Goal: Task Accomplishment & Management: Manage account settings

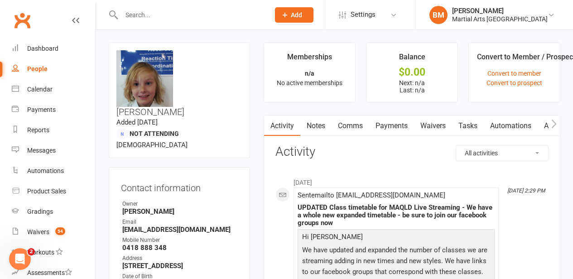
click at [22, 28] on link "Clubworx" at bounding box center [22, 20] width 23 height 23
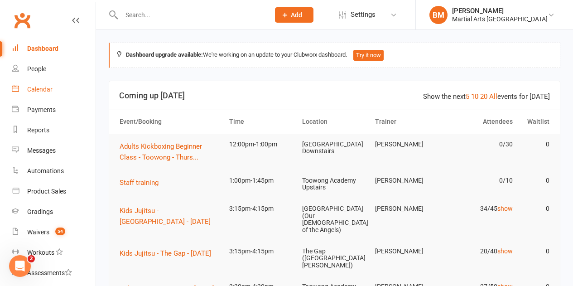
click at [40, 92] on div "Calendar" at bounding box center [39, 89] width 25 height 7
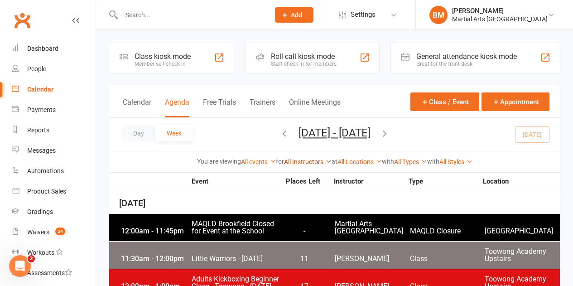
click at [287, 159] on link "All Instructors" at bounding box center [308, 161] width 48 height 7
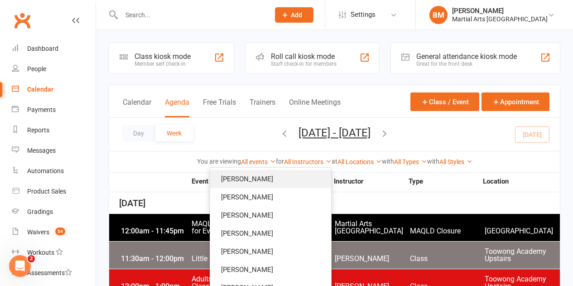
click at [276, 182] on link "[PERSON_NAME]" at bounding box center [270, 179] width 121 height 18
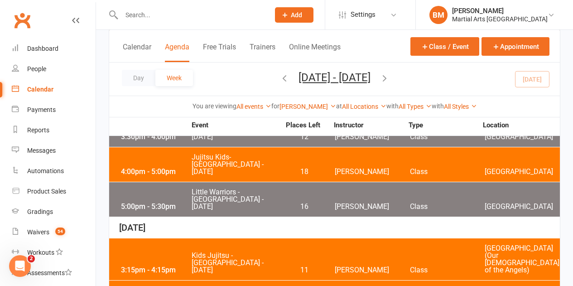
scroll to position [272, 0]
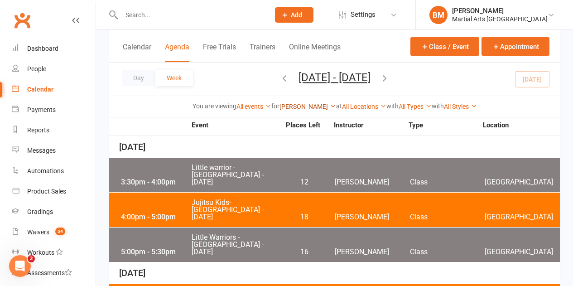
click at [301, 104] on link "[PERSON_NAME]" at bounding box center [308, 106] width 57 height 7
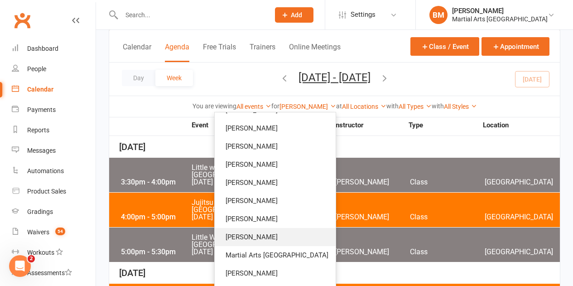
scroll to position [45, 0]
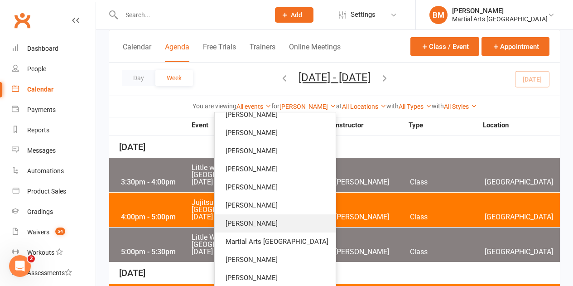
click at [271, 228] on link "Robert Dupont" at bounding box center [275, 223] width 121 height 18
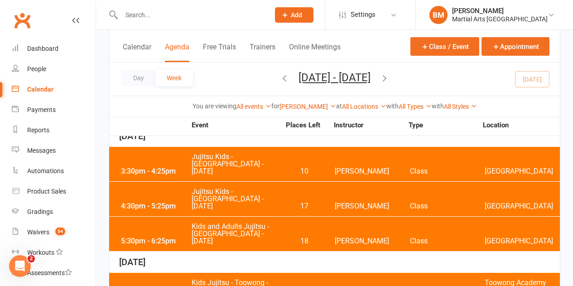
scroll to position [185, 0]
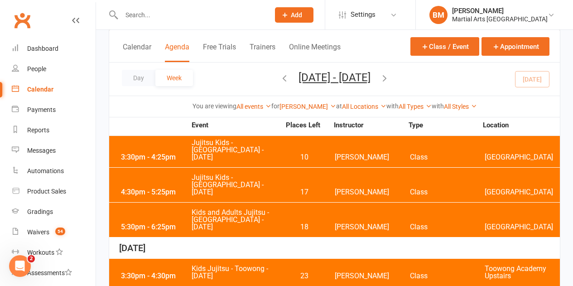
click at [256, 209] on span "Kids and Adults Jujitsu - Brookfield State School - Wednesday" at bounding box center [235, 220] width 89 height 22
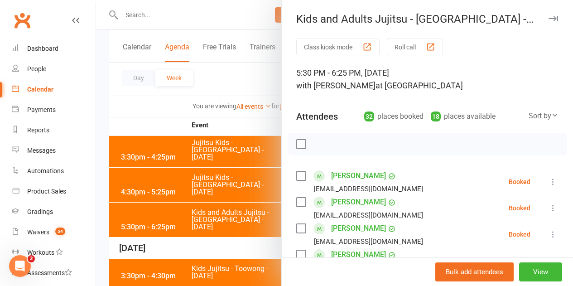
drag, startPoint x: 223, startPoint y: 175, endPoint x: 233, endPoint y: 177, distance: 11.1
click at [223, 175] on div at bounding box center [334, 143] width 477 height 286
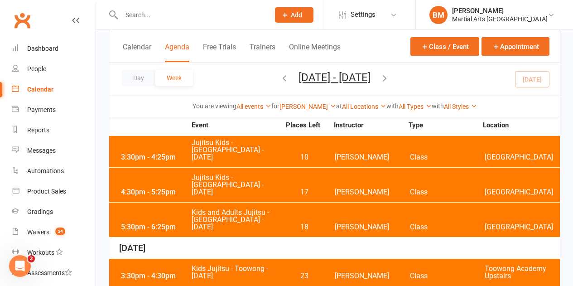
click at [241, 149] on span "Jujitsu Kids - Brookfield State School - Wednesday" at bounding box center [235, 150] width 89 height 22
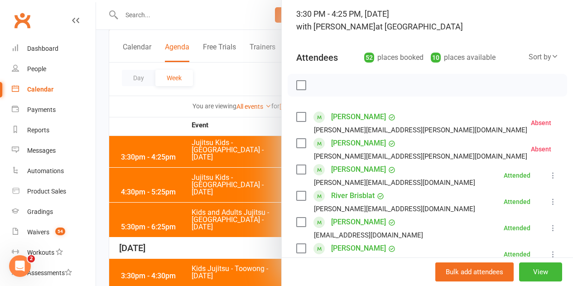
scroll to position [28, 0]
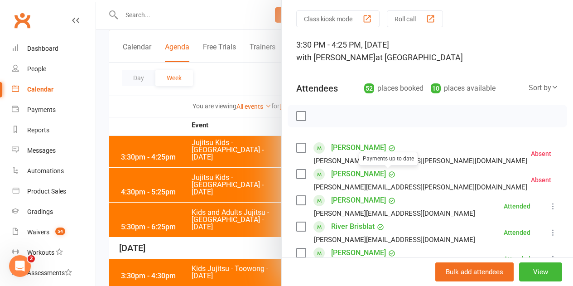
click at [225, 170] on div at bounding box center [334, 143] width 477 height 286
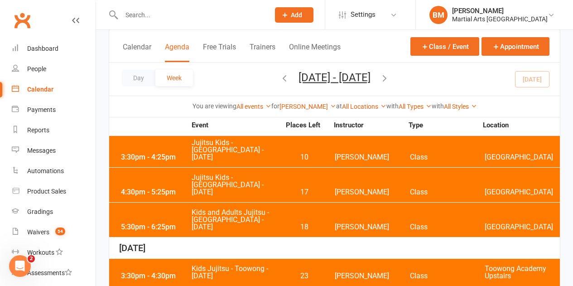
click at [258, 183] on div "4:30pm - 5:25pm Jujitsu Kids - Brookfield State School - Wednesday 17 Robert Du…" at bounding box center [334, 185] width 451 height 34
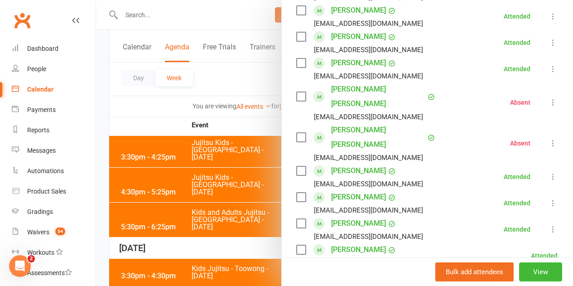
scroll to position [363, 0]
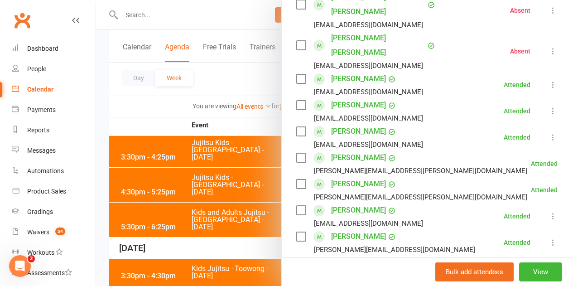
drag, startPoint x: 245, startPoint y: 188, endPoint x: 245, endPoint y: 183, distance: 5.0
click at [245, 185] on div at bounding box center [334, 143] width 477 height 286
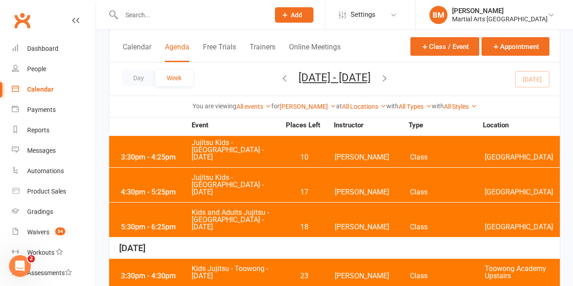
click at [216, 209] on span "Kids and Adults Jujitsu - [GEOGRAPHIC_DATA] - [DATE]" at bounding box center [235, 220] width 89 height 22
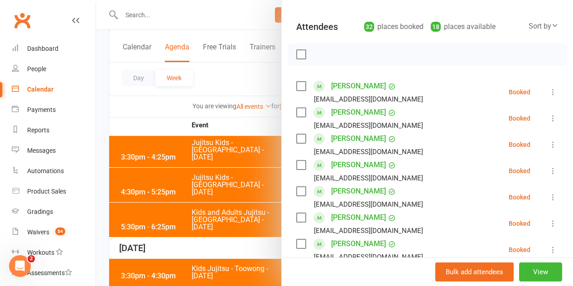
scroll to position [45, 0]
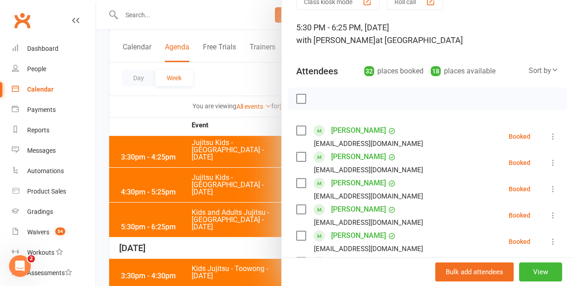
click at [298, 131] on label at bounding box center [300, 130] width 9 height 9
click at [297, 151] on div "Saskia Barry barrydavid333@gmail.com" at bounding box center [361, 163] width 131 height 26
click at [296, 155] on label at bounding box center [300, 156] width 9 height 9
drag, startPoint x: 294, startPoint y: 174, endPoint x: 293, endPoint y: 181, distance: 7.4
click at [296, 175] on div "barrydavid333@gmail.com" at bounding box center [361, 170] width 131 height 12
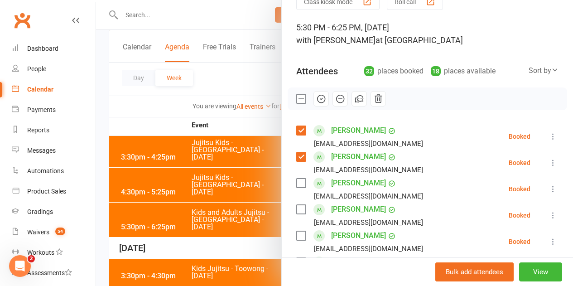
click at [296, 182] on label at bounding box center [300, 183] width 9 height 9
click at [296, 209] on label at bounding box center [300, 209] width 9 height 9
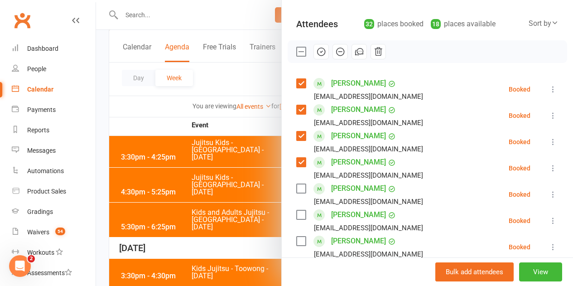
scroll to position [136, 0]
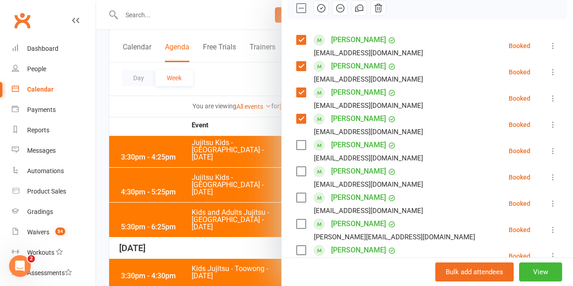
click at [296, 198] on label at bounding box center [300, 197] width 9 height 9
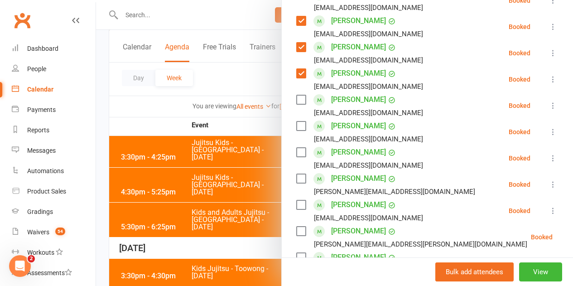
click at [298, 180] on label at bounding box center [300, 178] width 9 height 9
click at [296, 203] on label at bounding box center [300, 204] width 9 height 9
click at [296, 233] on label at bounding box center [300, 231] width 9 height 9
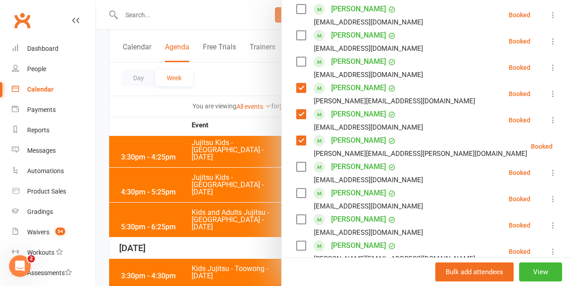
click at [296, 167] on label at bounding box center [300, 166] width 9 height 9
click at [299, 194] on label at bounding box center [300, 193] width 9 height 9
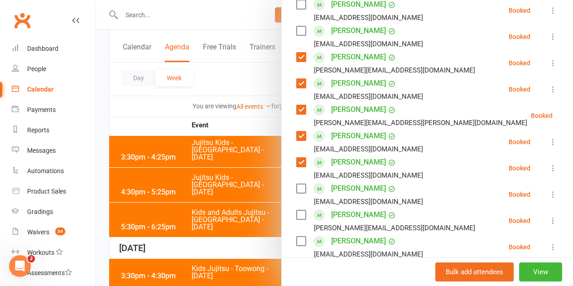
scroll to position [317, 0]
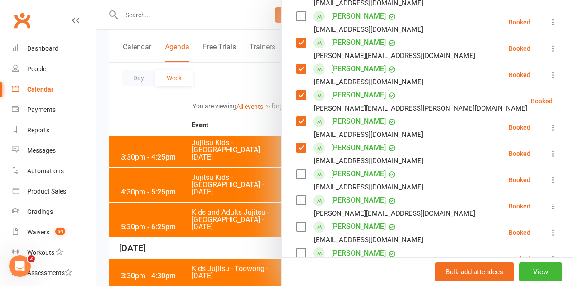
click at [296, 152] on label at bounding box center [300, 147] width 9 height 9
click at [297, 176] on label at bounding box center [300, 174] width 9 height 9
click at [300, 200] on div "Owen Hughes Elizabeth.hughes00@gmail.com" at bounding box center [387, 206] width 183 height 26
click at [298, 200] on label at bounding box center [300, 200] width 9 height 9
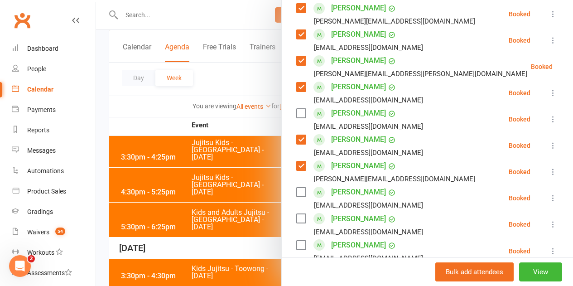
scroll to position [408, 0]
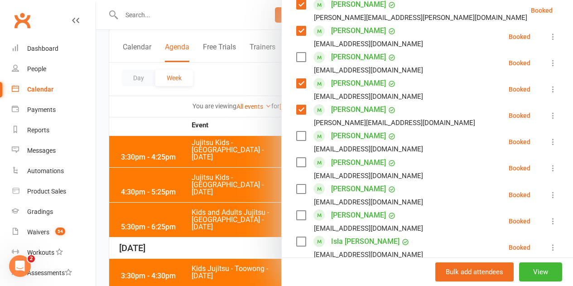
click at [296, 191] on label at bounding box center [300, 189] width 9 height 9
click at [296, 214] on label at bounding box center [300, 215] width 9 height 9
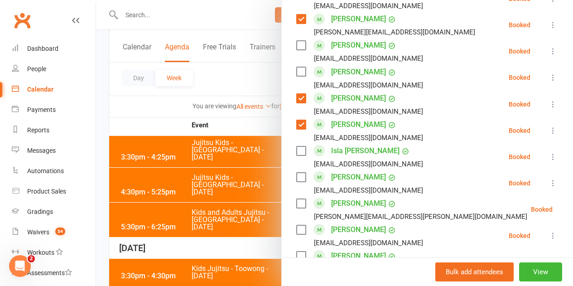
click at [296, 155] on label at bounding box center [300, 150] width 9 height 9
click at [296, 180] on label at bounding box center [300, 177] width 9 height 9
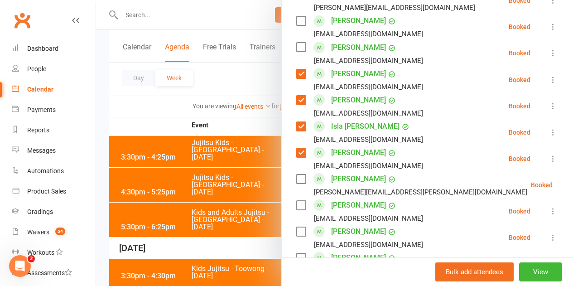
scroll to position [544, 0]
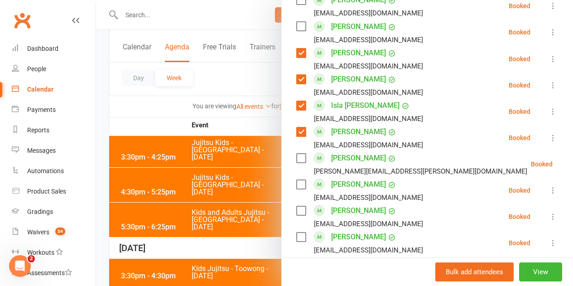
click at [296, 162] on label at bounding box center [300, 158] width 9 height 9
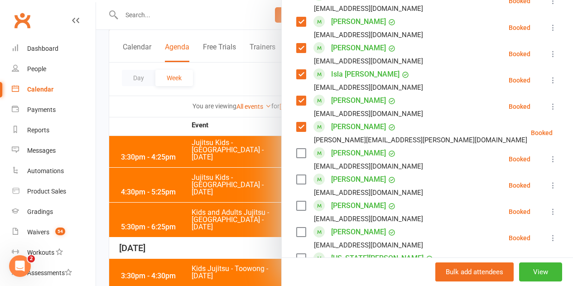
scroll to position [589, 0]
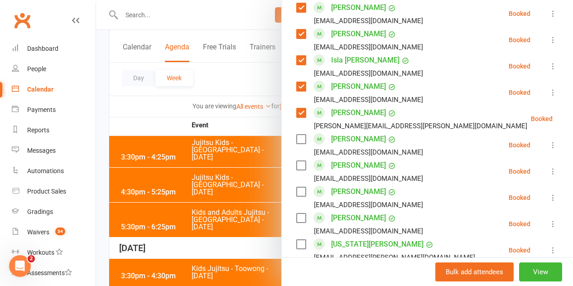
click at [296, 194] on label at bounding box center [300, 191] width 9 height 9
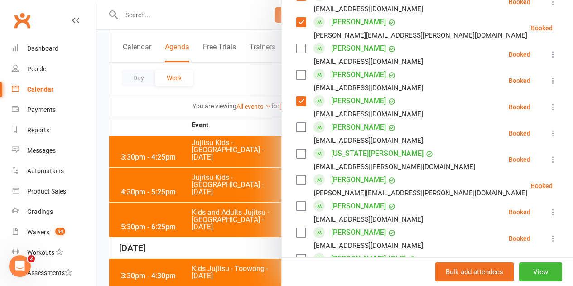
click at [296, 124] on label at bounding box center [300, 127] width 9 height 9
click at [296, 155] on label at bounding box center [300, 153] width 9 height 9
click at [296, 177] on label at bounding box center [300, 179] width 9 height 9
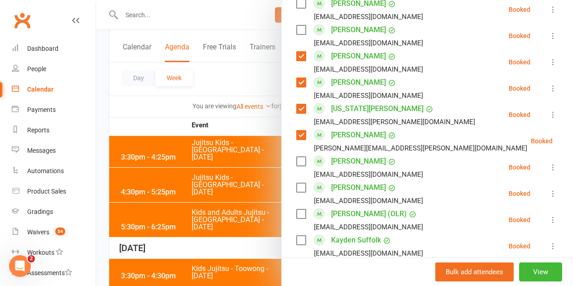
scroll to position [725, 0]
click at [296, 162] on label at bounding box center [300, 160] width 9 height 9
click at [296, 185] on label at bounding box center [300, 187] width 9 height 9
click at [296, 214] on label at bounding box center [300, 213] width 9 height 9
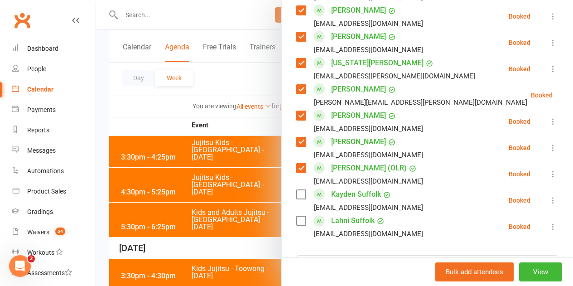
click at [296, 192] on label at bounding box center [300, 194] width 9 height 9
click at [296, 222] on label at bounding box center [300, 220] width 9 height 9
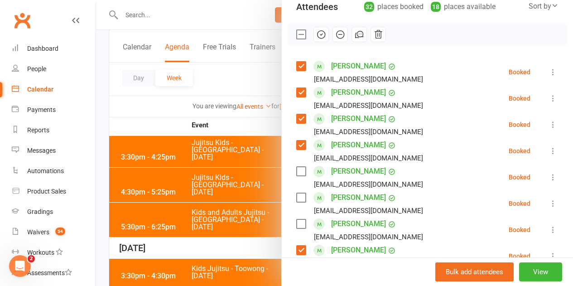
scroll to position [0, 0]
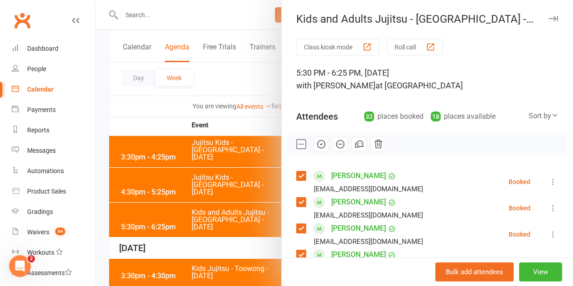
click at [319, 138] on button "button" at bounding box center [321, 143] width 15 height 15
click at [297, 142] on label at bounding box center [300, 144] width 9 height 9
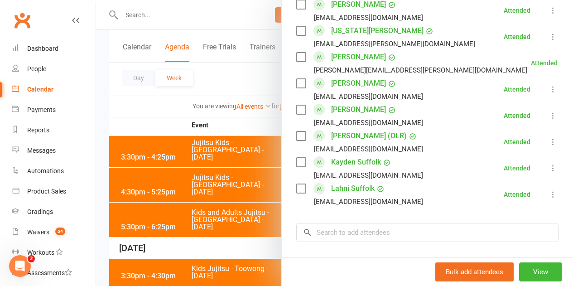
scroll to position [916, 0]
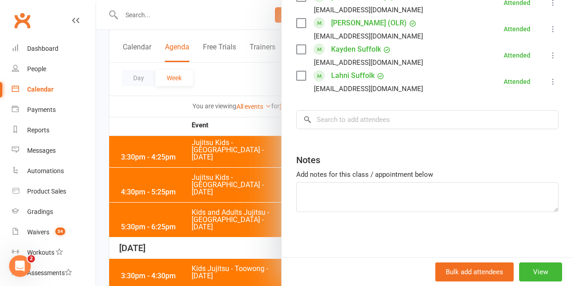
click at [345, 127] on input "search" at bounding box center [427, 119] width 262 height 19
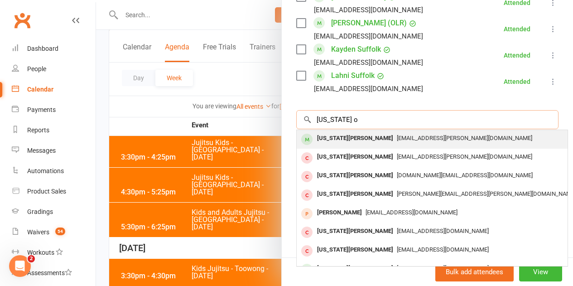
type input "Georgia o"
click at [349, 141] on div "Georgia O'Leary" at bounding box center [355, 138] width 83 height 13
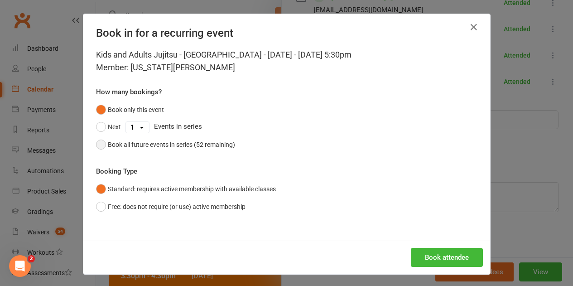
click at [171, 140] on div "Book all future events in series (52 remaining)" at bounding box center [171, 145] width 127 height 10
click at [461, 253] on button "Book attendee" at bounding box center [447, 257] width 72 height 19
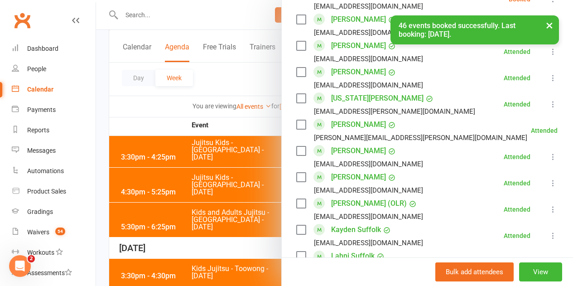
scroll to position [734, 0]
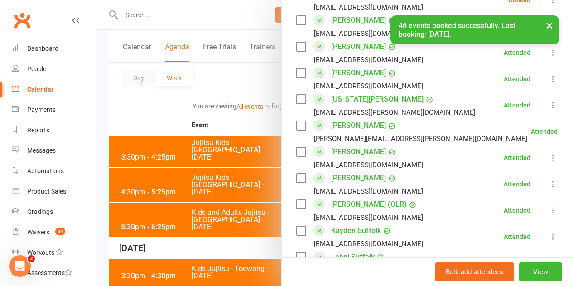
click at [296, 105] on div "Georgia O'Leary keiran.oleary@gmail.com" at bounding box center [387, 105] width 183 height 26
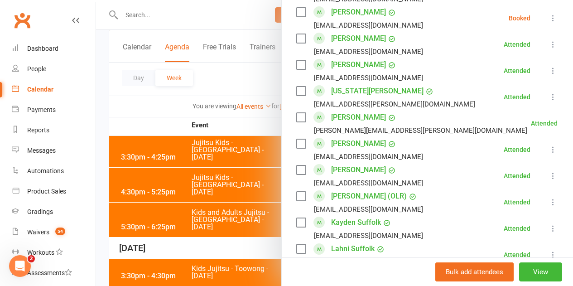
scroll to position [825, 0]
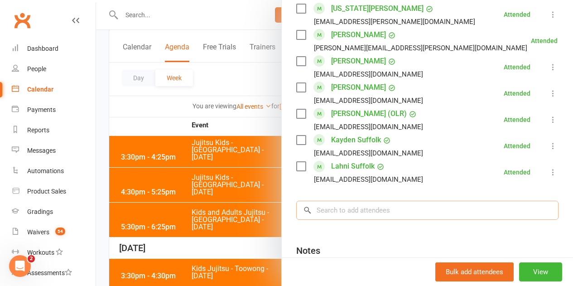
click at [333, 206] on input "search" at bounding box center [427, 210] width 262 height 19
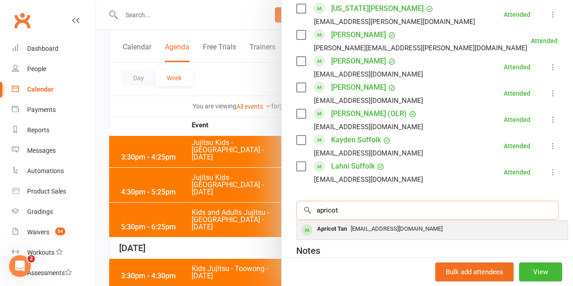
type input "apricot"
click at [345, 233] on div "penelopejessup@gmail.com" at bounding box center [433, 229] width 264 height 13
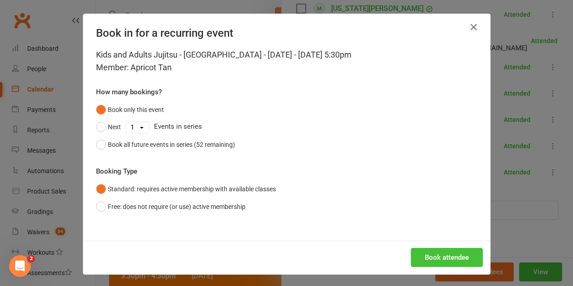
drag, startPoint x: 450, startPoint y: 262, endPoint x: 446, endPoint y: 254, distance: 8.6
click at [450, 261] on button "Book attendee" at bounding box center [447, 257] width 72 height 19
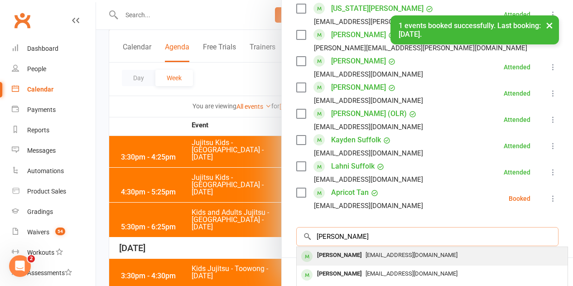
type input "ari tan"
click at [340, 260] on div "penelopejessup@gmail.com" at bounding box center [433, 255] width 264 height 13
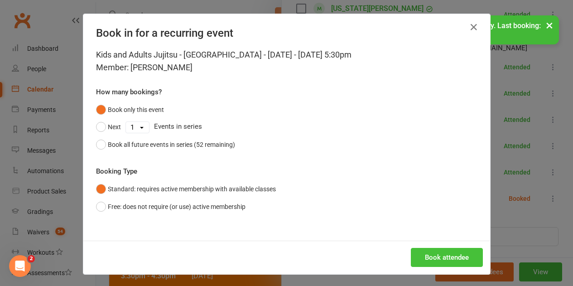
click at [431, 248] on button "Book attendee" at bounding box center [447, 257] width 72 height 19
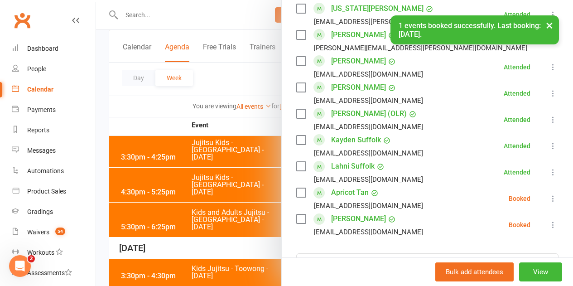
click at [296, 196] on label at bounding box center [300, 192] width 9 height 9
click at [296, 221] on label at bounding box center [300, 218] width 9 height 9
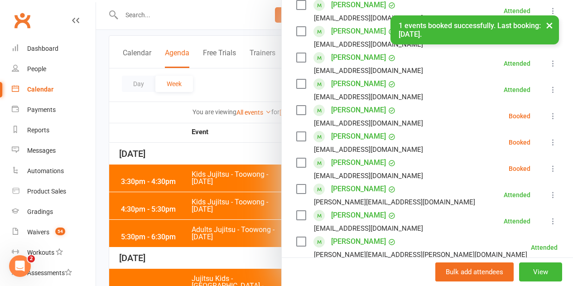
scroll to position [54, 0]
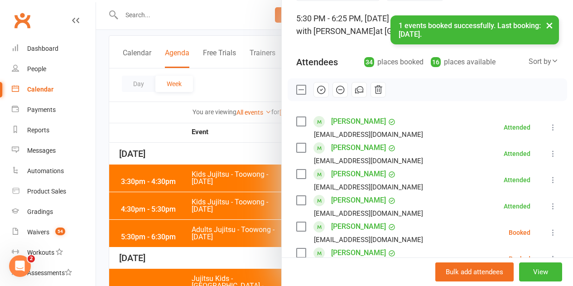
click at [314, 83] on button "button" at bounding box center [321, 89] width 15 height 15
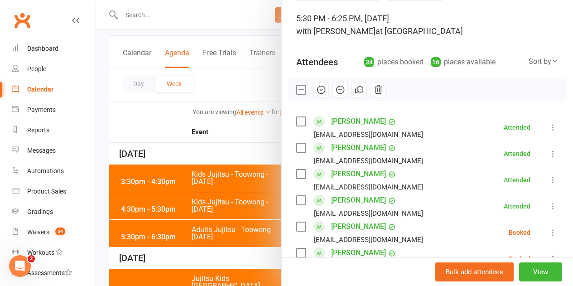
click at [296, 88] on label at bounding box center [300, 89] width 9 height 9
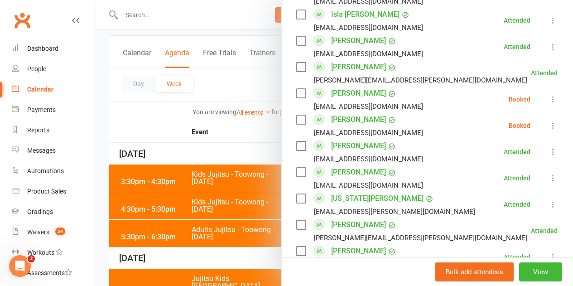
scroll to position [689, 0]
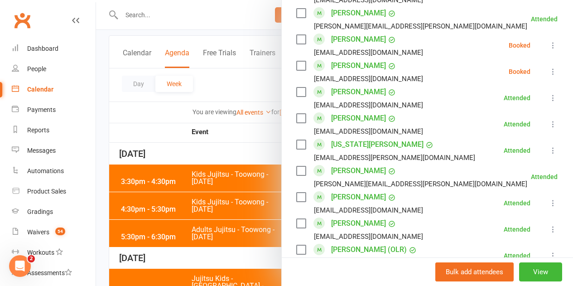
click at [254, 150] on div at bounding box center [334, 143] width 477 height 286
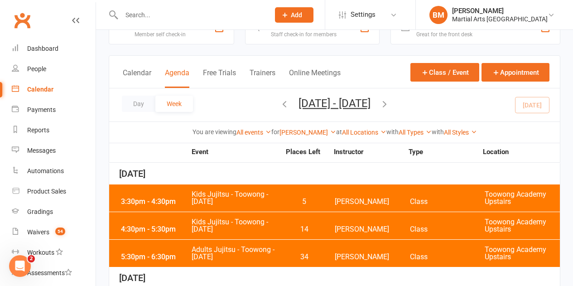
scroll to position [45, 0]
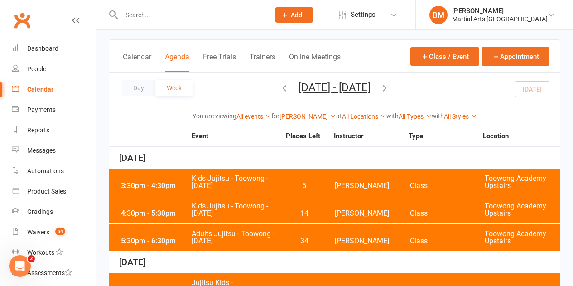
click at [260, 183] on span "Kids Jujitsu - Toowong - Tuesday" at bounding box center [235, 182] width 89 height 15
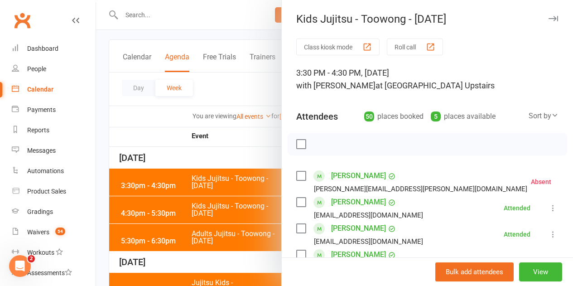
click at [243, 121] on div at bounding box center [334, 143] width 477 height 286
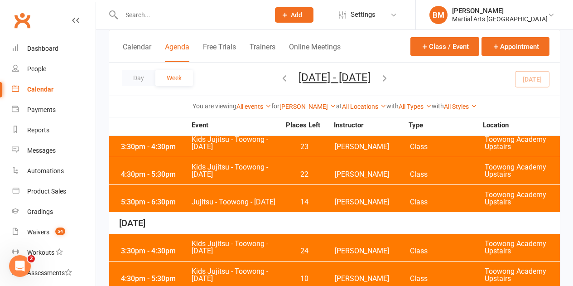
scroll to position [272, 0]
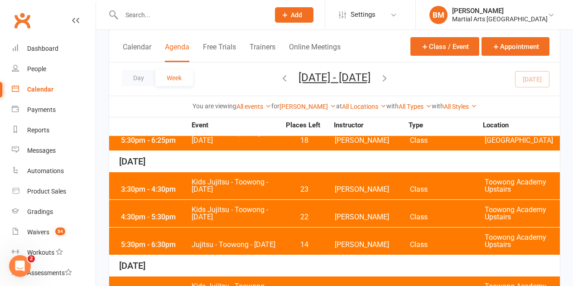
click at [245, 179] on span "Kids Jujitsu - Toowong - Thursday" at bounding box center [235, 186] width 89 height 15
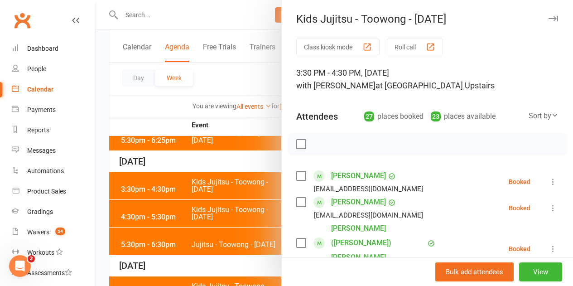
click at [224, 150] on div at bounding box center [334, 143] width 477 height 286
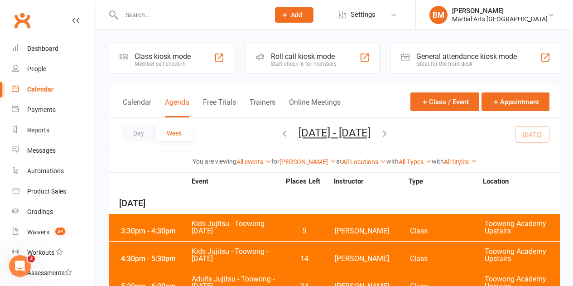
scroll to position [45, 0]
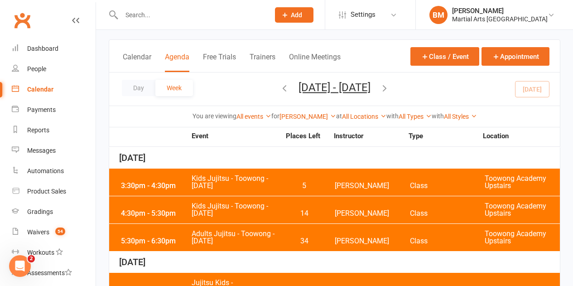
click at [224, 181] on span "Kids Jujitsu - Toowong - Tuesday" at bounding box center [235, 182] width 89 height 15
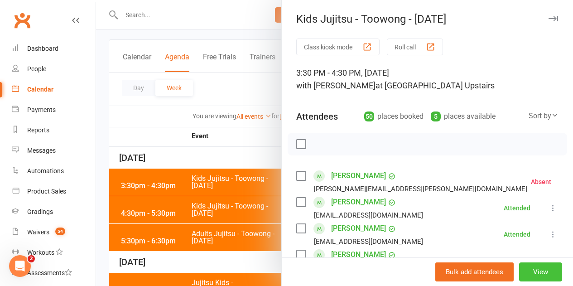
click at [520, 271] on button "View" at bounding box center [541, 271] width 43 height 19
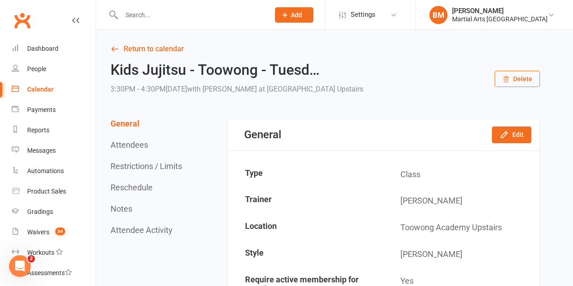
click at [511, 146] on div "General Edit" at bounding box center [384, 134] width 312 height 31
click at [512, 135] on button "Edit" at bounding box center [511, 134] width 39 height 16
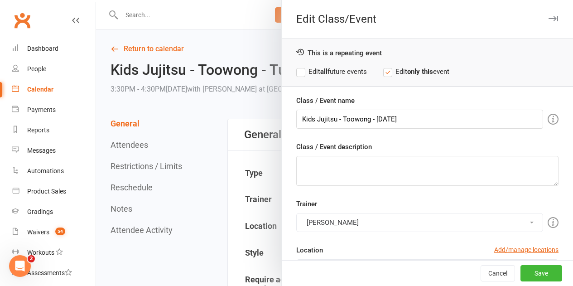
scroll to position [181, 0]
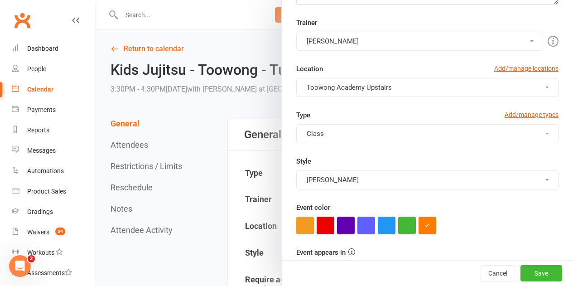
click at [340, 49] on button "Robert Dupont" at bounding box center [419, 41] width 247 height 19
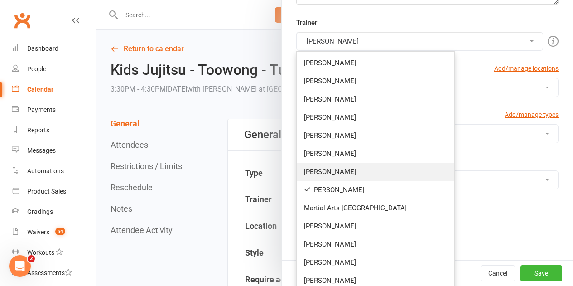
click at [328, 167] on link "Kyle Elkenhans" at bounding box center [376, 172] width 158 height 18
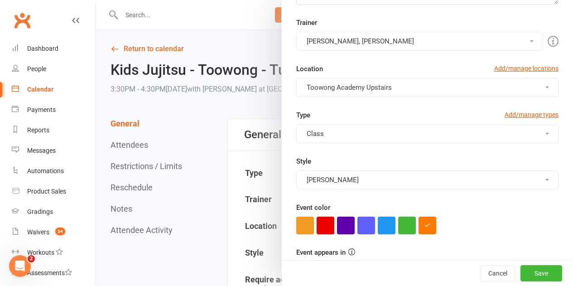
click at [345, 42] on button "Robert Dupont, Kyle Elkenhans" at bounding box center [419, 41] width 247 height 19
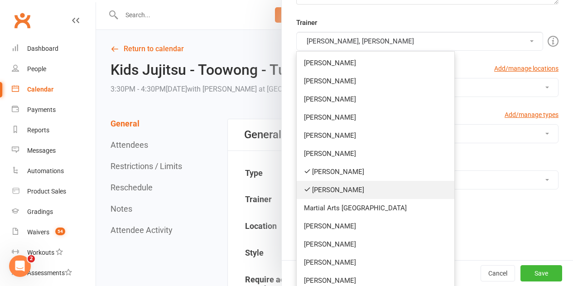
click at [335, 185] on link "Robert Dupont" at bounding box center [376, 190] width 158 height 18
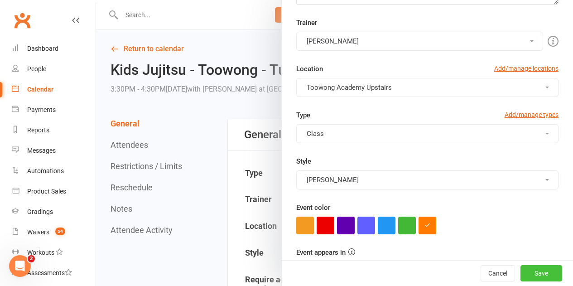
click at [530, 266] on button "Save" at bounding box center [542, 273] width 42 height 16
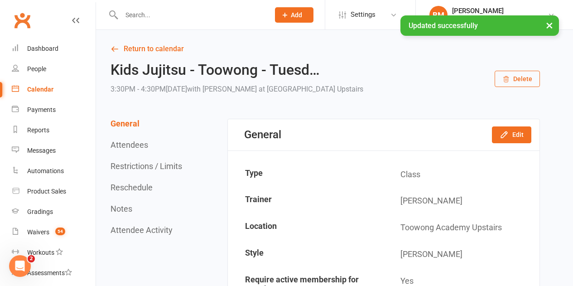
click at [50, 84] on link "Calendar" at bounding box center [54, 89] width 84 height 20
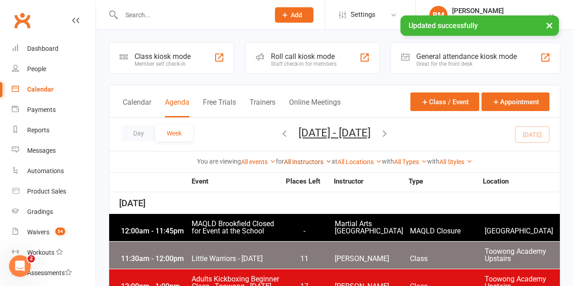
click at [300, 158] on link "All Instructors" at bounding box center [308, 161] width 48 height 7
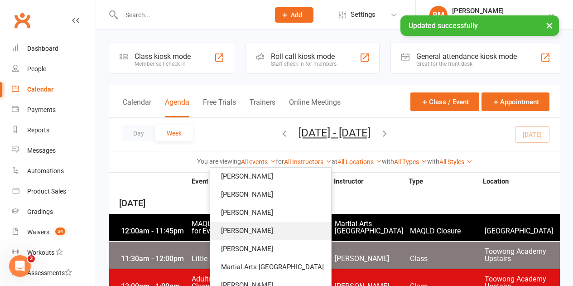
scroll to position [91, 0]
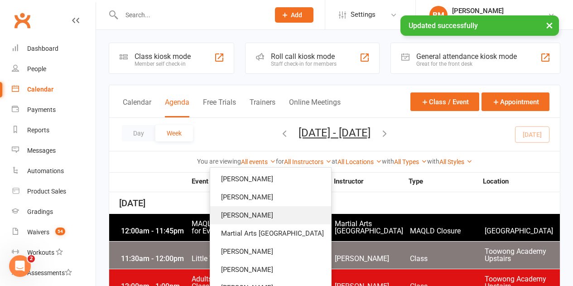
click at [273, 215] on link "Robert Dupont" at bounding box center [270, 215] width 121 height 18
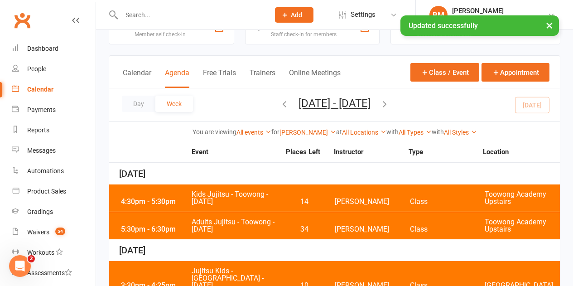
scroll to position [45, 0]
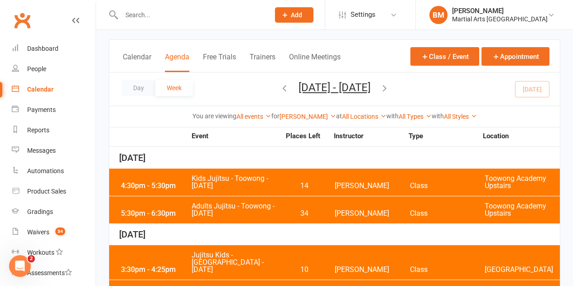
click at [218, 190] on div "4:30pm - 5:30pm Kids Jujitsu - Toowong - Tuesday 14 Robert Dupont Class Toowong…" at bounding box center [334, 182] width 451 height 27
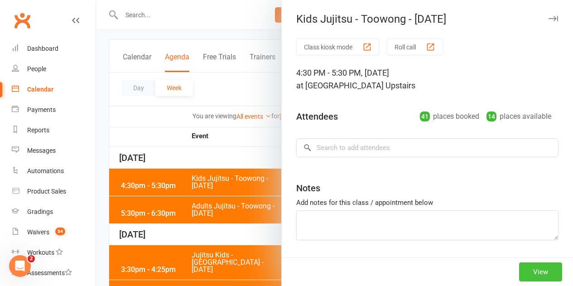
click at [520, 275] on button "View" at bounding box center [541, 271] width 43 height 19
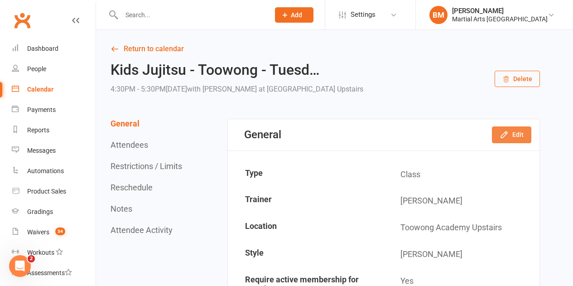
click at [515, 139] on button "Edit" at bounding box center [511, 134] width 39 height 16
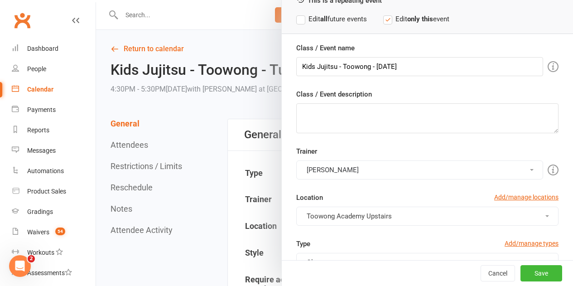
scroll to position [91, 0]
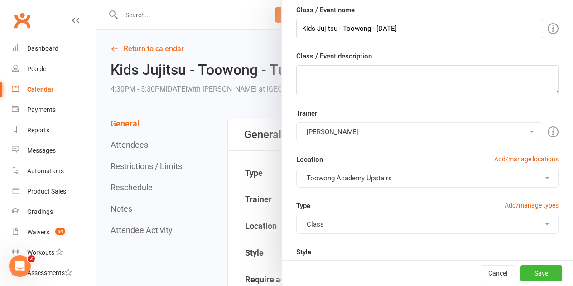
click at [328, 140] on button "Robert Dupont" at bounding box center [419, 131] width 247 height 19
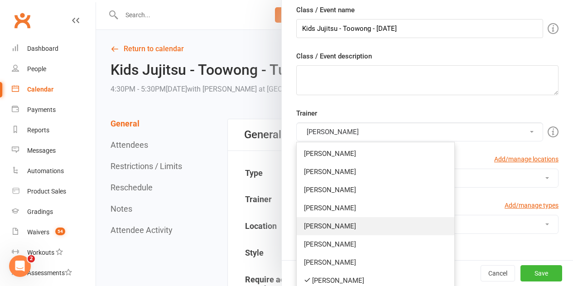
scroll to position [136, 0]
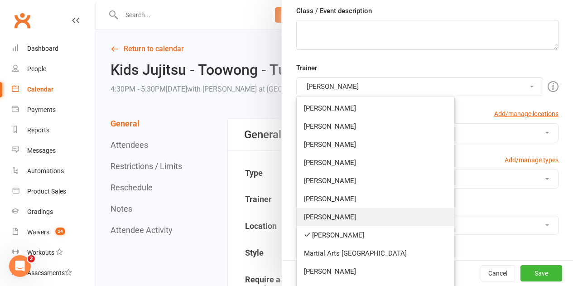
click at [337, 219] on link "Kyle Elkenhans" at bounding box center [376, 217] width 158 height 18
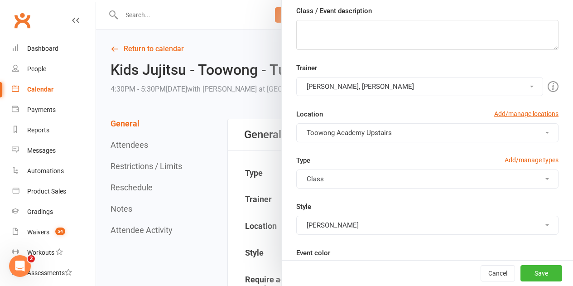
click at [312, 81] on button "Robert Dupont, Kyle Elkenhans" at bounding box center [419, 86] width 247 height 19
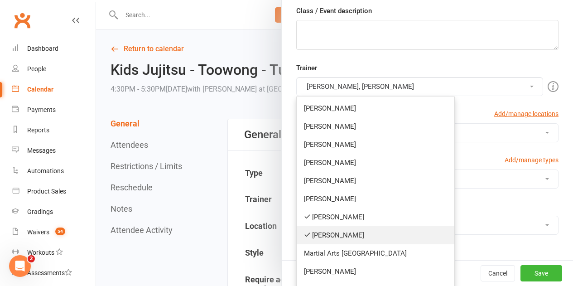
click at [339, 233] on link "Robert Dupont" at bounding box center [376, 235] width 158 height 18
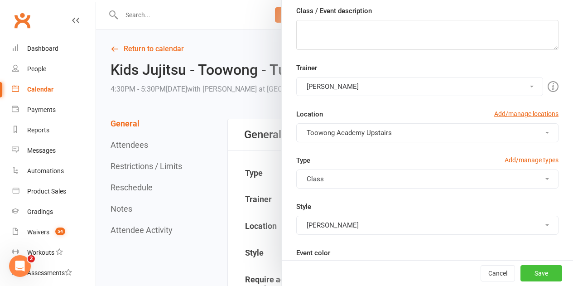
click at [535, 269] on button "Save" at bounding box center [542, 273] width 42 height 16
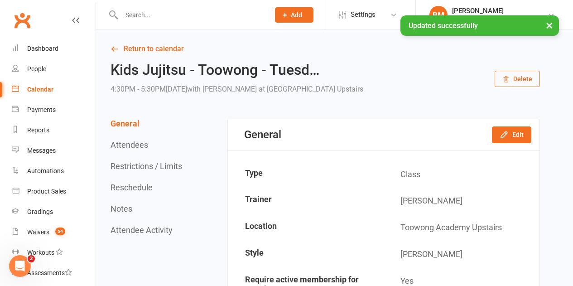
click at [31, 95] on link "Calendar" at bounding box center [54, 89] width 84 height 20
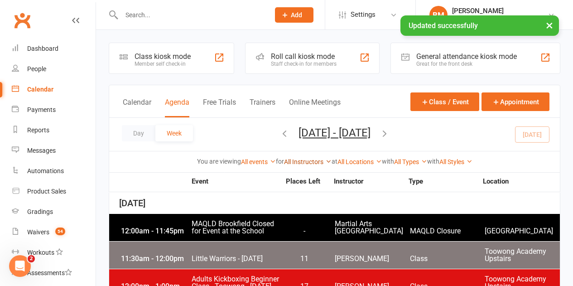
click at [291, 163] on link "All Instructors" at bounding box center [308, 161] width 48 height 7
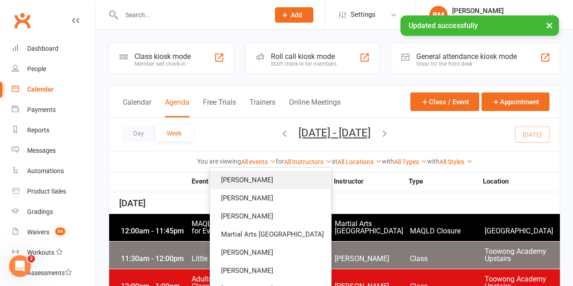
scroll to position [91, 0]
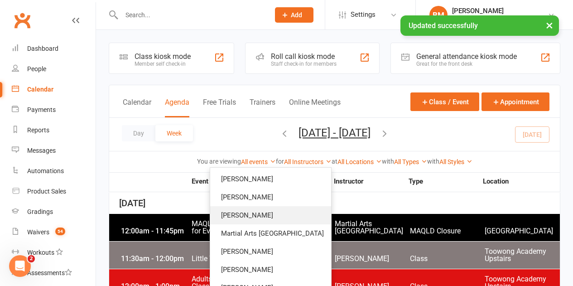
click at [280, 213] on link "Robert Dupont" at bounding box center [270, 215] width 121 height 18
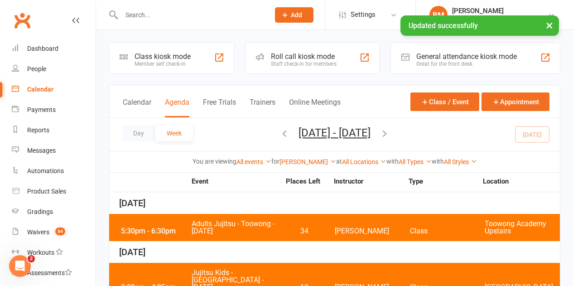
scroll to position [45, 0]
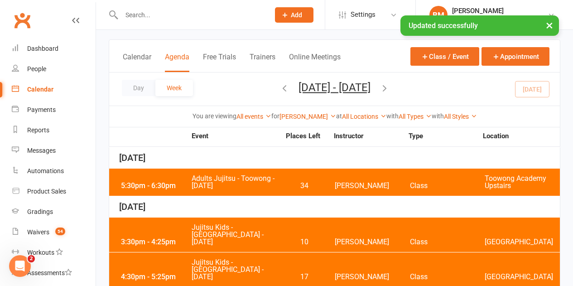
click at [247, 178] on span "Adults Jujitsu - Toowong - Tuesday" at bounding box center [235, 182] width 89 height 15
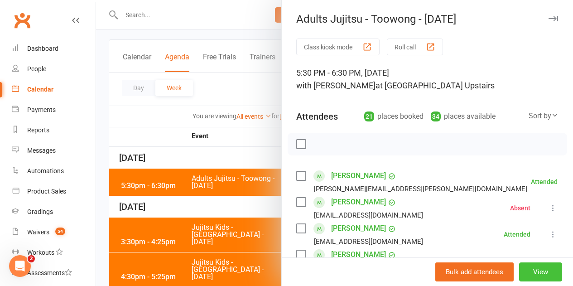
click at [527, 269] on button "View" at bounding box center [541, 271] width 43 height 19
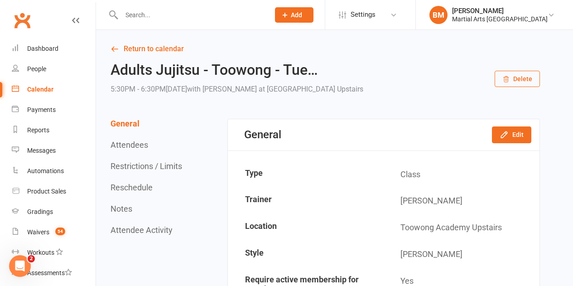
click at [491, 135] on div "General Edit" at bounding box center [384, 134] width 312 height 31
click at [498, 135] on button "Edit" at bounding box center [511, 134] width 39 height 16
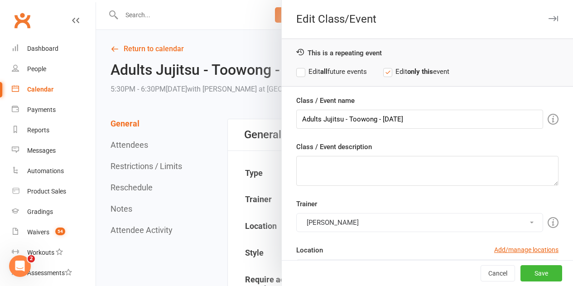
scroll to position [91, 0]
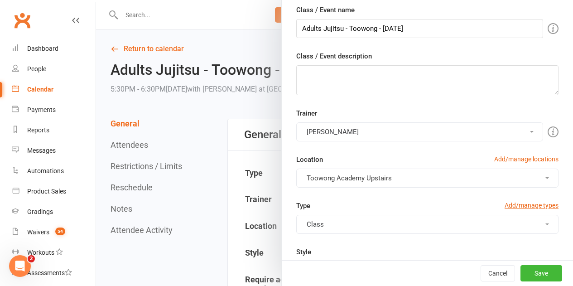
click at [324, 135] on button "Robert Dupont" at bounding box center [419, 131] width 247 height 19
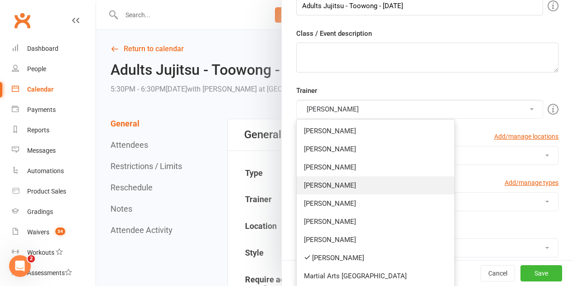
scroll to position [136, 0]
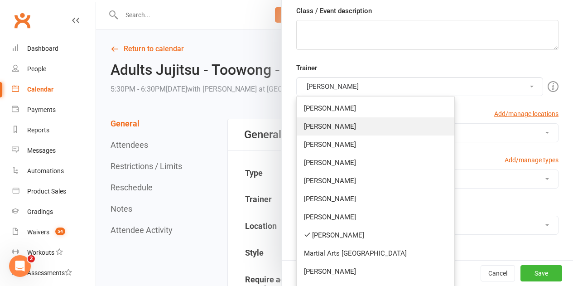
click at [324, 134] on link "Quinton Cugola" at bounding box center [376, 126] width 158 height 18
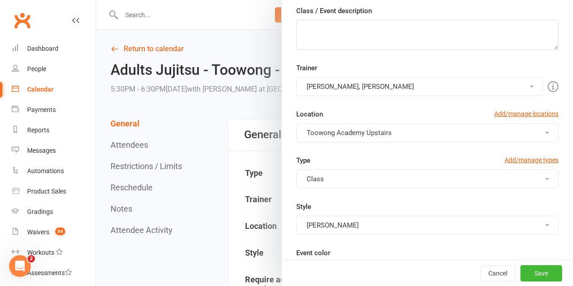
click at [340, 89] on button "Robert Dupont, Quinton Cugola" at bounding box center [419, 86] width 247 height 19
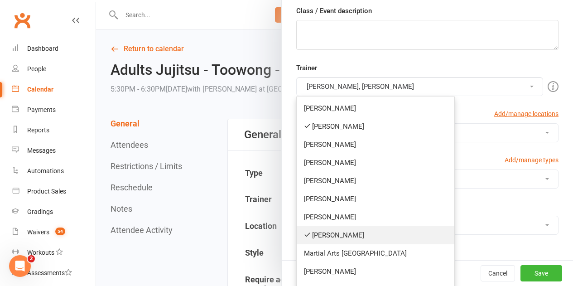
click at [335, 235] on link "Robert Dupont" at bounding box center [376, 235] width 158 height 18
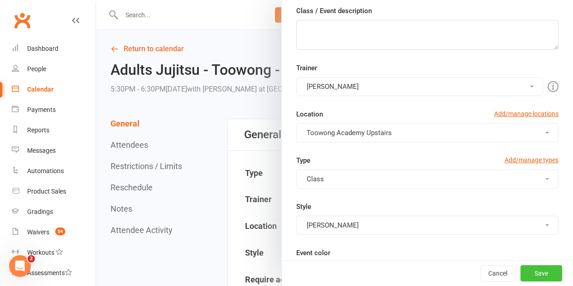
click at [532, 274] on button "Save" at bounding box center [542, 273] width 42 height 16
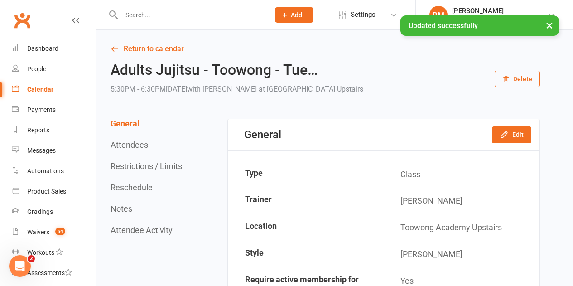
click at [49, 88] on div "Calendar" at bounding box center [40, 89] width 26 height 7
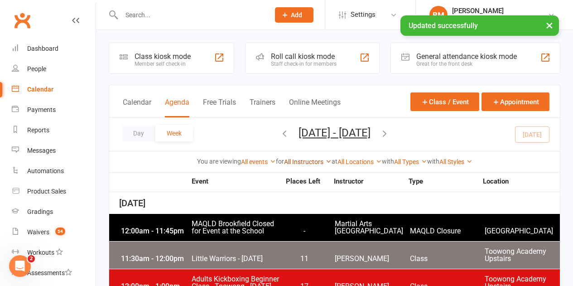
click at [301, 158] on link "All Instructors" at bounding box center [308, 161] width 48 height 7
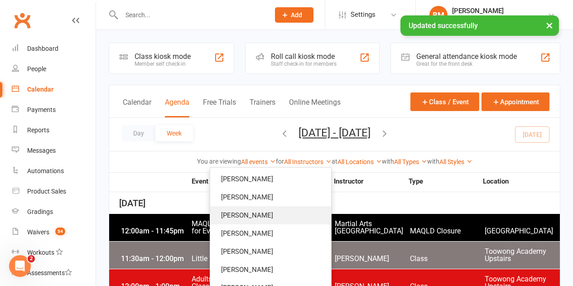
scroll to position [91, 0]
click at [276, 214] on link "Robert Dupont" at bounding box center [270, 215] width 121 height 18
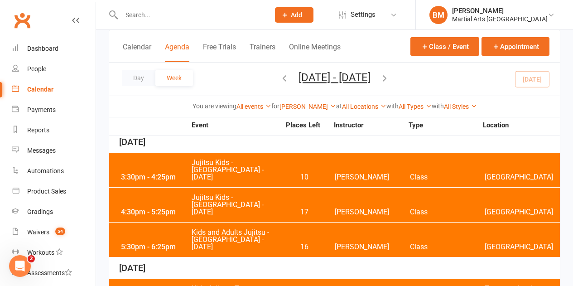
scroll to position [45, 0]
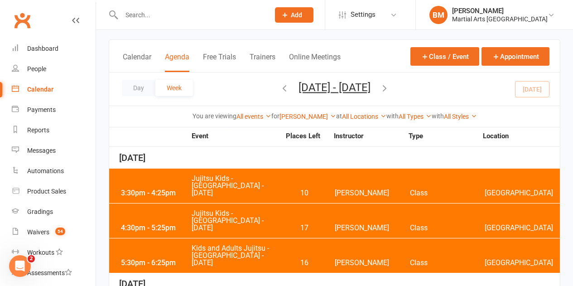
click at [233, 187] on span "Jujitsu Kids - Brookfield State School - Wednesday" at bounding box center [235, 186] width 89 height 22
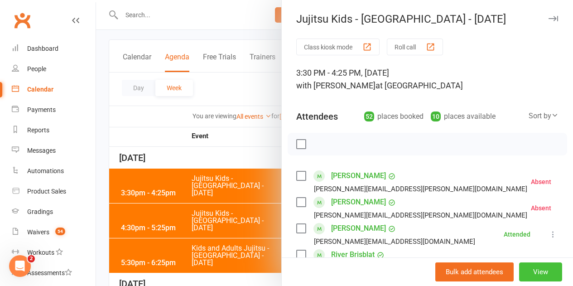
click at [532, 272] on button "View" at bounding box center [541, 271] width 43 height 19
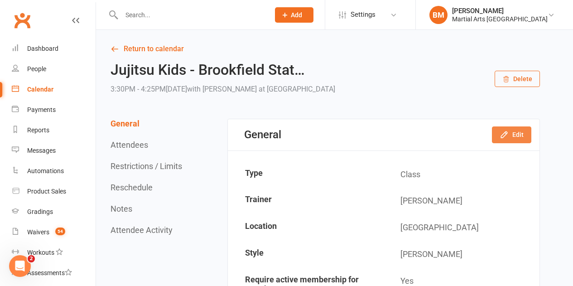
click at [505, 132] on icon "button" at bounding box center [504, 134] width 9 height 9
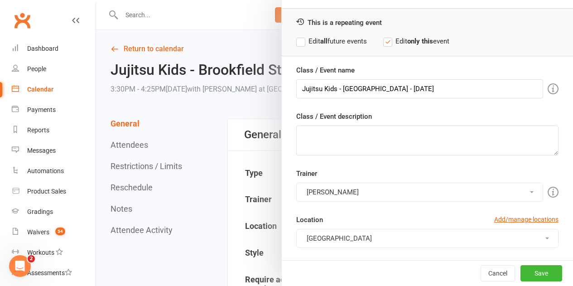
scroll to position [45, 0]
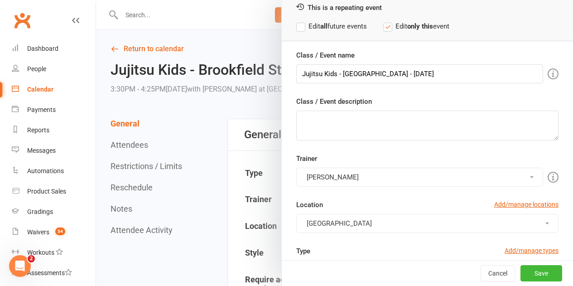
click at [341, 170] on button "Robert Dupont" at bounding box center [419, 177] width 247 height 19
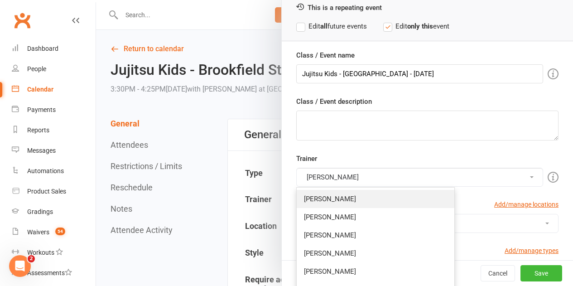
click at [341, 203] on link "Brandon McNamara" at bounding box center [376, 199] width 158 height 18
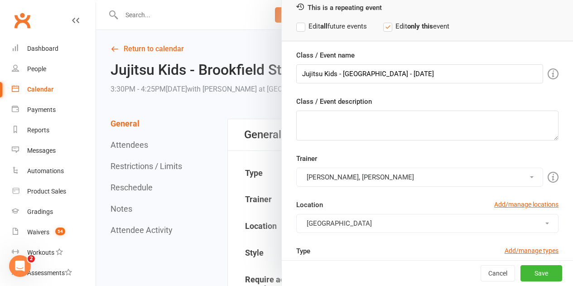
click at [337, 173] on button "Robert Dupont, Brandon McNamara" at bounding box center [419, 177] width 247 height 19
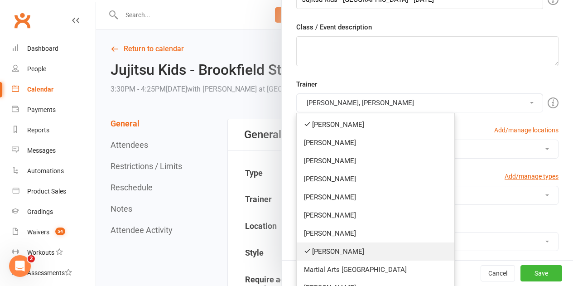
scroll to position [136, 0]
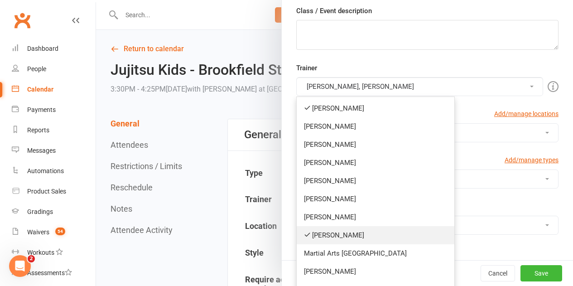
click at [340, 238] on link "Robert Dupont" at bounding box center [376, 235] width 158 height 18
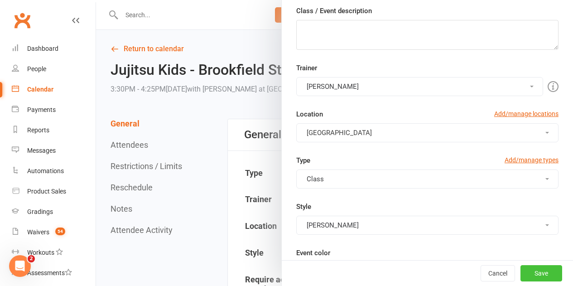
drag, startPoint x: 536, startPoint y: 272, endPoint x: 526, endPoint y: 271, distance: 9.6
click at [536, 273] on button "Save" at bounding box center [542, 273] width 42 height 16
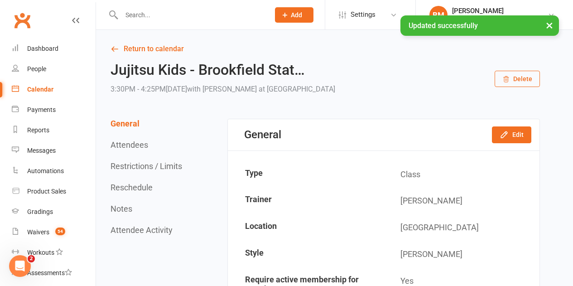
click at [39, 91] on div "Calendar" at bounding box center [40, 89] width 26 height 7
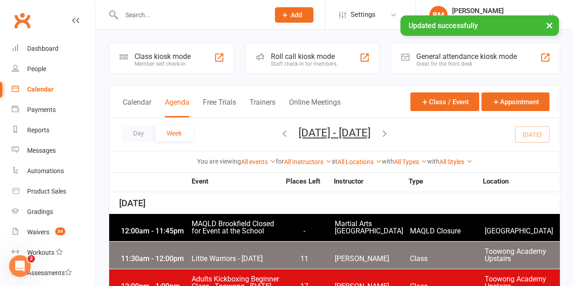
click at [299, 155] on div "You are viewing All events All events Empty events Full events Non-empty events…" at bounding box center [334, 161] width 451 height 21
click at [300, 161] on link "All Instructors" at bounding box center [308, 161] width 48 height 7
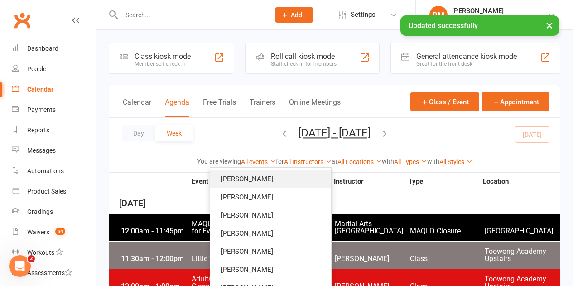
scroll to position [45, 0]
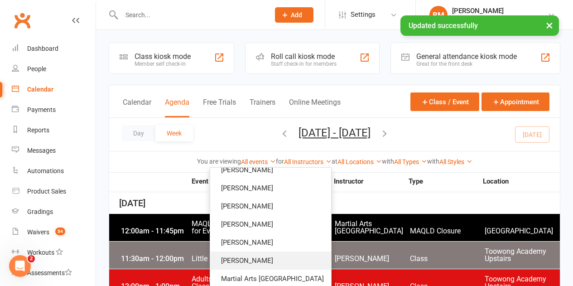
click at [286, 263] on link "Robert Dupont" at bounding box center [270, 261] width 121 height 18
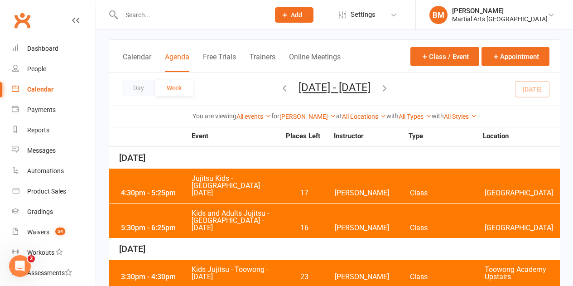
click at [233, 187] on span "Jujitsu Kids - Brookfield State School - Wednesday" at bounding box center [235, 186] width 89 height 22
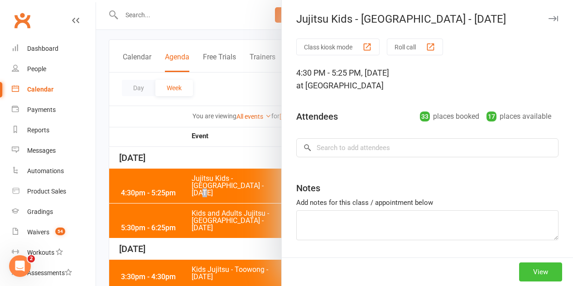
click at [520, 274] on button "View" at bounding box center [541, 271] width 43 height 19
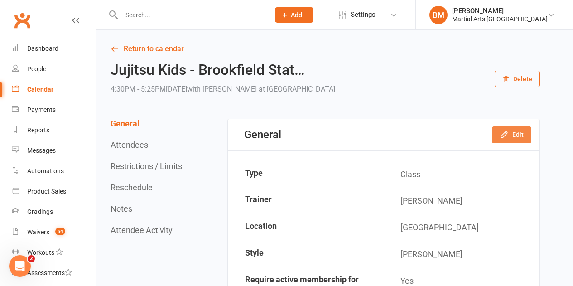
click at [507, 133] on icon "button" at bounding box center [504, 135] width 6 height 6
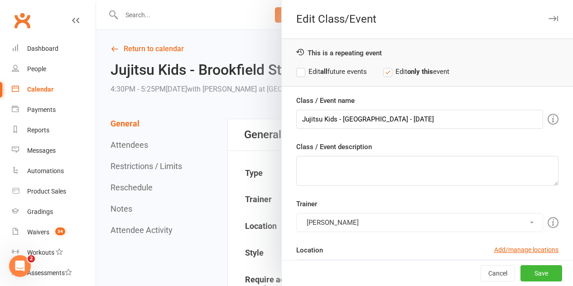
scroll to position [45, 0]
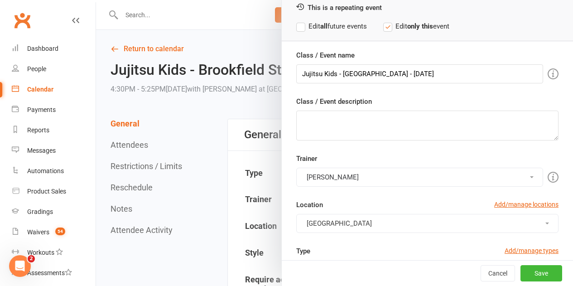
click at [323, 178] on button "Robert Dupont" at bounding box center [419, 177] width 247 height 19
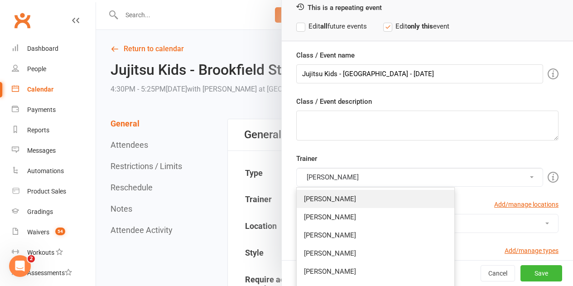
click at [344, 206] on link "Brandon McNamara" at bounding box center [376, 199] width 158 height 18
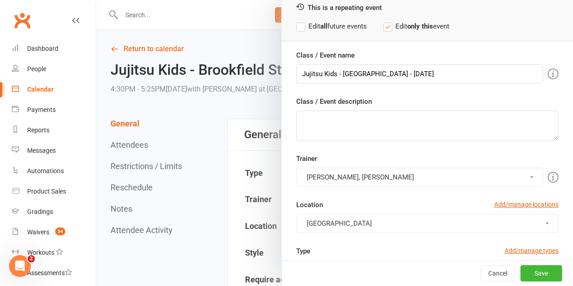
click at [349, 169] on button "Robert Dupont, Brandon McNamara" at bounding box center [419, 177] width 247 height 19
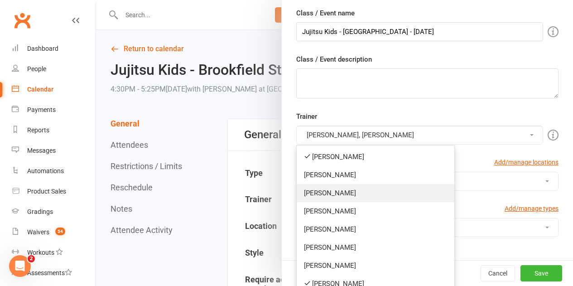
scroll to position [136, 0]
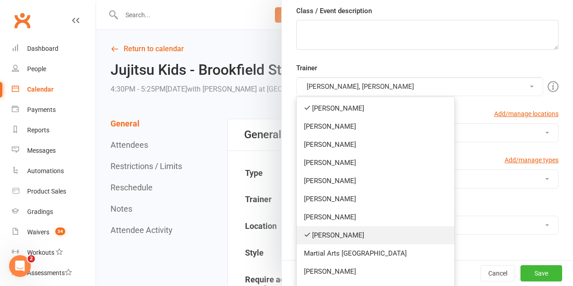
click at [344, 236] on link "Robert Dupont" at bounding box center [376, 235] width 158 height 18
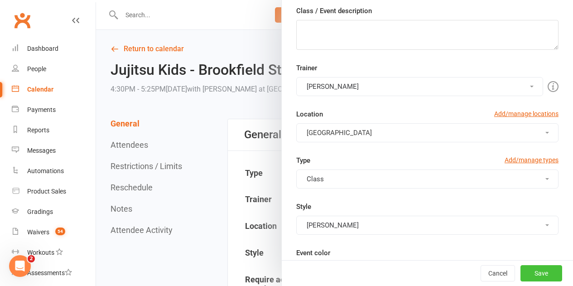
click at [541, 274] on button "Save" at bounding box center [542, 273] width 42 height 16
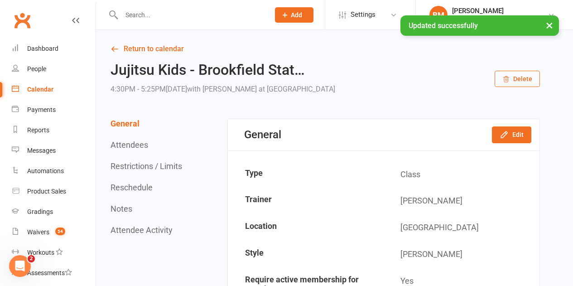
click at [44, 99] on link "Calendar" at bounding box center [54, 89] width 84 height 20
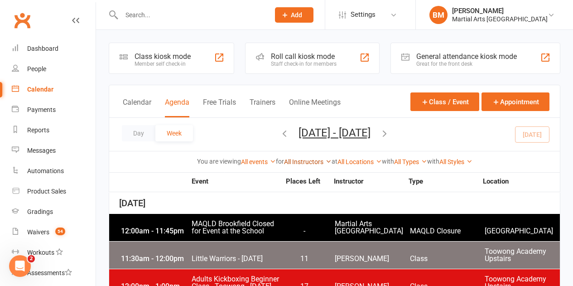
click at [310, 161] on link "All Instructors" at bounding box center [308, 161] width 48 height 7
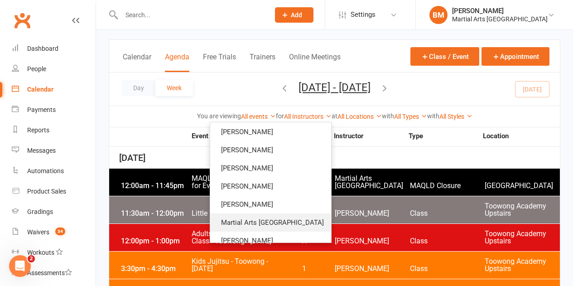
scroll to position [120, 0]
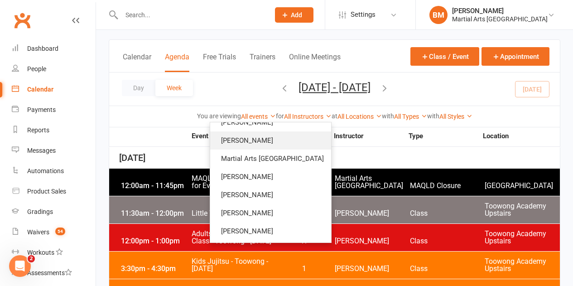
click at [274, 143] on link "Robert Dupont" at bounding box center [270, 140] width 121 height 18
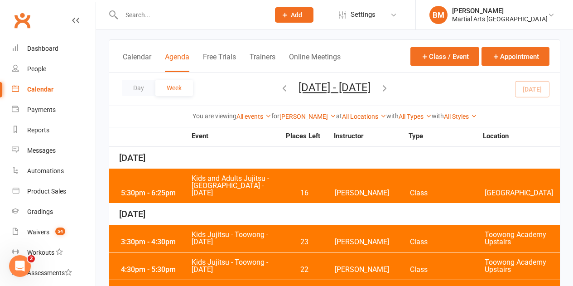
click at [251, 196] on span "Kids and Adults Jujitsu - Brookfield State School - Wednesday" at bounding box center [235, 186] width 89 height 22
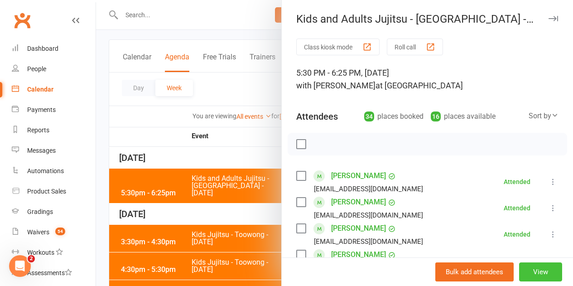
click at [534, 268] on button "View" at bounding box center [541, 271] width 43 height 19
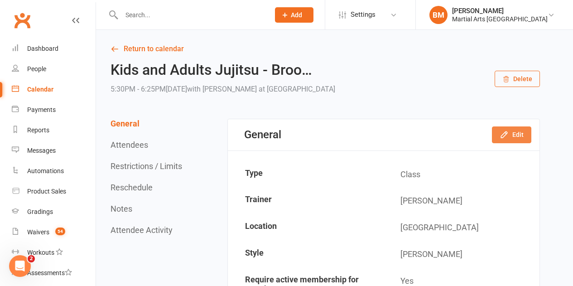
click at [502, 136] on icon "button" at bounding box center [504, 134] width 9 height 9
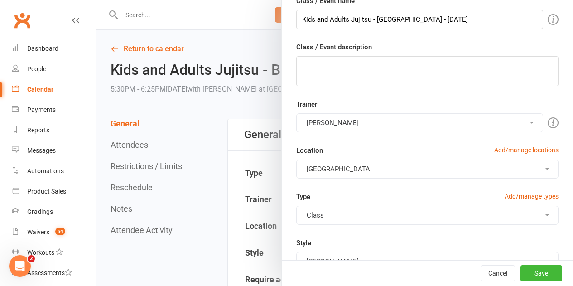
scroll to position [45, 0]
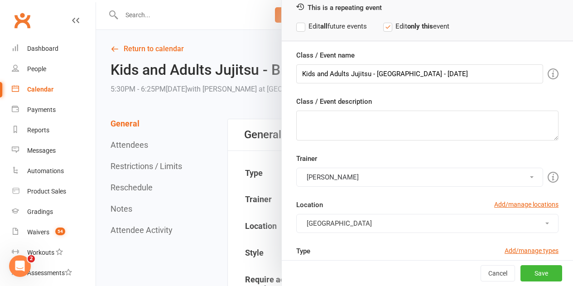
click at [334, 184] on button "Robert Dupont" at bounding box center [419, 177] width 247 height 19
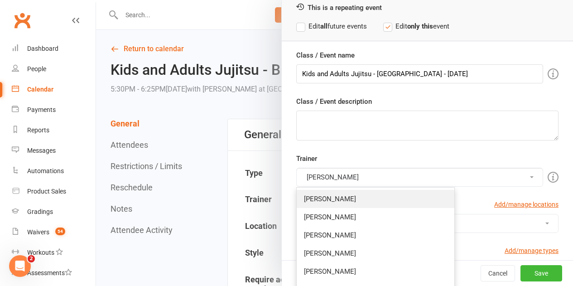
click at [337, 202] on link "Brandon McNamara" at bounding box center [376, 199] width 158 height 18
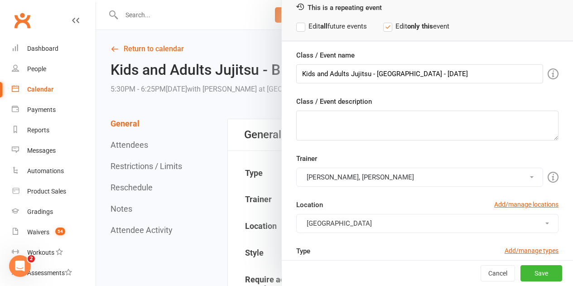
click at [335, 167] on div "Trainer Robert Dupont, Brandon McNamara Brandon McNamara Quinton Cugola Dan Nem…" at bounding box center [428, 170] width 276 height 34
drag, startPoint x: 346, startPoint y: 175, endPoint x: 347, endPoint y: 181, distance: 6.5
click at [346, 175] on button "Robert Dupont, Brandon McNamara" at bounding box center [419, 177] width 247 height 19
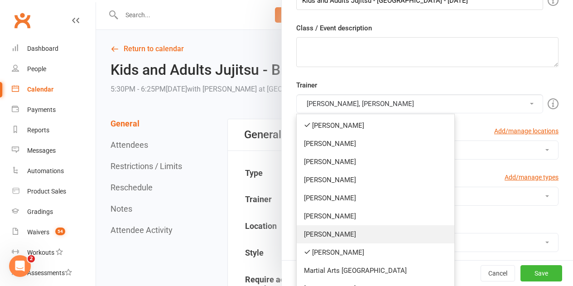
scroll to position [181, 0]
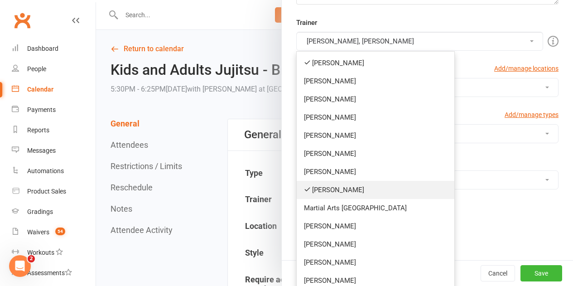
click at [335, 188] on link "Robert Dupont" at bounding box center [376, 190] width 158 height 18
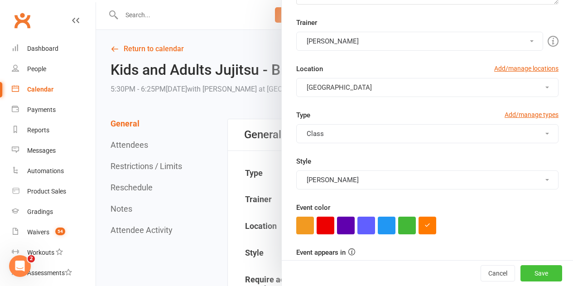
click at [526, 275] on button "Save" at bounding box center [542, 273] width 42 height 16
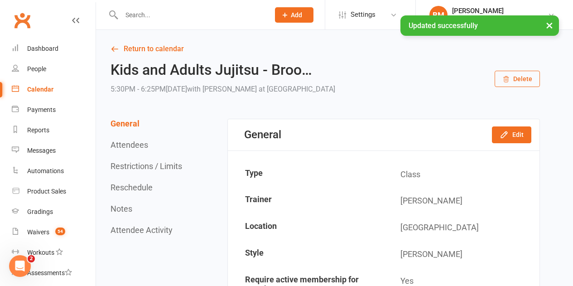
click at [41, 81] on link "Calendar" at bounding box center [54, 89] width 84 height 20
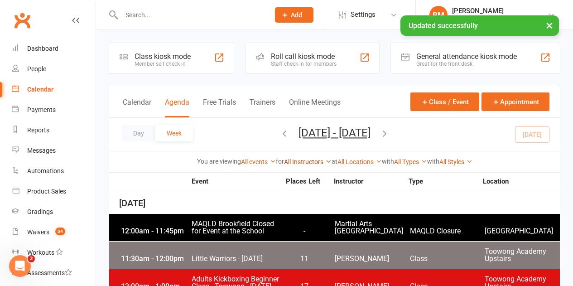
click at [311, 161] on link "All Instructors" at bounding box center [308, 161] width 48 height 7
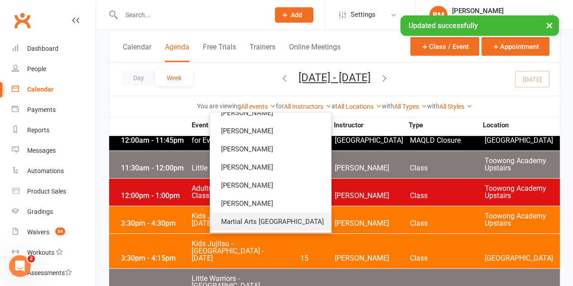
scroll to position [120, 0]
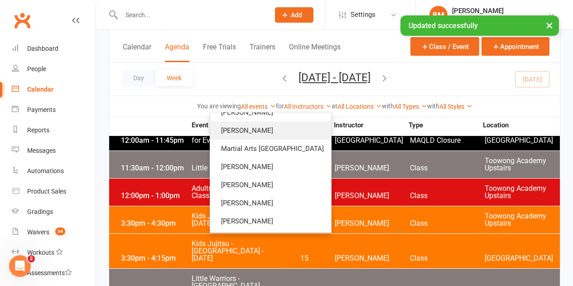
click at [277, 135] on link "Robert Dupont" at bounding box center [270, 130] width 121 height 18
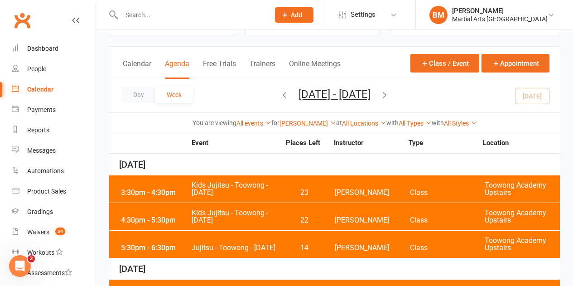
scroll to position [38, 0]
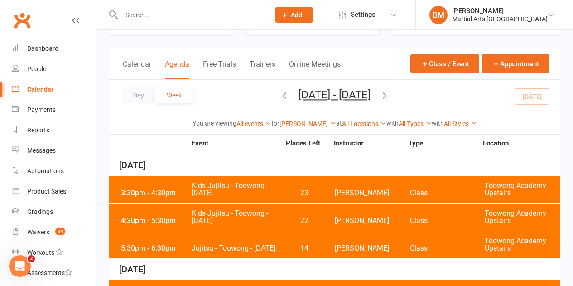
click at [247, 192] on span "Kids Jujitsu - Toowong - Thursday" at bounding box center [235, 189] width 89 height 15
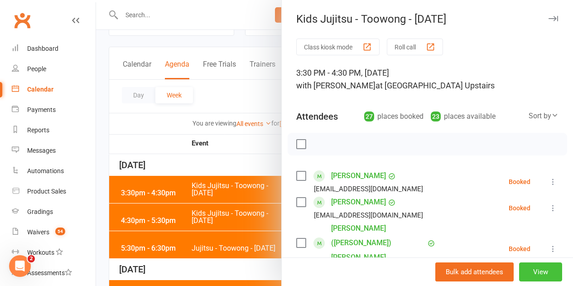
click at [534, 269] on button "View" at bounding box center [541, 271] width 43 height 19
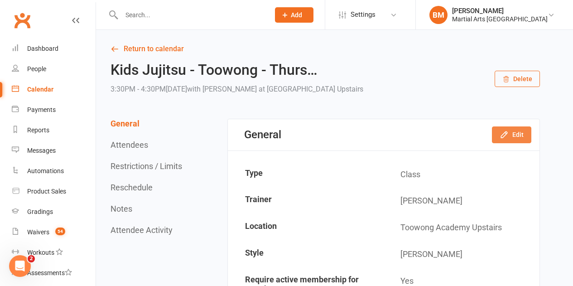
click at [509, 131] on icon "button" at bounding box center [504, 134] width 9 height 9
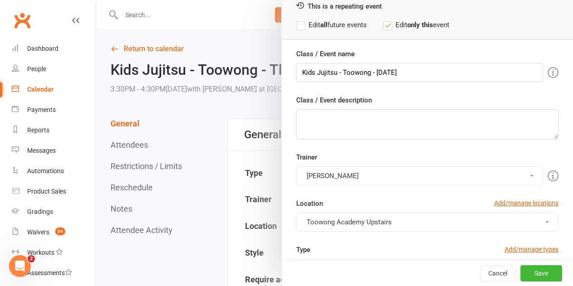
scroll to position [91, 0]
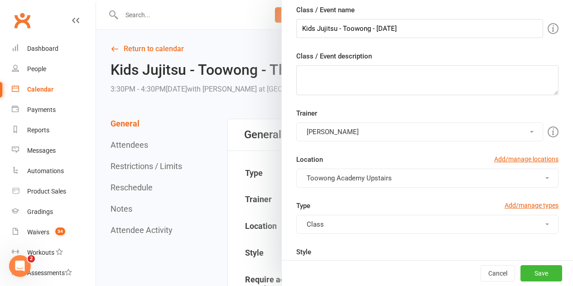
click at [344, 131] on button "Robert Dupont" at bounding box center [419, 131] width 247 height 19
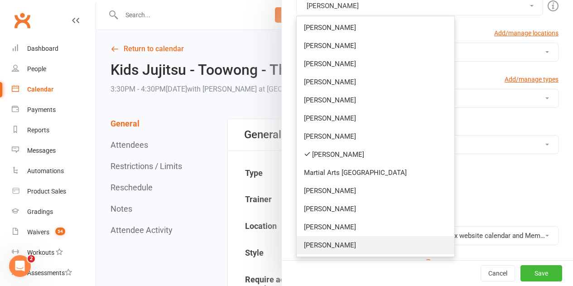
scroll to position [249, 0]
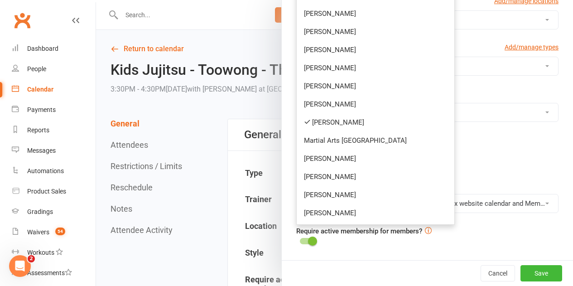
drag, startPoint x: 344, startPoint y: 209, endPoint x: 344, endPoint y: 203, distance: 6.4
click at [344, 209] on link "Richard Miles" at bounding box center [376, 213] width 158 height 18
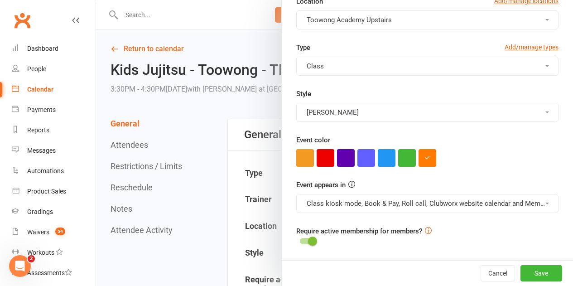
click at [335, 117] on button "Ronin Ryu Jujitsu" at bounding box center [427, 112] width 262 height 19
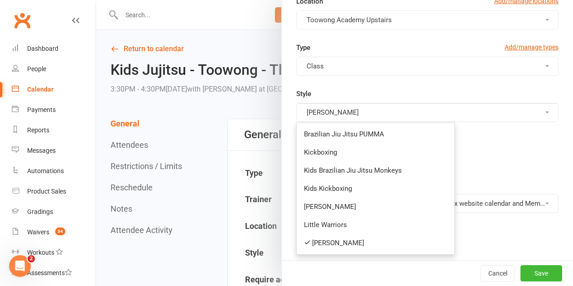
click at [371, 86] on div "Type Add/manage types Class 2 Hour Grading Clinic Adults BJJ Rank Presentation …" at bounding box center [428, 88] width 276 height 92
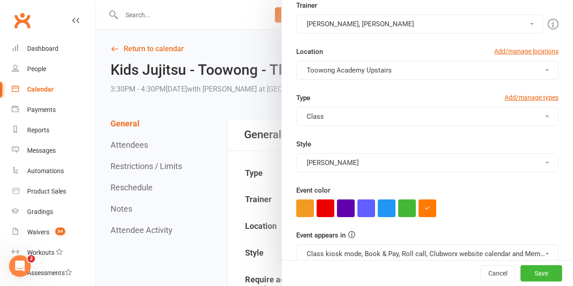
scroll to position [158, 0]
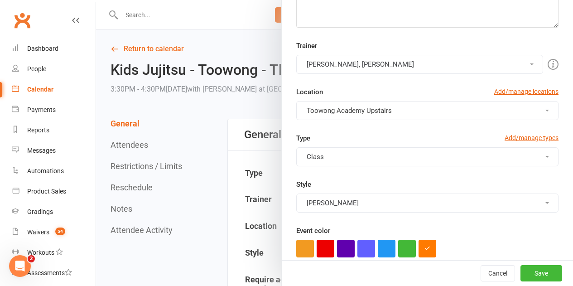
click at [363, 69] on button "Robert Dupont, Richard Miles" at bounding box center [419, 64] width 247 height 19
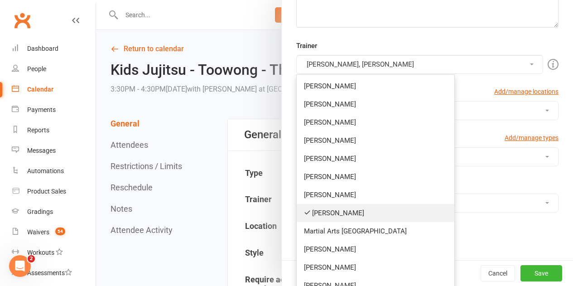
click at [339, 206] on link "Robert Dupont" at bounding box center [376, 213] width 158 height 18
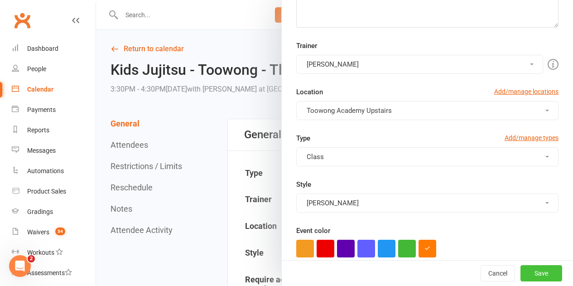
click at [533, 270] on button "Save" at bounding box center [542, 273] width 42 height 16
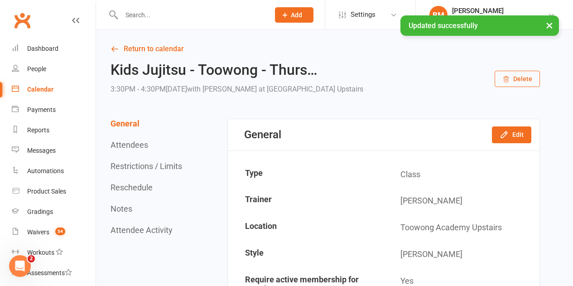
click at [34, 81] on link "Calendar" at bounding box center [54, 89] width 84 height 20
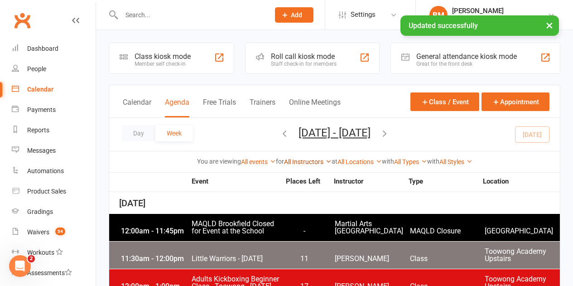
click at [297, 159] on link "All Instructors" at bounding box center [308, 161] width 48 height 7
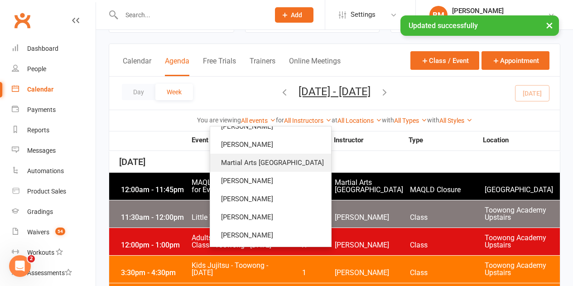
scroll to position [91, 0]
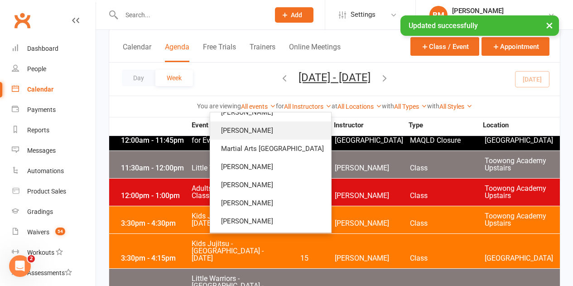
click at [266, 131] on link "Robert Dupont" at bounding box center [270, 130] width 121 height 18
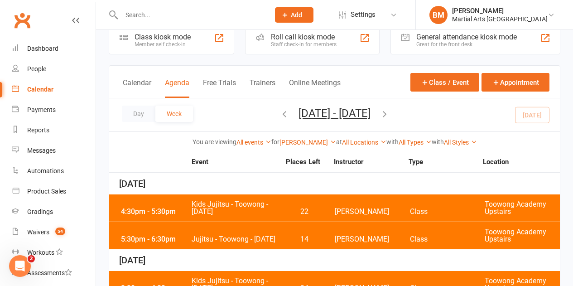
scroll to position [10, 0]
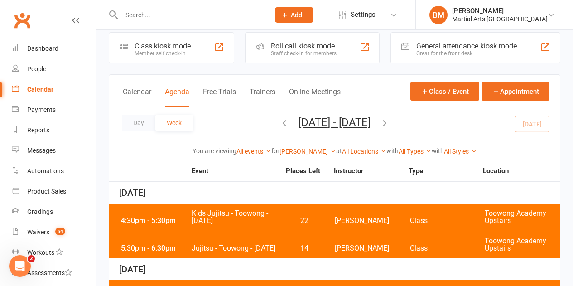
click at [237, 210] on span "Kids Jujitsu - Toowong - Thursday" at bounding box center [235, 217] width 89 height 15
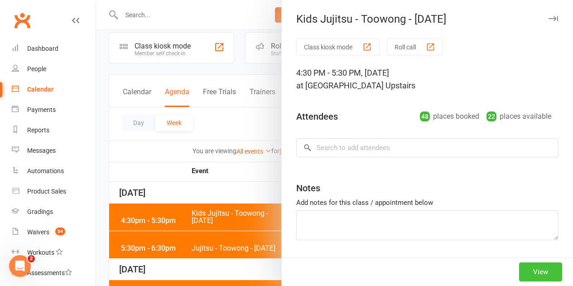
click at [528, 269] on button "View" at bounding box center [541, 271] width 43 height 19
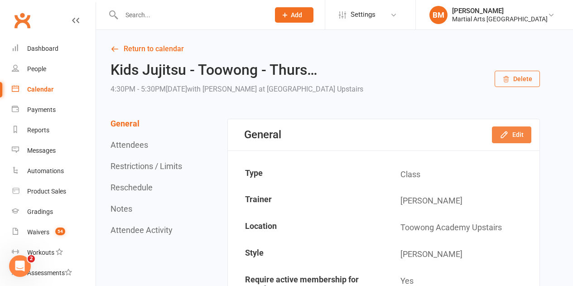
click at [509, 133] on icon "button" at bounding box center [504, 134] width 9 height 9
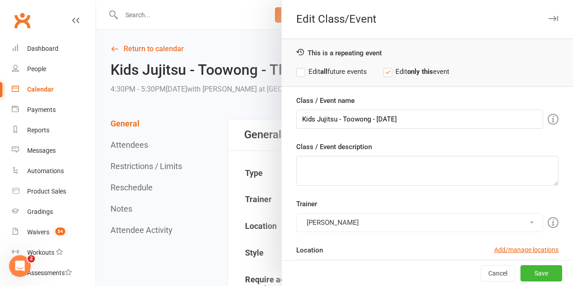
scroll to position [136, 0]
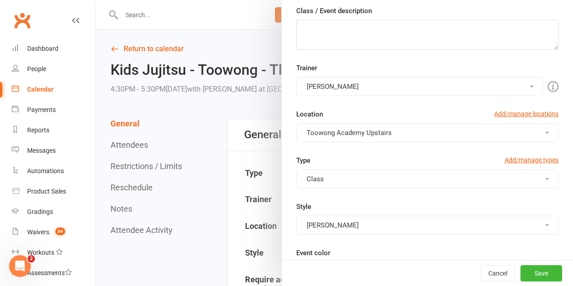
click at [318, 87] on button "Robert Dupont" at bounding box center [419, 86] width 247 height 19
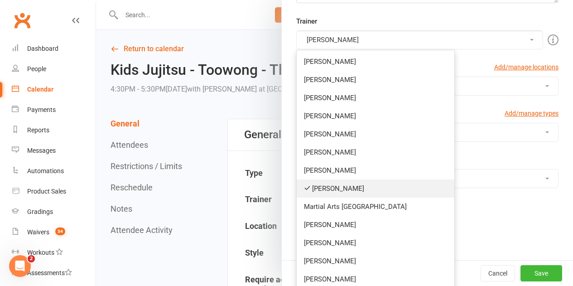
scroll to position [227, 0]
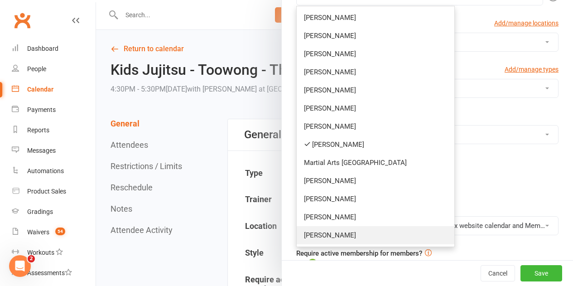
click at [333, 231] on link "Richard Miles" at bounding box center [376, 235] width 158 height 18
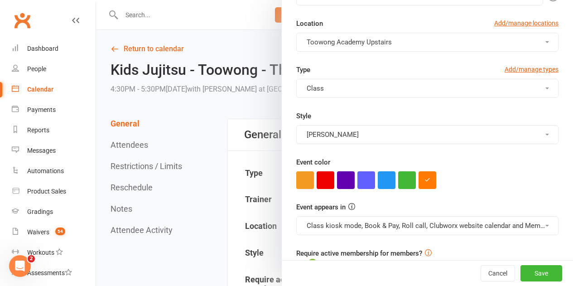
scroll to position [136, 0]
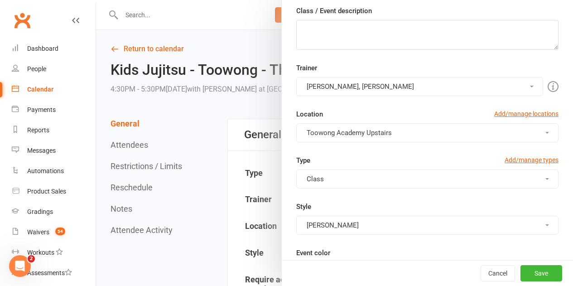
click at [341, 86] on button "Robert Dupont, Richard Miles" at bounding box center [419, 86] width 247 height 19
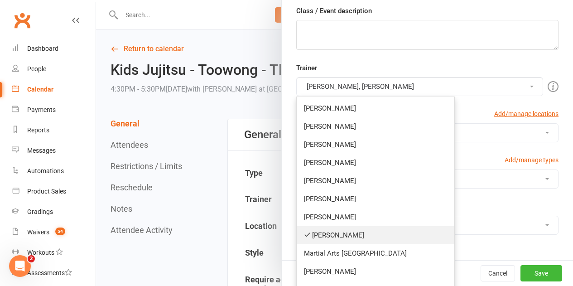
click at [340, 226] on link "Robert Dupont" at bounding box center [376, 235] width 158 height 18
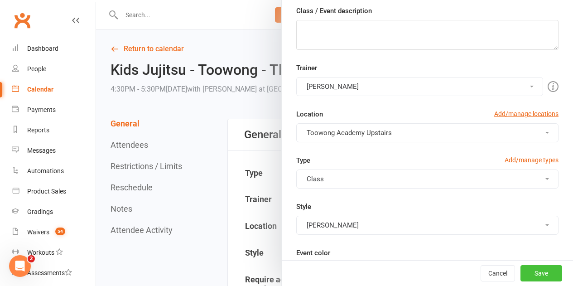
click at [535, 267] on button "Save" at bounding box center [542, 273] width 42 height 16
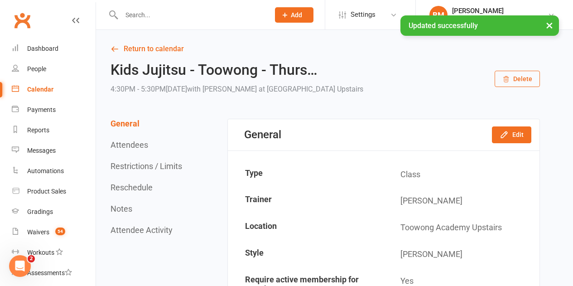
click at [38, 94] on link "Calendar" at bounding box center [54, 89] width 84 height 20
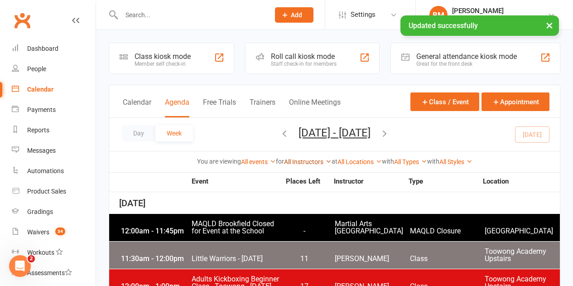
click at [303, 160] on link "All Instructors" at bounding box center [308, 161] width 48 height 7
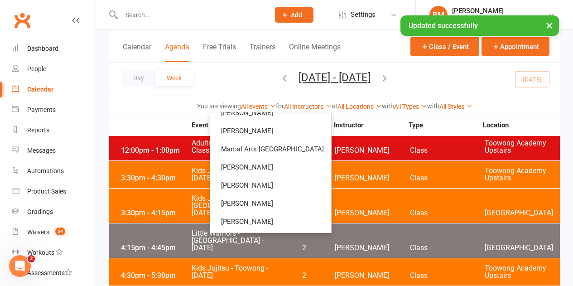
scroll to position [120, 0]
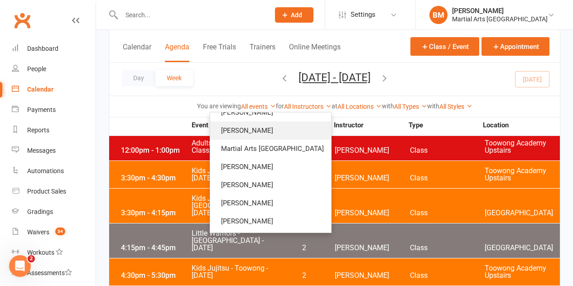
click at [267, 129] on link "Robert Dupont" at bounding box center [270, 130] width 121 height 18
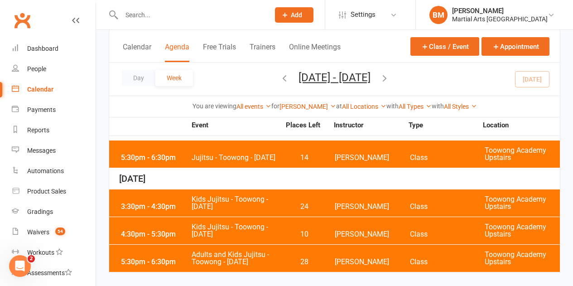
scroll to position [28, 0]
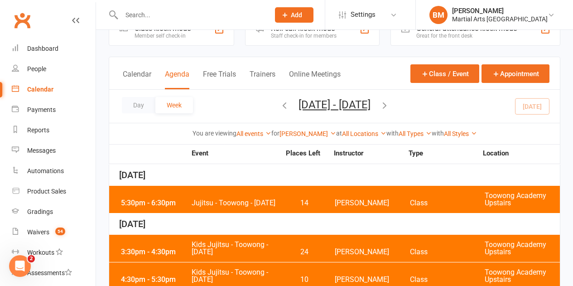
click at [238, 199] on span "Jujitsu - Toowong - Thursday" at bounding box center [235, 202] width 89 height 7
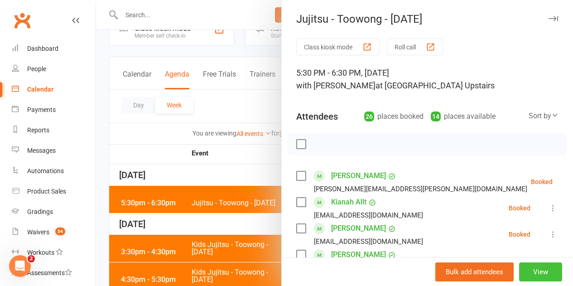
click at [527, 268] on button "View" at bounding box center [541, 271] width 43 height 19
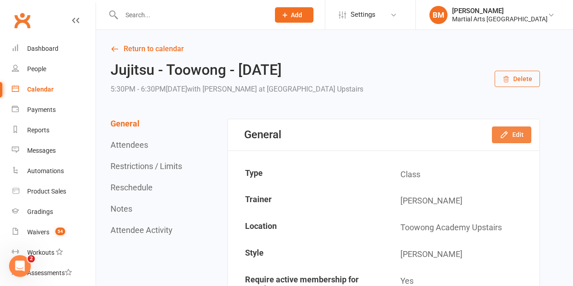
click at [504, 140] on button "Edit" at bounding box center [511, 134] width 39 height 16
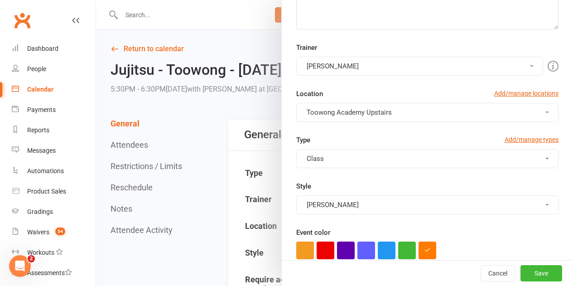
scroll to position [113, 0]
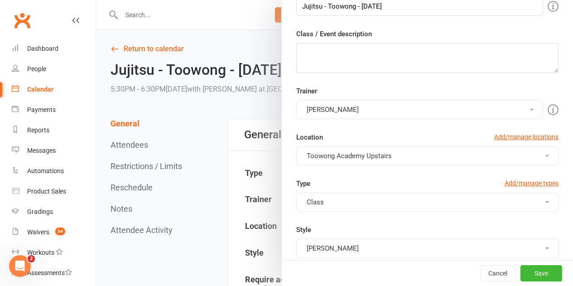
click at [338, 113] on button "Robert Dupont" at bounding box center [419, 109] width 247 height 19
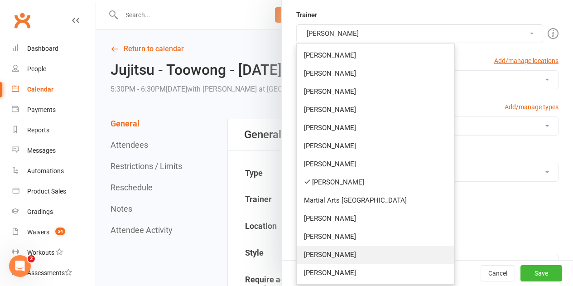
scroll to position [204, 0]
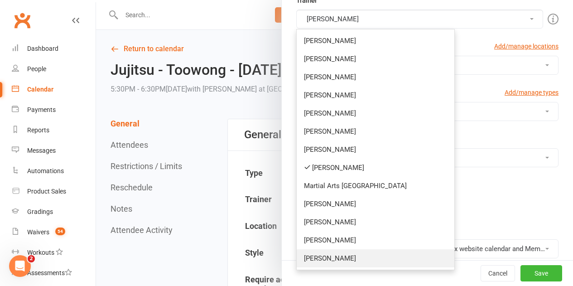
click at [329, 264] on link "Richard Miles" at bounding box center [376, 258] width 158 height 18
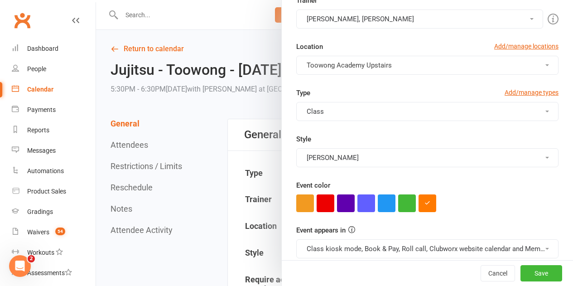
click at [352, 19] on button "Robert Dupont, Richard Miles" at bounding box center [419, 19] width 247 height 19
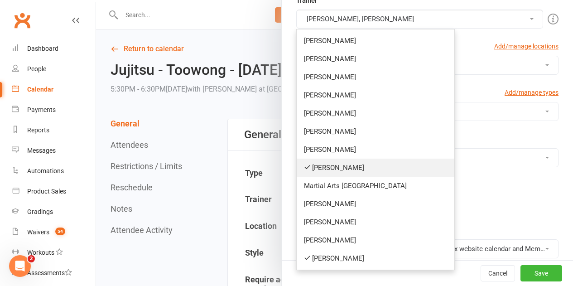
click at [330, 172] on link "Robert Dupont" at bounding box center [376, 168] width 158 height 18
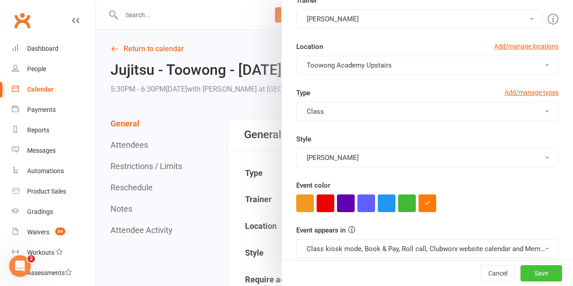
click at [521, 271] on button "Save" at bounding box center [542, 273] width 42 height 16
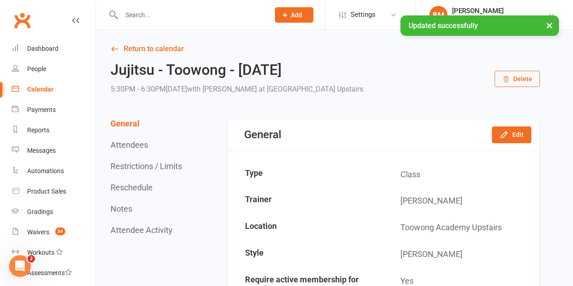
click at [42, 94] on link "Calendar" at bounding box center [54, 89] width 84 height 20
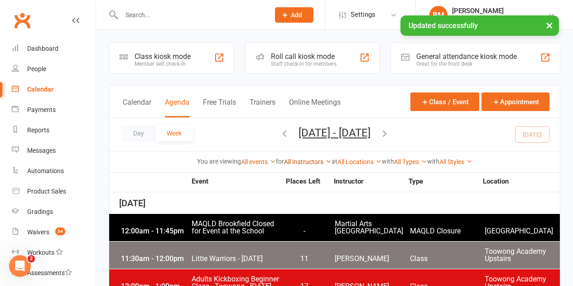
click at [309, 163] on link "All Instructors" at bounding box center [308, 161] width 48 height 7
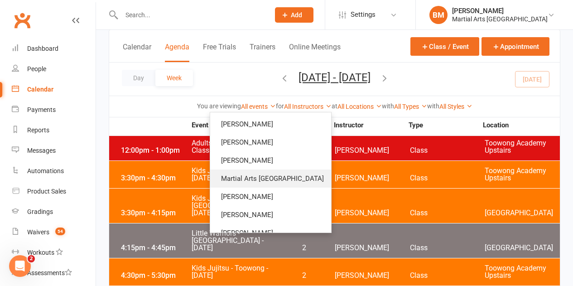
scroll to position [91, 0]
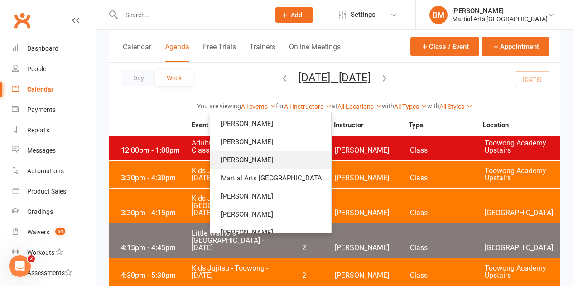
click at [279, 164] on link "Robert Dupont" at bounding box center [270, 160] width 121 height 18
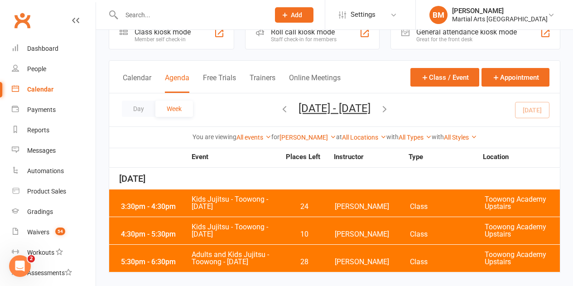
scroll to position [24, 0]
click at [288, 202] on div "3:30pm - 4:30pm Kids Jujitsu - Toowong - Friday 24 Robert Dupont Class Toowong …" at bounding box center [334, 202] width 451 height 27
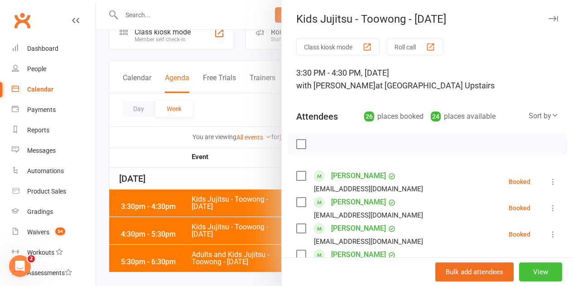
click at [528, 270] on button "View" at bounding box center [541, 271] width 43 height 19
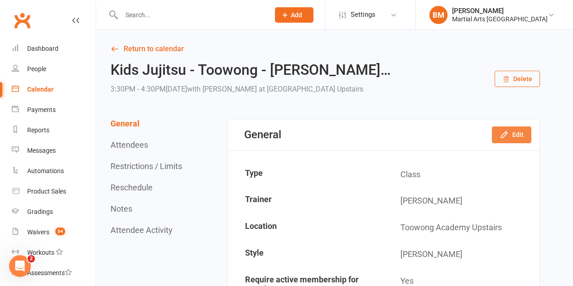
click at [524, 131] on button "Edit" at bounding box center [511, 134] width 39 height 16
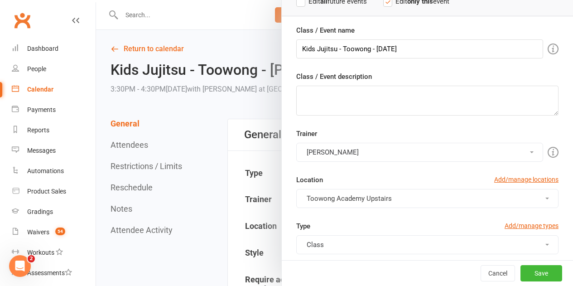
scroll to position [181, 0]
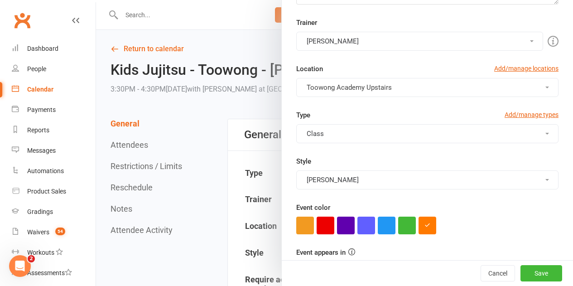
click at [326, 47] on button "Robert Dupont" at bounding box center [419, 41] width 247 height 19
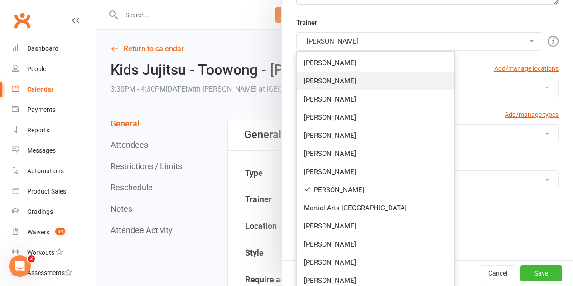
click at [340, 85] on link "Quinton Cugola" at bounding box center [376, 81] width 158 height 18
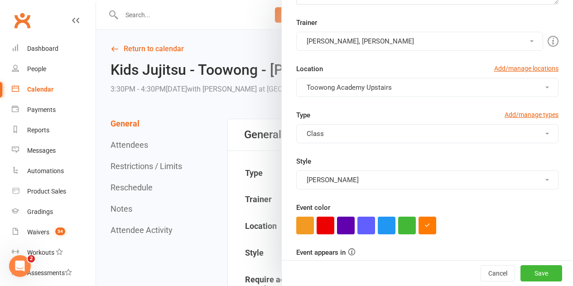
click at [335, 44] on button "Robert Dupont, Quinton Cugola" at bounding box center [419, 41] width 247 height 19
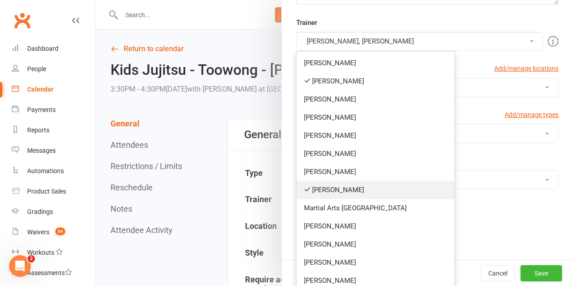
click at [351, 193] on link "Robert Dupont" at bounding box center [376, 190] width 158 height 18
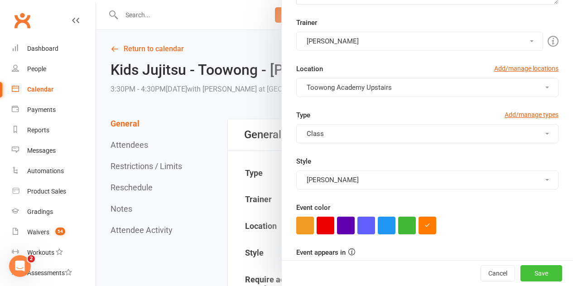
click at [526, 266] on button "Save" at bounding box center [542, 273] width 42 height 16
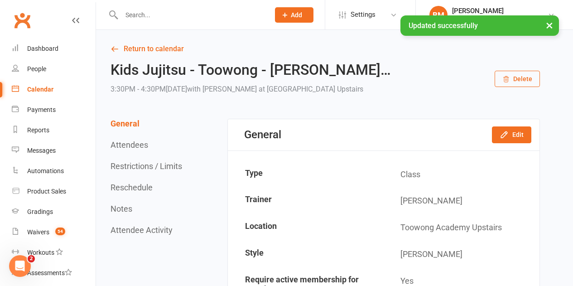
click at [28, 97] on link "Calendar" at bounding box center [54, 89] width 84 height 20
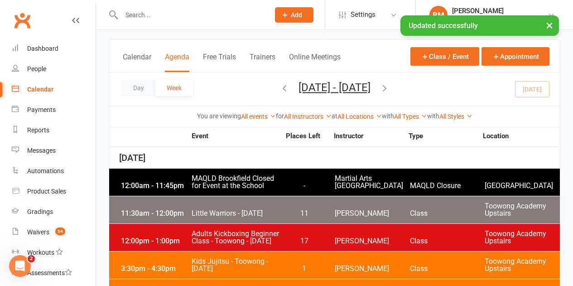
click at [296, 112] on div "All Instructors Brandon McNamara Quinton Cugola Dan Nembach Levi Morris Courtne…" at bounding box center [308, 117] width 48 height 10
click at [294, 113] on link "All Instructors" at bounding box center [308, 116] width 48 height 7
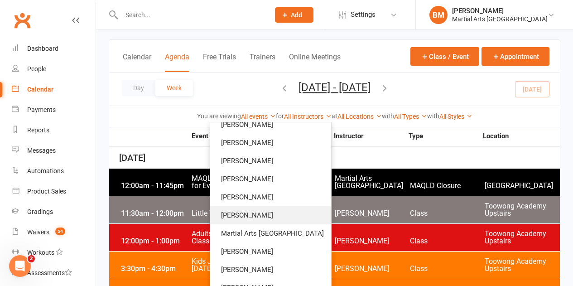
click at [277, 215] on link "Robert Dupont" at bounding box center [270, 215] width 121 height 18
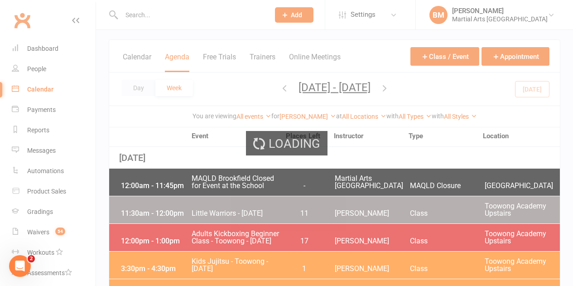
scroll to position [0, 0]
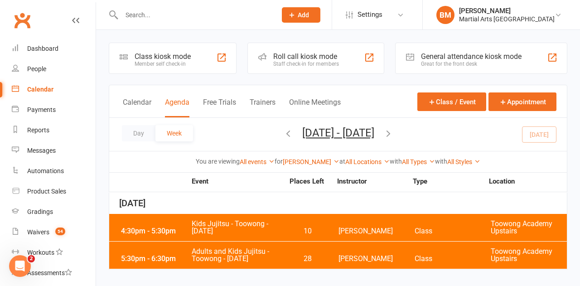
click at [240, 224] on span "Kids Jujitsu - Toowong - Friday" at bounding box center [237, 227] width 93 height 15
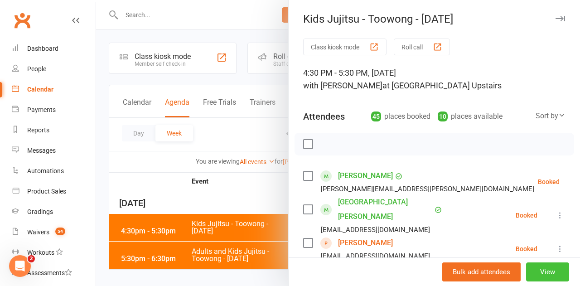
click at [526, 269] on button "View" at bounding box center [547, 271] width 43 height 19
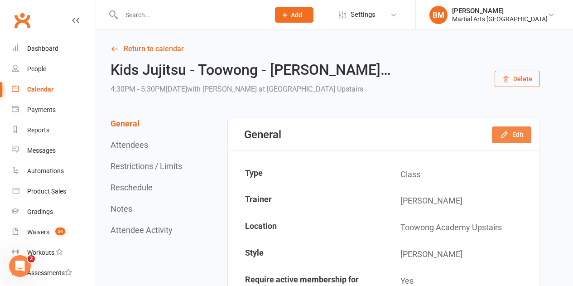
click at [515, 127] on button "Edit" at bounding box center [511, 134] width 39 height 16
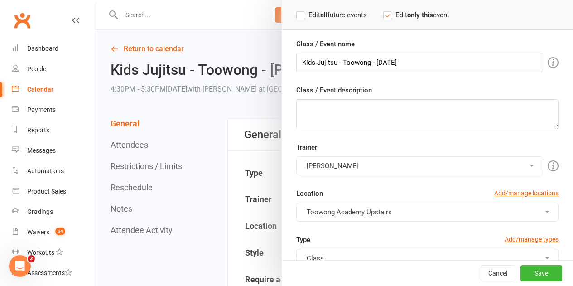
scroll to position [136, 0]
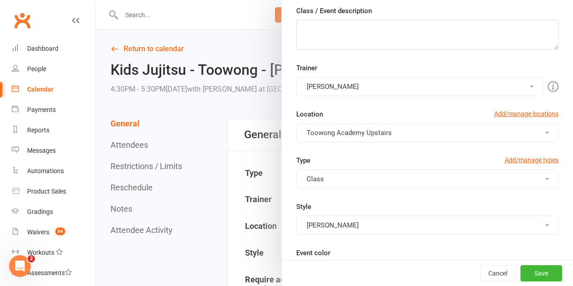
click at [318, 92] on button "Robert Dupont" at bounding box center [419, 86] width 247 height 19
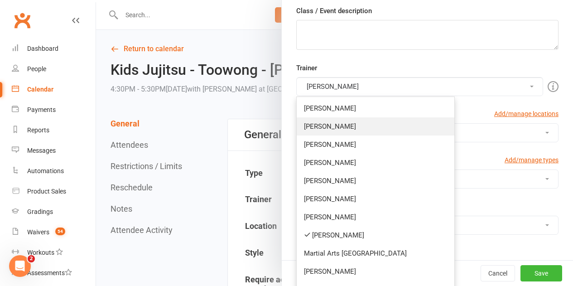
click at [337, 127] on link "Quinton Cugola" at bounding box center [376, 126] width 158 height 18
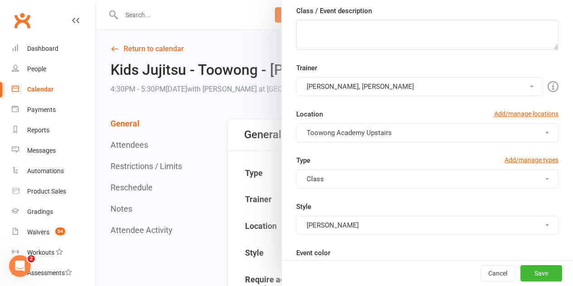
click at [322, 84] on button "Robert Dupont, Quinton Cugola" at bounding box center [419, 86] width 247 height 19
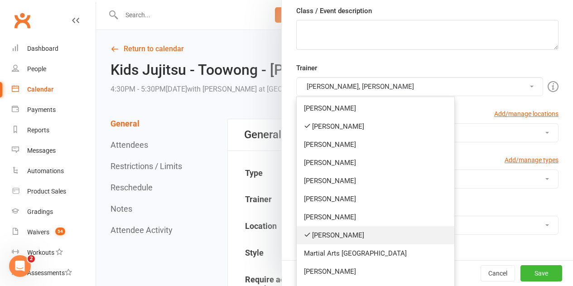
click at [336, 235] on link "Robert Dupont" at bounding box center [376, 235] width 158 height 18
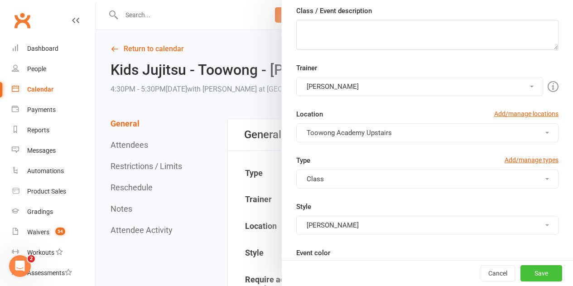
click at [536, 268] on button "Save" at bounding box center [542, 273] width 42 height 16
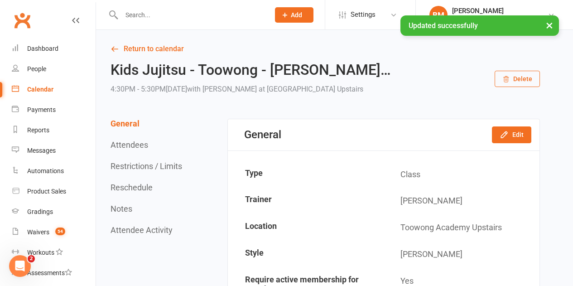
click at [32, 87] on div "Calendar" at bounding box center [40, 89] width 26 height 7
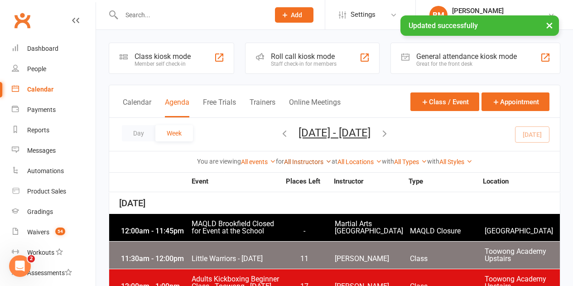
click at [304, 161] on link "All Instructors" at bounding box center [308, 161] width 48 height 7
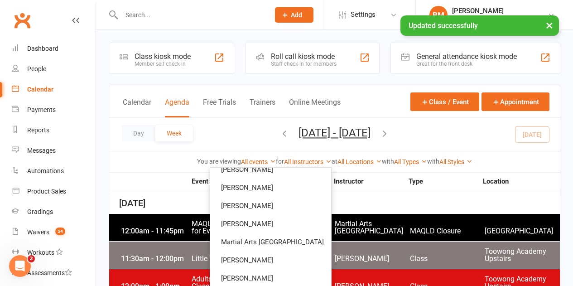
scroll to position [91, 0]
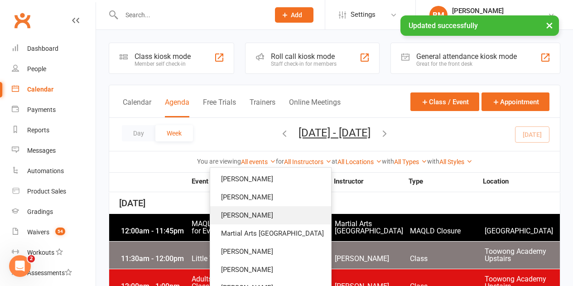
click at [284, 218] on link "Robert Dupont" at bounding box center [270, 215] width 121 height 18
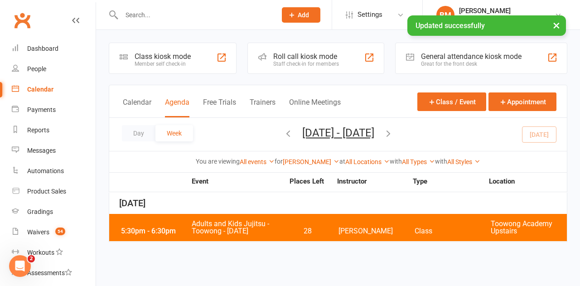
click at [231, 233] on span "Adults and Kids Jujitsu - Toowong - Friday" at bounding box center [237, 227] width 93 height 15
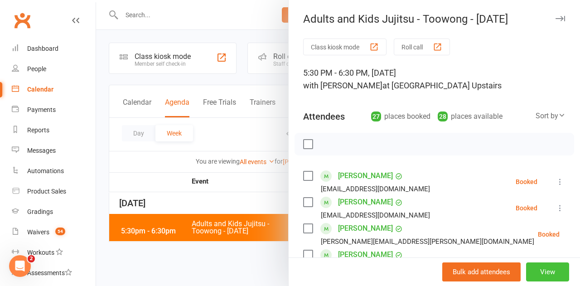
click at [530, 276] on button "View" at bounding box center [547, 271] width 43 height 19
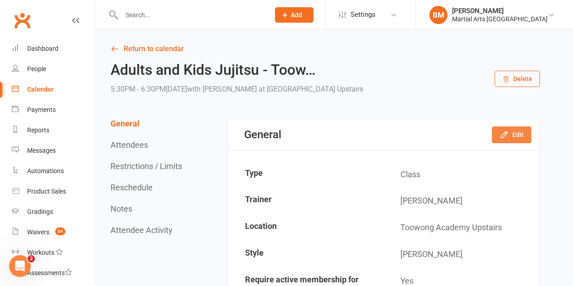
click at [516, 137] on button "Edit" at bounding box center [511, 134] width 39 height 16
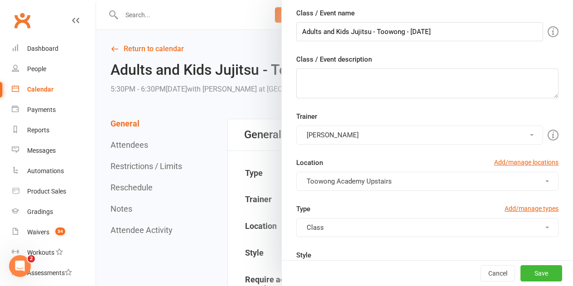
scroll to position [91, 0]
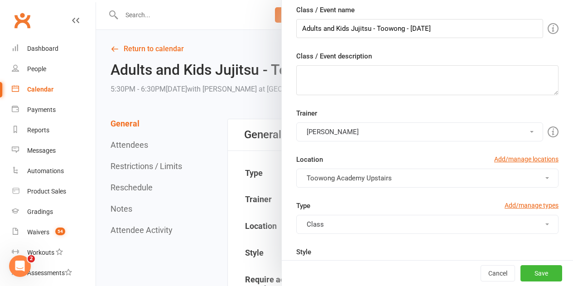
click at [345, 124] on button "Robert Dupont" at bounding box center [419, 131] width 247 height 19
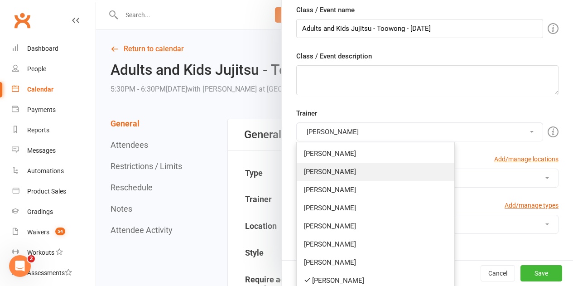
click at [356, 165] on link "Quinton Cugola" at bounding box center [376, 172] width 158 height 18
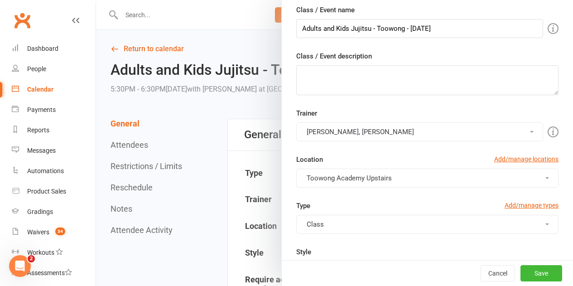
click at [343, 135] on button "Robert Dupont, Quinton Cugola" at bounding box center [419, 131] width 247 height 19
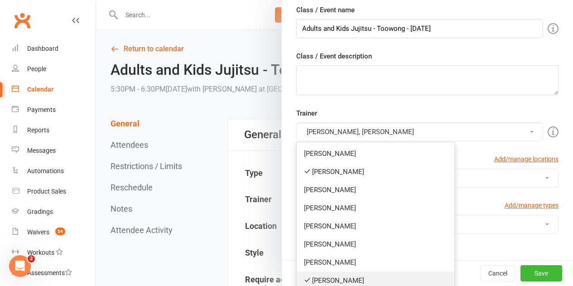
click at [347, 278] on link "Robert Dupont" at bounding box center [376, 281] width 158 height 18
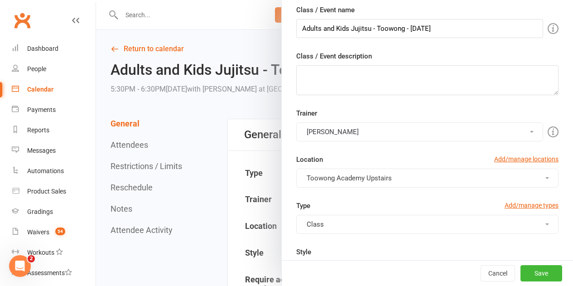
click at [524, 282] on div "Cancel Save" at bounding box center [428, 273] width 292 height 26
click at [526, 270] on button "Save" at bounding box center [542, 273] width 42 height 16
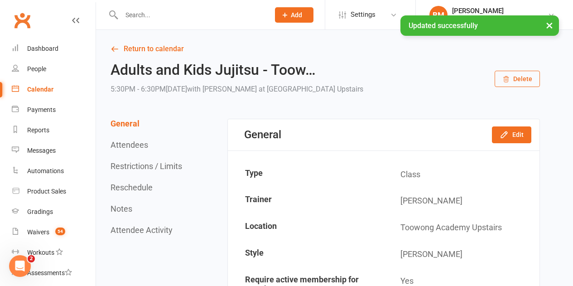
click at [38, 86] on div "Calendar" at bounding box center [40, 89] width 26 height 7
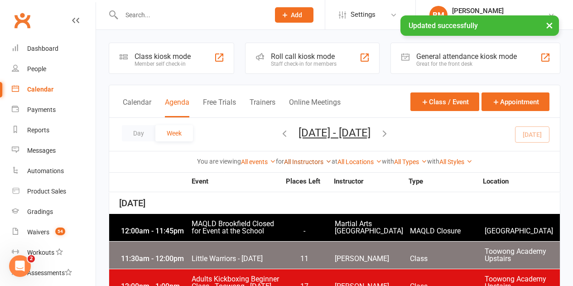
click at [294, 162] on link "All Instructors" at bounding box center [308, 161] width 48 height 7
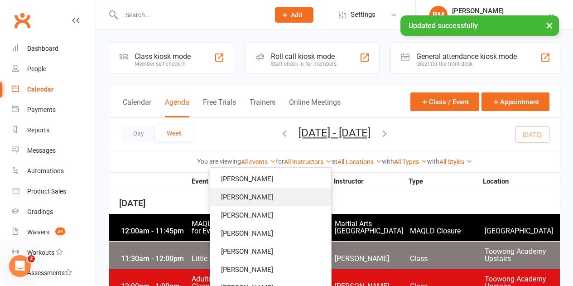
click at [277, 196] on link "Quinton Cugola" at bounding box center [270, 197] width 121 height 18
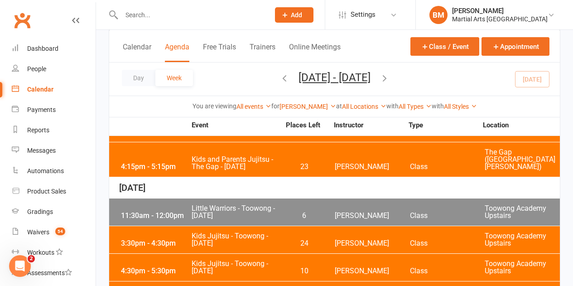
scroll to position [343, 0]
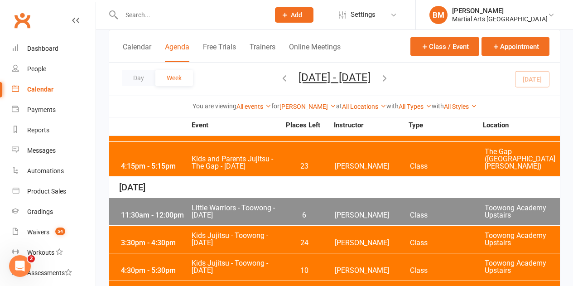
click at [258, 204] on span "Little Warriors - Toowong - Friday" at bounding box center [235, 211] width 89 height 15
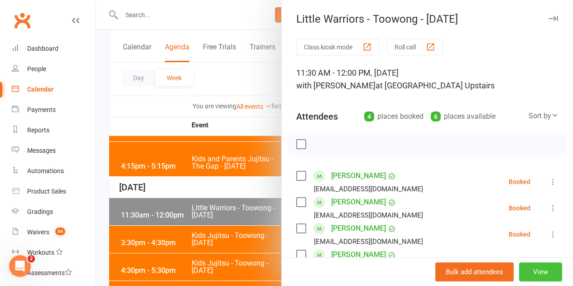
click at [520, 272] on button "View" at bounding box center [541, 271] width 43 height 19
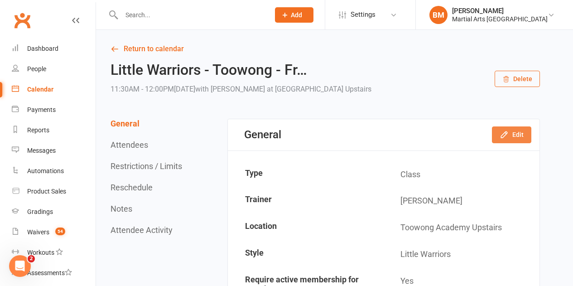
click at [513, 131] on button "Edit" at bounding box center [511, 134] width 39 height 16
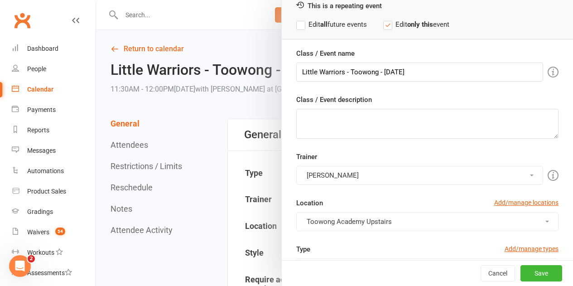
scroll to position [91, 0]
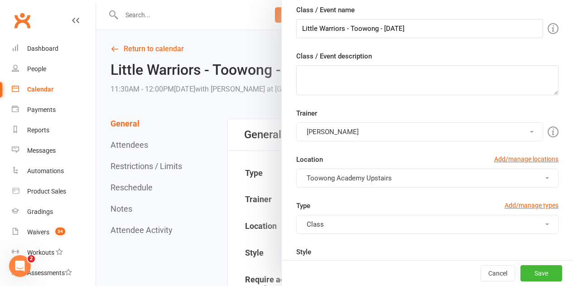
click at [326, 137] on button "Quinton Cugola" at bounding box center [419, 131] width 247 height 19
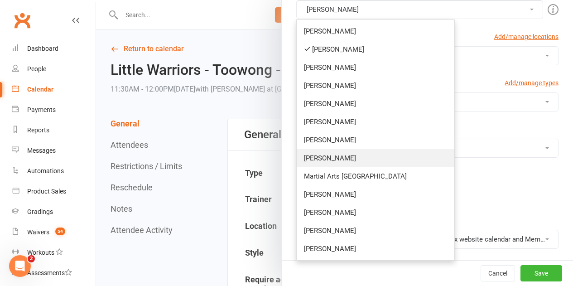
scroll to position [227, 0]
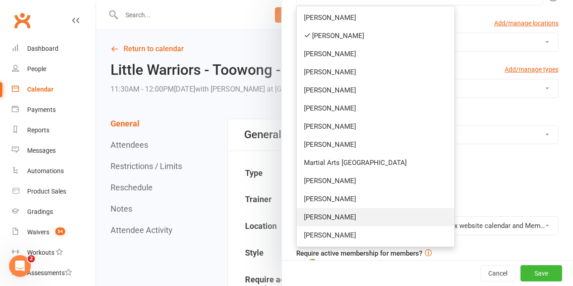
click at [340, 214] on link "Caleb Philpot" at bounding box center [376, 217] width 158 height 18
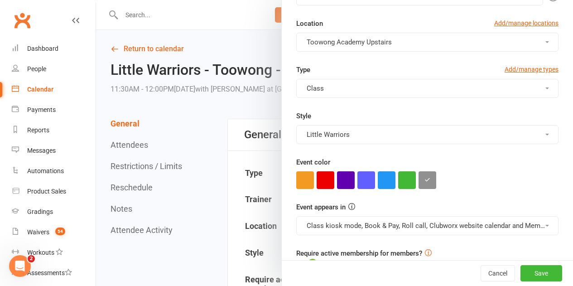
click at [320, 46] on button "Toowong Academy Upstairs" at bounding box center [427, 42] width 262 height 19
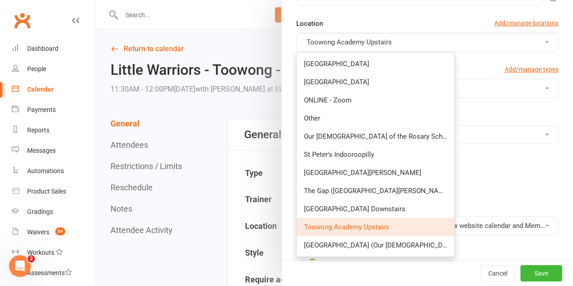
drag, startPoint x: 457, startPoint y: 95, endPoint x: 453, endPoint y: 104, distance: 9.9
click at [457, 94] on button "Class" at bounding box center [427, 88] width 262 height 19
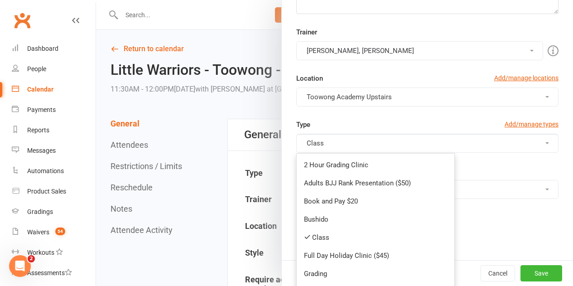
scroll to position [91, 0]
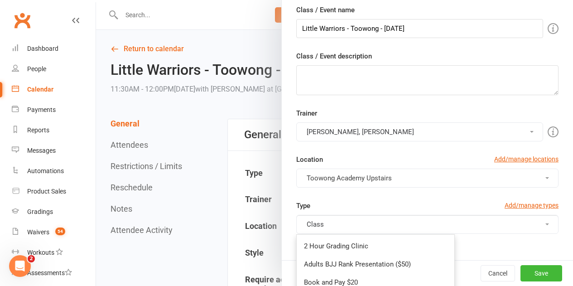
click at [381, 151] on div "Trainer Quinton Cugola, Caleb Philpot Brandon McNamara Quinton Cugola Dan Nemba…" at bounding box center [428, 154] width 276 height 92
click at [374, 125] on button "Quinton Cugola, Caleb Philpot" at bounding box center [419, 131] width 247 height 19
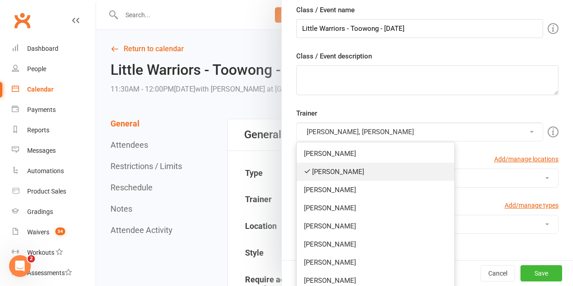
click at [350, 168] on link "Quinton Cugola" at bounding box center [376, 172] width 158 height 18
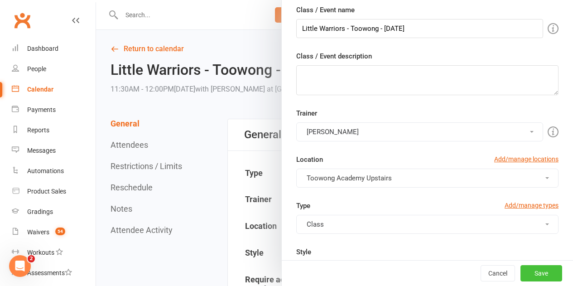
click at [534, 274] on button "Save" at bounding box center [542, 273] width 42 height 16
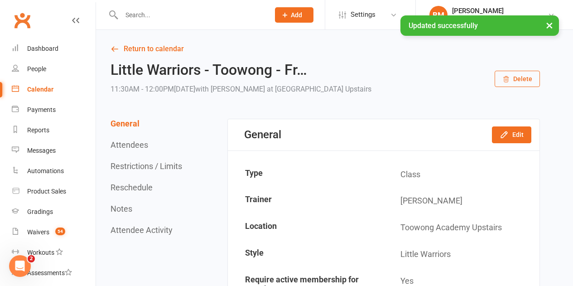
click at [39, 93] on link "Calendar" at bounding box center [54, 89] width 84 height 20
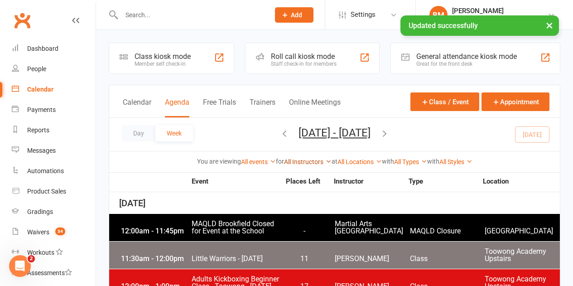
click at [310, 161] on link "All Instructors" at bounding box center [308, 161] width 48 height 7
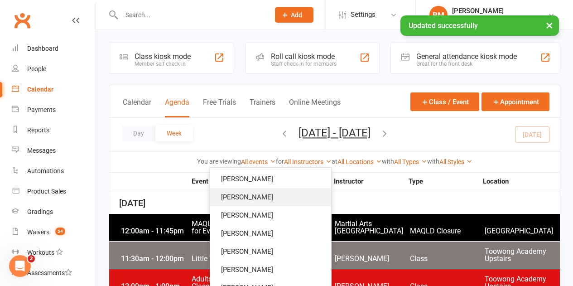
click at [273, 192] on link "Quinton Cugola" at bounding box center [270, 197] width 121 height 18
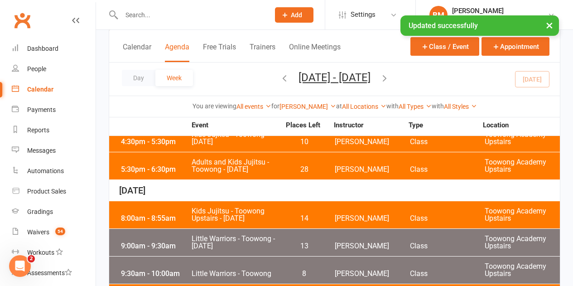
scroll to position [361, 0]
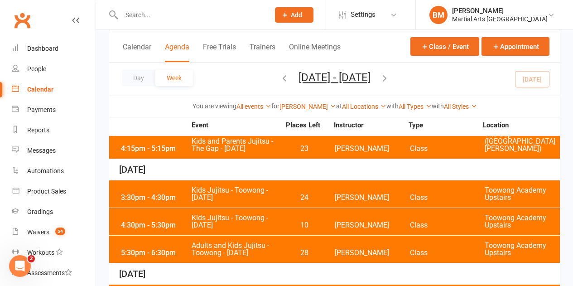
click at [237, 187] on span "Kids Jujitsu - Toowong - Friday" at bounding box center [235, 194] width 89 height 15
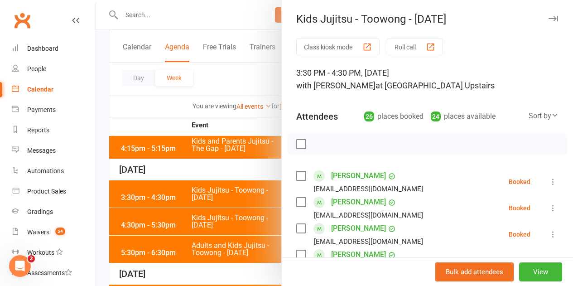
click at [203, 146] on div at bounding box center [334, 143] width 477 height 286
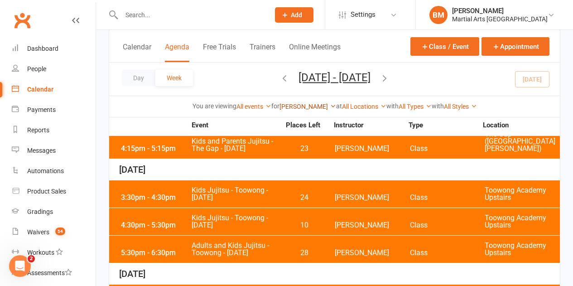
click at [306, 106] on link "Quinton Cugola" at bounding box center [308, 106] width 57 height 7
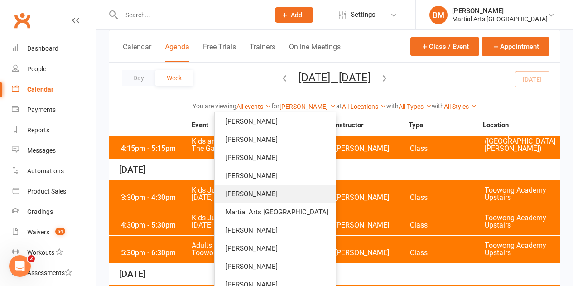
scroll to position [83, 0]
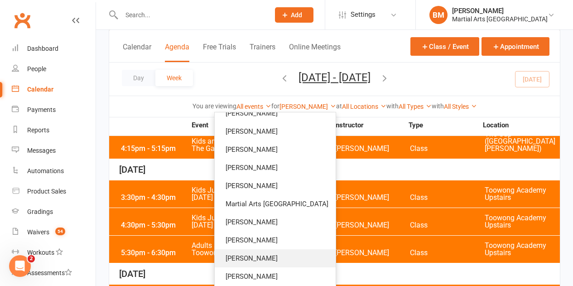
click at [277, 258] on link "Caleb Philpot" at bounding box center [275, 258] width 121 height 18
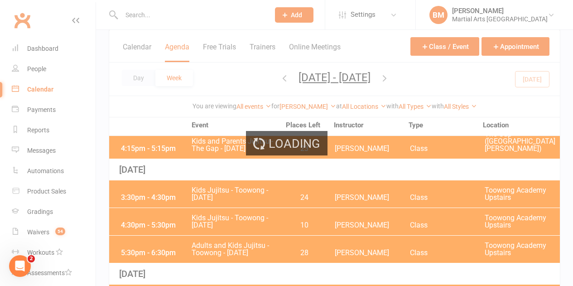
scroll to position [48, 0]
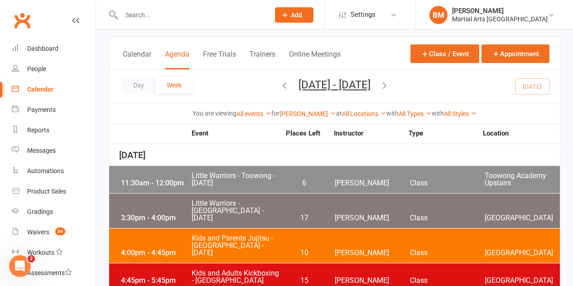
click at [266, 182] on span "Little Warriors - Toowong - Friday" at bounding box center [235, 179] width 89 height 15
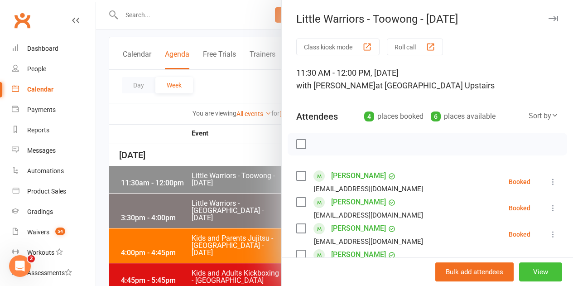
click at [520, 270] on button "View" at bounding box center [541, 271] width 43 height 19
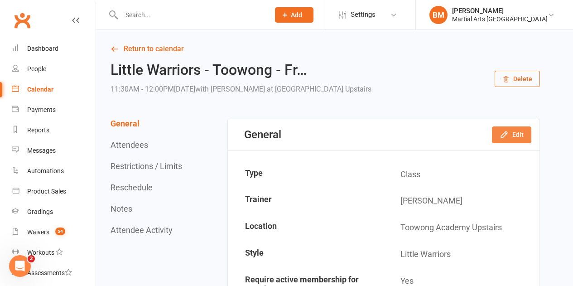
click at [511, 133] on button "Edit" at bounding box center [511, 134] width 39 height 16
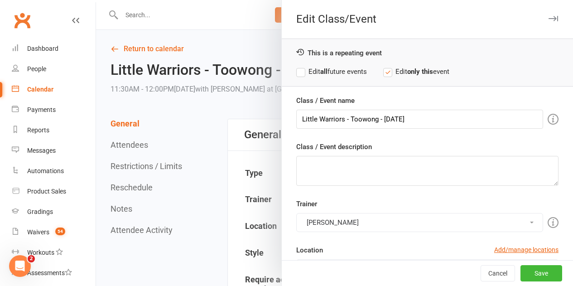
scroll to position [91, 0]
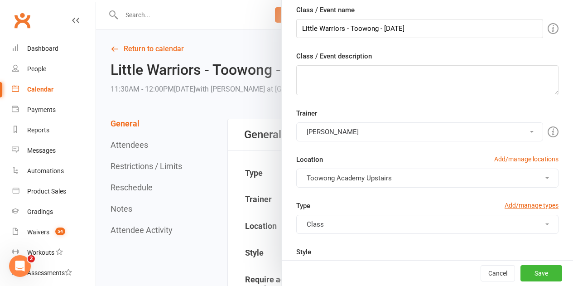
click at [338, 131] on button "Caleb Philpot" at bounding box center [419, 131] width 247 height 19
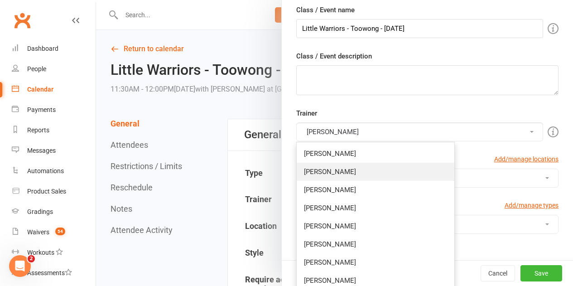
click at [359, 169] on link "Quinton Cugola" at bounding box center [376, 172] width 158 height 18
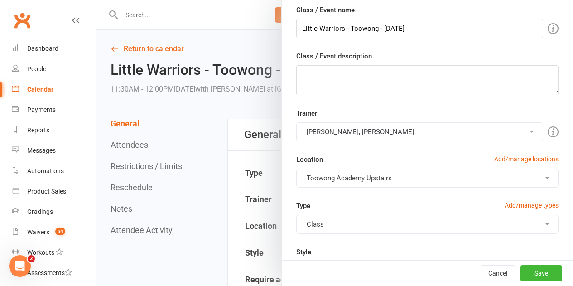
click at [342, 127] on button "Caleb Philpot, Quinton Cugola" at bounding box center [419, 131] width 247 height 19
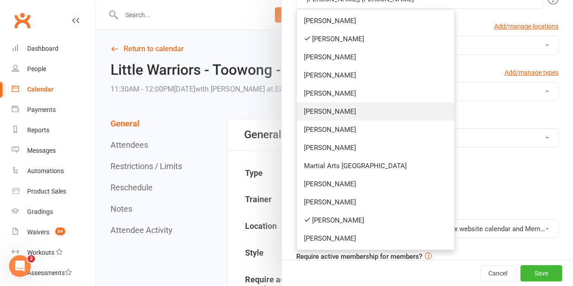
scroll to position [227, 0]
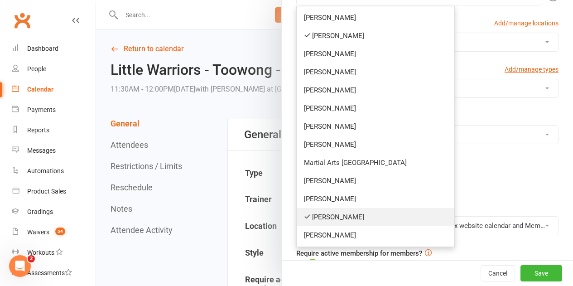
click at [342, 213] on link "Caleb Philpot" at bounding box center [376, 217] width 158 height 18
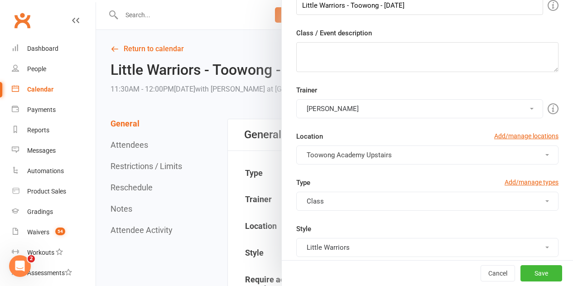
scroll to position [0, 0]
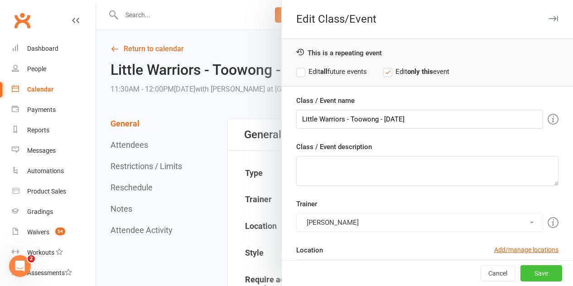
click at [521, 275] on button "Save" at bounding box center [542, 273] width 42 height 16
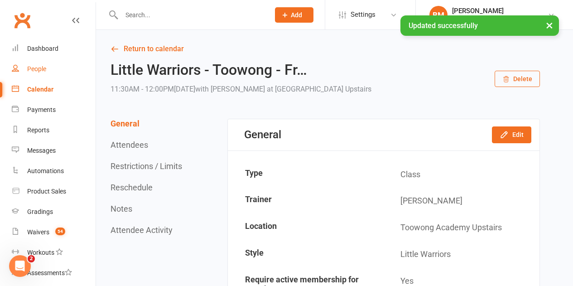
click at [34, 78] on link "People" at bounding box center [54, 69] width 84 height 20
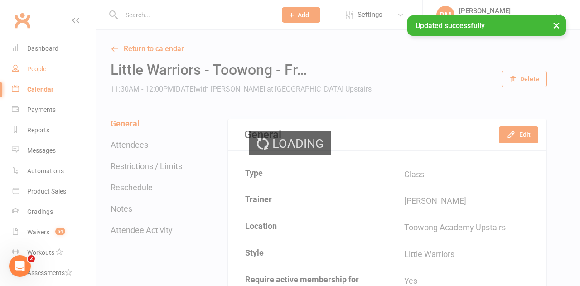
select select "100"
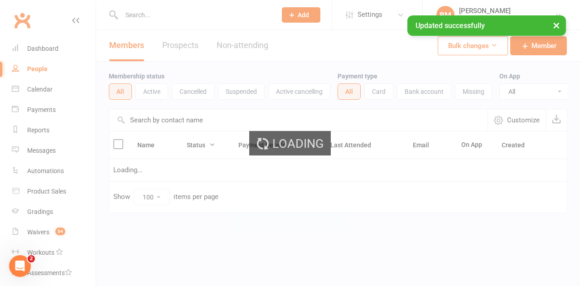
click at [41, 94] on ui-view "Prospect Member Non-attending contact Class / event Appointment Grading event T…" at bounding box center [290, 125] width 580 height 246
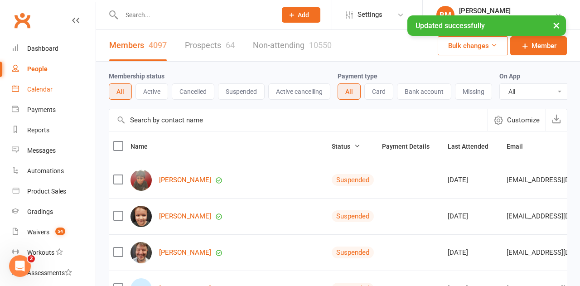
click at [41, 92] on div "Calendar" at bounding box center [39, 89] width 25 height 7
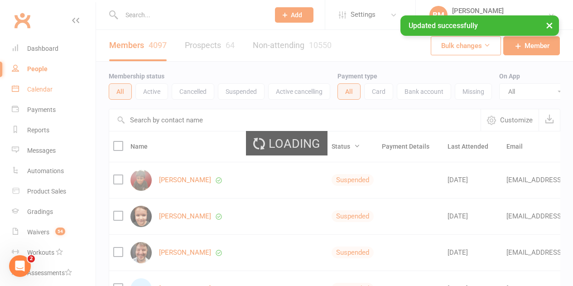
click at [41, 92] on div "Loading" at bounding box center [286, 143] width 573 height 286
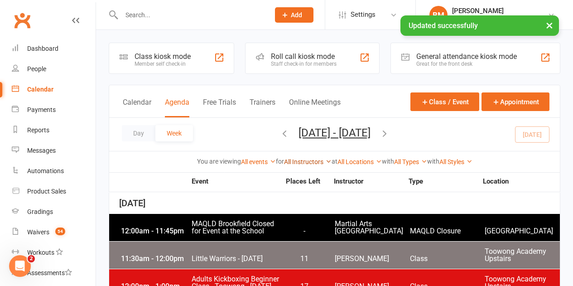
click at [294, 160] on link "All Instructors" at bounding box center [308, 161] width 48 height 7
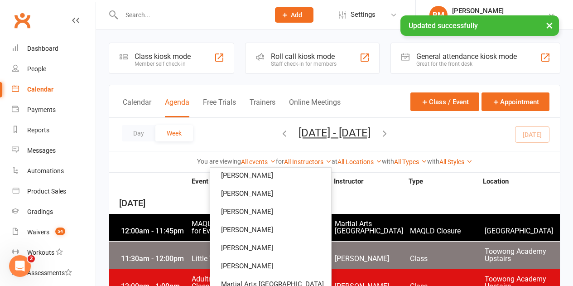
scroll to position [91, 0]
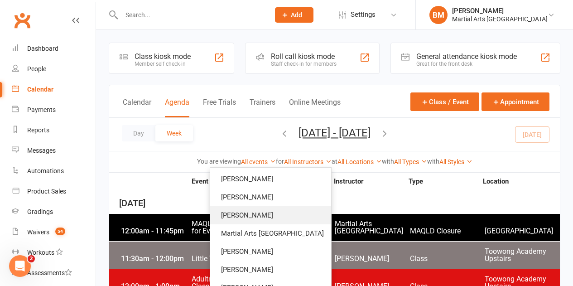
click at [277, 207] on link "Robert Dupont" at bounding box center [270, 215] width 121 height 18
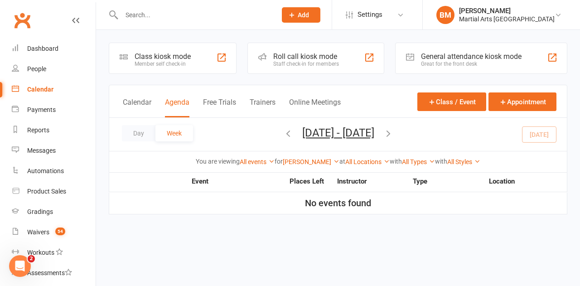
click at [394, 135] on icon "button" at bounding box center [389, 133] width 10 height 10
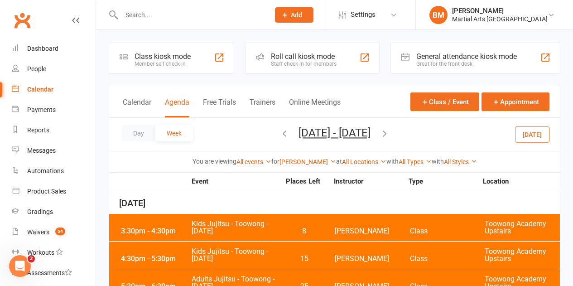
click at [530, 136] on button "Today" at bounding box center [532, 134] width 34 height 16
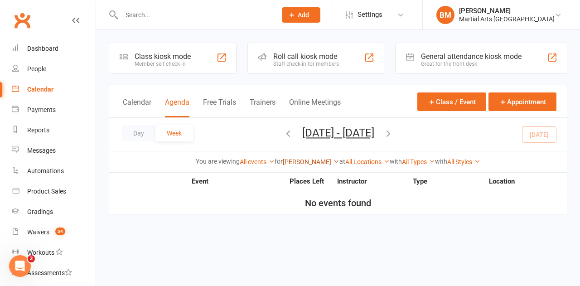
click at [301, 163] on link "Robert Dupont" at bounding box center [311, 161] width 57 height 7
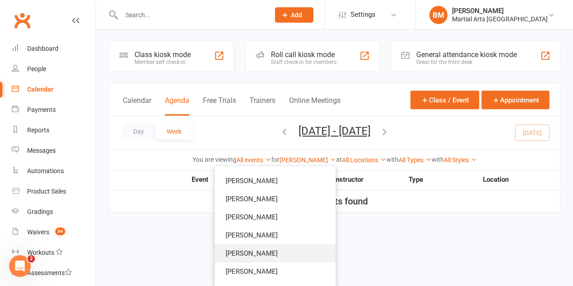
scroll to position [0, 0]
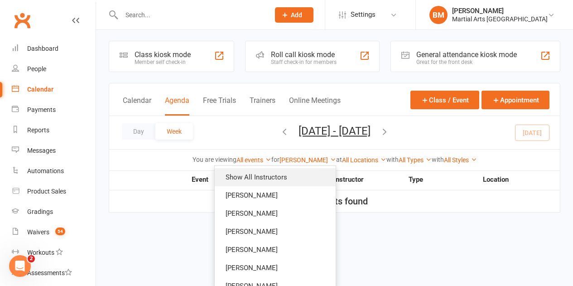
click at [269, 172] on link "Show All Instructors" at bounding box center [275, 177] width 121 height 18
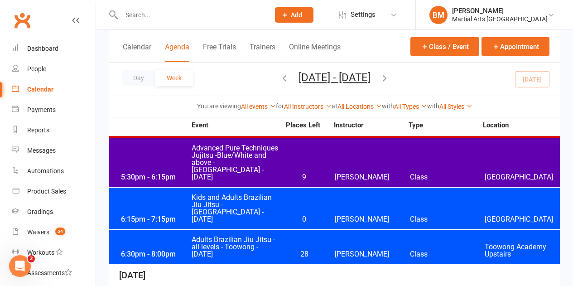
scroll to position [907, 0]
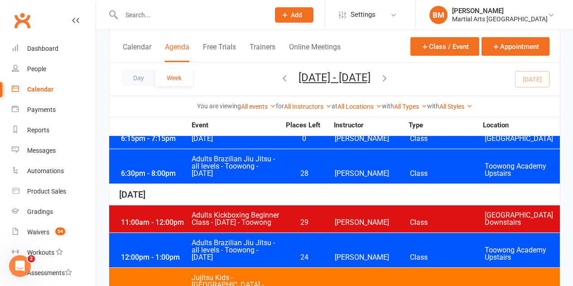
click at [296, 205] on div "11:00am - 12:00pm Adults Kickboxing Beginner Class - Wednesday - Toowong 29 Dan…" at bounding box center [334, 218] width 451 height 27
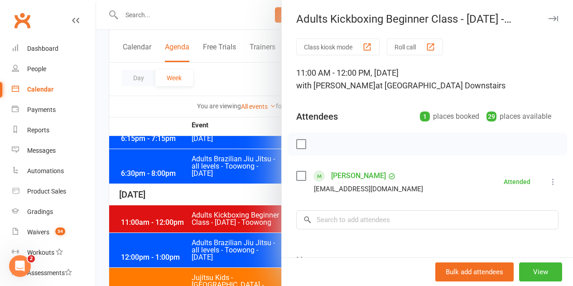
click at [260, 183] on div at bounding box center [334, 143] width 477 height 286
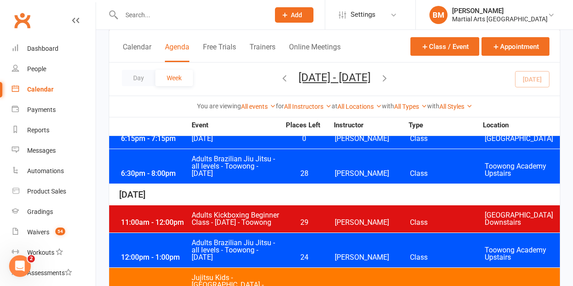
scroll to position [952, 0]
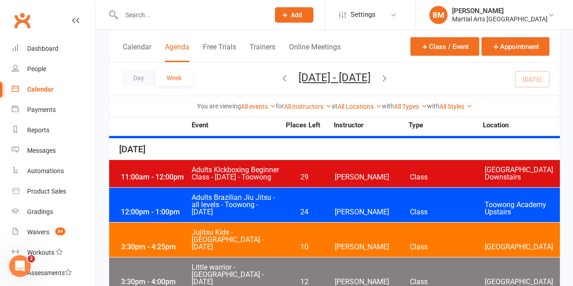
click at [340, 209] on span "Kieran Brammer" at bounding box center [372, 212] width 75 height 7
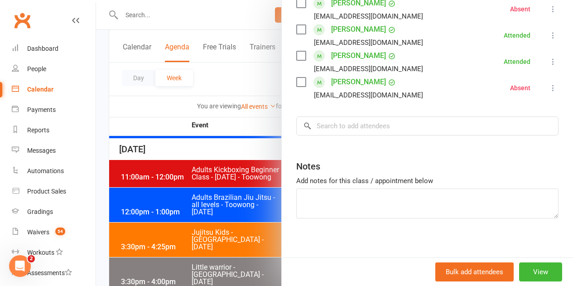
scroll to position [227, 0]
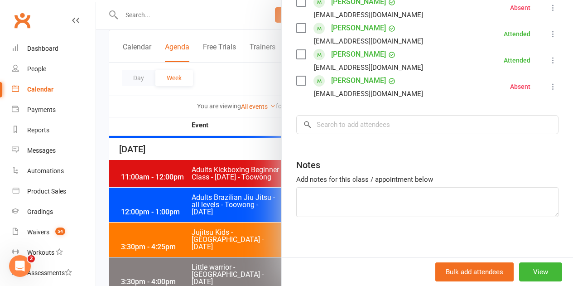
drag, startPoint x: 153, startPoint y: 179, endPoint x: 162, endPoint y: 179, distance: 9.1
click at [157, 179] on div at bounding box center [334, 143] width 477 height 286
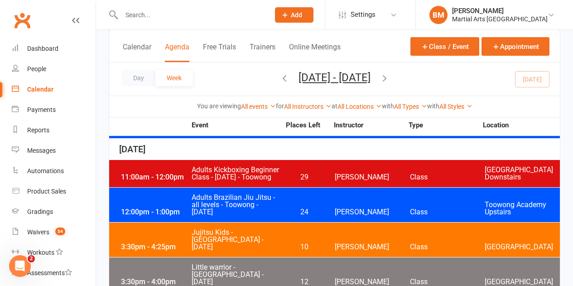
click at [333, 223] on div "3:30pm - 4:25pm Jujitsu Kids - Brookfield State School - Wednesday 10 Brandon M…" at bounding box center [334, 240] width 451 height 34
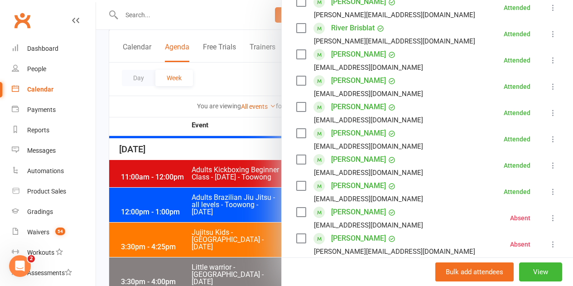
scroll to position [0, 0]
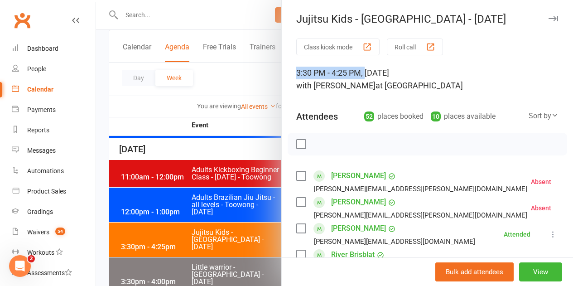
drag, startPoint x: 288, startPoint y: 70, endPoint x: 360, endPoint y: 72, distance: 72.6
click at [221, 182] on div at bounding box center [334, 143] width 477 height 286
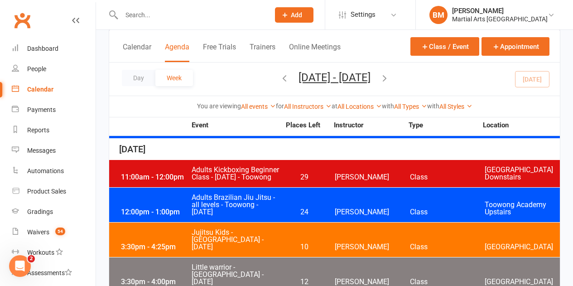
click at [327, 278] on span "12" at bounding box center [305, 281] width 48 height 7
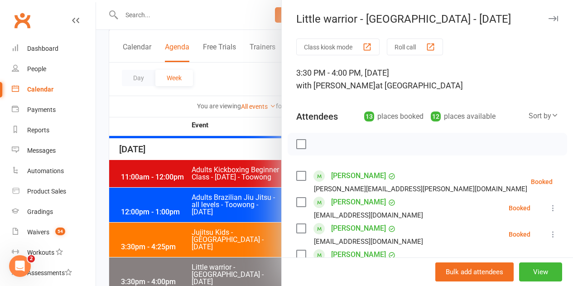
scroll to position [45, 0]
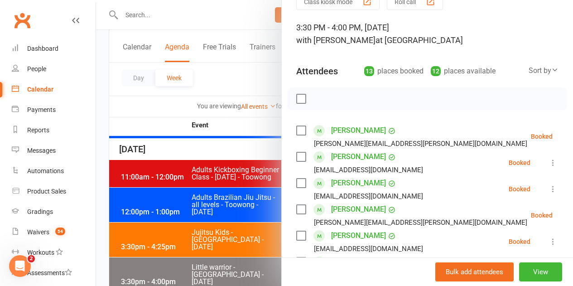
click at [571, 135] on icon at bounding box center [575, 136] width 9 height 9
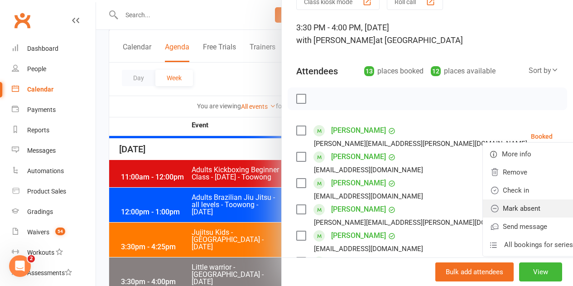
click at [490, 209] on link "Mark absent" at bounding box center [531, 208] width 97 height 18
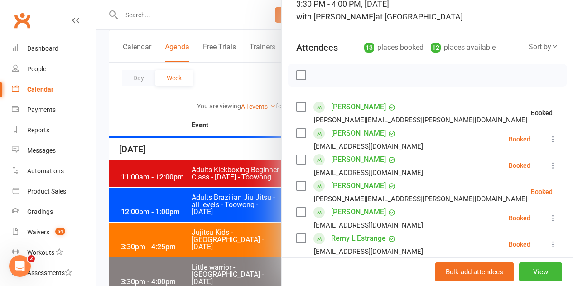
scroll to position [91, 0]
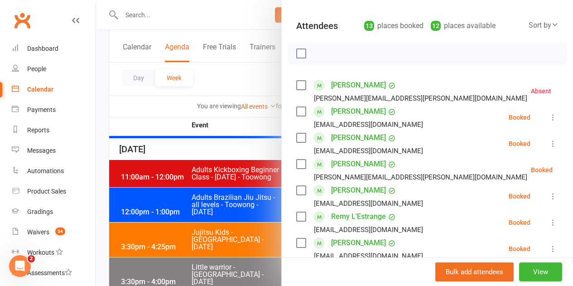
click at [549, 114] on icon at bounding box center [553, 117] width 9 height 9
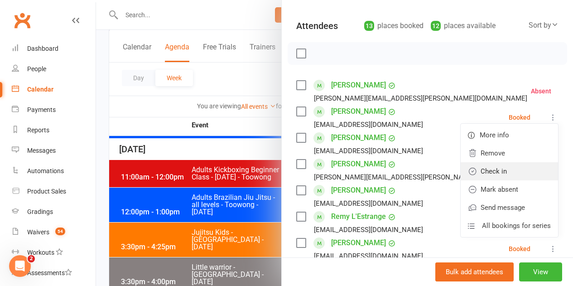
click at [507, 169] on link "Check in" at bounding box center [509, 171] width 97 height 18
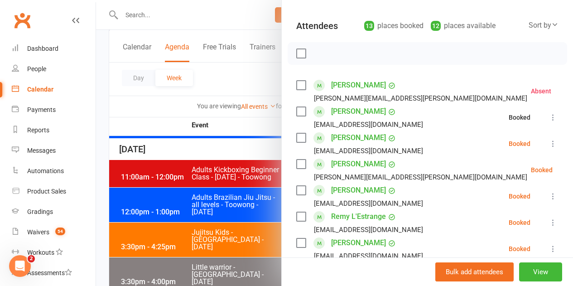
click at [549, 143] on icon at bounding box center [553, 143] width 9 height 9
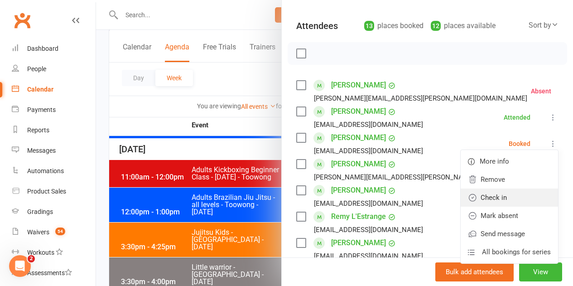
click at [486, 197] on link "Check in" at bounding box center [509, 198] width 97 height 18
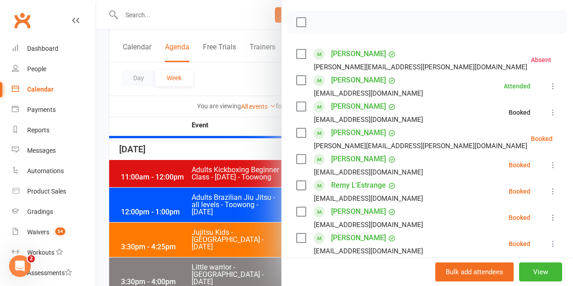
scroll to position [136, 0]
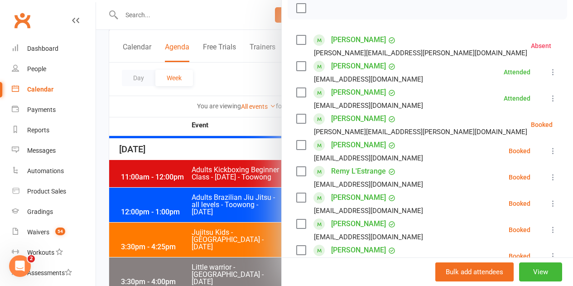
click at [571, 126] on icon at bounding box center [575, 124] width 9 height 9
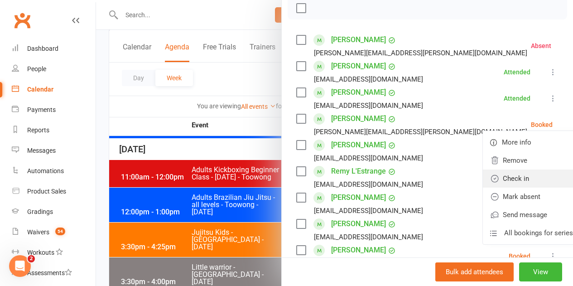
click at [505, 177] on link "Check in" at bounding box center [531, 179] width 97 height 18
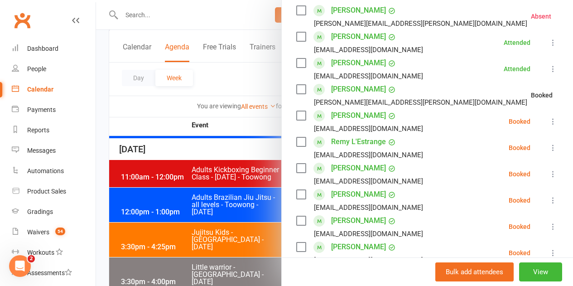
scroll to position [181, 0]
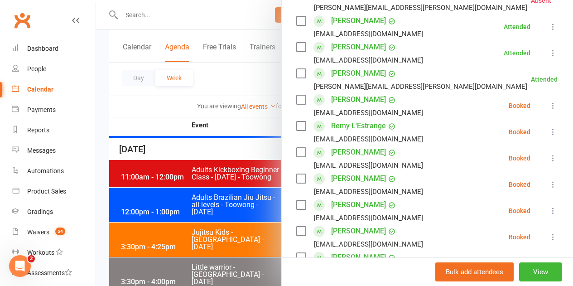
click at [549, 105] on icon at bounding box center [553, 105] width 9 height 9
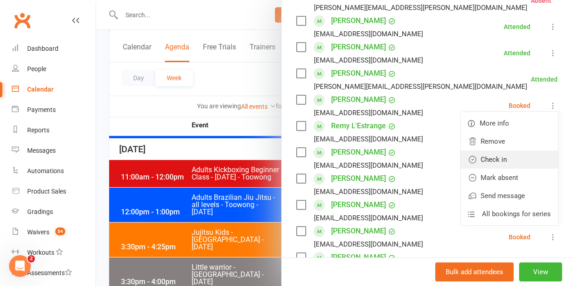
click at [485, 162] on link "Check in" at bounding box center [509, 160] width 97 height 18
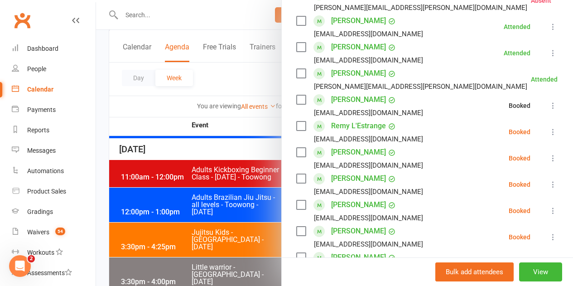
scroll to position [227, 0]
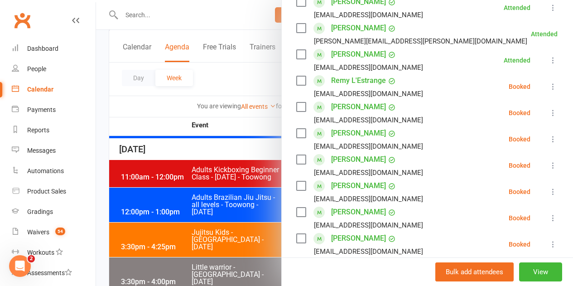
click at [549, 83] on icon at bounding box center [553, 86] width 9 height 9
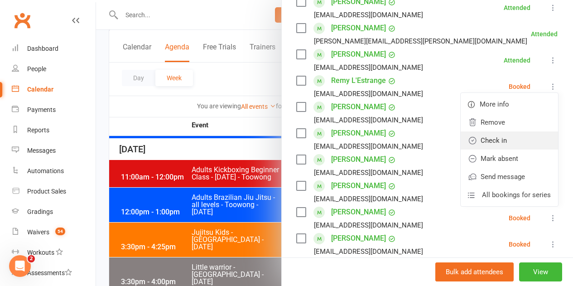
click at [501, 142] on link "Check in" at bounding box center [509, 140] width 97 height 18
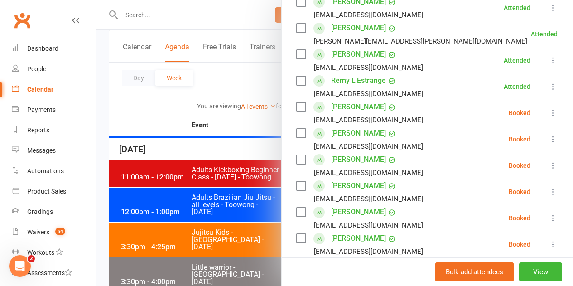
click at [549, 113] on icon at bounding box center [553, 112] width 9 height 9
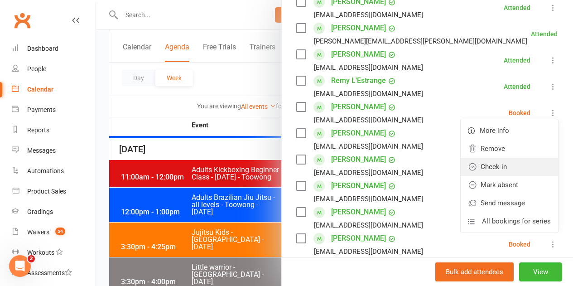
click at [494, 165] on link "Check in" at bounding box center [509, 167] width 97 height 18
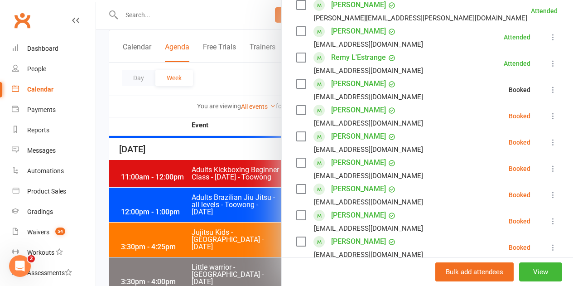
scroll to position [272, 0]
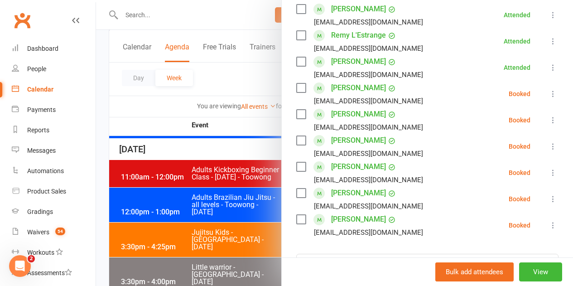
click at [549, 92] on icon at bounding box center [553, 93] width 9 height 9
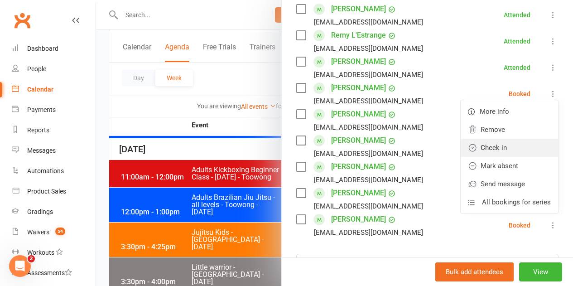
click at [487, 146] on link "Check in" at bounding box center [509, 148] width 97 height 18
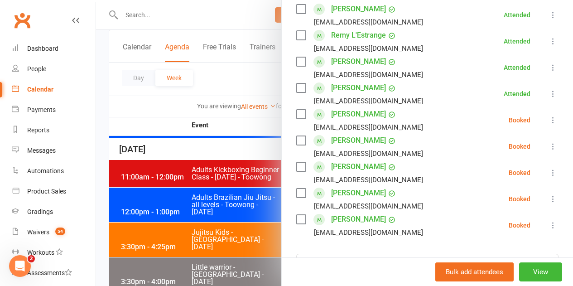
click at [549, 117] on icon at bounding box center [553, 120] width 9 height 9
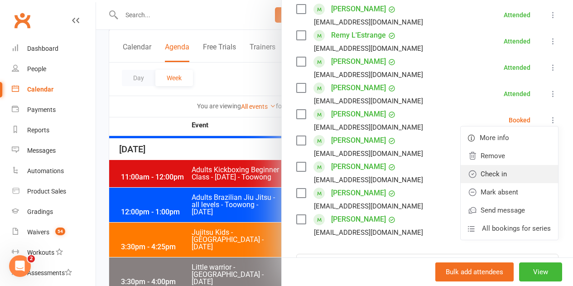
click at [491, 170] on link "Check in" at bounding box center [509, 174] width 97 height 18
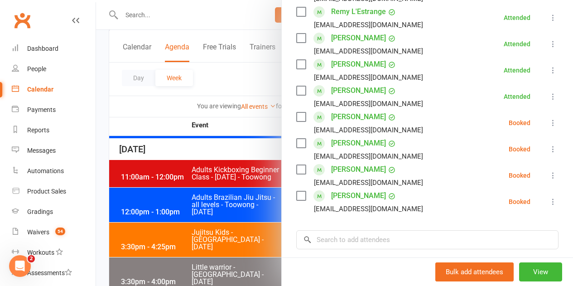
scroll to position [317, 0]
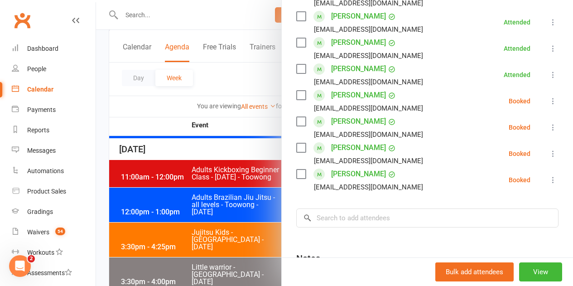
click at [548, 103] on button at bounding box center [553, 101] width 11 height 11
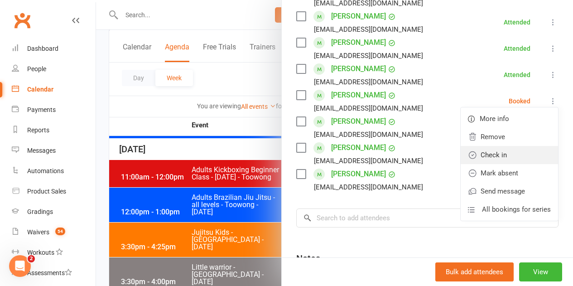
click at [488, 151] on link "Check in" at bounding box center [509, 155] width 97 height 18
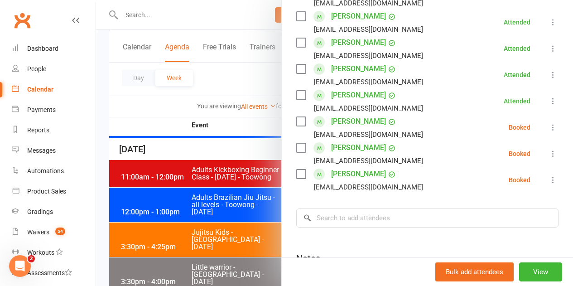
click at [549, 126] on icon at bounding box center [553, 127] width 9 height 9
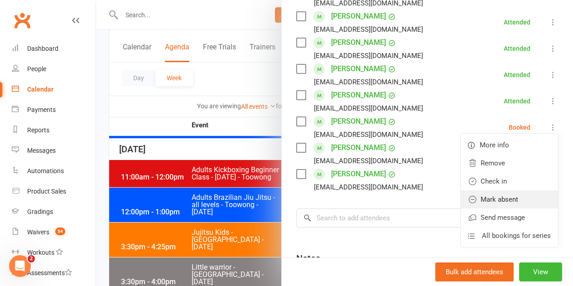
click at [502, 201] on link "Mark absent" at bounding box center [509, 199] width 97 height 18
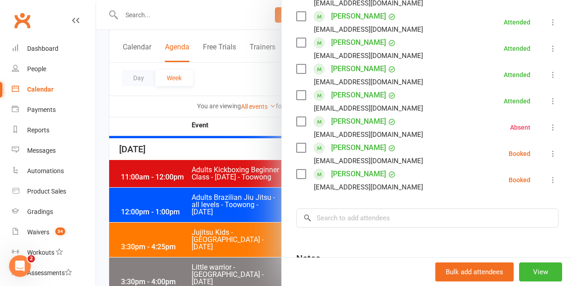
click at [549, 155] on icon at bounding box center [553, 153] width 9 height 9
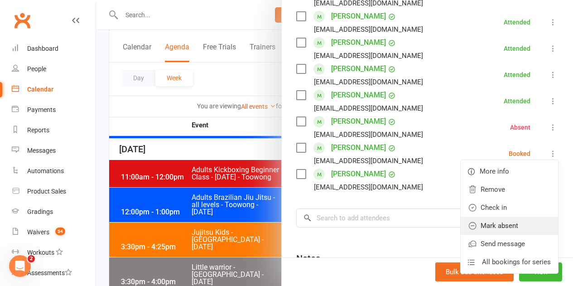
click at [502, 224] on link "Mark absent" at bounding box center [509, 226] width 97 height 18
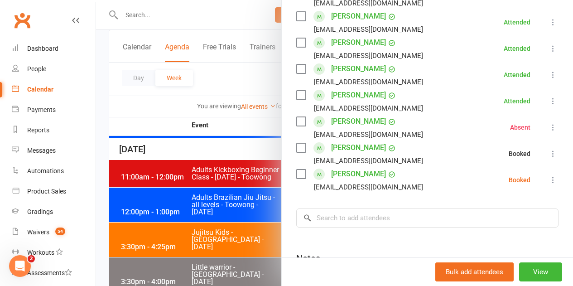
click at [549, 181] on div "Class kiosk mode Roll call 3:30 PM - 4:00 PM, Wednesday, September, 10, 2025 wi…" at bounding box center [428, 38] width 292 height 635
click at [533, 178] on li "Seth Thomas sammy_jo919@yahoo.com Booked More info Remove Check in Mark absent …" at bounding box center [427, 180] width 262 height 26
click at [549, 179] on icon at bounding box center [553, 179] width 9 height 9
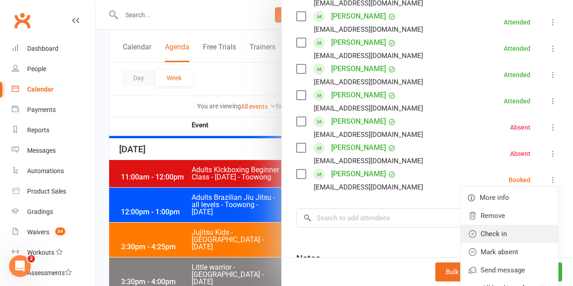
click at [494, 230] on link "Check in" at bounding box center [509, 234] width 97 height 18
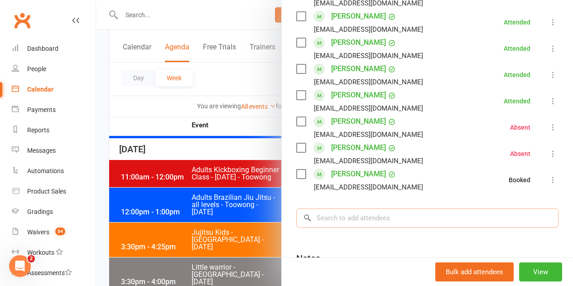
click at [411, 216] on input "search" at bounding box center [427, 218] width 262 height 19
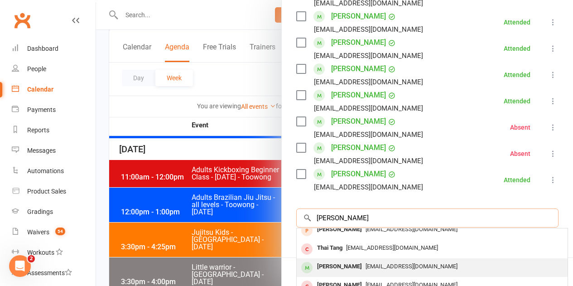
scroll to position [50, 0]
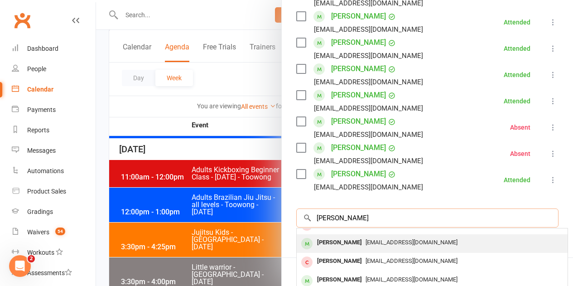
type input "chole tang"
click at [366, 239] on span "calexter_star@hotmail.com" at bounding box center [412, 242] width 92 height 7
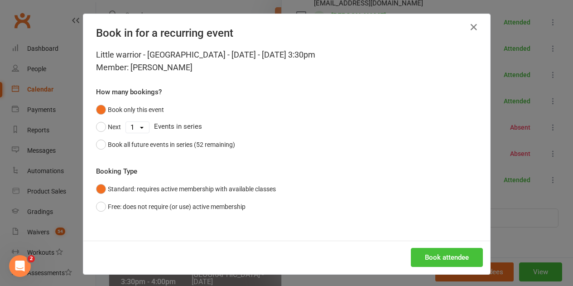
click at [466, 255] on button "Book attendee" at bounding box center [447, 257] width 72 height 19
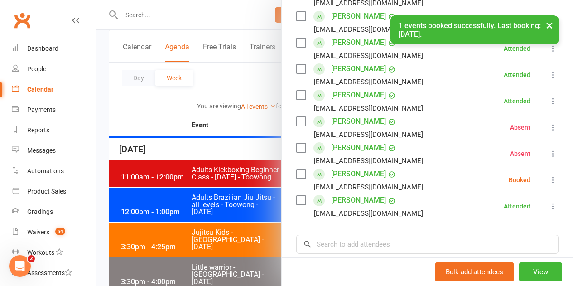
drag, startPoint x: 541, startPoint y: 177, endPoint x: 540, endPoint y: 183, distance: 6.0
click at [549, 177] on icon at bounding box center [553, 179] width 9 height 9
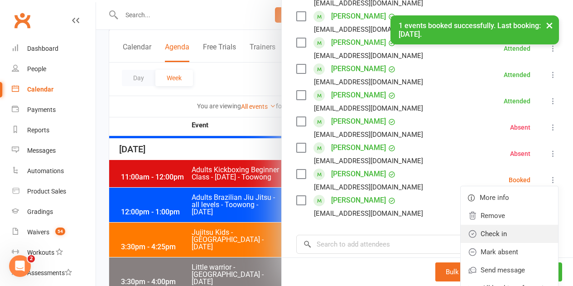
click at [491, 230] on link "Check in" at bounding box center [509, 234] width 97 height 18
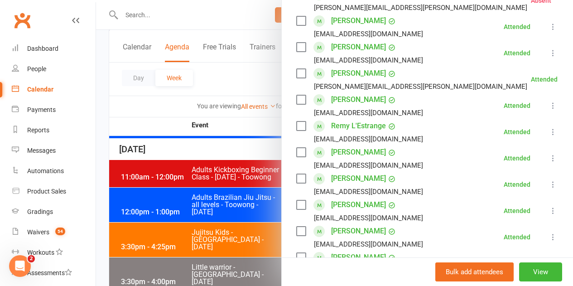
scroll to position [45, 0]
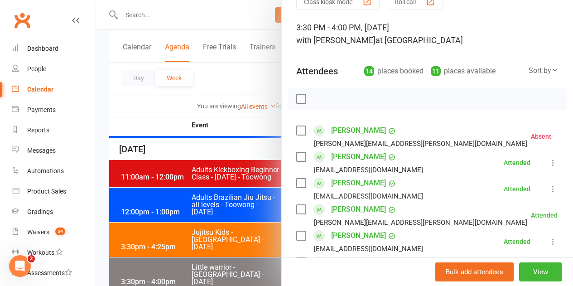
click at [196, 193] on div at bounding box center [334, 143] width 477 height 286
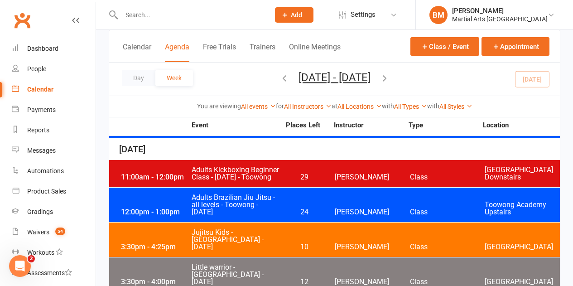
scroll to position [997, 0]
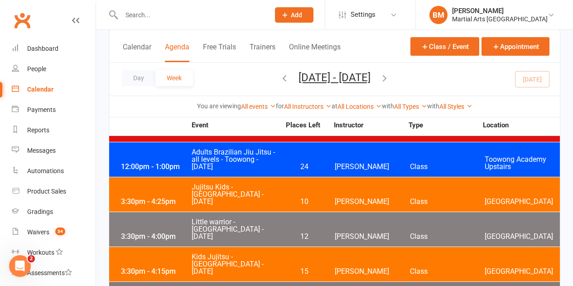
click at [370, 268] on span "Shane Philpot" at bounding box center [372, 271] width 75 height 7
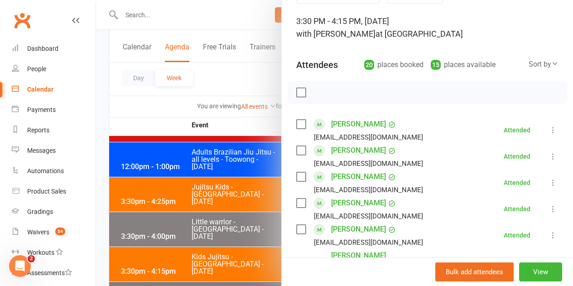
scroll to position [0, 0]
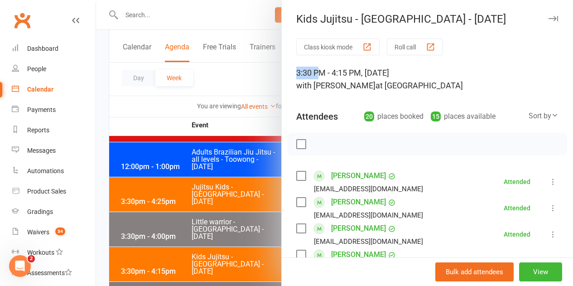
drag, startPoint x: 291, startPoint y: 73, endPoint x: 326, endPoint y: 77, distance: 34.6
click at [315, 74] on div "3:30 PM - 4:15 PM, Wednesday, September, 10, 2025 with Shane Philpot at Jambore…" at bounding box center [427, 79] width 262 height 25
click at [340, 87] on div "3:30 PM - 4:15 PM, Wednesday, September, 10, 2025 with Shane Philpot at Jambore…" at bounding box center [427, 79] width 262 height 25
click at [269, 204] on div at bounding box center [334, 143] width 477 height 286
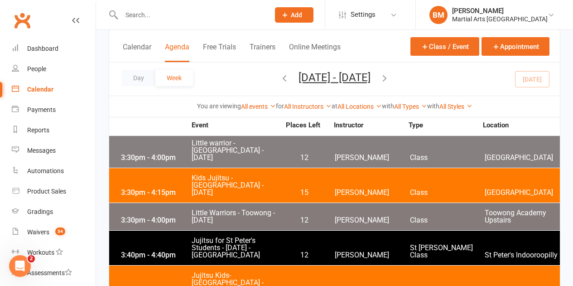
scroll to position [1043, 0]
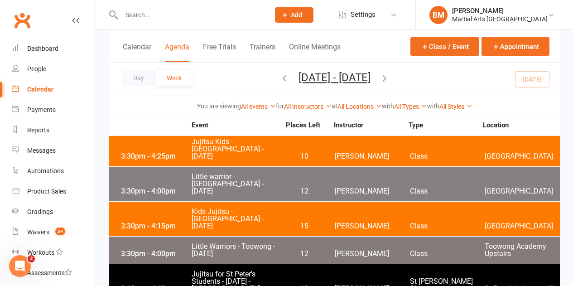
click at [314, 237] on div "3:30pm - 4:00pm Little Warriors - Toowong - Wednesday 12 Quinton Cugola Class T…" at bounding box center [334, 250] width 451 height 27
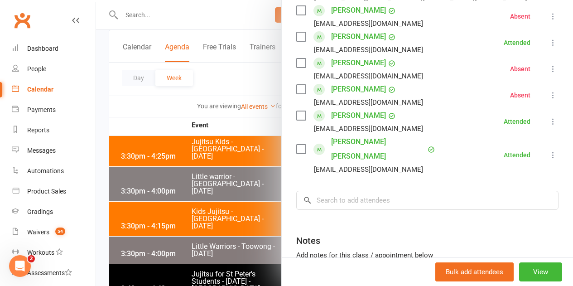
scroll to position [416, 0]
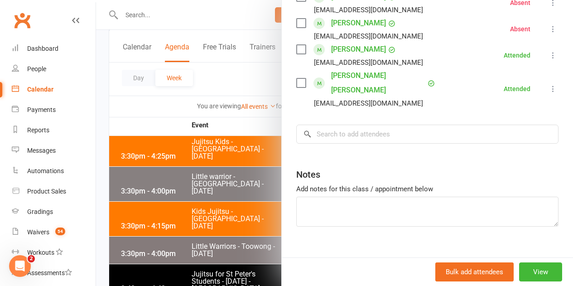
drag, startPoint x: 242, startPoint y: 214, endPoint x: 303, endPoint y: 212, distance: 61.2
click at [242, 213] on div at bounding box center [334, 143] width 477 height 286
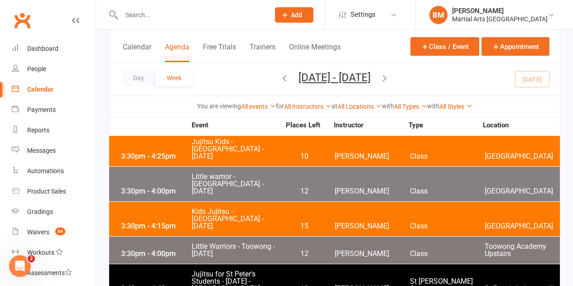
click at [310, 264] on div "3:40pm - 4:40pm Jujitsu for St Peter's Students - Wednesday - Indooroopilly 12 …" at bounding box center [334, 281] width 451 height 34
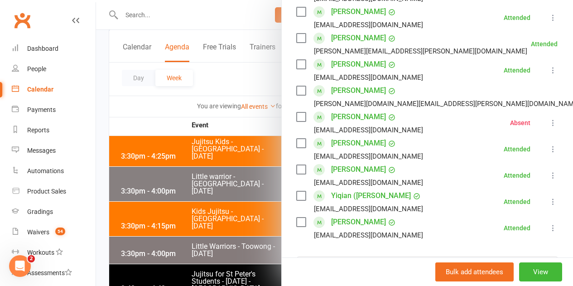
scroll to position [495, 0]
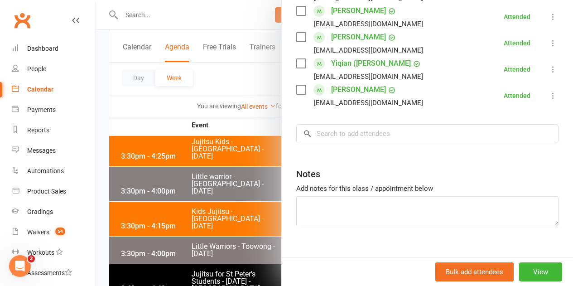
click at [176, 204] on div at bounding box center [334, 143] width 477 height 286
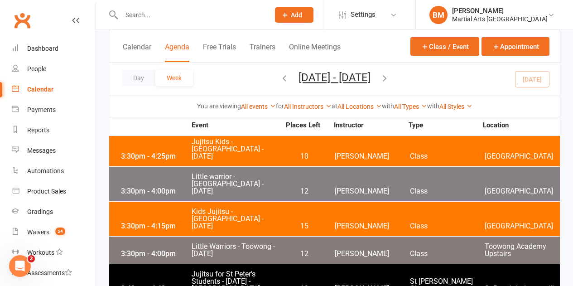
scroll to position [1088, 0]
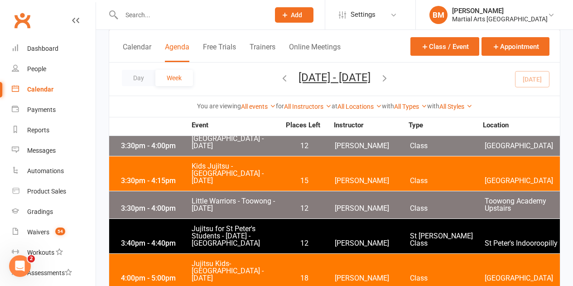
click at [261, 260] on span "Jujitsu Kids- Brookfield State School - Wednesday" at bounding box center [235, 271] width 89 height 22
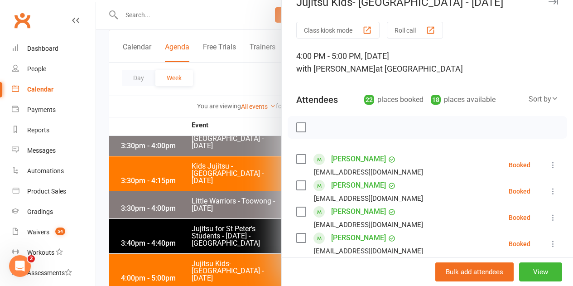
scroll to position [0, 0]
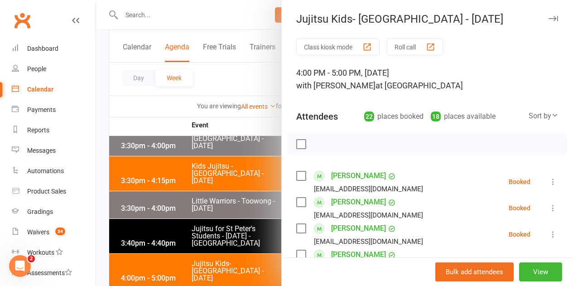
click at [548, 181] on button at bounding box center [553, 181] width 11 height 11
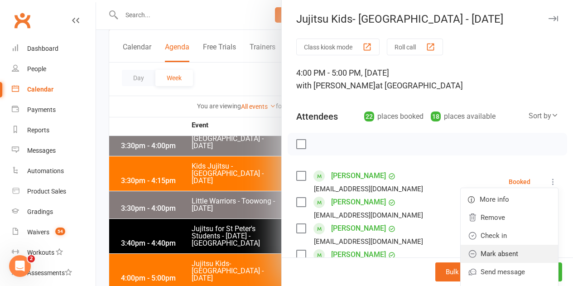
click at [504, 249] on link "Mark absent" at bounding box center [509, 254] width 97 height 18
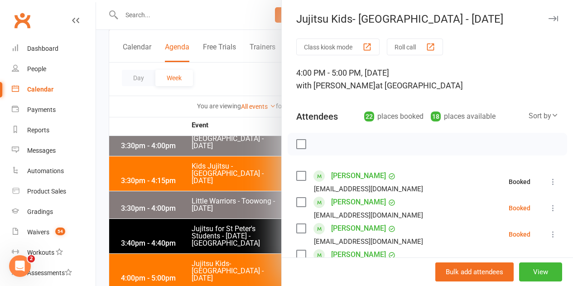
scroll to position [45, 0]
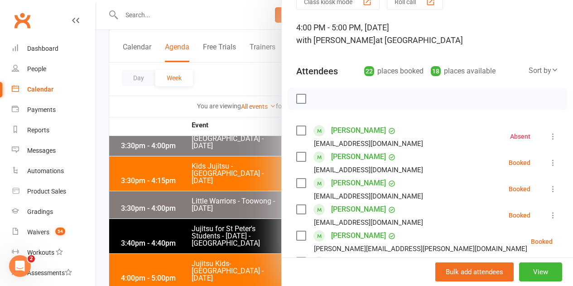
click at [548, 164] on button at bounding box center [553, 162] width 11 height 11
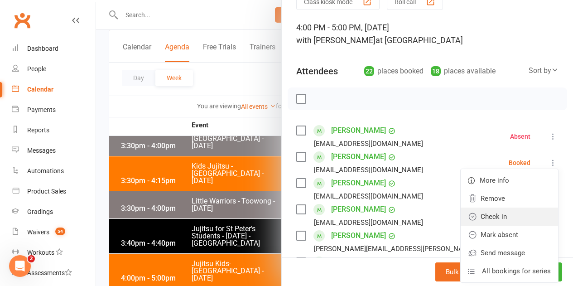
click at [502, 218] on link "Check in" at bounding box center [509, 217] width 97 height 18
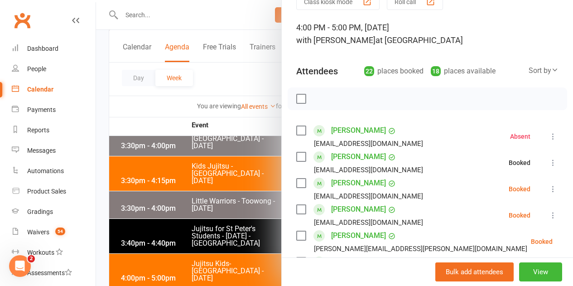
click at [549, 185] on icon at bounding box center [553, 189] width 9 height 9
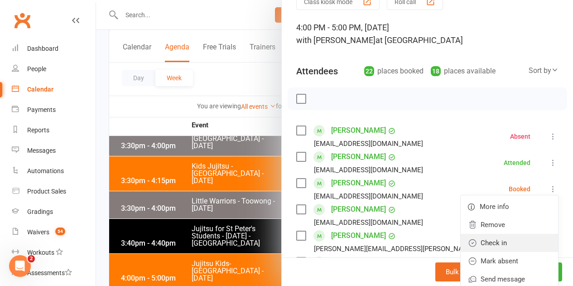
click at [486, 240] on link "Check in" at bounding box center [509, 243] width 97 height 18
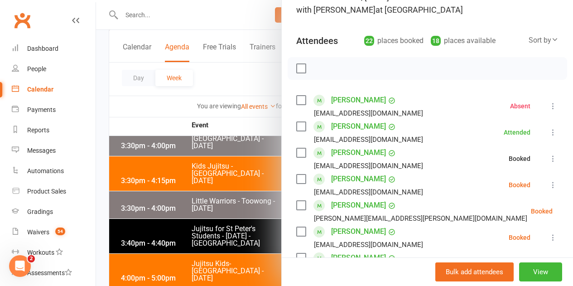
scroll to position [91, 0]
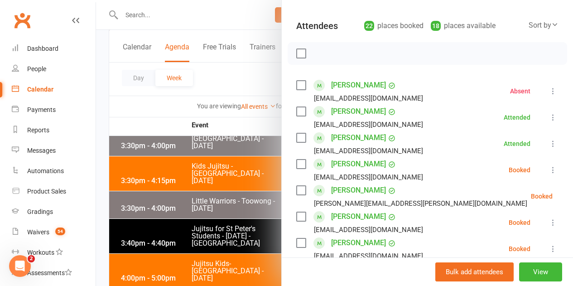
click at [549, 170] on icon at bounding box center [553, 169] width 9 height 9
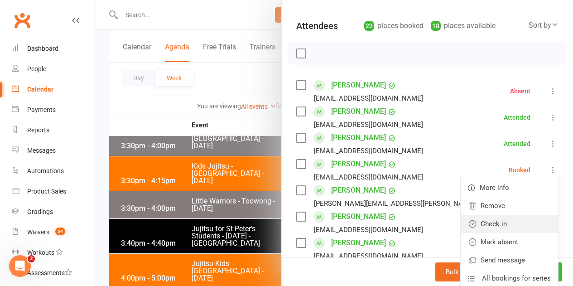
click at [514, 229] on link "Check in" at bounding box center [509, 224] width 97 height 18
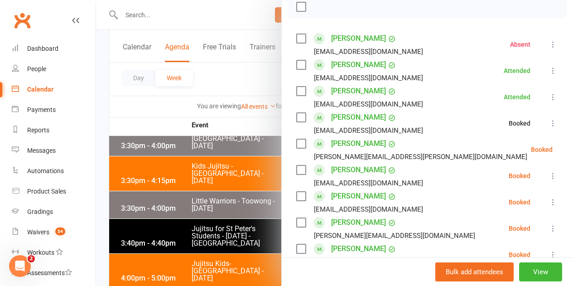
scroll to position [181, 0]
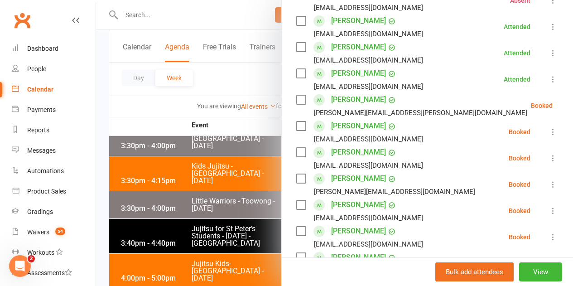
click at [571, 110] on icon at bounding box center [575, 105] width 9 height 9
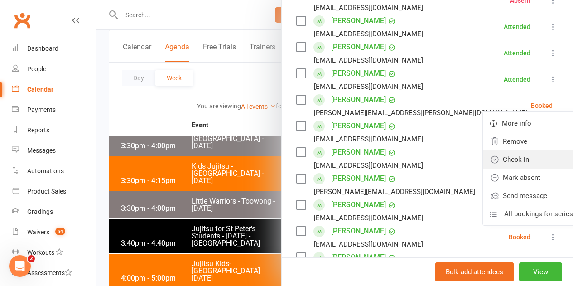
click at [507, 162] on link "Check in" at bounding box center [531, 160] width 97 height 18
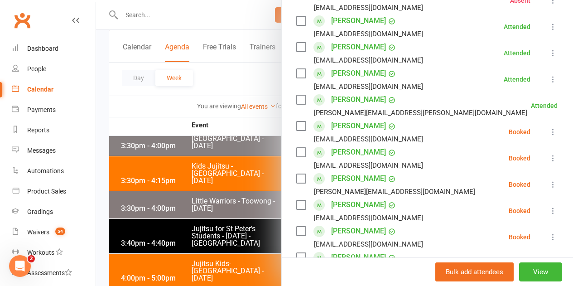
click at [549, 133] on icon at bounding box center [553, 131] width 9 height 9
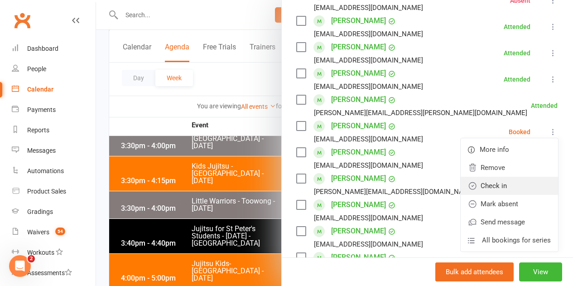
click at [501, 185] on link "Check in" at bounding box center [509, 186] width 97 height 18
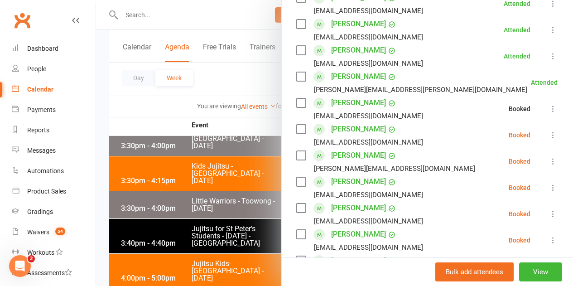
scroll to position [227, 0]
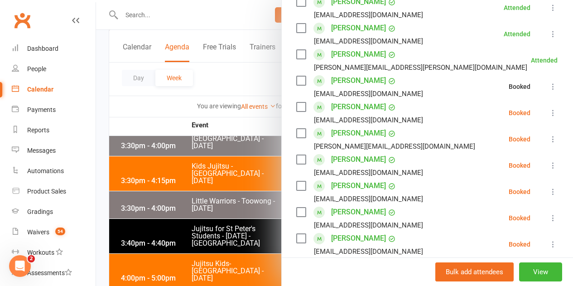
click at [549, 110] on icon at bounding box center [553, 112] width 9 height 9
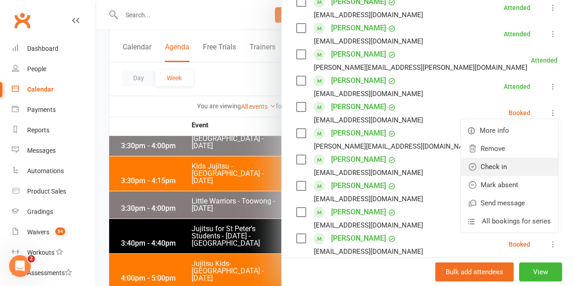
click at [518, 166] on link "Check in" at bounding box center [509, 167] width 97 height 18
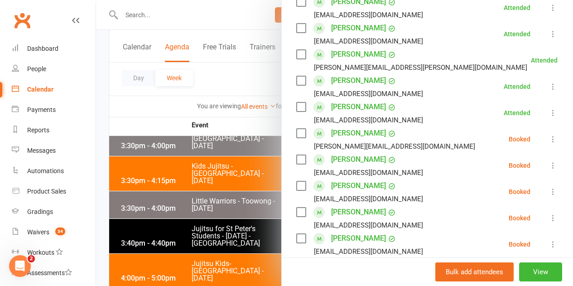
click at [549, 140] on icon at bounding box center [553, 139] width 9 height 9
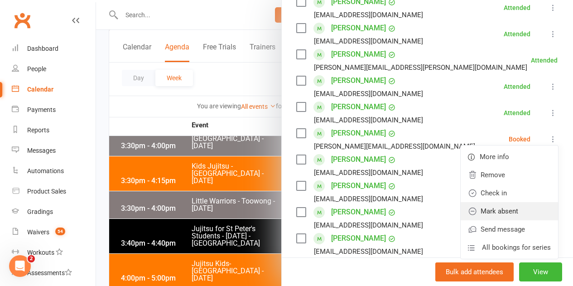
click at [484, 215] on link "Mark absent" at bounding box center [509, 211] width 97 height 18
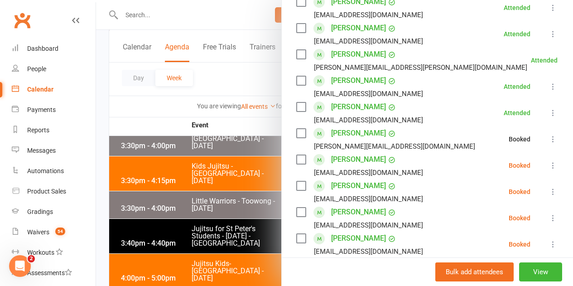
click at [548, 166] on button at bounding box center [553, 165] width 11 height 11
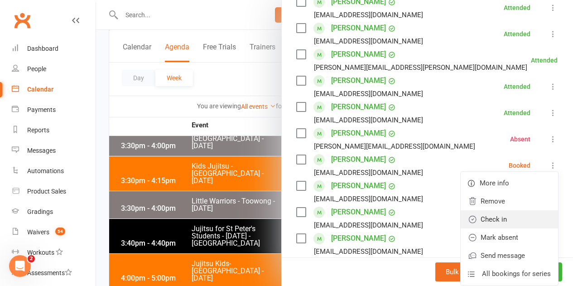
click at [499, 216] on link "Check in" at bounding box center [509, 219] width 97 height 18
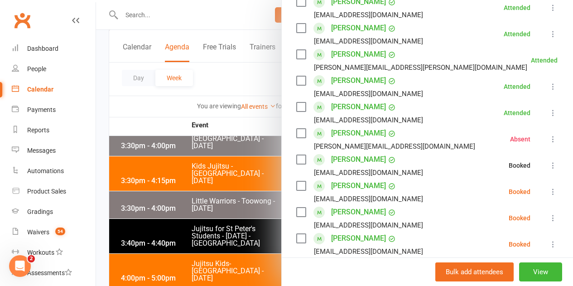
click at [548, 186] on button at bounding box center [553, 191] width 11 height 11
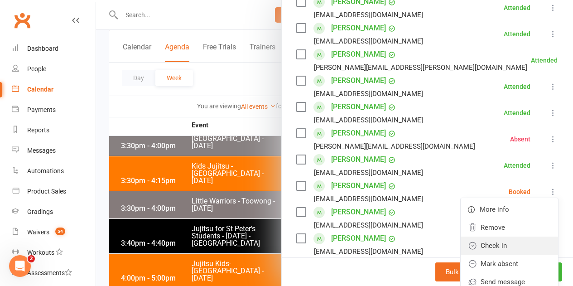
click at [499, 249] on link "Check in" at bounding box center [509, 246] width 97 height 18
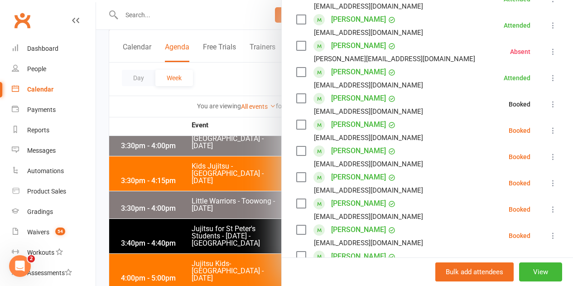
scroll to position [317, 0]
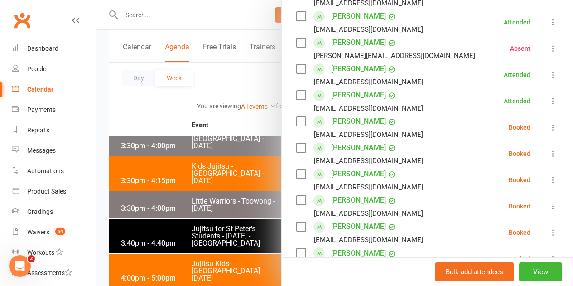
click at [549, 127] on icon at bounding box center [553, 127] width 9 height 9
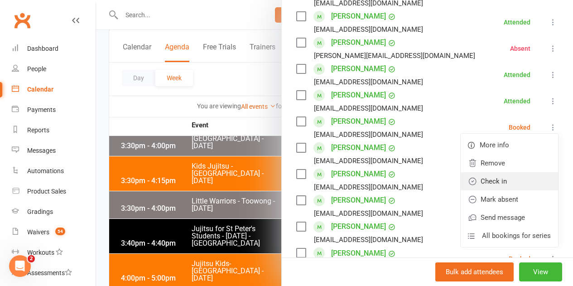
click at [500, 186] on link "Check in" at bounding box center [509, 181] width 97 height 18
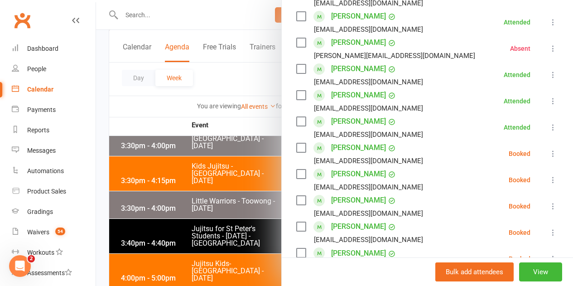
click at [549, 149] on icon at bounding box center [553, 153] width 9 height 9
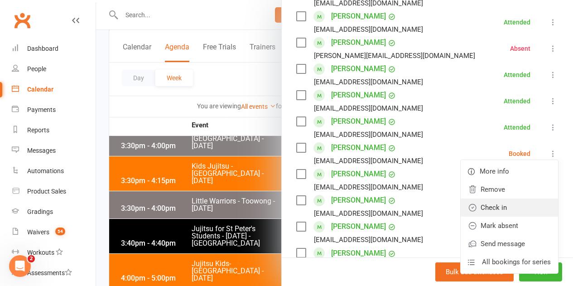
click at [500, 205] on link "Check in" at bounding box center [509, 208] width 97 height 18
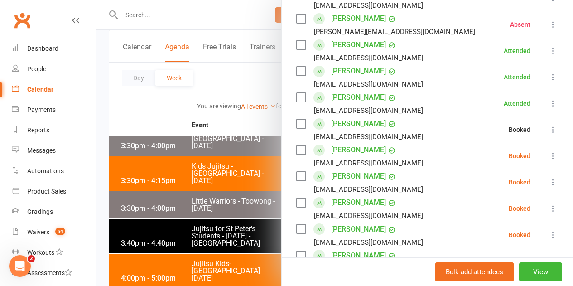
scroll to position [363, 0]
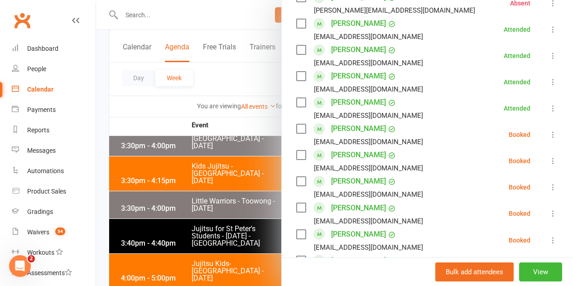
click at [543, 141] on li "Isabelle Parker gabrielleparker@hotmail.com Booked More info Remove Check in Ma…" at bounding box center [427, 134] width 262 height 26
click at [549, 137] on icon at bounding box center [553, 134] width 9 height 9
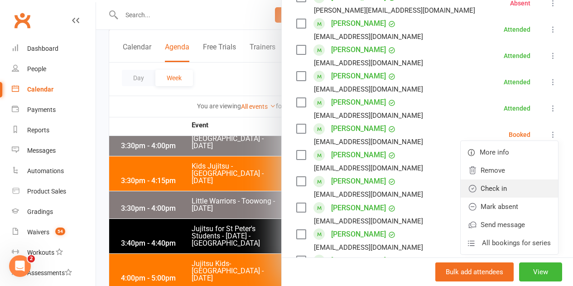
click at [507, 189] on link "Check in" at bounding box center [509, 189] width 97 height 18
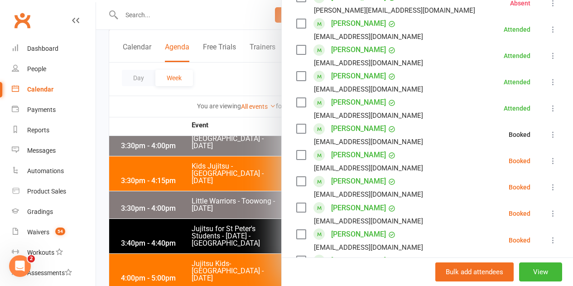
click at [535, 167] on li "Beau Preston pjrambert@hotmail.com Booked More info Remove Check in Mark absent…" at bounding box center [427, 161] width 262 height 26
click at [549, 159] on icon at bounding box center [553, 160] width 9 height 9
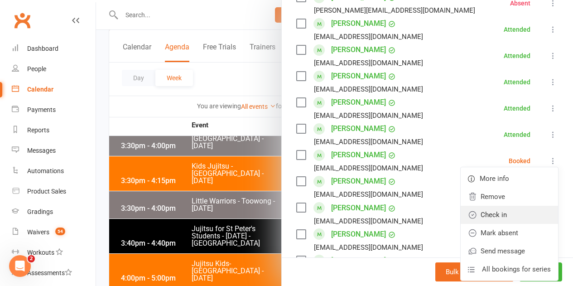
click at [510, 212] on link "Check in" at bounding box center [509, 215] width 97 height 18
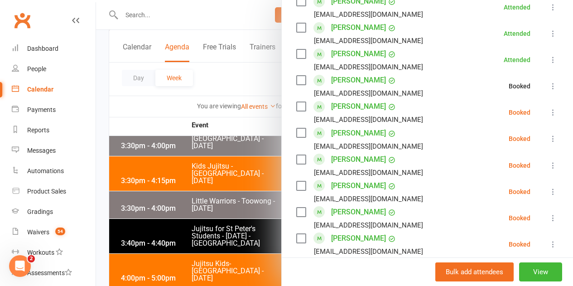
scroll to position [453, 0]
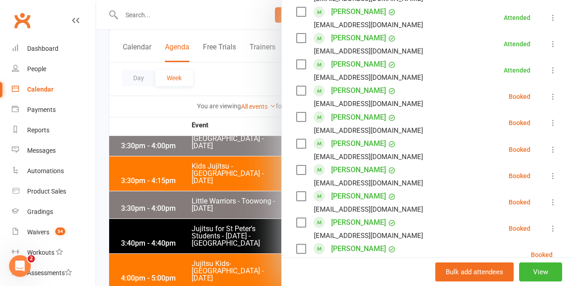
click at [549, 98] on icon at bounding box center [553, 96] width 9 height 9
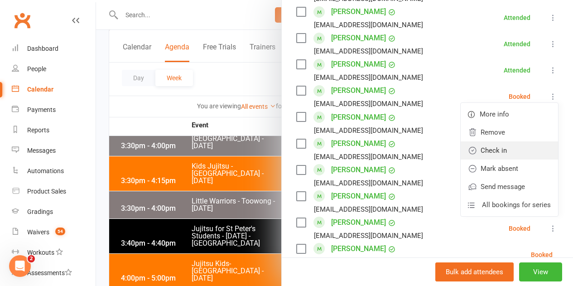
click at [513, 154] on link "Check in" at bounding box center [509, 150] width 97 height 18
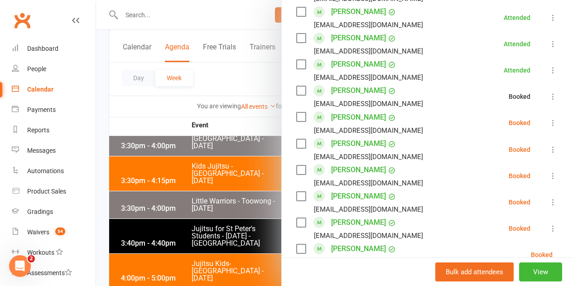
click at [539, 114] on li "Lachlan Rojek a_kilmister@hotmail.com Booked More info Remove Check in Mark abs…" at bounding box center [427, 123] width 262 height 26
click at [542, 134] on li "Lachlan Rojek a_kilmister@hotmail.com Booked More info Remove Check in Mark abs…" at bounding box center [427, 123] width 262 height 26
click at [549, 121] on icon at bounding box center [553, 122] width 9 height 9
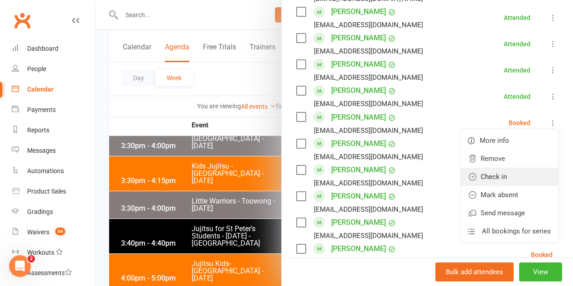
click at [510, 176] on link "Check in" at bounding box center [509, 177] width 97 height 18
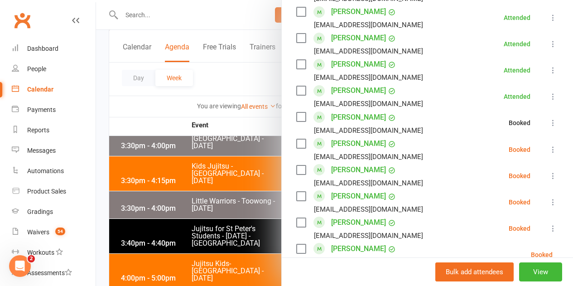
click at [548, 144] on button at bounding box center [553, 149] width 11 height 11
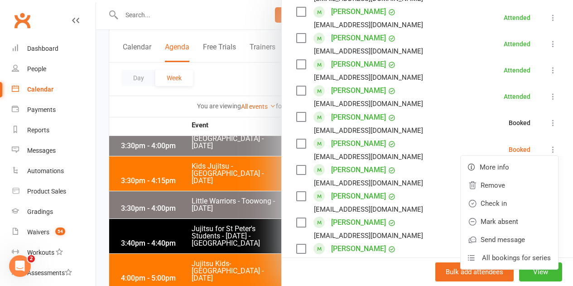
click at [549, 146] on icon at bounding box center [553, 149] width 9 height 9
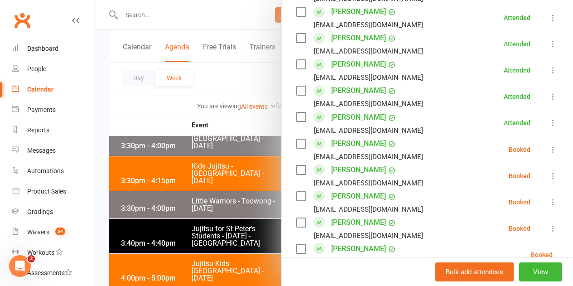
click at [549, 148] on icon at bounding box center [553, 149] width 9 height 9
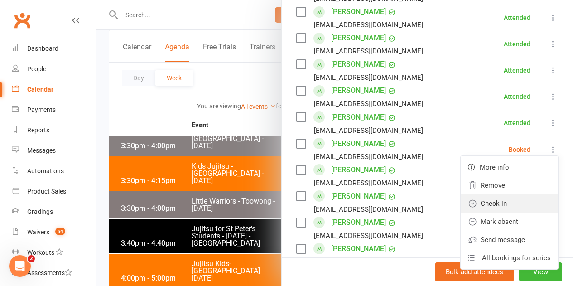
click at [506, 200] on link "Check in" at bounding box center [509, 203] width 97 height 18
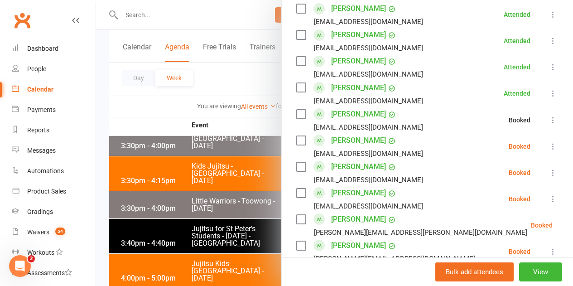
scroll to position [499, 0]
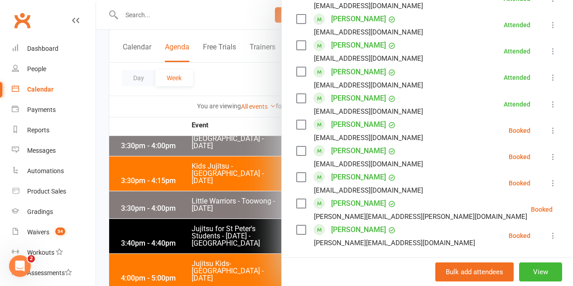
click at [549, 127] on icon at bounding box center [553, 130] width 9 height 9
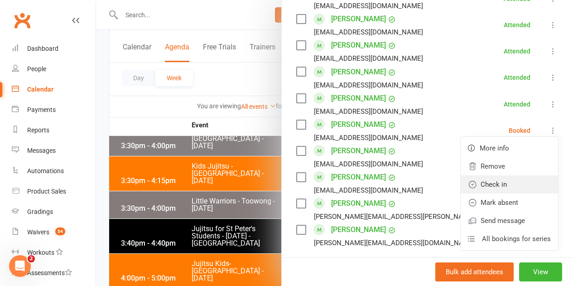
click at [513, 184] on link "Check in" at bounding box center [509, 184] width 97 height 18
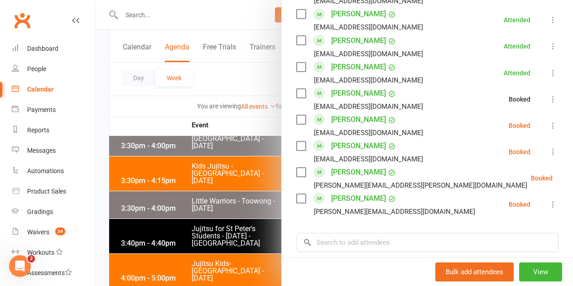
scroll to position [544, 0]
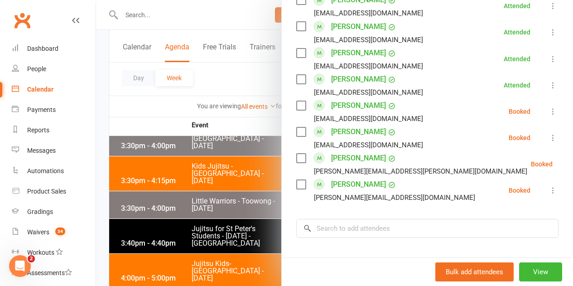
click at [549, 110] on icon at bounding box center [553, 111] width 9 height 9
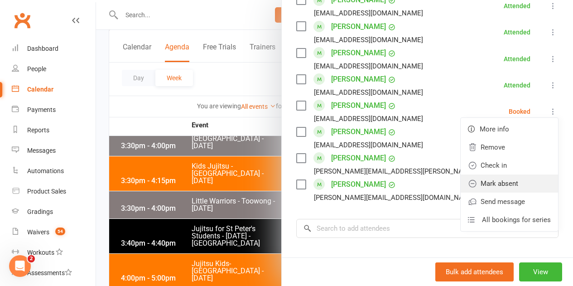
click at [505, 179] on link "Mark absent" at bounding box center [509, 184] width 97 height 18
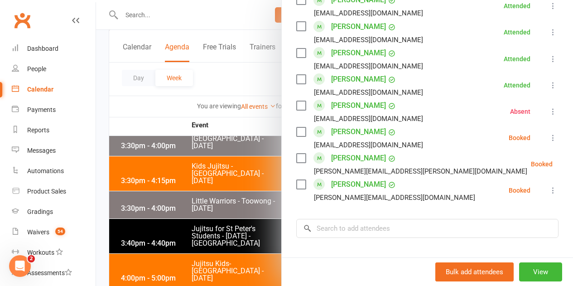
click at [549, 135] on icon at bounding box center [553, 137] width 9 height 9
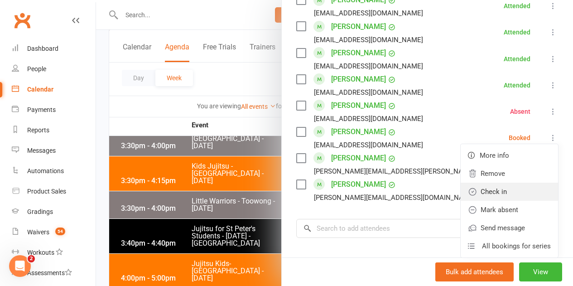
click at [508, 190] on link "Check in" at bounding box center [509, 192] width 97 height 18
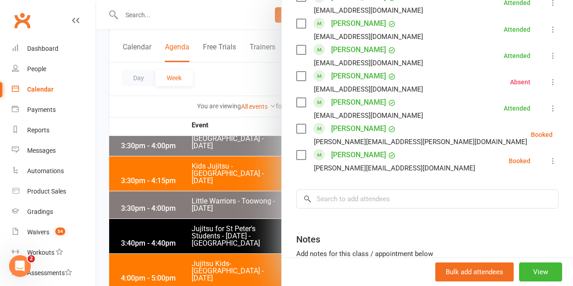
scroll to position [589, 0]
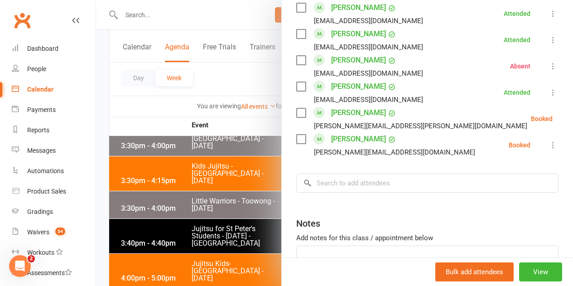
click at [571, 117] on icon at bounding box center [575, 118] width 9 height 9
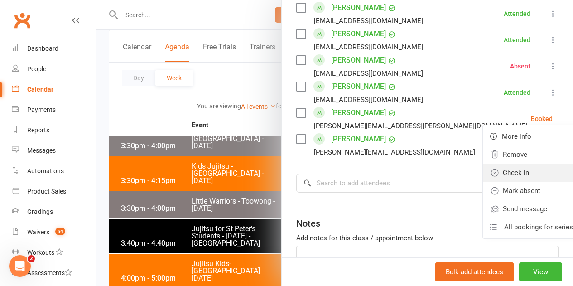
click at [493, 175] on link "Check in" at bounding box center [531, 173] width 97 height 18
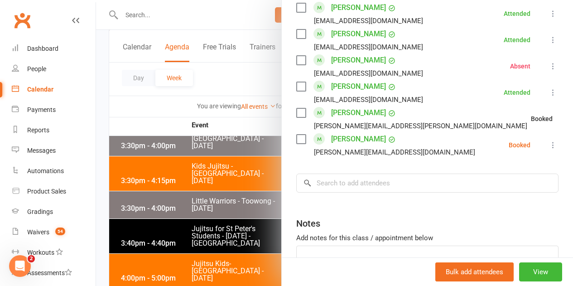
click at [549, 142] on icon at bounding box center [553, 145] width 9 height 9
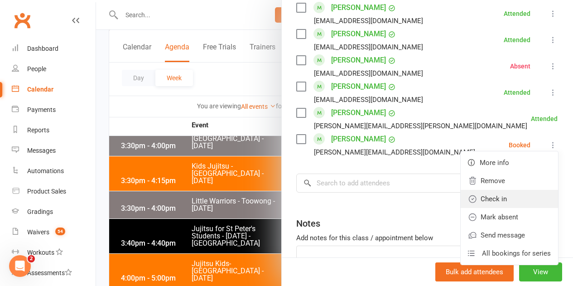
click at [505, 195] on link "Check in" at bounding box center [509, 199] width 97 height 18
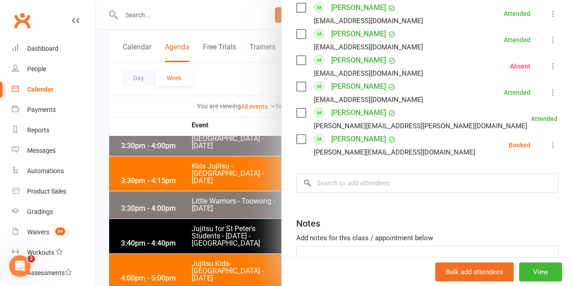
click at [443, 189] on input "search" at bounding box center [427, 183] width 262 height 19
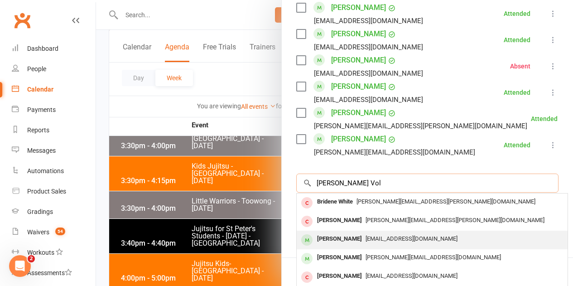
type input "Mattew Vol"
click at [354, 244] on div "Matthew Vetrov" at bounding box center [340, 239] width 52 height 13
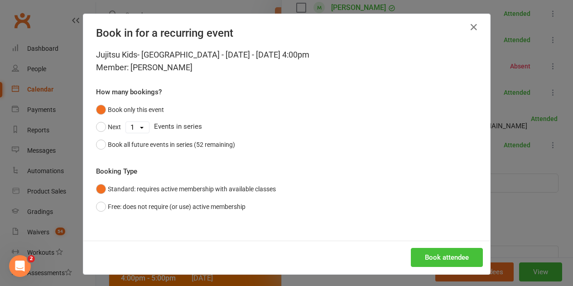
click at [421, 262] on button "Book attendee" at bounding box center [447, 257] width 72 height 19
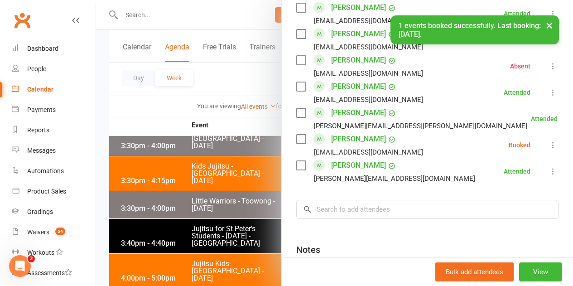
click at [548, 147] on button at bounding box center [553, 145] width 11 height 11
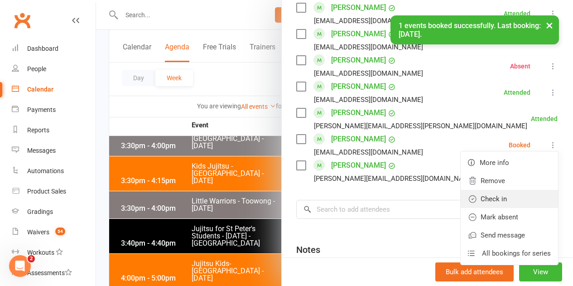
click at [484, 199] on link "Check in" at bounding box center [509, 199] width 97 height 18
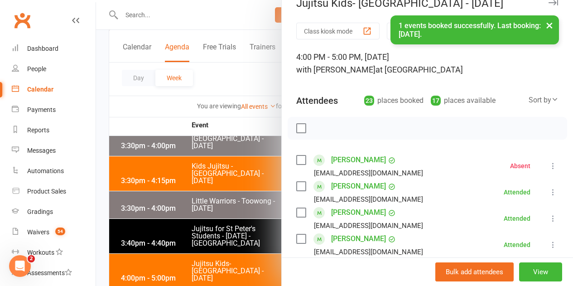
scroll to position [0, 0]
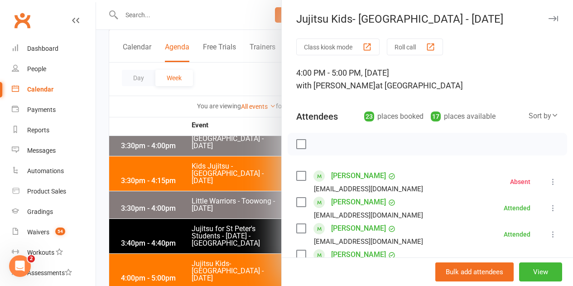
click at [248, 187] on div at bounding box center [334, 143] width 477 height 286
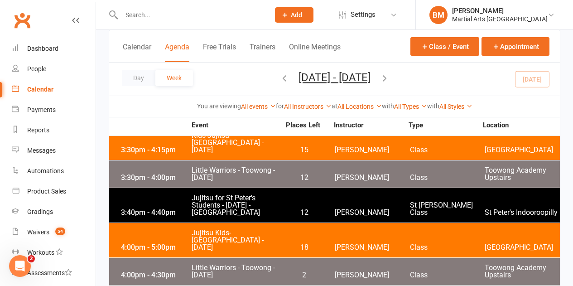
scroll to position [1133, 0]
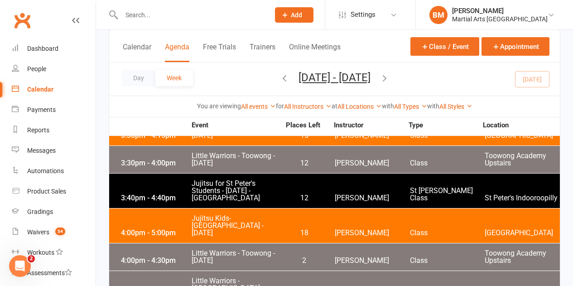
click at [355, 243] on div "4:00pm - 4:30pm Little Warriors - Toowong - Wednesday 2 Quinton Cugola Class To…" at bounding box center [334, 256] width 451 height 27
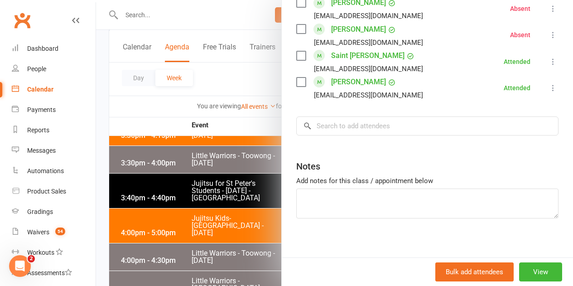
scroll to position [544, 0]
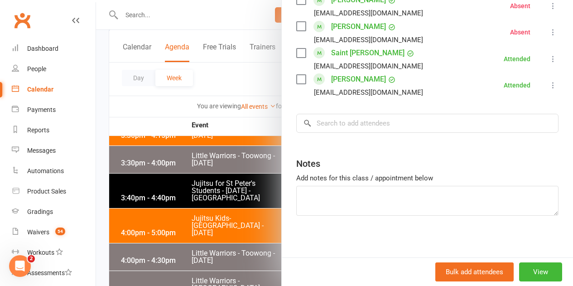
drag, startPoint x: 214, startPoint y: 221, endPoint x: 200, endPoint y: 224, distance: 13.9
click at [212, 222] on div at bounding box center [334, 143] width 477 height 286
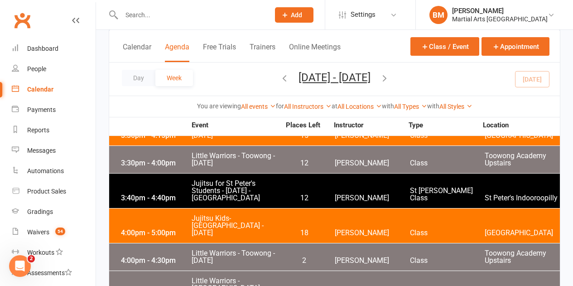
click at [268, 277] on span "Little Warriors - Jamboree Heights - Wednesday" at bounding box center [235, 288] width 89 height 22
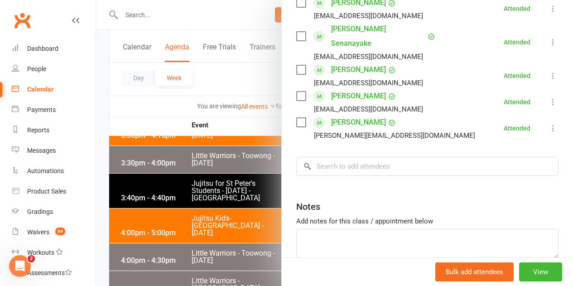
scroll to position [389, 0]
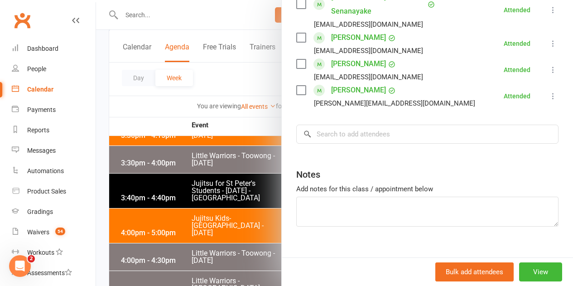
click at [172, 216] on div at bounding box center [334, 143] width 477 height 286
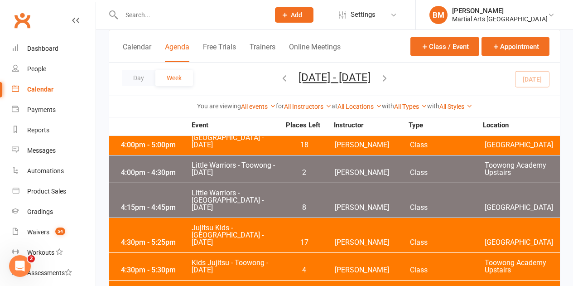
scroll to position [1179, 0]
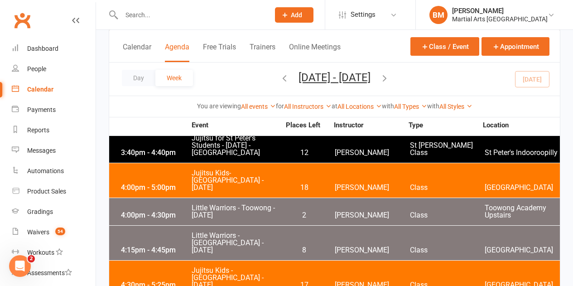
click at [302, 261] on div "4:30pm - 5:25pm Jujitsu Kids - Brookfield State School - Wednesday 17 Brandon M…" at bounding box center [334, 278] width 451 height 34
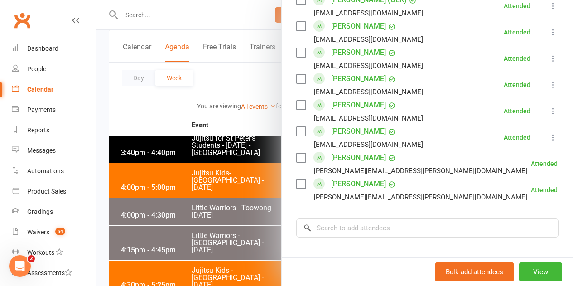
scroll to position [942, 0]
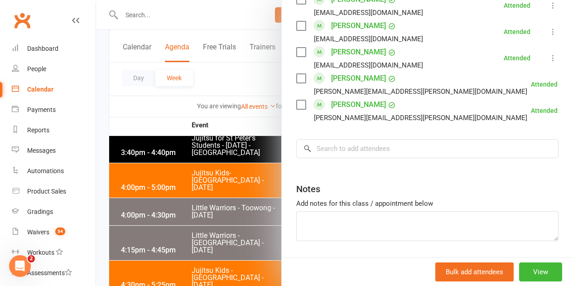
click at [197, 215] on div at bounding box center [334, 143] width 477 height 286
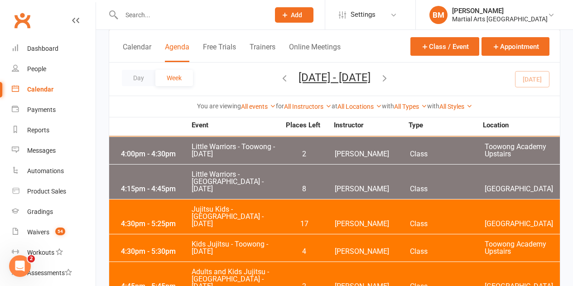
scroll to position [1224, 0]
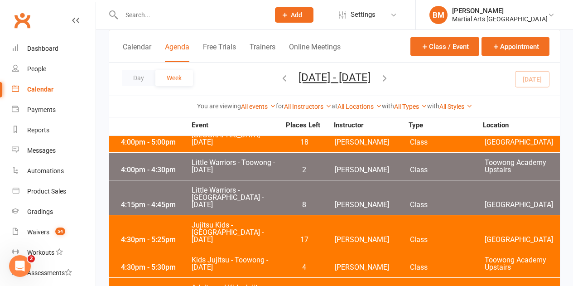
click at [348, 264] on span "Quinton Cugola" at bounding box center [372, 267] width 75 height 7
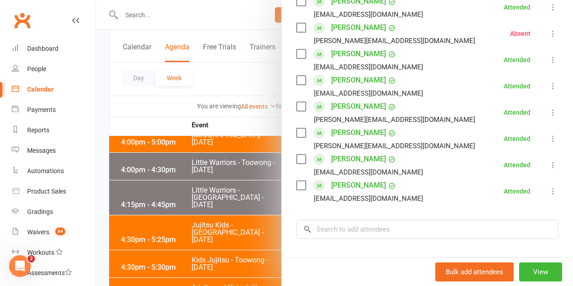
scroll to position [1152, 0]
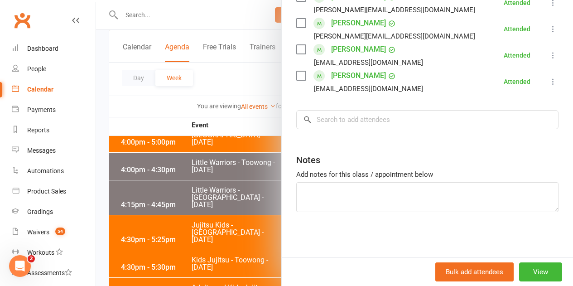
click at [214, 201] on div at bounding box center [334, 143] width 477 height 286
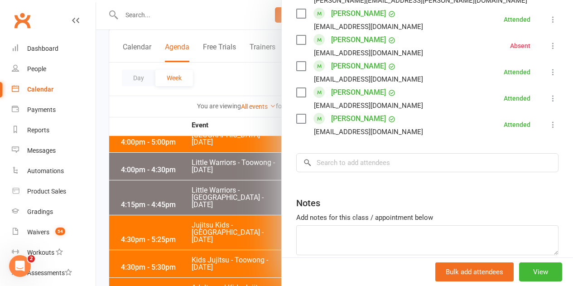
scroll to position [811, 0]
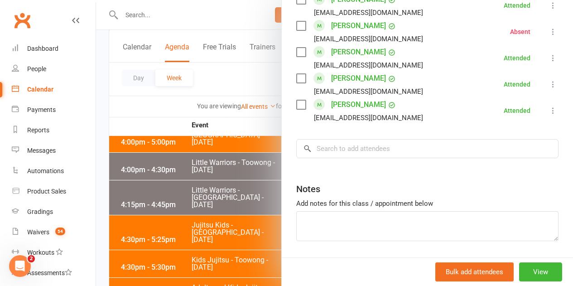
click at [256, 218] on div at bounding box center [334, 143] width 477 height 286
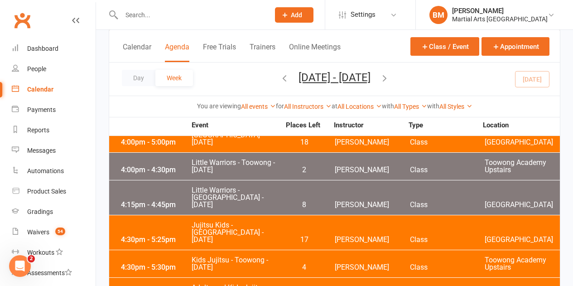
scroll to position [1269, 0]
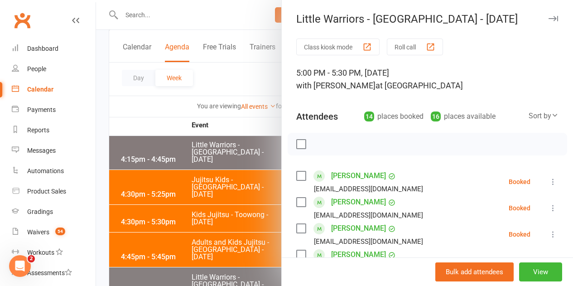
scroll to position [45, 0]
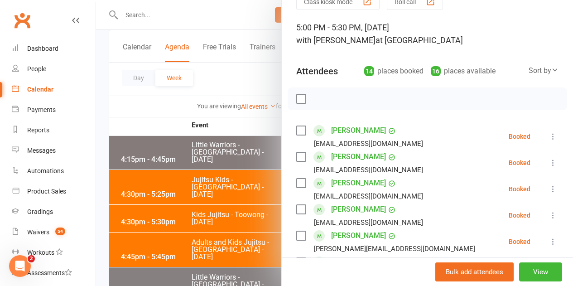
click at [549, 138] on icon at bounding box center [553, 136] width 9 height 9
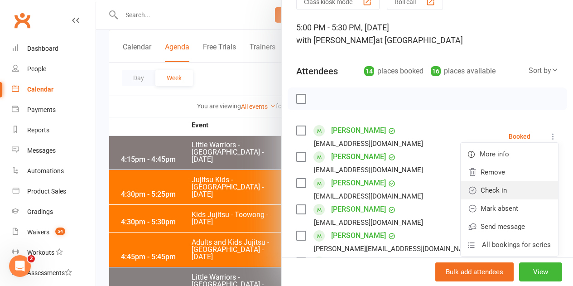
click at [509, 189] on link "Check in" at bounding box center [509, 190] width 97 height 18
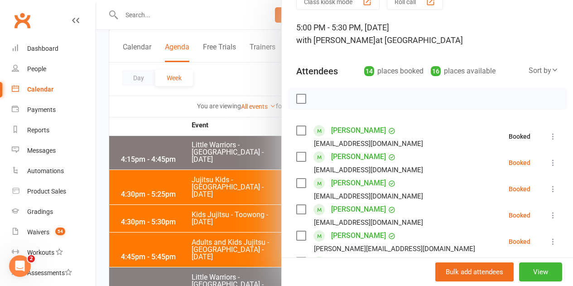
scroll to position [136, 0]
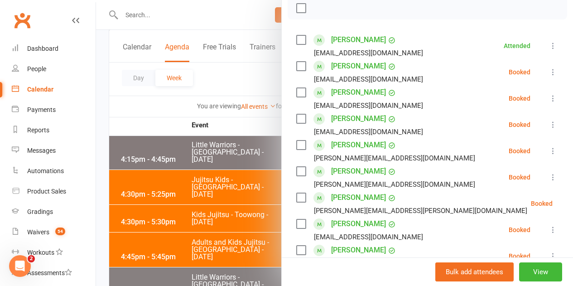
click at [542, 65] on li "Ellie Carlisle Becrey@hotmail.com Booked More info Remove Check in Mark absent …" at bounding box center [427, 72] width 262 height 26
click at [542, 66] on li "Ellie Carlisle Becrey@hotmail.com Booked More info Remove Check in Mark absent …" at bounding box center [427, 72] width 262 height 26
click at [547, 68] on div "Class kiosk mode Roll call 5:00 PM - 5:30 PM, Wednesday, September, 10, 2025 wi…" at bounding box center [428, 233] width 292 height 661
click at [549, 74] on icon at bounding box center [553, 72] width 9 height 9
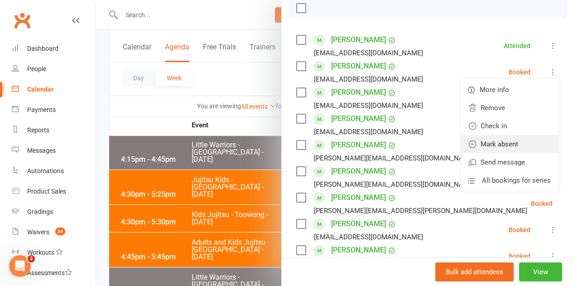
click at [504, 141] on link "Mark absent" at bounding box center [509, 144] width 97 height 18
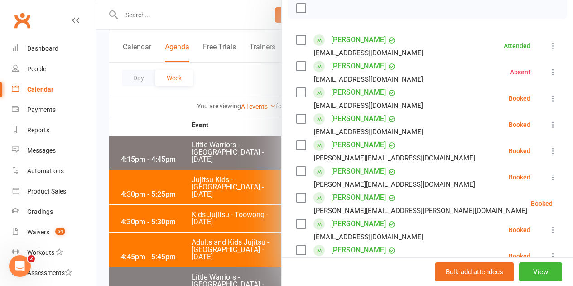
click at [549, 95] on icon at bounding box center [553, 98] width 9 height 9
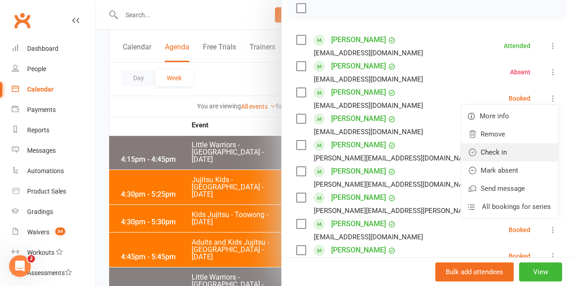
click at [514, 146] on link "Check in" at bounding box center [509, 152] width 97 height 18
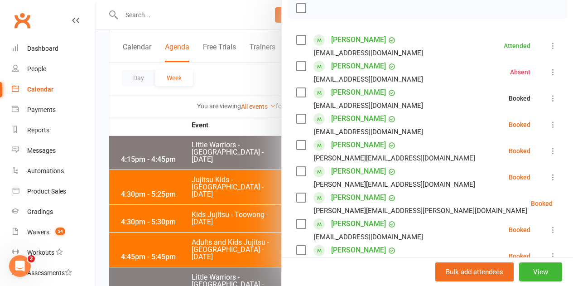
click at [549, 123] on icon at bounding box center [553, 124] width 9 height 9
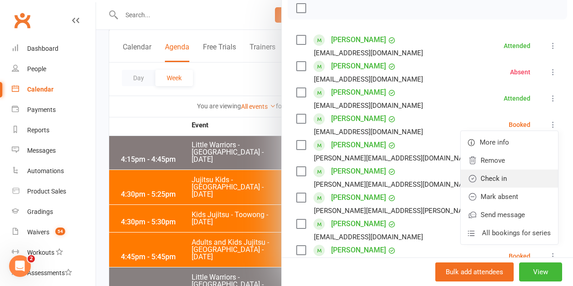
click at [504, 177] on link "Check in" at bounding box center [509, 179] width 97 height 18
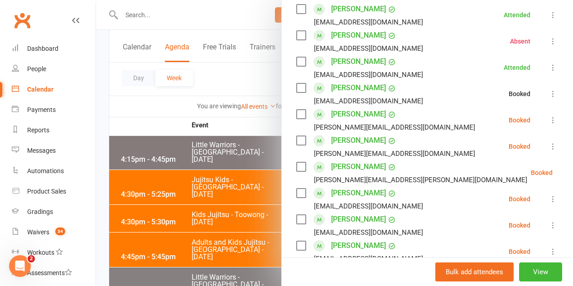
scroll to position [181, 0]
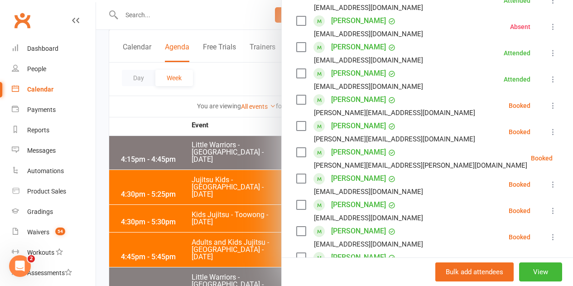
click at [549, 106] on icon at bounding box center [553, 105] width 9 height 9
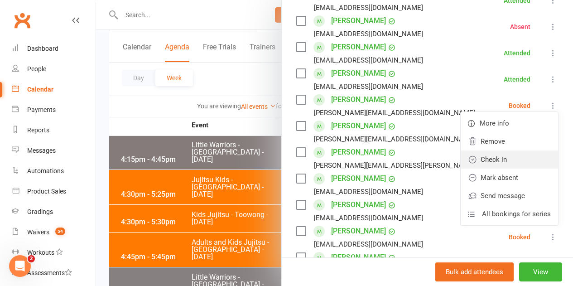
click at [514, 156] on link "Check in" at bounding box center [509, 160] width 97 height 18
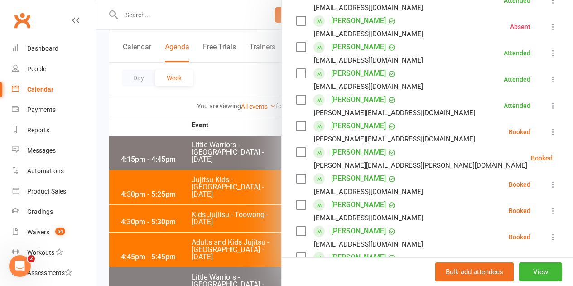
click at [549, 131] on icon at bounding box center [553, 131] width 9 height 9
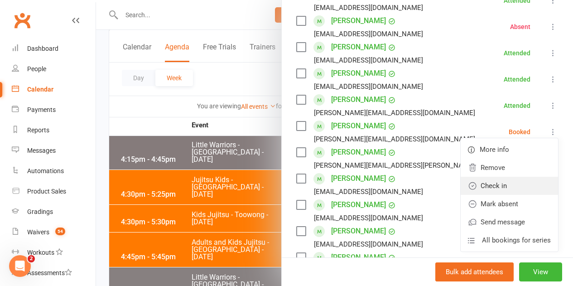
click at [511, 185] on link "Check in" at bounding box center [509, 186] width 97 height 18
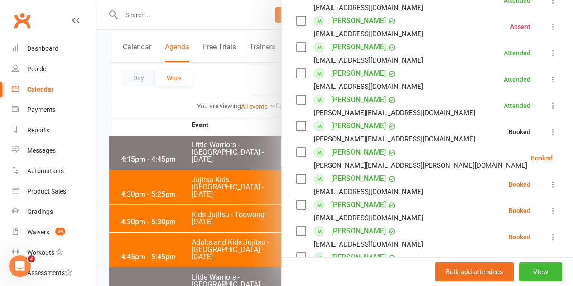
scroll to position [227, 0]
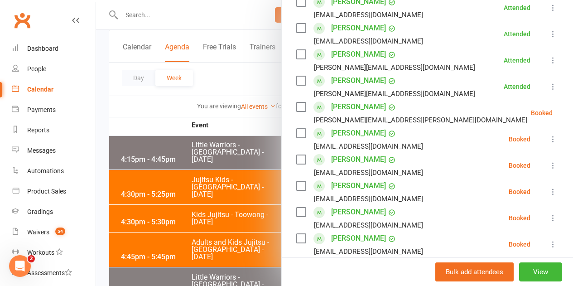
click at [537, 120] on li "Teddie Garton alison.garton@hotmail.com Booked More info Remove Check in Mark a…" at bounding box center [427, 113] width 262 height 26
click at [537, 119] on li "Teddie Garton alison.garton@hotmail.com Booked More info Remove Check in Mark a…" at bounding box center [427, 113] width 262 height 26
click at [571, 117] on icon at bounding box center [575, 112] width 9 height 9
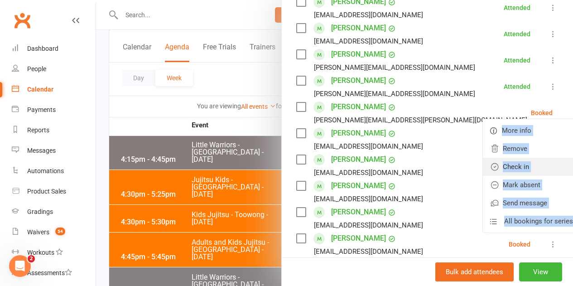
click at [505, 171] on link "Check in" at bounding box center [531, 167] width 97 height 18
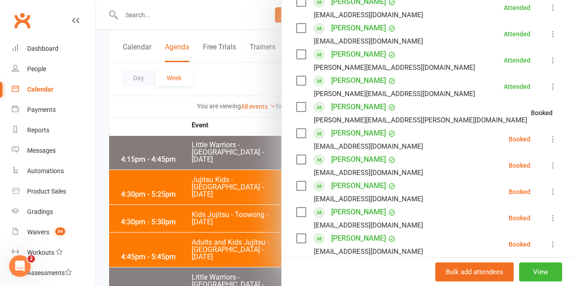
click at [415, 160] on li "Ivo Jelin lironodem@gmail.com Booked More info Remove Check in Mark absent Send…" at bounding box center [427, 165] width 262 height 26
click at [549, 138] on icon at bounding box center [553, 139] width 9 height 9
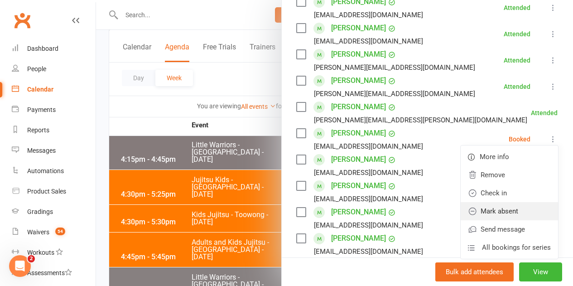
click at [505, 208] on link "Mark absent" at bounding box center [509, 211] width 97 height 18
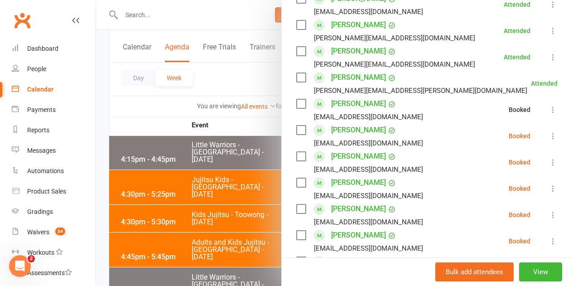
scroll to position [272, 0]
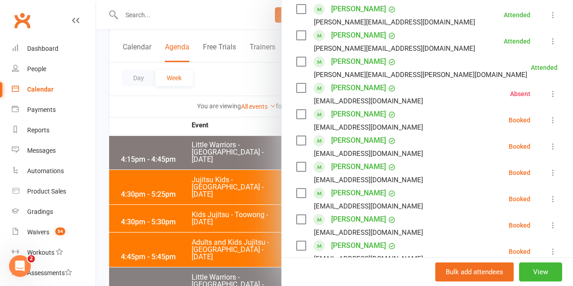
click at [549, 119] on icon at bounding box center [553, 120] width 9 height 9
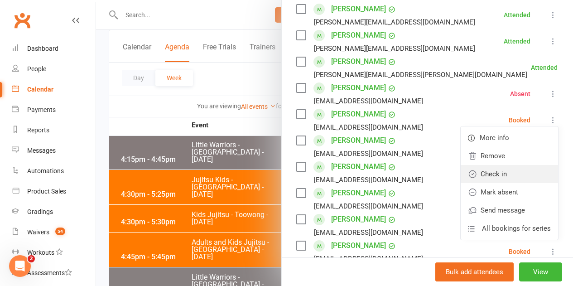
click at [510, 175] on link "Check in" at bounding box center [509, 174] width 97 height 18
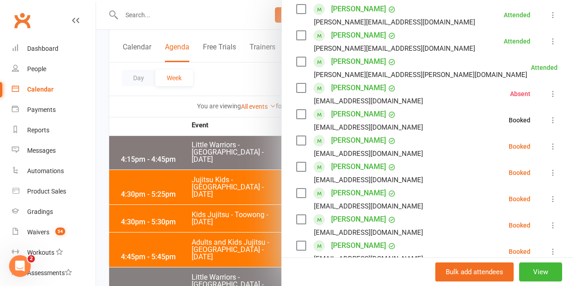
click at [549, 146] on icon at bounding box center [553, 146] width 9 height 9
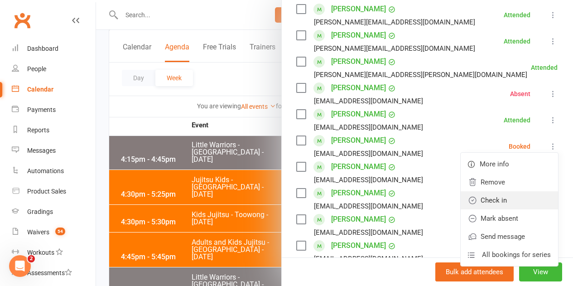
click at [491, 203] on link "Check in" at bounding box center [509, 200] width 97 height 18
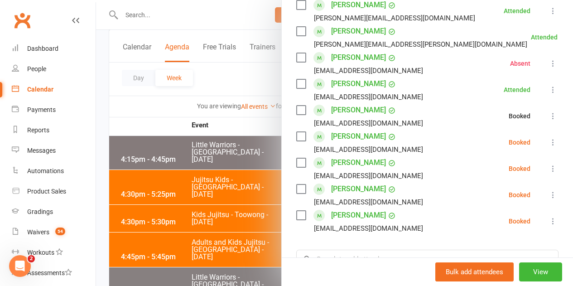
scroll to position [317, 0]
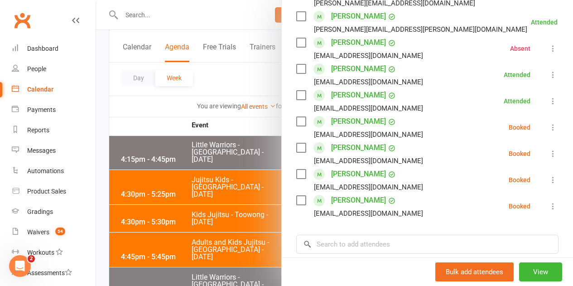
click at [549, 125] on icon at bounding box center [553, 127] width 9 height 9
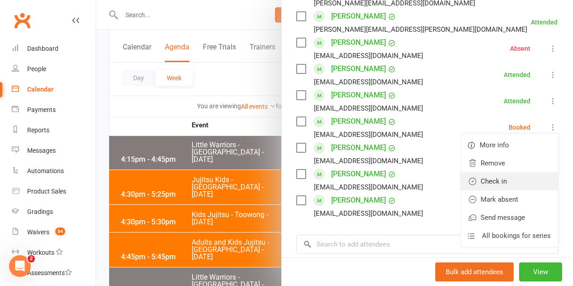
click at [515, 182] on link "Check in" at bounding box center [509, 181] width 97 height 18
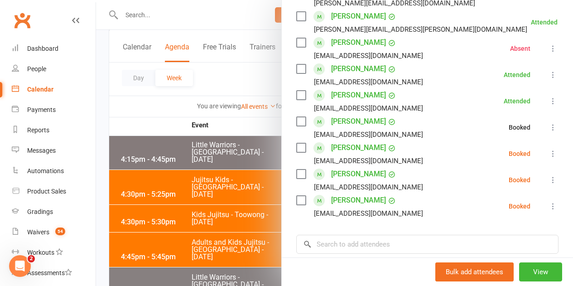
click at [548, 159] on button at bounding box center [553, 153] width 11 height 11
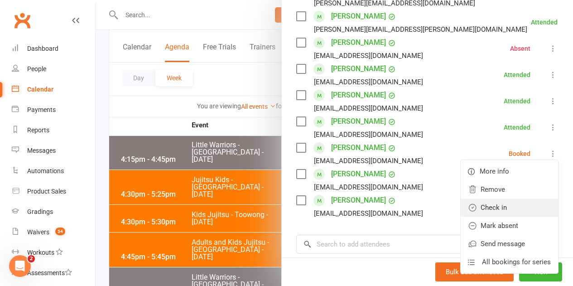
click at [509, 203] on link "Check in" at bounding box center [509, 208] width 97 height 18
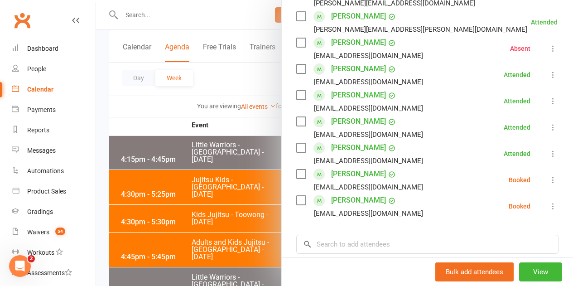
click at [549, 179] on icon at bounding box center [553, 179] width 9 height 9
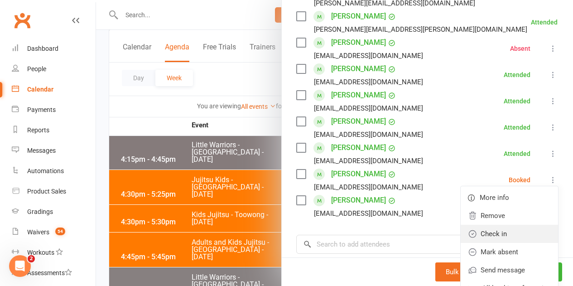
click at [491, 232] on link "Check in" at bounding box center [509, 234] width 97 height 18
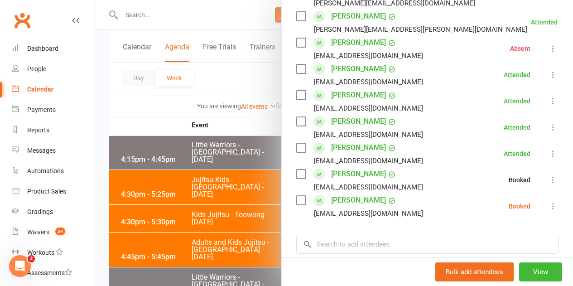
click at [549, 202] on icon at bounding box center [553, 206] width 9 height 9
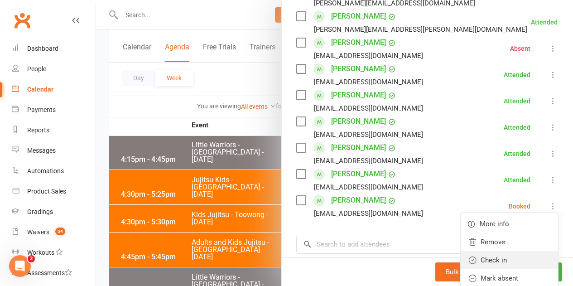
click at [493, 260] on link "Check in" at bounding box center [509, 260] width 97 height 18
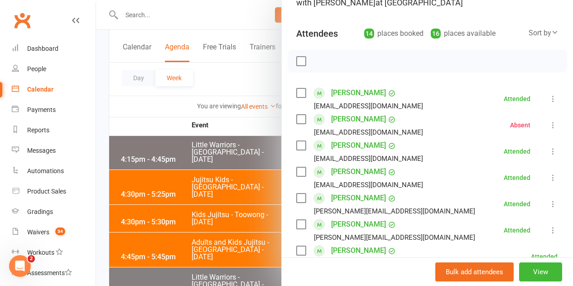
scroll to position [0, 0]
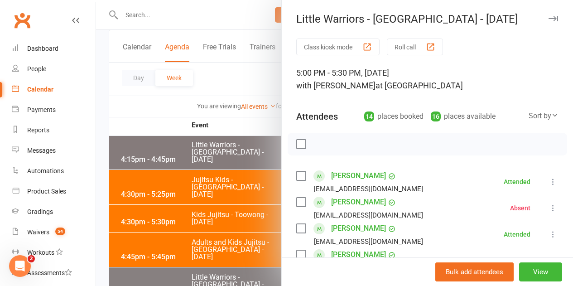
click at [254, 158] on div at bounding box center [334, 143] width 477 height 286
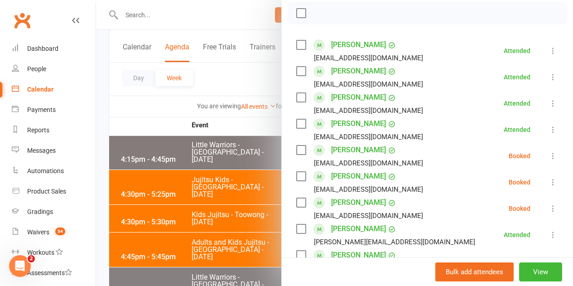
scroll to position [181, 0]
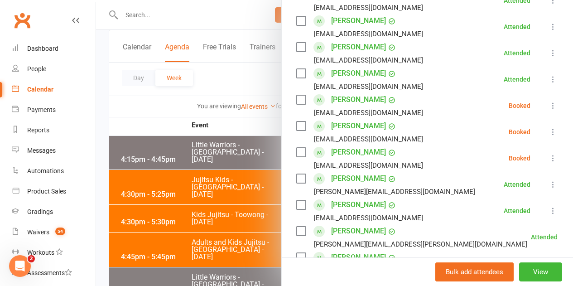
click at [549, 110] on icon at bounding box center [553, 105] width 9 height 9
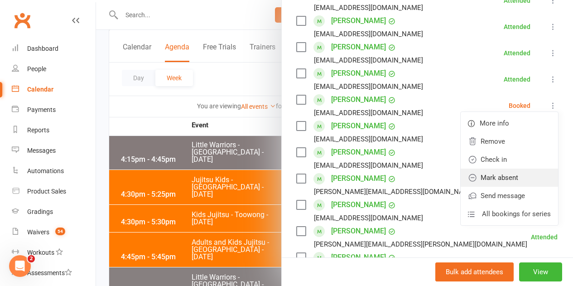
click at [499, 177] on link "Mark absent" at bounding box center [509, 178] width 97 height 18
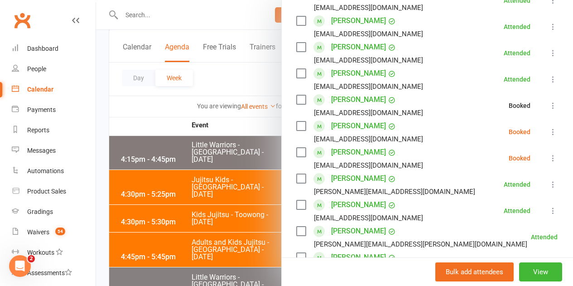
click at [549, 131] on icon at bounding box center [553, 131] width 9 height 9
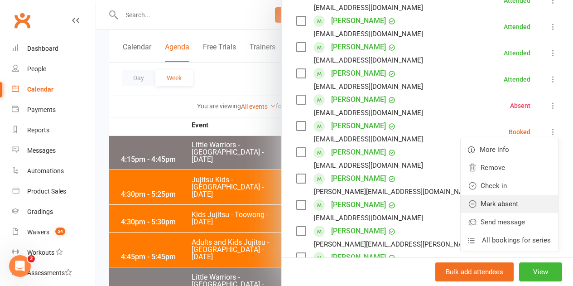
drag, startPoint x: 497, startPoint y: 200, endPoint x: 531, endPoint y: 178, distance: 40.2
click at [497, 200] on link "Mark absent" at bounding box center [509, 204] width 97 height 18
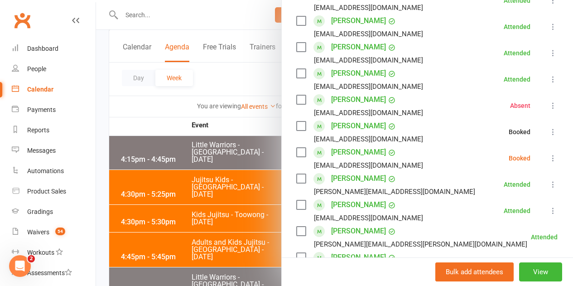
click at [549, 159] on icon at bounding box center [553, 158] width 9 height 9
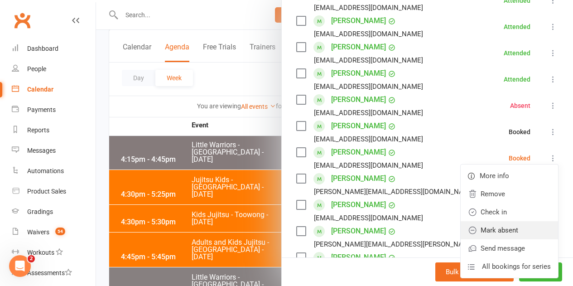
click at [500, 225] on link "Mark absent" at bounding box center [509, 230] width 97 height 18
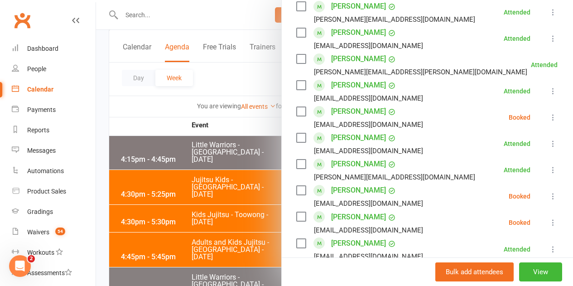
scroll to position [363, 0]
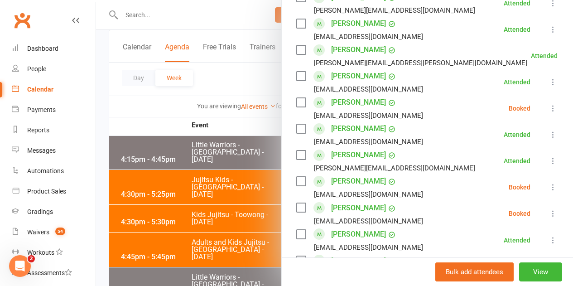
click at [549, 109] on icon at bounding box center [553, 108] width 9 height 9
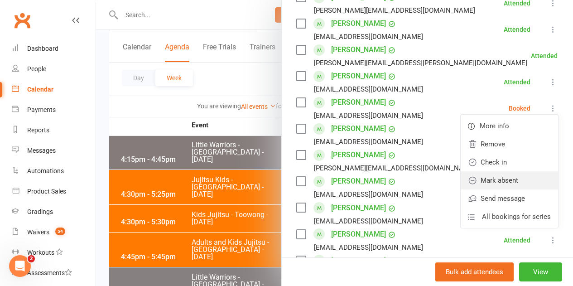
click at [509, 177] on link "Mark absent" at bounding box center [509, 180] width 97 height 18
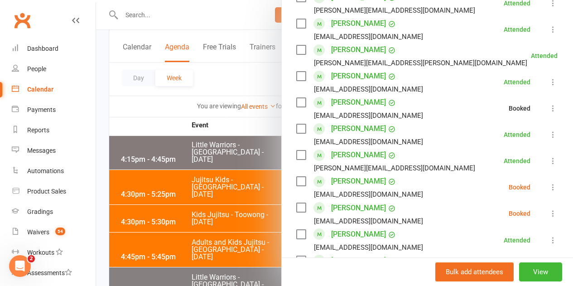
scroll to position [408, 0]
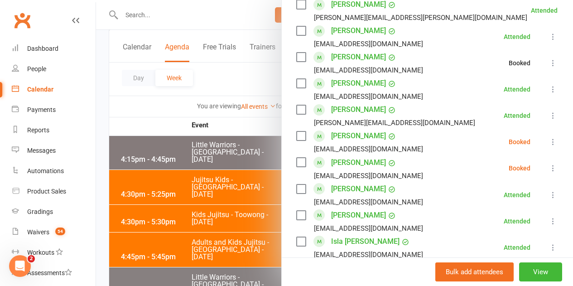
click at [549, 142] on icon at bounding box center [553, 141] width 9 height 9
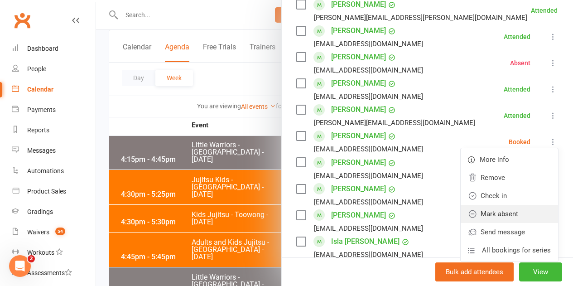
click at [505, 211] on link "Mark absent" at bounding box center [509, 214] width 97 height 18
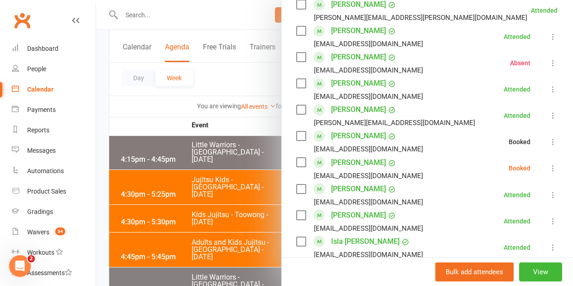
click at [549, 169] on icon at bounding box center [553, 168] width 9 height 9
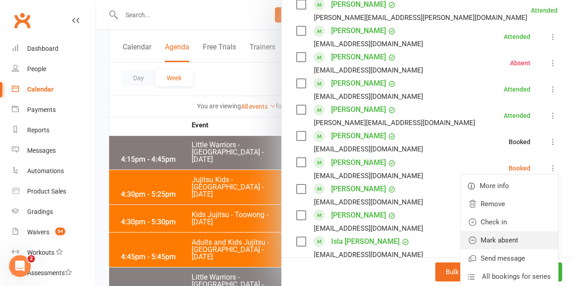
click at [503, 238] on link "Mark absent" at bounding box center [509, 240] width 97 height 18
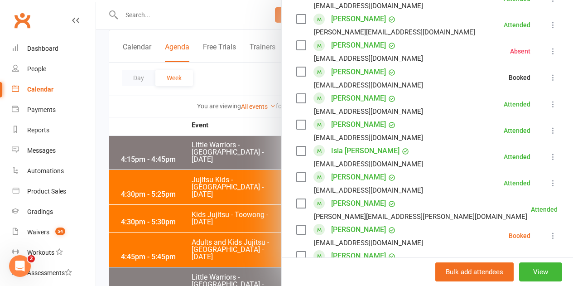
scroll to position [589, 0]
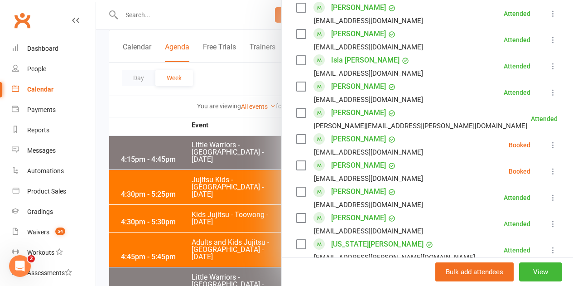
click at [549, 144] on icon at bounding box center [553, 145] width 9 height 9
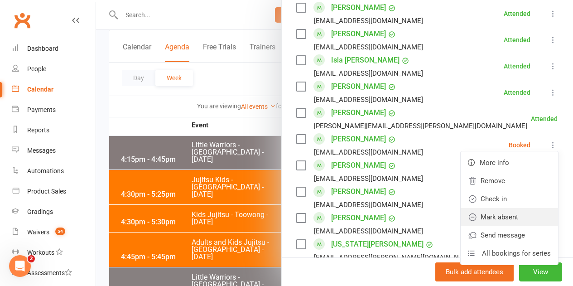
click at [510, 215] on link "Mark absent" at bounding box center [509, 217] width 97 height 18
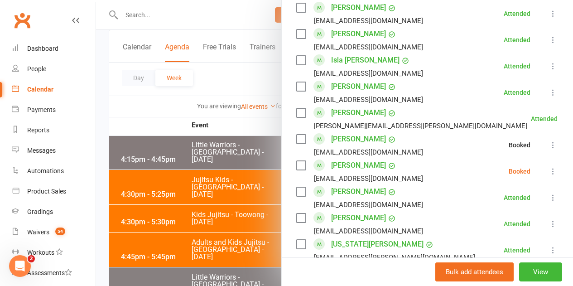
click at [549, 172] on icon at bounding box center [553, 171] width 9 height 9
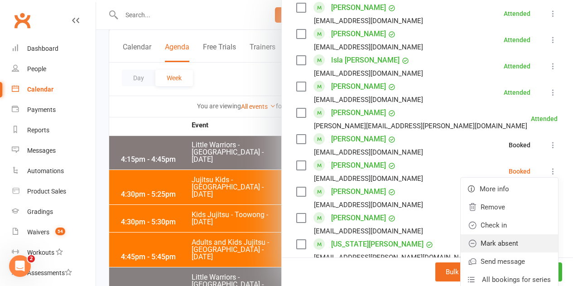
click at [505, 237] on link "Mark absent" at bounding box center [509, 243] width 97 height 18
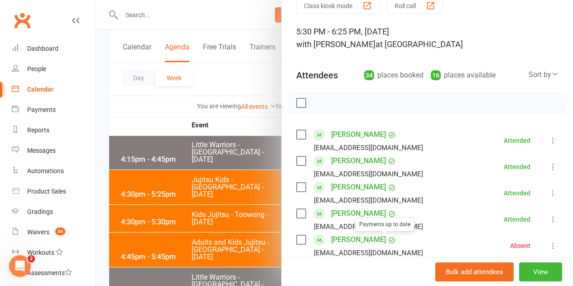
scroll to position [0, 0]
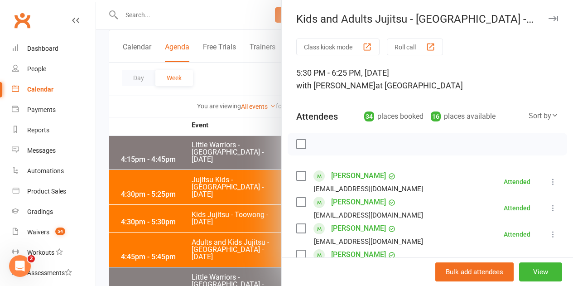
click at [222, 197] on div at bounding box center [334, 143] width 477 height 286
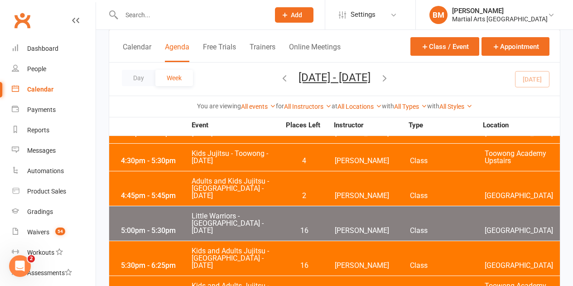
scroll to position [1315, 0]
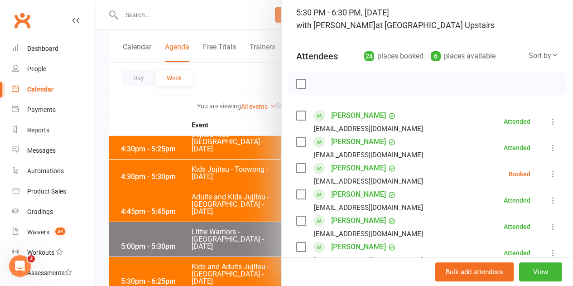
scroll to position [136, 0]
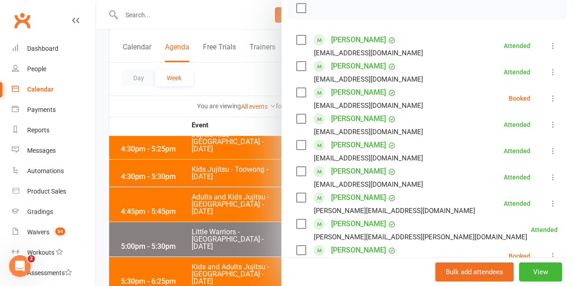
click at [549, 98] on icon at bounding box center [553, 98] width 9 height 9
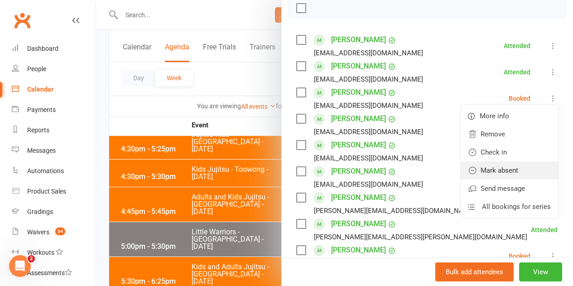
click at [506, 170] on link "Mark absent" at bounding box center [509, 170] width 97 height 18
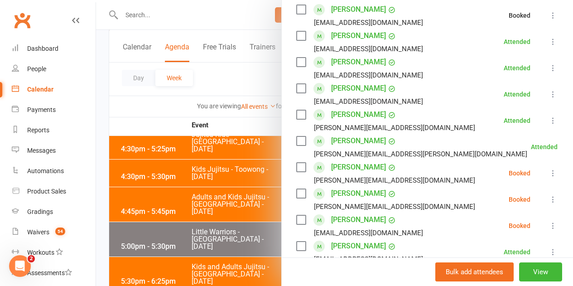
scroll to position [317, 0]
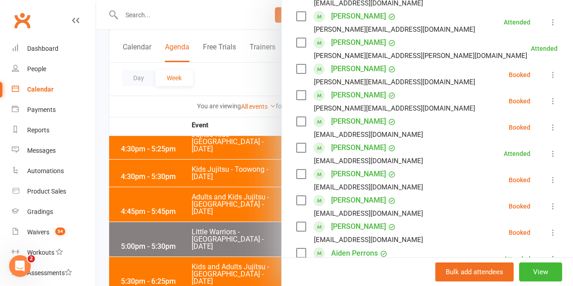
click at [549, 76] on icon at bounding box center [553, 74] width 9 height 9
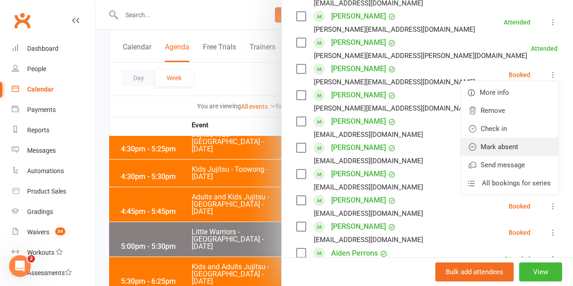
click at [511, 146] on link "Mark absent" at bounding box center [509, 147] width 97 height 18
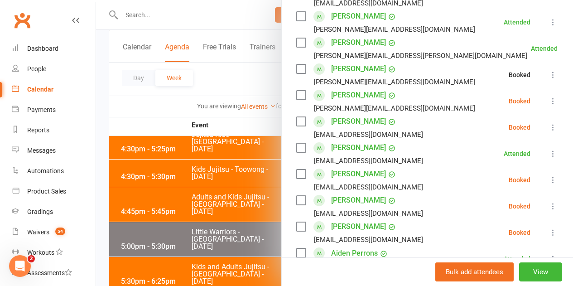
click at [549, 105] on icon at bounding box center [553, 101] width 9 height 9
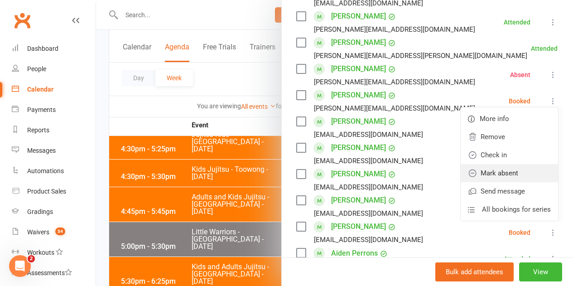
click at [508, 173] on link "Mark absent" at bounding box center [509, 173] width 97 height 18
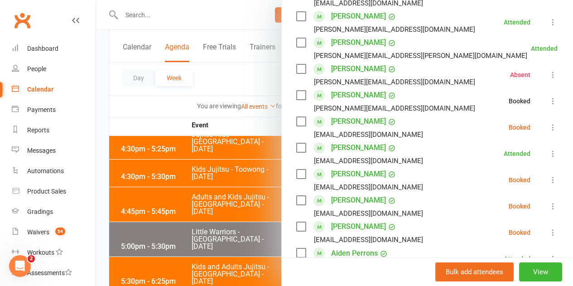
click at [549, 129] on icon at bounding box center [553, 127] width 9 height 9
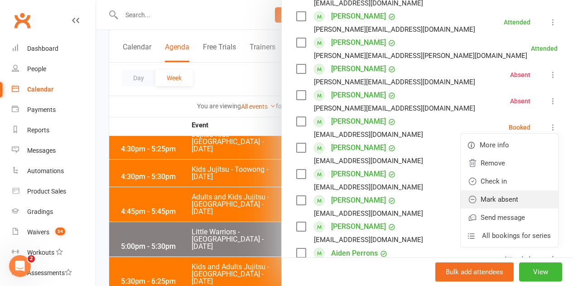
click at [503, 202] on link "Mark absent" at bounding box center [509, 199] width 97 height 18
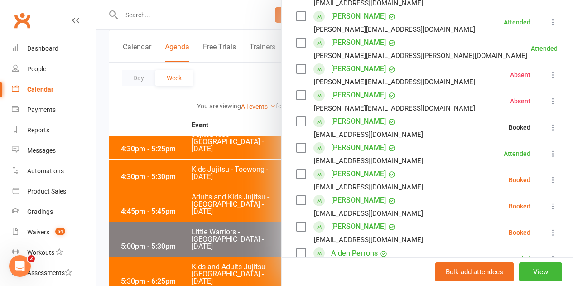
scroll to position [408, 0]
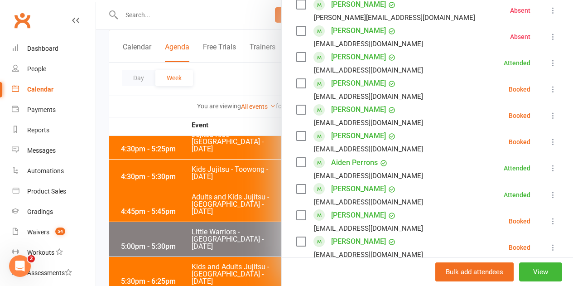
click at [542, 95] on li "Carlin Maguire fyreddington@hotmail.com Booked More info Remove Check in Mark a…" at bounding box center [427, 89] width 262 height 26
click at [549, 89] on icon at bounding box center [553, 89] width 9 height 9
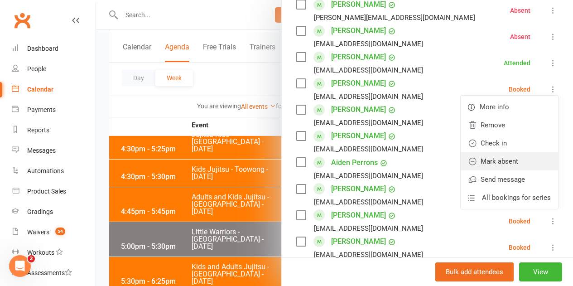
click at [519, 157] on link "Mark absent" at bounding box center [509, 161] width 97 height 18
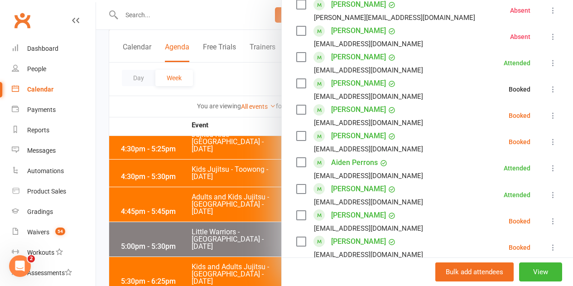
click at [549, 116] on icon at bounding box center [553, 115] width 9 height 9
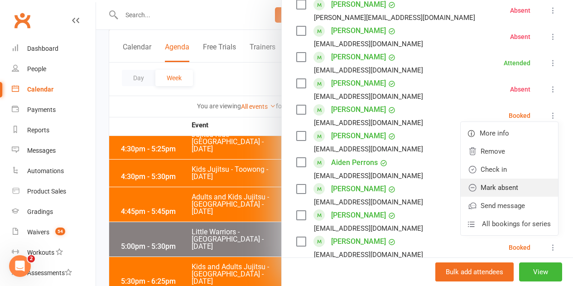
click at [510, 185] on link "Mark absent" at bounding box center [509, 188] width 97 height 18
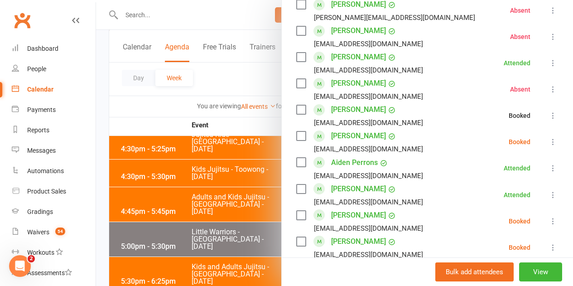
click at [549, 142] on icon at bounding box center [553, 141] width 9 height 9
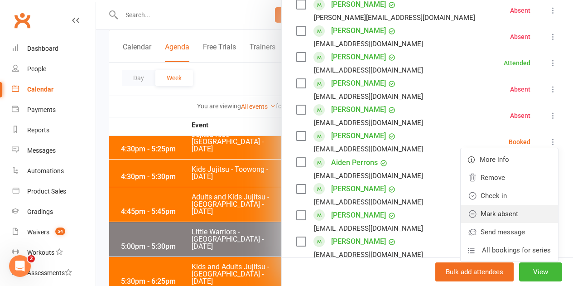
click at [473, 213] on link "Mark absent" at bounding box center [509, 214] width 97 height 18
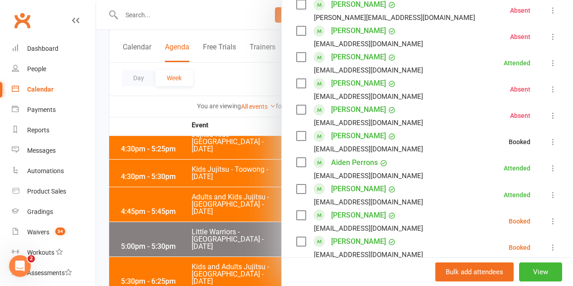
scroll to position [499, 0]
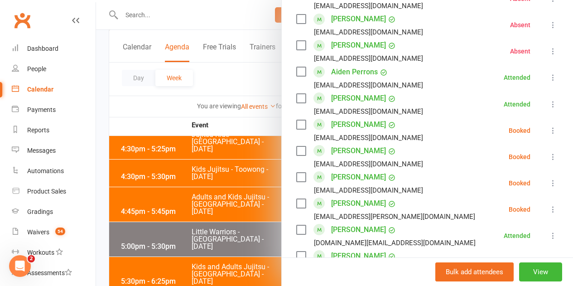
drag, startPoint x: 537, startPoint y: 131, endPoint x: 530, endPoint y: 145, distance: 15.0
click at [549, 131] on icon at bounding box center [553, 130] width 9 height 9
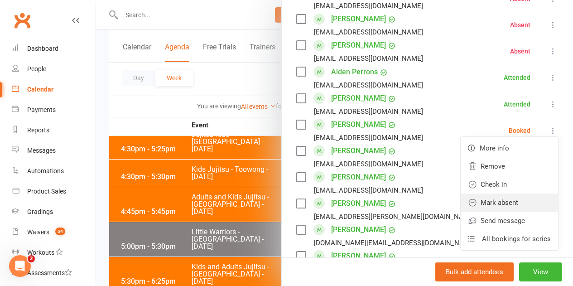
click at [500, 203] on link "Mark absent" at bounding box center [509, 203] width 97 height 18
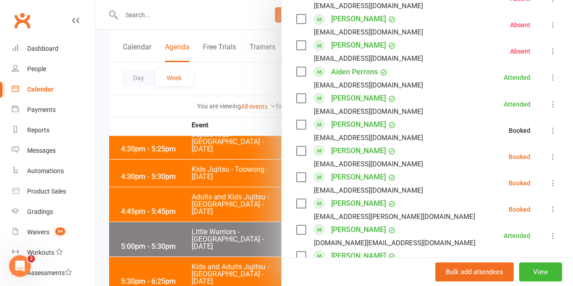
click at [549, 158] on icon at bounding box center [553, 156] width 9 height 9
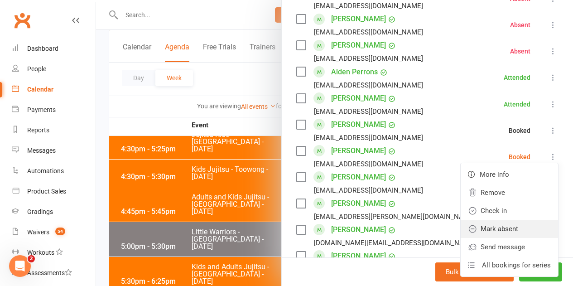
click at [499, 225] on link "Mark absent" at bounding box center [509, 229] width 97 height 18
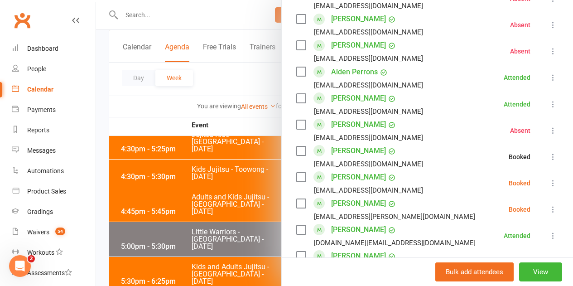
click at [549, 179] on icon at bounding box center [553, 183] width 9 height 9
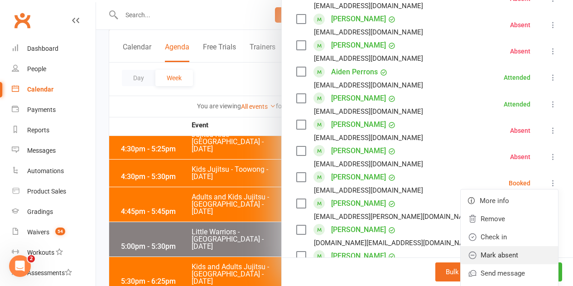
click at [497, 253] on link "Mark absent" at bounding box center [509, 255] width 97 height 18
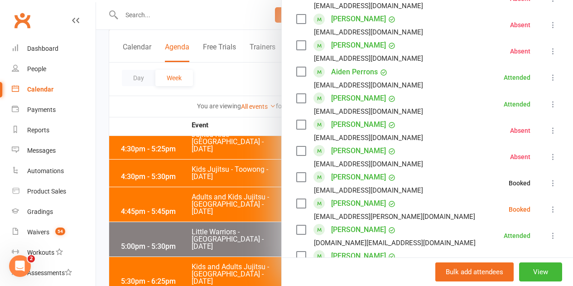
click at [548, 211] on button at bounding box center [553, 209] width 11 height 11
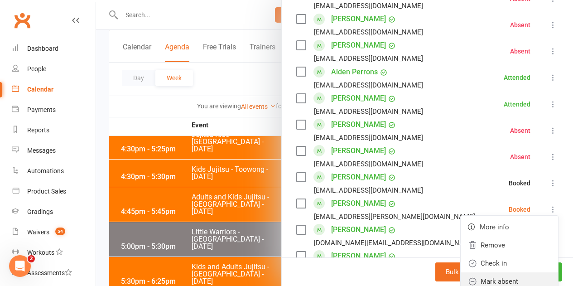
click at [492, 280] on link "Mark absent" at bounding box center [509, 281] width 97 height 18
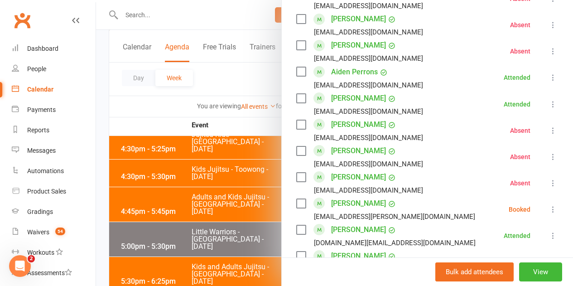
scroll to position [589, 0]
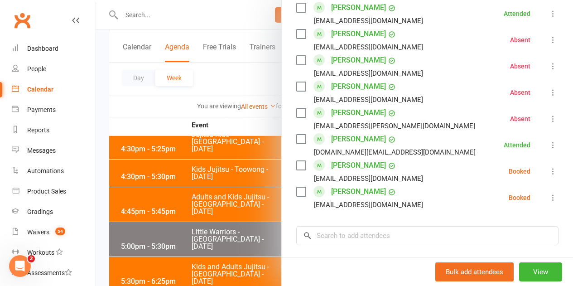
click at [549, 173] on icon at bounding box center [553, 171] width 9 height 9
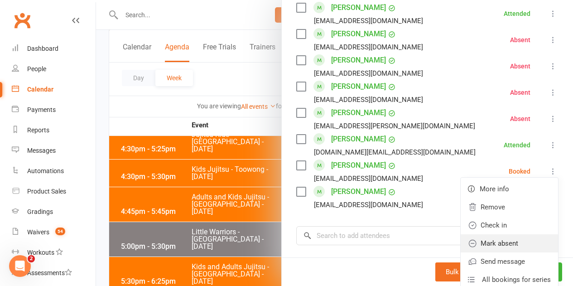
click at [512, 246] on link "Mark absent" at bounding box center [509, 243] width 97 height 18
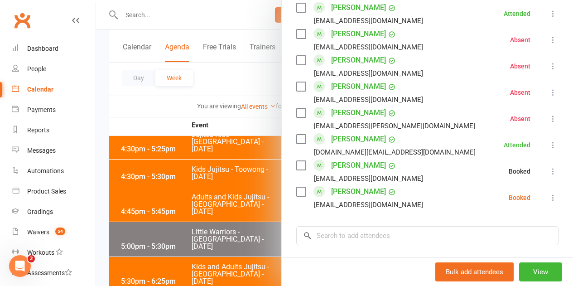
click at [548, 202] on button at bounding box center [553, 197] width 11 height 11
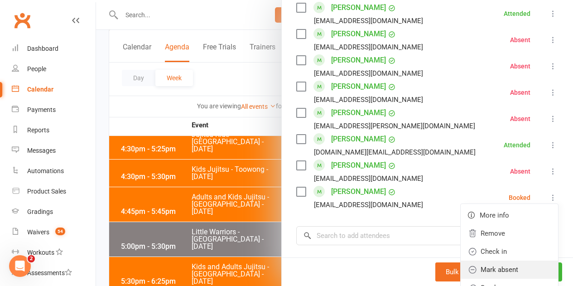
click at [496, 274] on link "Mark absent" at bounding box center [509, 270] width 97 height 18
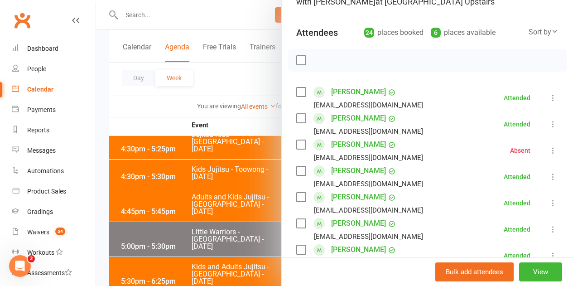
scroll to position [0, 0]
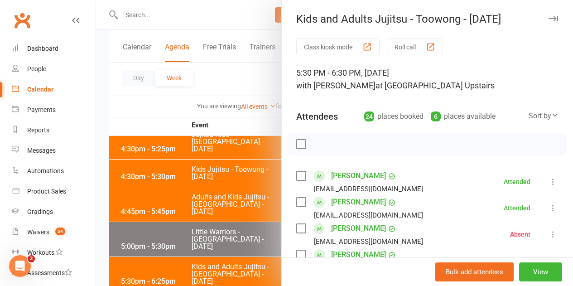
click at [262, 192] on div at bounding box center [334, 143] width 477 height 286
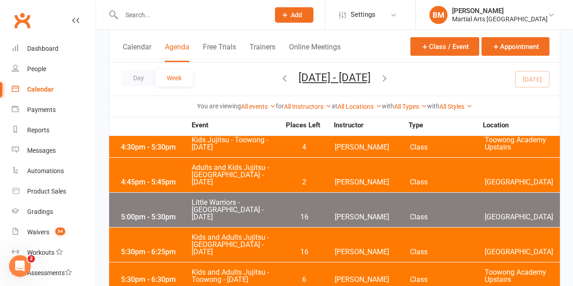
scroll to position [1360, 0]
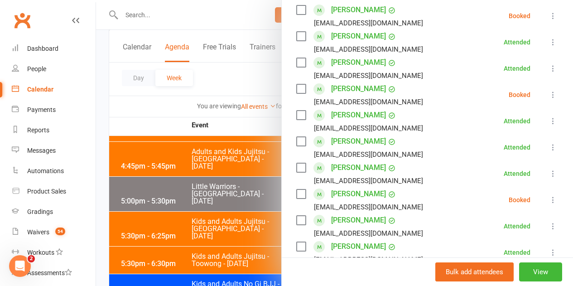
scroll to position [136, 0]
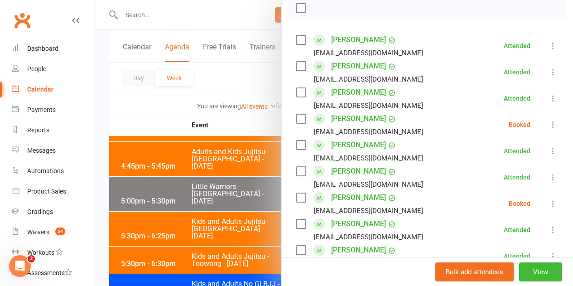
click at [549, 123] on icon at bounding box center [553, 124] width 9 height 9
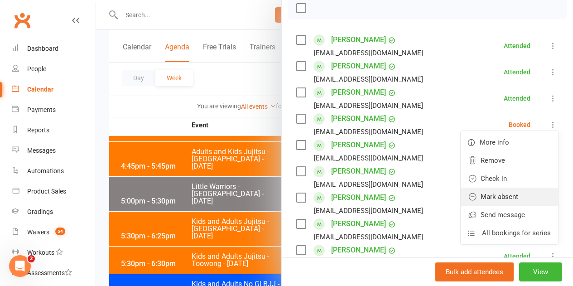
click at [500, 194] on link "Mark absent" at bounding box center [509, 197] width 97 height 18
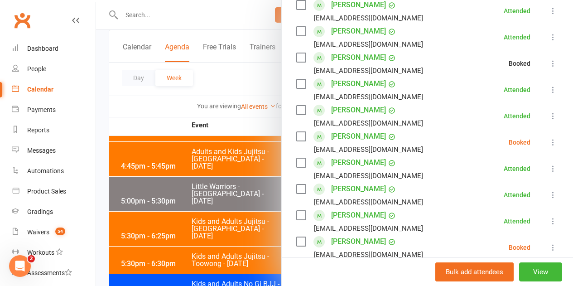
scroll to position [181, 0]
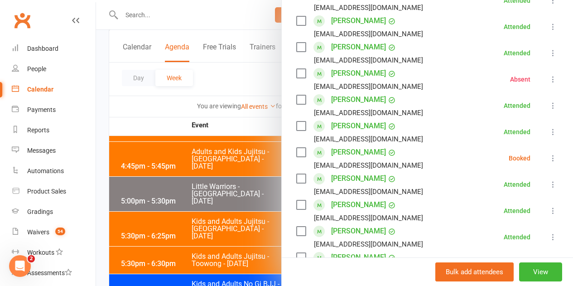
click at [549, 156] on icon at bounding box center [553, 158] width 9 height 9
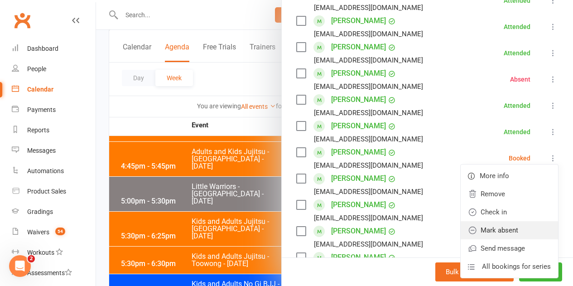
click at [492, 231] on link "Mark absent" at bounding box center [509, 230] width 97 height 18
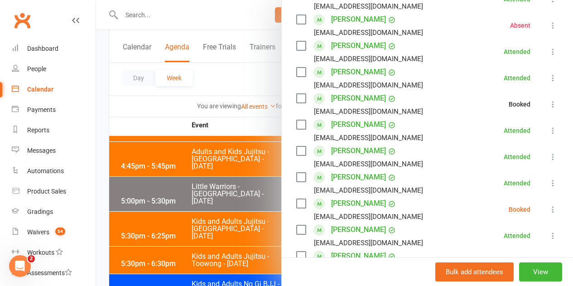
scroll to position [272, 0]
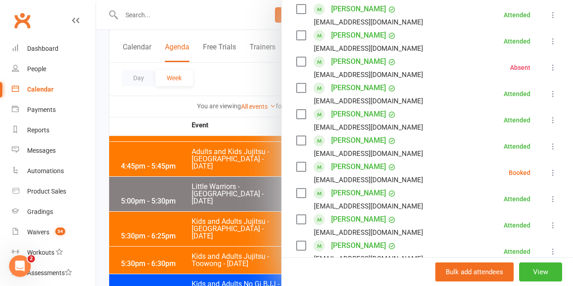
click at [549, 174] on icon at bounding box center [553, 172] width 9 height 9
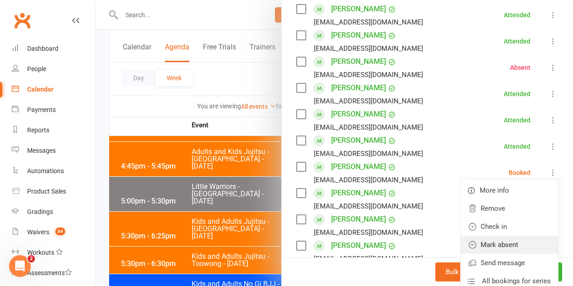
click at [509, 241] on link "Mark absent" at bounding box center [509, 245] width 97 height 18
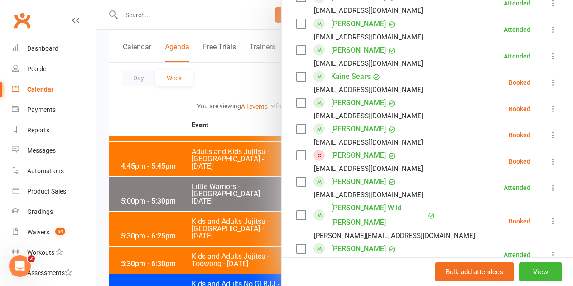
scroll to position [589, 0]
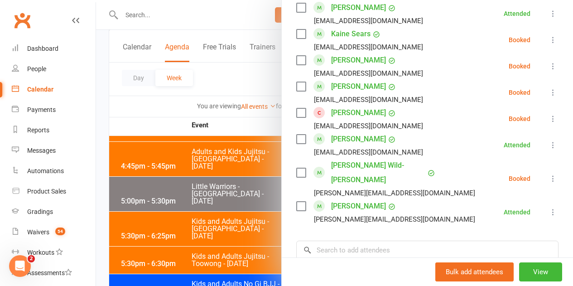
click at [549, 40] on icon at bounding box center [553, 39] width 9 height 9
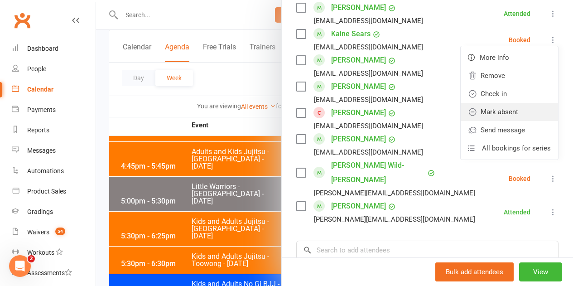
click at [515, 113] on link "Mark absent" at bounding box center [509, 112] width 97 height 18
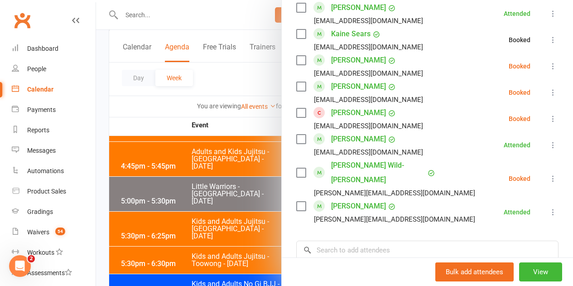
click at [549, 66] on icon at bounding box center [553, 66] width 9 height 9
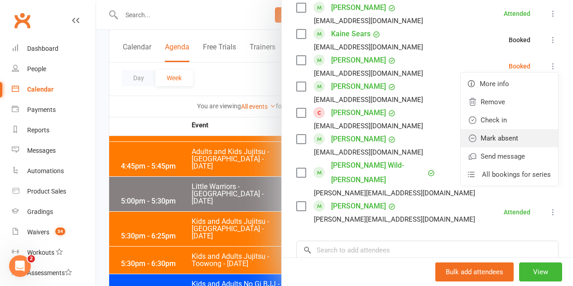
click at [522, 135] on link "Mark absent" at bounding box center [509, 138] width 97 height 18
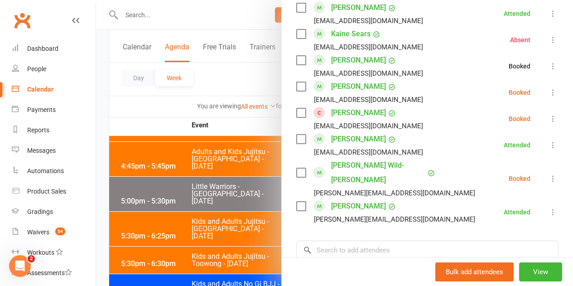
click at [549, 88] on icon at bounding box center [553, 92] width 9 height 9
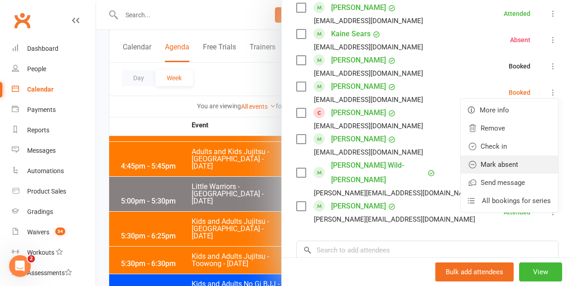
click at [507, 160] on link "Mark absent" at bounding box center [509, 164] width 97 height 18
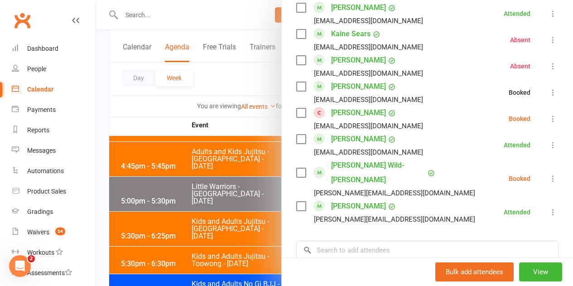
drag, startPoint x: 542, startPoint y: 115, endPoint x: 530, endPoint y: 140, distance: 27.8
click at [549, 115] on icon at bounding box center [553, 118] width 9 height 9
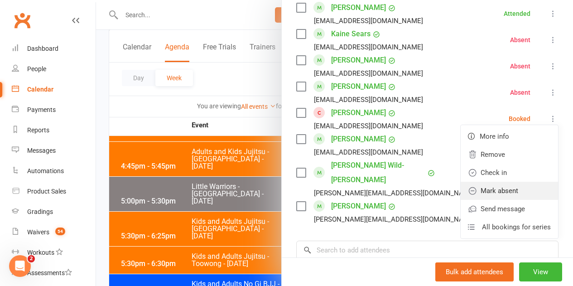
click at [502, 192] on link "Mark absent" at bounding box center [509, 191] width 97 height 18
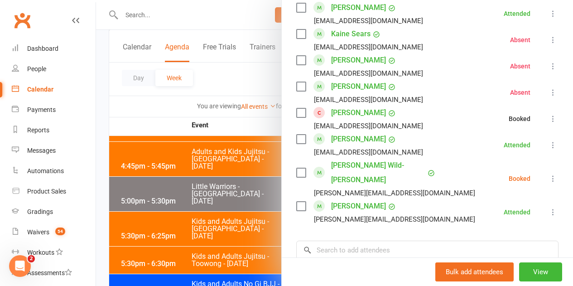
click at [549, 174] on icon at bounding box center [553, 178] width 9 height 9
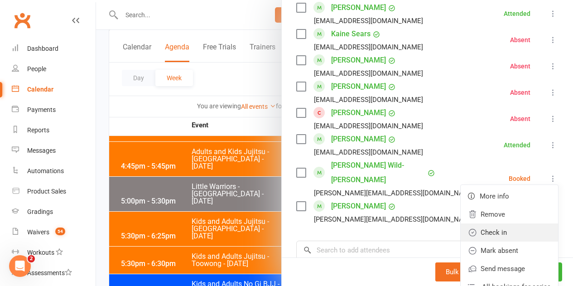
click at [496, 224] on link "Check in" at bounding box center [509, 233] width 97 height 18
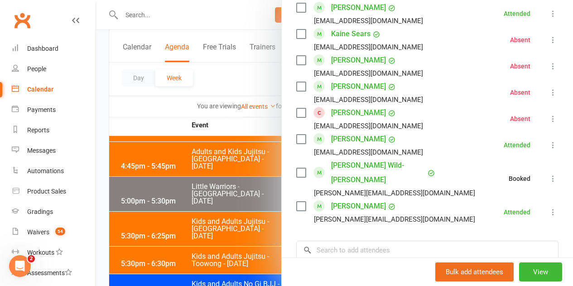
click at [549, 174] on icon at bounding box center [553, 178] width 9 height 9
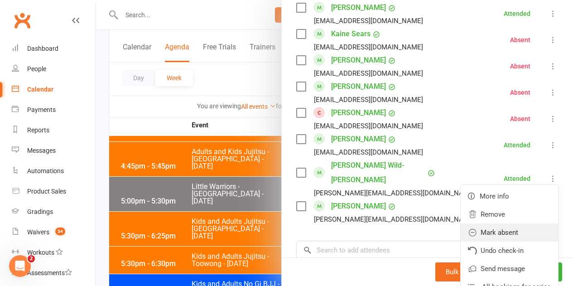
click at [494, 230] on link "Mark absent" at bounding box center [509, 233] width 97 height 18
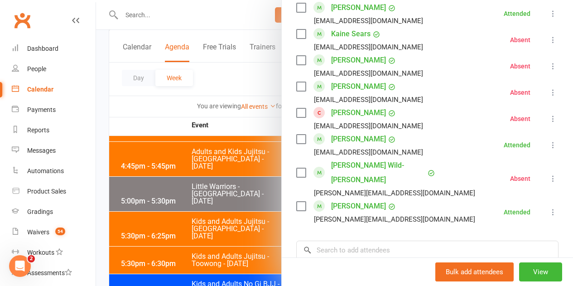
click at [248, 193] on div at bounding box center [334, 143] width 477 height 286
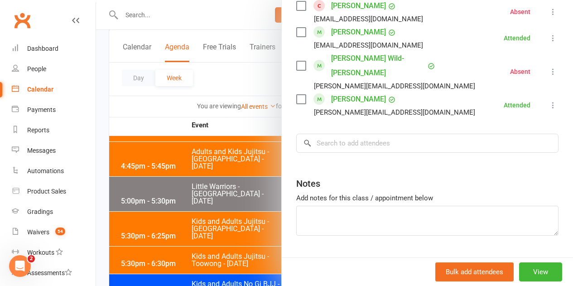
scroll to position [705, 0]
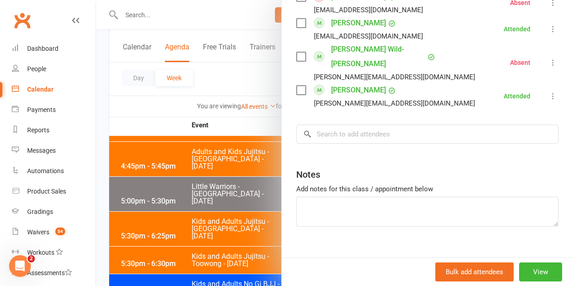
drag, startPoint x: 178, startPoint y: 216, endPoint x: 247, endPoint y: 225, distance: 69.6
click at [177, 214] on div at bounding box center [334, 143] width 477 height 286
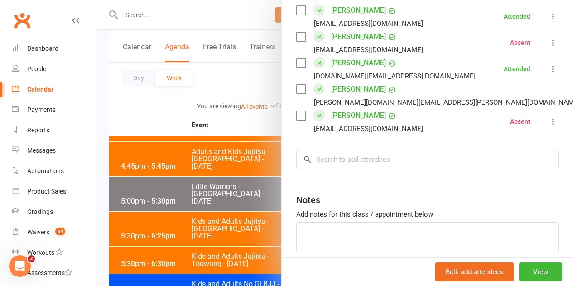
scroll to position [679, 0]
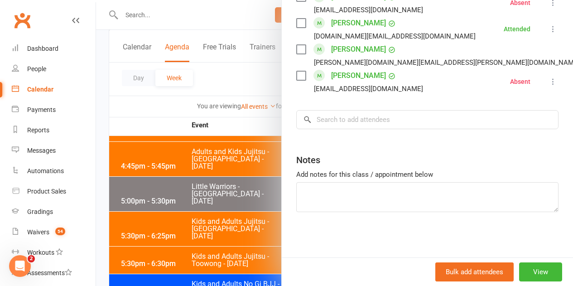
click at [112, 249] on div at bounding box center [334, 143] width 477 height 286
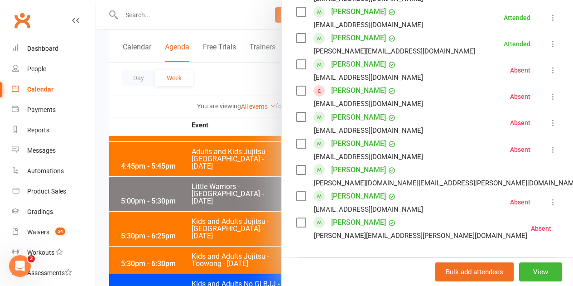
scroll to position [600, 0]
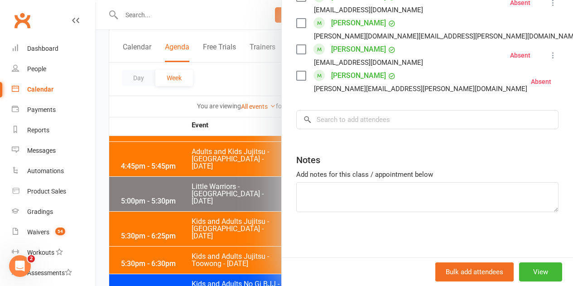
drag, startPoint x: 129, startPoint y: 251, endPoint x: 160, endPoint y: 248, distance: 30.5
click at [133, 249] on div at bounding box center [334, 143] width 477 height 286
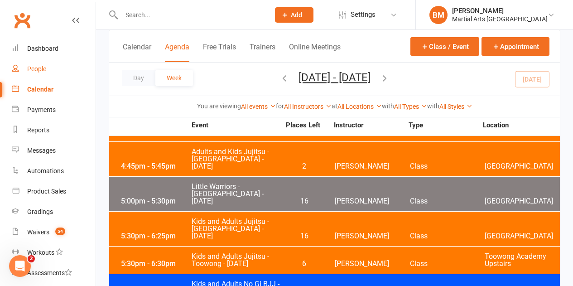
drag, startPoint x: 53, startPoint y: 70, endPoint x: 49, endPoint y: 73, distance: 5.5
click at [52, 70] on link "People" at bounding box center [54, 69] width 84 height 20
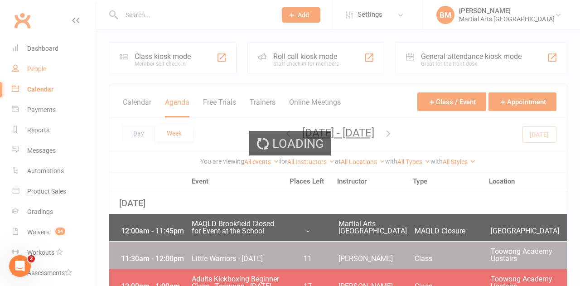
select select "100"
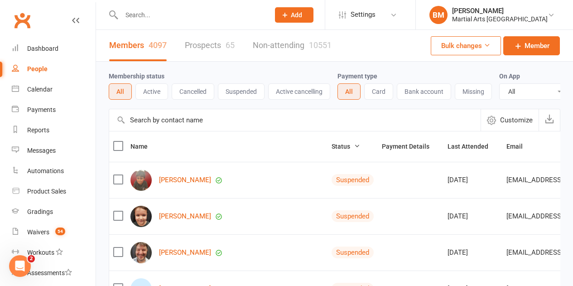
click at [214, 54] on link "Prospects 65" at bounding box center [210, 45] width 50 height 31
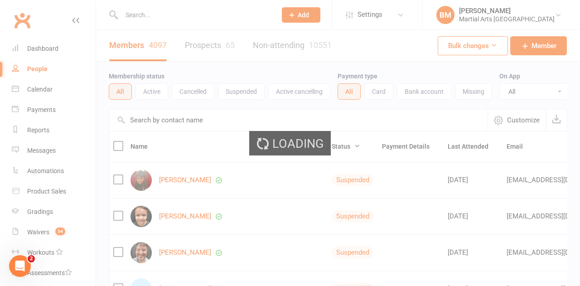
select select "100"
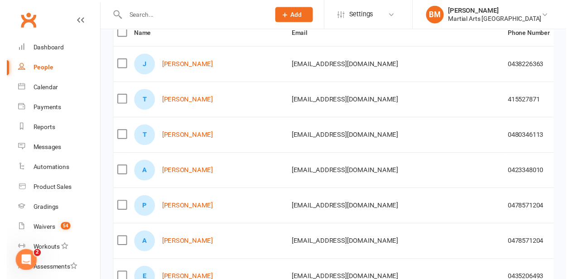
scroll to position [91, 0]
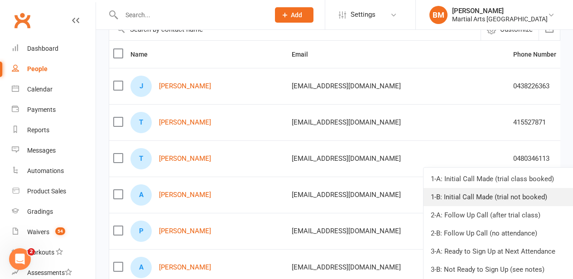
click at [525, 194] on link "1-B: Initial Call Made (trial not booked)" at bounding box center [503, 197] width 158 height 18
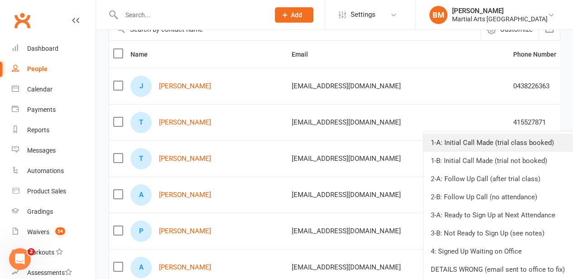
click at [481, 145] on link "1-A: Initial Call Made (trial class booked)" at bounding box center [503, 143] width 158 height 18
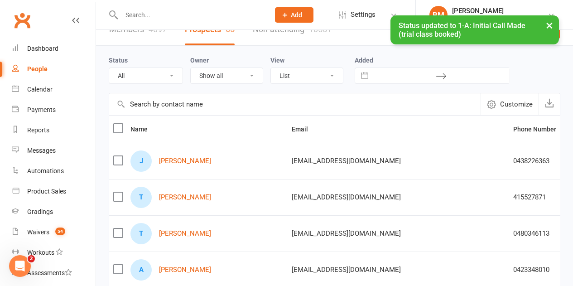
scroll to position [0, 0]
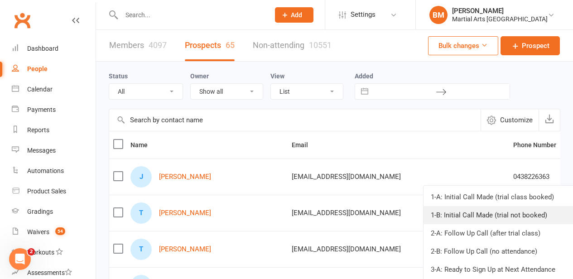
click at [498, 211] on link "1-B: Initial Call Made (trial not booked)" at bounding box center [503, 215] width 158 height 18
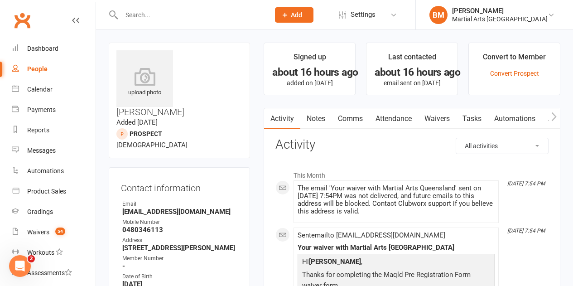
click at [346, 117] on link "Comms" at bounding box center [351, 118] width 38 height 21
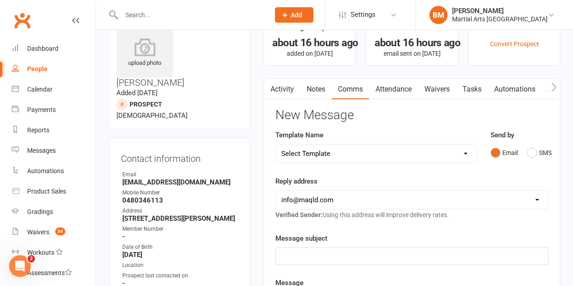
scroll to position [45, 0]
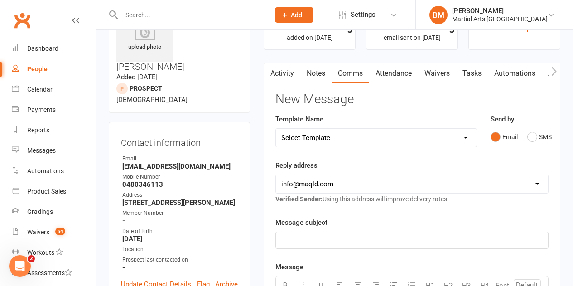
drag, startPoint x: 469, startPoint y: 141, endPoint x: 387, endPoint y: 137, distance: 82.6
click at [469, 141] on select "Select Template [Email] Black Belt 1st degree [Email] Bushido Seminar [Email] K…" at bounding box center [376, 138] width 200 height 18
select select "10"
click at [276, 129] on select "Select Template [Email] Black Belt 1st degree [Email] Bushido Seminar [Email] K…" at bounding box center [376, 138] width 200 height 18
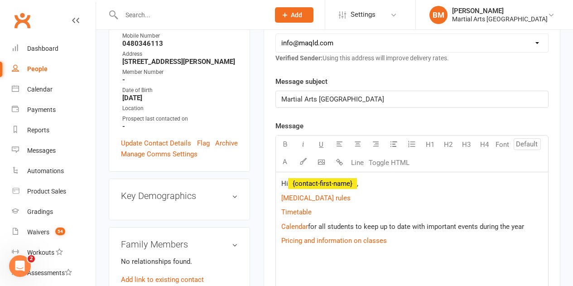
scroll to position [227, 0]
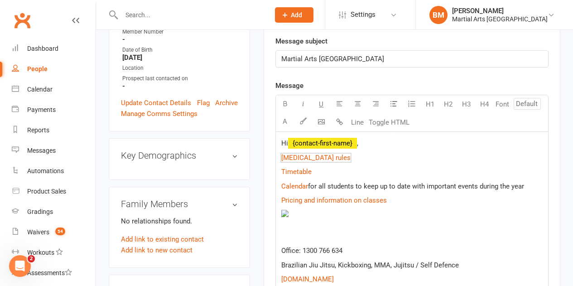
drag, startPoint x: 392, startPoint y: 150, endPoint x: 386, endPoint y: 138, distance: 13.2
click at [391, 149] on div "Hi ﻿ {contact-first-name} , $ Covid 19 rules $ $ Timetable $ $ Calendar $ for a…" at bounding box center [412, 233] width 272 height 202
click at [383, 135] on div "Hi ﻿ {contact-first-name} , $ Covid 19 rules $ $ Timetable $ $ Calendar $ for a…" at bounding box center [412, 233] width 272 height 202
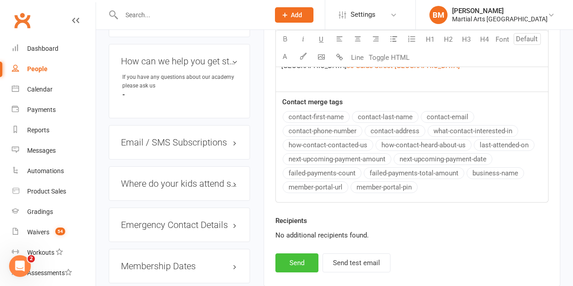
scroll to position [598, 0]
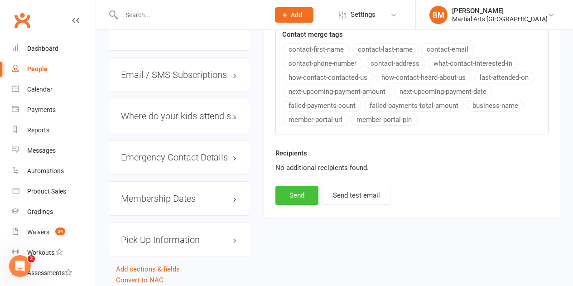
click at [289, 197] on button "Send" at bounding box center [297, 195] width 43 height 19
select select
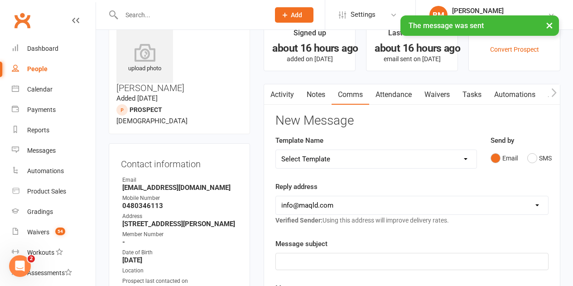
scroll to position [8, 0]
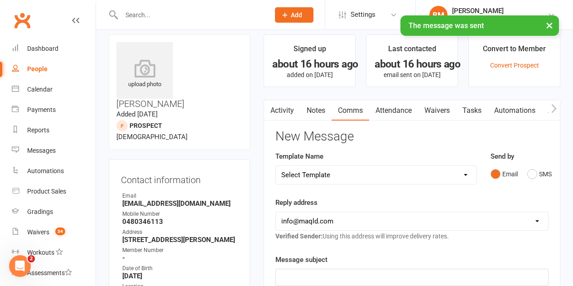
drag, startPoint x: 312, startPoint y: 123, endPoint x: 309, endPoint y: 113, distance: 10.5
click at [309, 110] on link "Notes" at bounding box center [316, 110] width 31 height 21
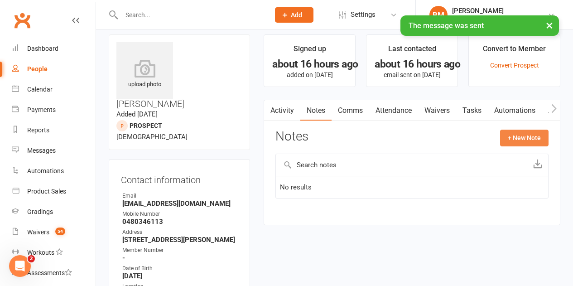
click at [541, 130] on div "Activity Notes Comms Attendance Waivers Tasks Automations Access Control Notes …" at bounding box center [412, 163] width 297 height 126
click at [507, 141] on button "+ New Note" at bounding box center [524, 138] width 49 height 16
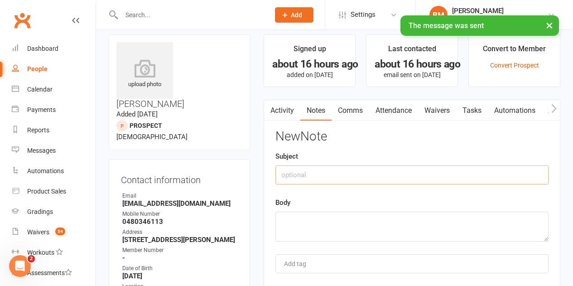
click at [372, 180] on input "text" at bounding box center [412, 174] width 273 height 19
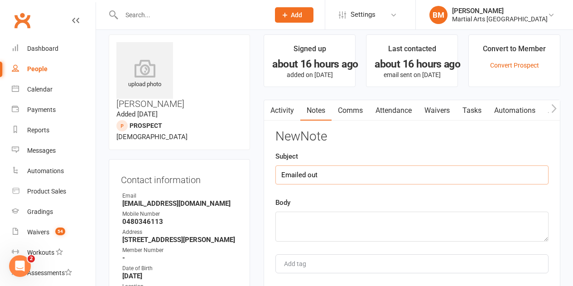
type input "Emailed out"
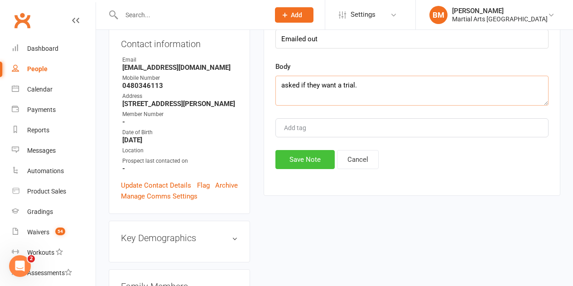
type textarea "asked if they want a trial."
click at [305, 160] on button "Save Note" at bounding box center [305, 159] width 59 height 19
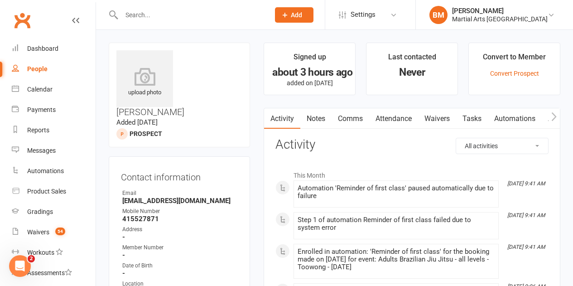
click at [314, 117] on link "Notes" at bounding box center [316, 118] width 31 height 21
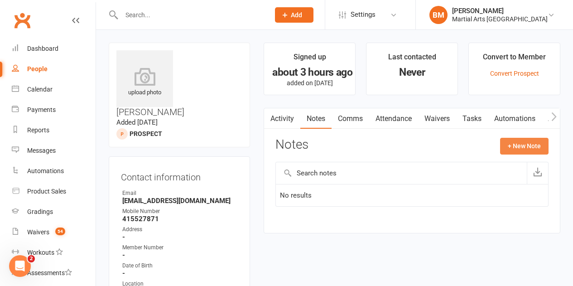
click at [505, 149] on button "+ New Note" at bounding box center [524, 146] width 49 height 16
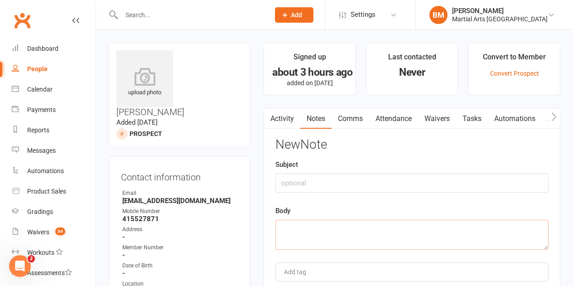
click at [310, 230] on textarea at bounding box center [412, 235] width 273 height 30
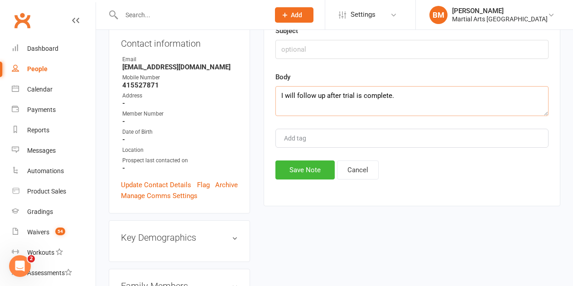
scroll to position [136, 0]
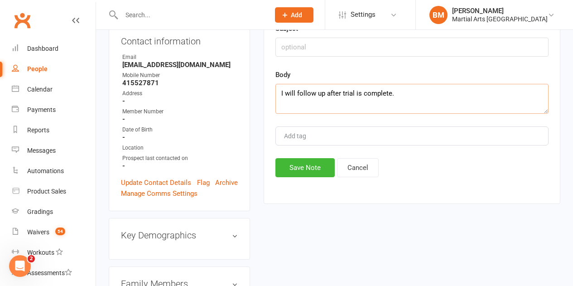
type textarea "I will follow up after trial is complete."
click at [296, 181] on div "Activity Notes Comms Attendance Waivers Tasks Automations Access Control Notes …" at bounding box center [412, 88] width 297 height 233
click at [296, 177] on div "Activity Notes Comms Attendance Waivers Tasks Automations Access Control Notes …" at bounding box center [412, 88] width 297 height 233
click at [296, 175] on button "Save Note" at bounding box center [305, 167] width 59 height 19
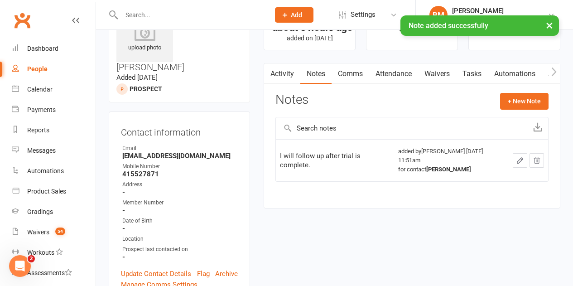
scroll to position [0, 0]
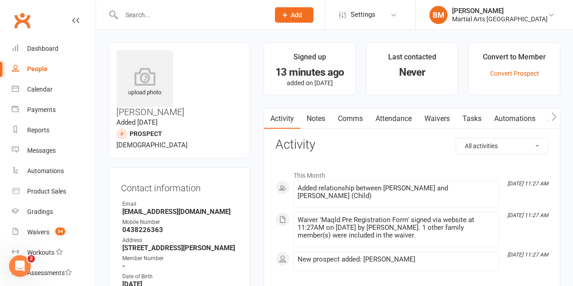
click at [344, 120] on link "Comms" at bounding box center [351, 118] width 38 height 21
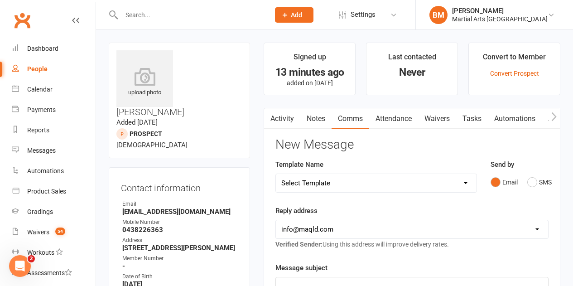
drag, startPoint x: 463, startPoint y: 176, endPoint x: 465, endPoint y: 185, distance: 9.7
click at [463, 178] on select "Select Template [Email] Black Belt 1st degree [Email] Bushido Seminar [Email] K…" at bounding box center [376, 183] width 200 height 18
select select "10"
click at [276, 174] on select "Select Template [Email] Black Belt 1st degree [Email] Bushido Seminar [Email] K…" at bounding box center [376, 183] width 200 height 18
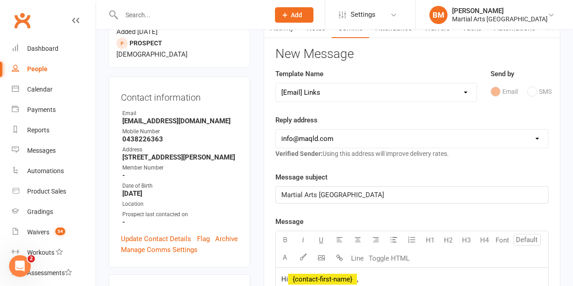
scroll to position [181, 0]
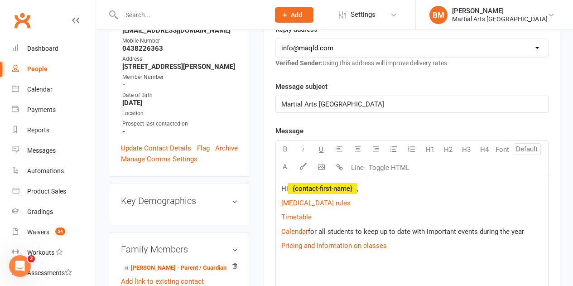
click at [380, 189] on p "Hi ﻿ {contact-first-name} ," at bounding box center [413, 188] width 262 height 11
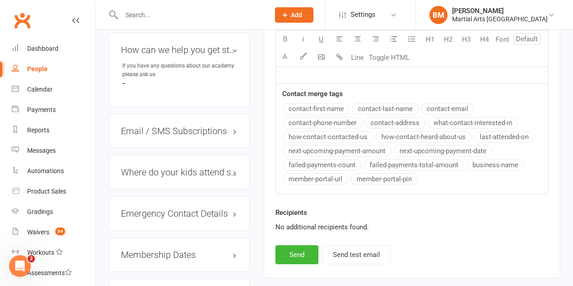
scroll to position [589, 0]
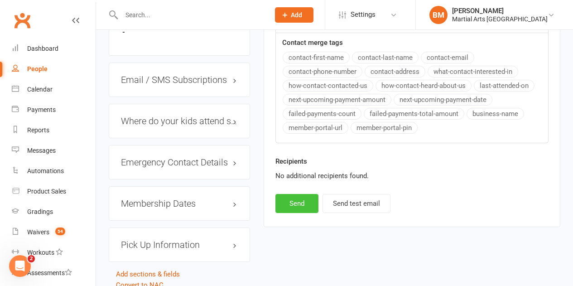
click at [295, 213] on button "Send" at bounding box center [297, 203] width 43 height 19
select select
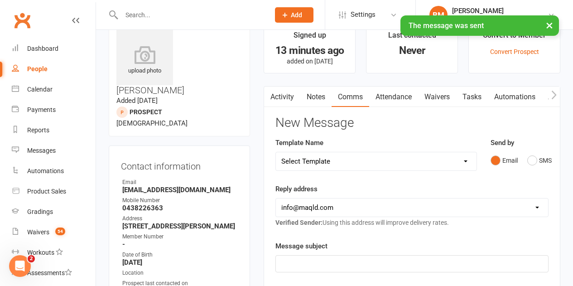
scroll to position [0, 0]
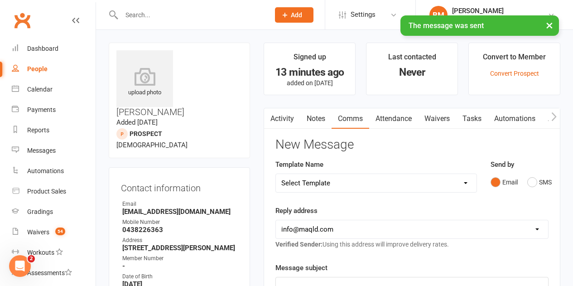
click at [312, 110] on link "Notes" at bounding box center [316, 118] width 31 height 21
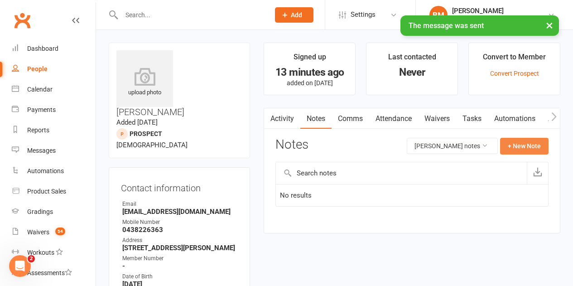
click at [514, 140] on button "+ New Note" at bounding box center [524, 146] width 49 height 16
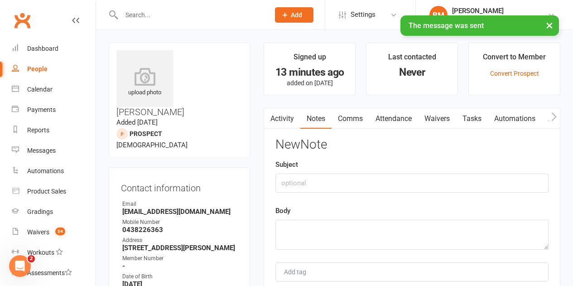
click at [332, 172] on div "Subject" at bounding box center [412, 176] width 273 height 34
click at [333, 191] on input "text" at bounding box center [412, 183] width 273 height 19
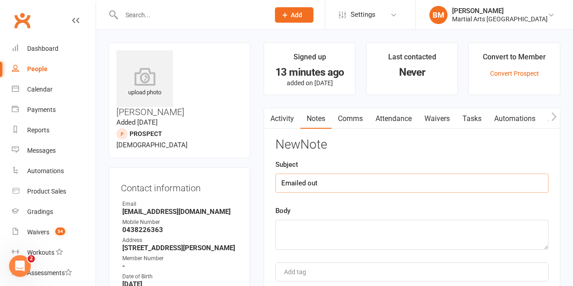
type input "Emailed out"
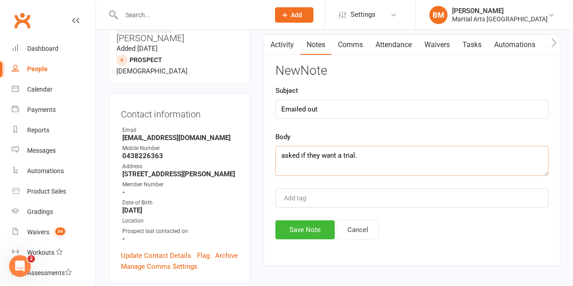
scroll to position [136, 0]
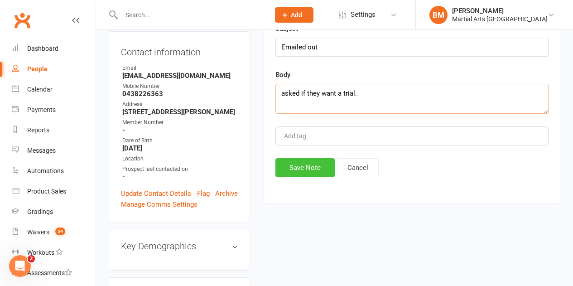
type textarea "asked if they want a trial."
click at [303, 174] on button "Save Note" at bounding box center [305, 167] width 59 height 19
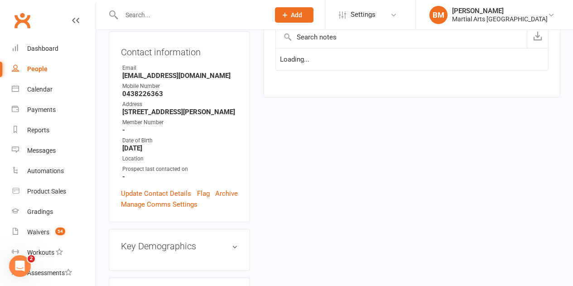
scroll to position [0, 0]
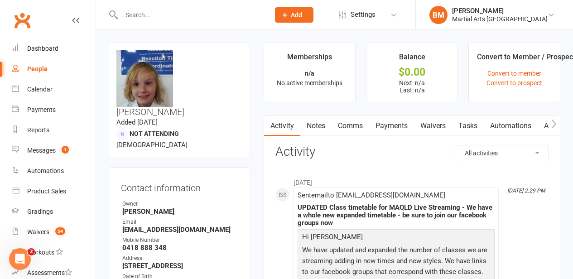
click at [44, 73] on link "People" at bounding box center [54, 69] width 84 height 20
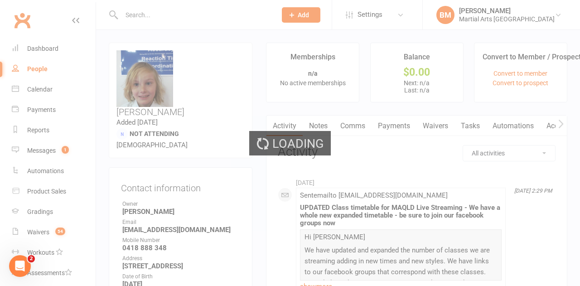
select select "100"
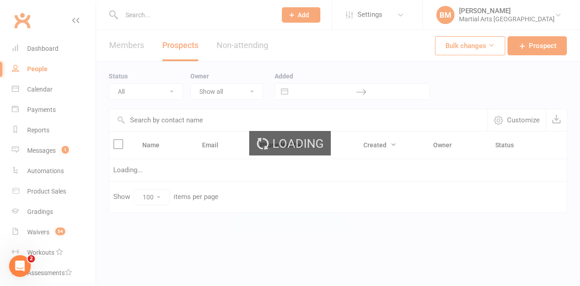
click at [157, 15] on input "text" at bounding box center [194, 15] width 151 height 13
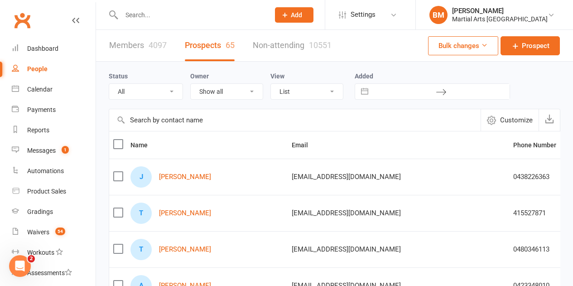
click at [169, 16] on input "text" at bounding box center [191, 15] width 145 height 13
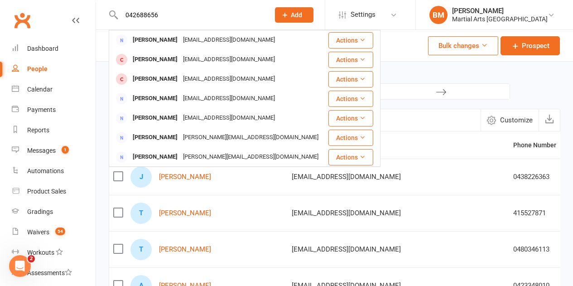
click at [147, 16] on input "042688656" at bounding box center [191, 15] width 145 height 13
type input "0426888656"
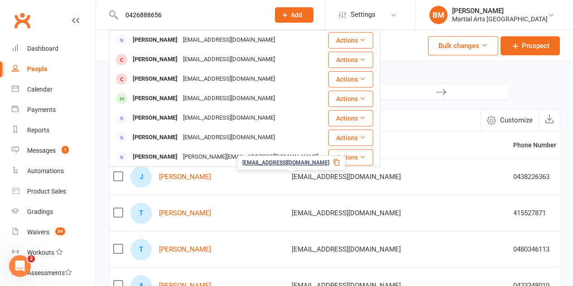
click at [437, 91] on icon at bounding box center [441, 92] width 11 height 11
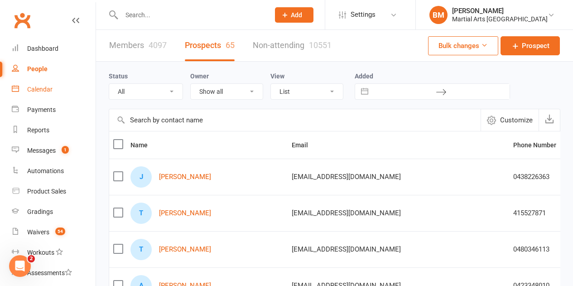
click at [49, 87] on div "Calendar" at bounding box center [39, 89] width 25 height 7
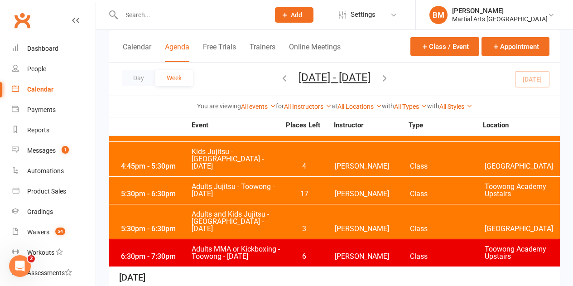
scroll to position [272, 0]
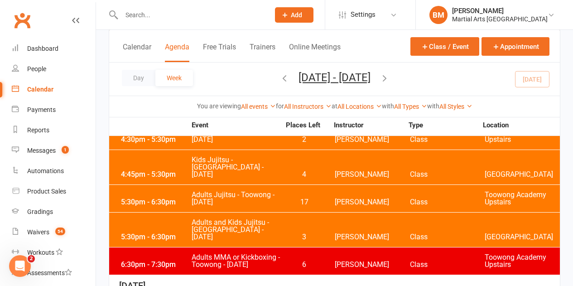
click at [289, 261] on span "6" at bounding box center [305, 264] width 48 height 7
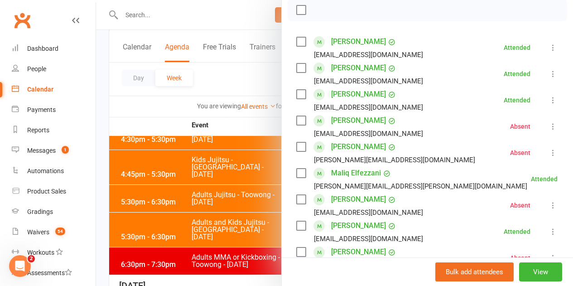
scroll to position [136, 0]
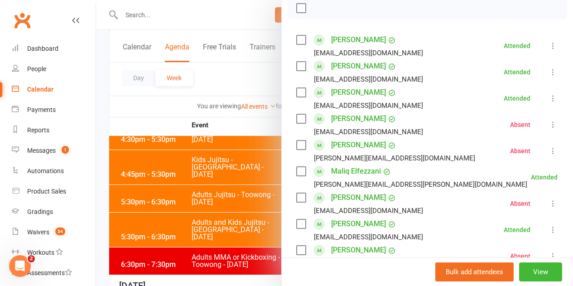
click at [232, 128] on div at bounding box center [334, 143] width 477 height 286
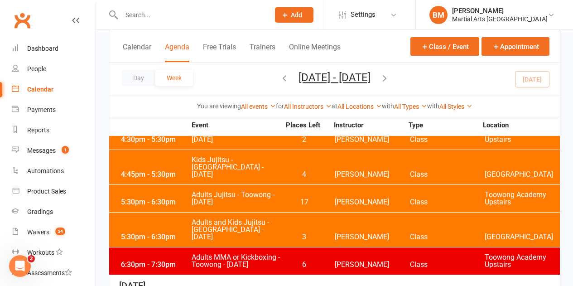
click at [390, 78] on icon "button" at bounding box center [385, 78] width 10 height 10
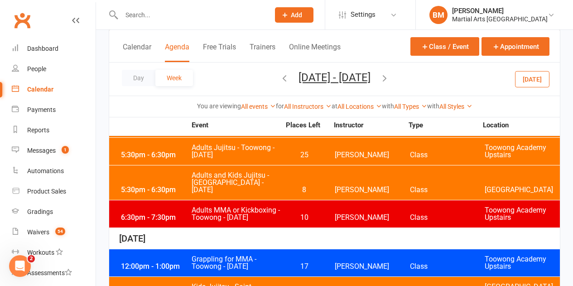
scroll to position [408, 0]
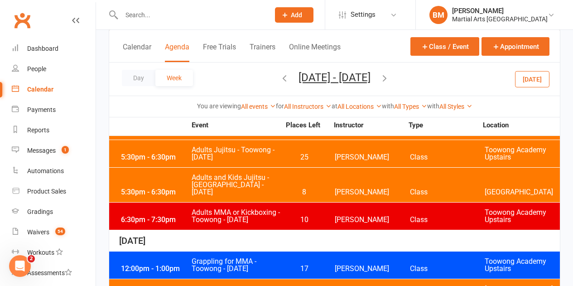
click at [284, 216] on span "10" at bounding box center [305, 219] width 48 height 7
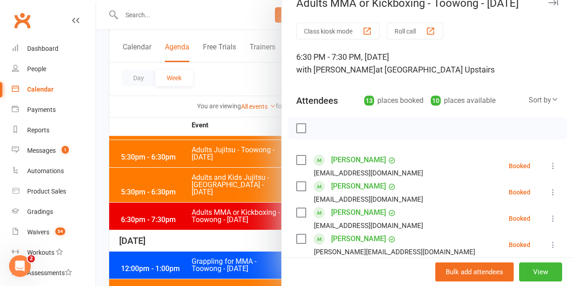
scroll to position [0, 0]
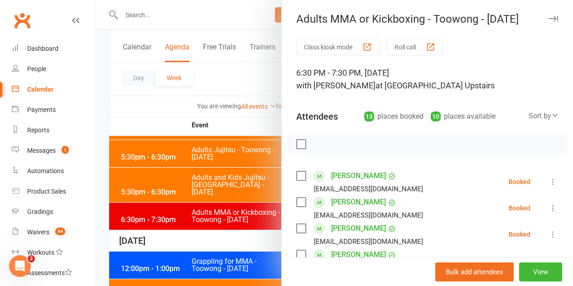
click at [258, 130] on div at bounding box center [334, 143] width 477 height 286
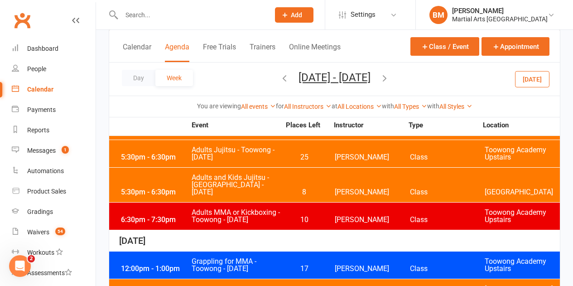
click at [280, 79] on icon "button" at bounding box center [285, 78] width 10 height 10
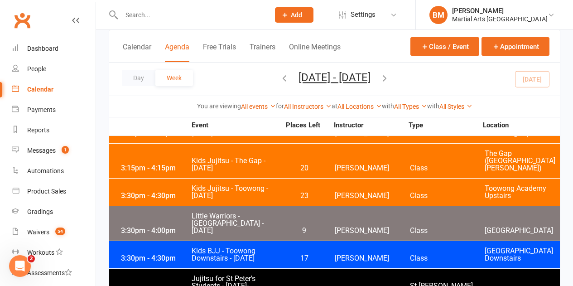
scroll to position [1723, 0]
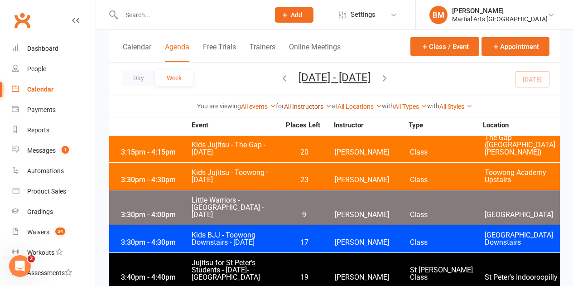
click at [310, 104] on link "All Instructors" at bounding box center [308, 106] width 48 height 7
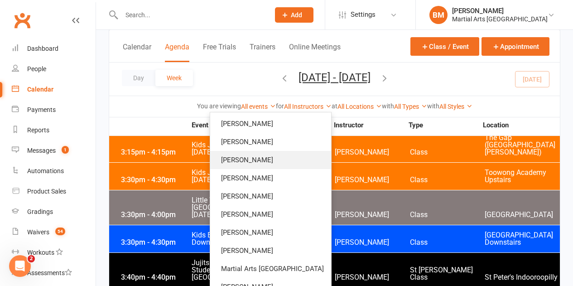
click at [290, 160] on link "[PERSON_NAME]" at bounding box center [270, 160] width 121 height 18
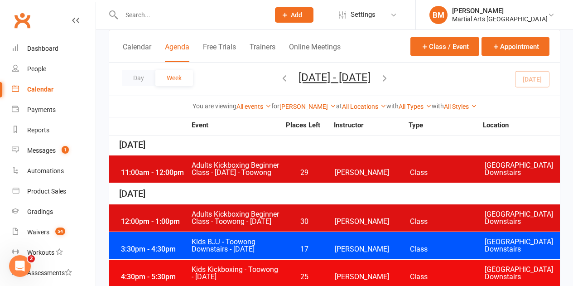
scroll to position [175, 0]
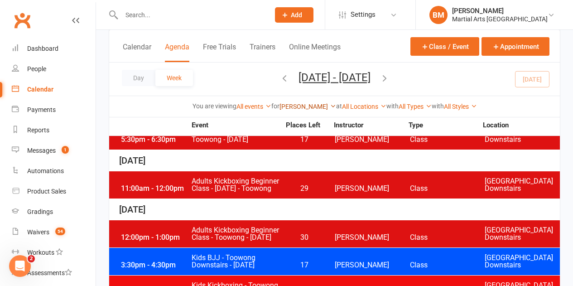
click at [311, 107] on link "[PERSON_NAME]" at bounding box center [308, 106] width 57 height 7
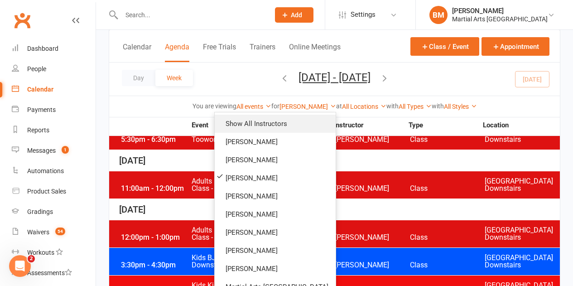
click at [299, 118] on link "Show All Instructors" at bounding box center [275, 124] width 121 height 18
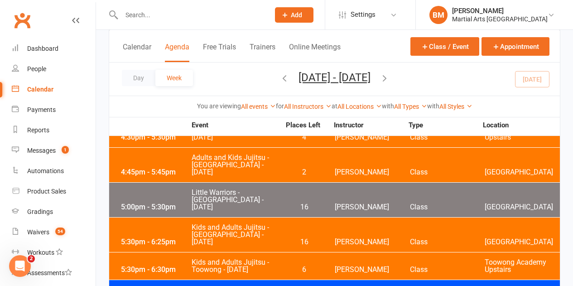
scroll to position [1399, 0]
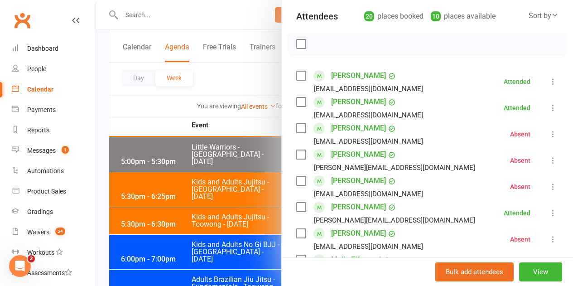
scroll to position [91, 0]
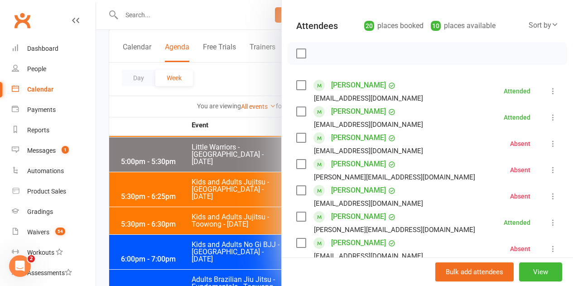
drag, startPoint x: 237, startPoint y: 124, endPoint x: 243, endPoint y: 127, distance: 6.7
click at [238, 127] on div at bounding box center [334, 143] width 477 height 286
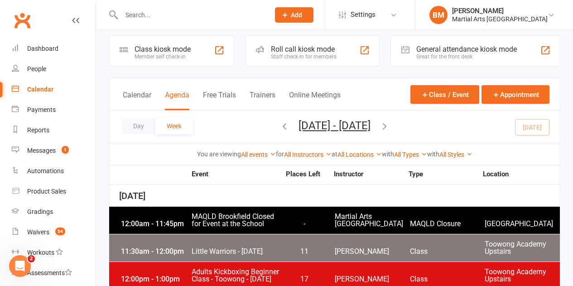
scroll to position [0, 0]
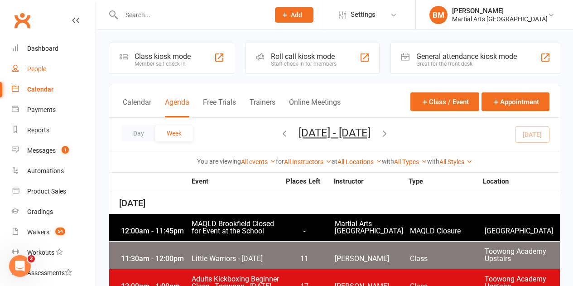
click at [27, 73] on link "People" at bounding box center [54, 69] width 84 height 20
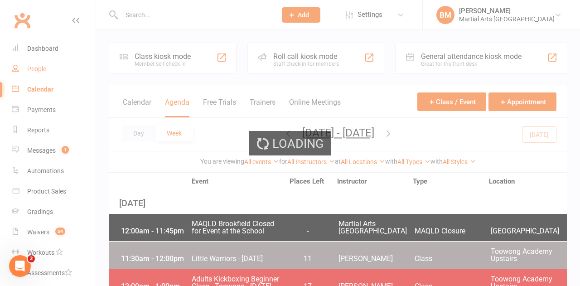
select select "100"
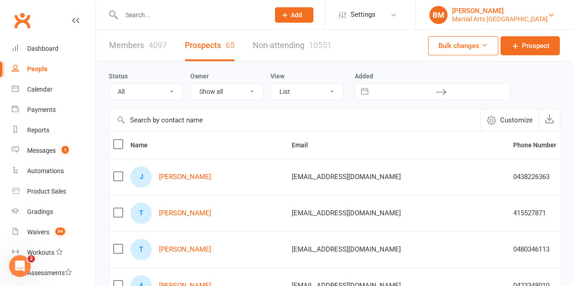
click at [502, 20] on div "Martial Arts [GEOGRAPHIC_DATA]" at bounding box center [500, 19] width 96 height 8
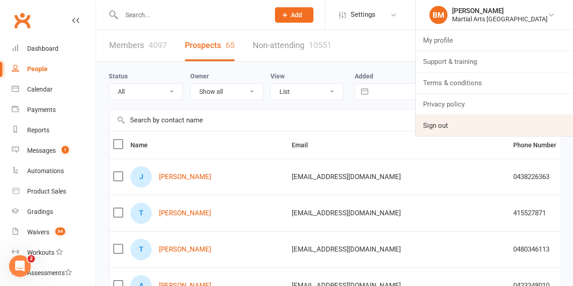
click at [458, 125] on link "Sign out" at bounding box center [494, 125] width 157 height 21
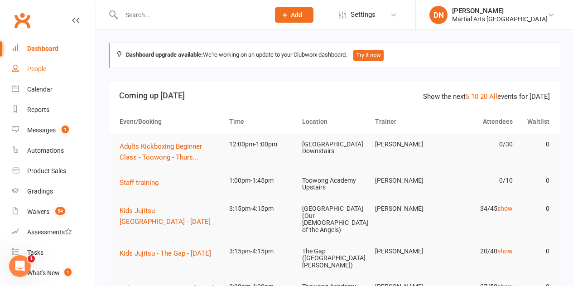
click at [50, 63] on link "People" at bounding box center [54, 69] width 84 height 20
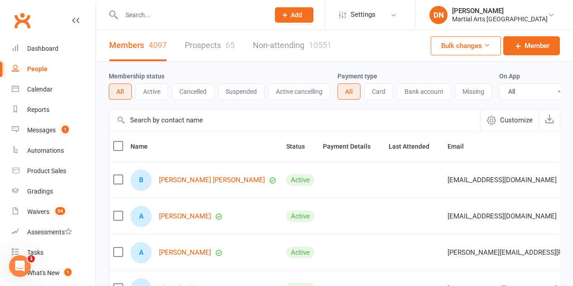
click at [221, 37] on link "Prospects 65" at bounding box center [210, 45] width 50 height 31
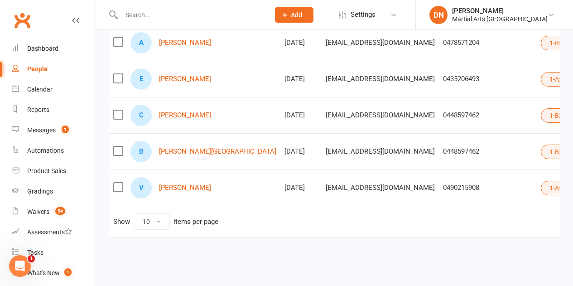
scroll to position [0, 123]
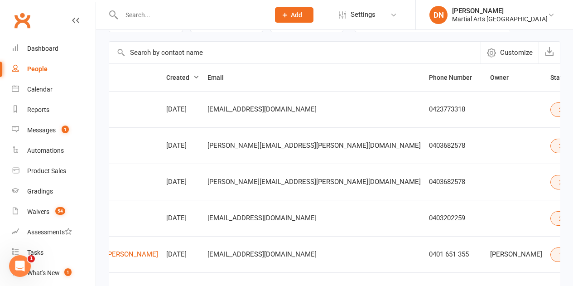
scroll to position [141, 0]
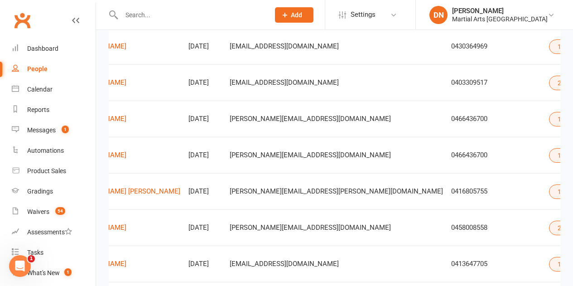
scroll to position [323, 0]
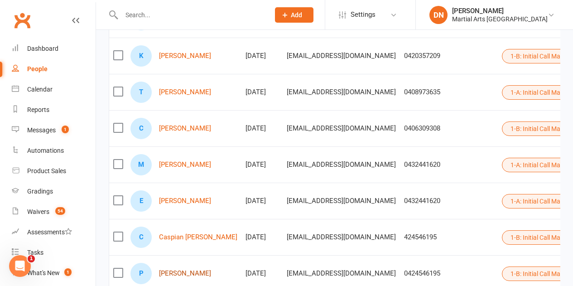
scroll to position [141, 0]
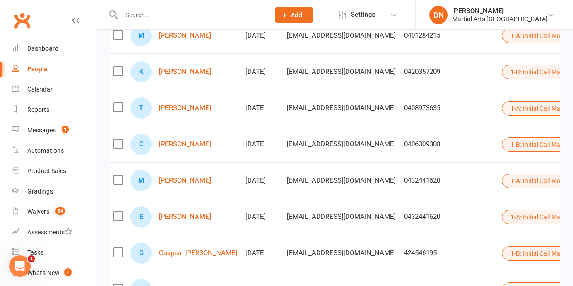
click at [502, 217] on button "1-A: Initial Call Made (trial class booked)" at bounding box center [570, 217] width 136 height 15
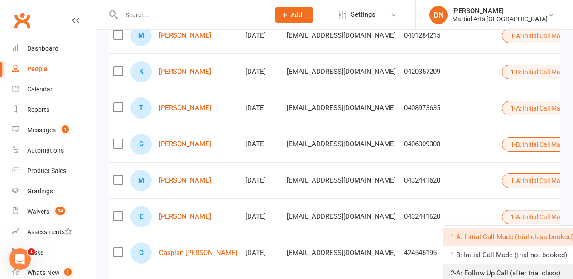
click at [477, 268] on link "2-A: Follow Up Call (after trial class)" at bounding box center [523, 273] width 158 height 18
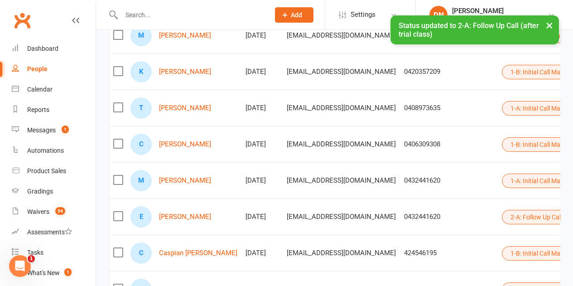
click at [502, 183] on button "1-A: Initial Call Made (trial class booked)" at bounding box center [570, 181] width 136 height 15
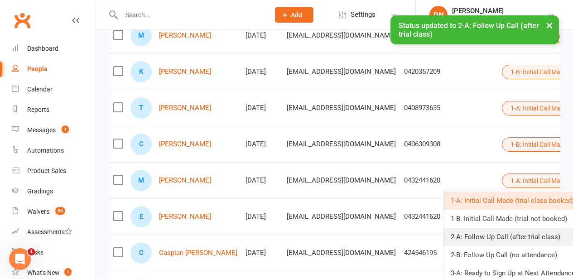
click at [475, 241] on link "2-A: Follow Up Call (after trial class)" at bounding box center [523, 237] width 158 height 18
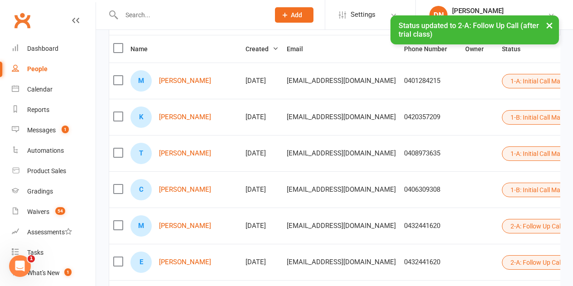
scroll to position [51, 0]
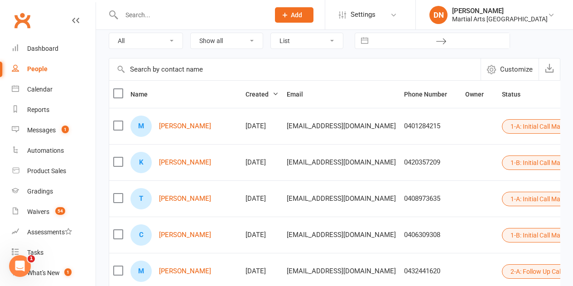
click at [502, 197] on button "1-A: Initial Call Made (trial class booked)" at bounding box center [570, 199] width 136 height 15
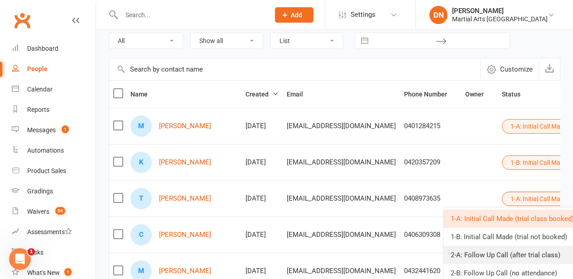
click at [470, 253] on link "2-A: Follow Up Call (after trial class)" at bounding box center [523, 255] width 158 height 18
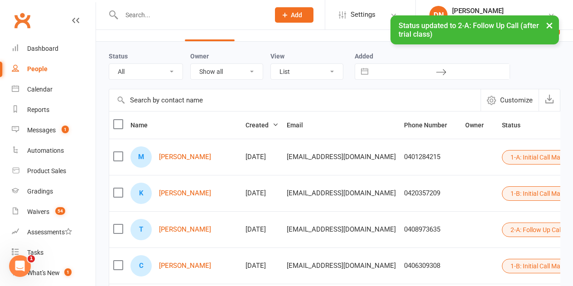
scroll to position [5, 0]
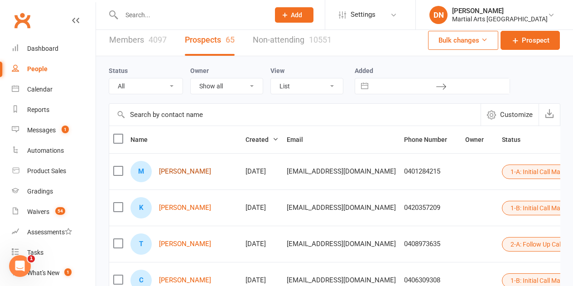
drag, startPoint x: 182, startPoint y: 168, endPoint x: 166, endPoint y: 172, distance: 16.5
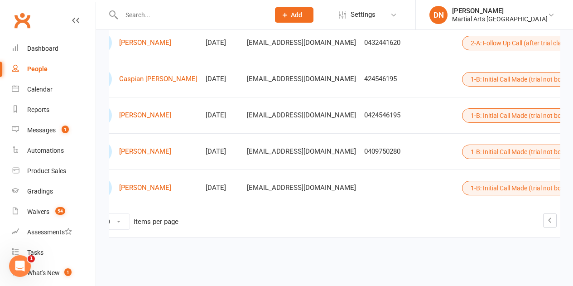
scroll to position [0, 105]
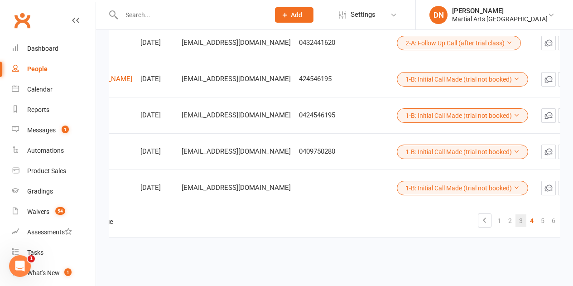
click at [516, 214] on link "3" at bounding box center [521, 220] width 11 height 13
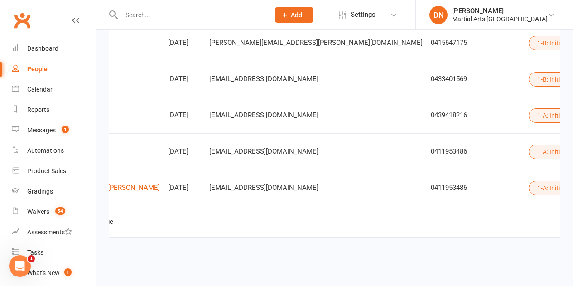
drag, startPoint x: 485, startPoint y: 251, endPoint x: 468, endPoint y: 251, distance: 17.2
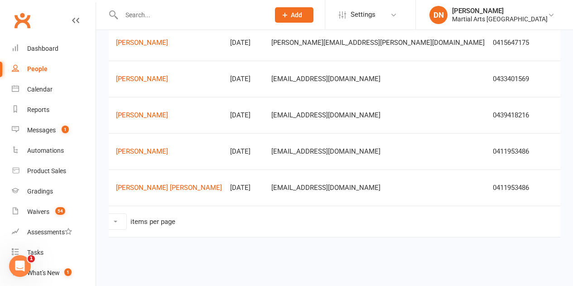
scroll to position [0, 0]
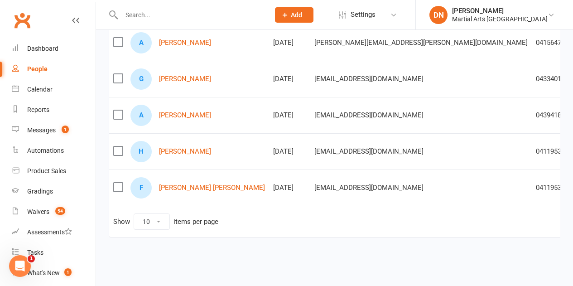
drag, startPoint x: 194, startPoint y: 181, endPoint x: 431, endPoint y: 219, distance: 239.2
click at [431, 219] on td "Show 10 25 50 100 items per page 1 2 3 4 5 … 7" at bounding box center [468, 221] width 718 height 31
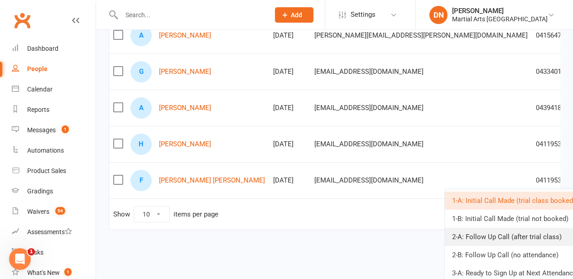
click at [488, 241] on link "2-A: Follow Up Call (after trial class)" at bounding box center [524, 237] width 158 height 18
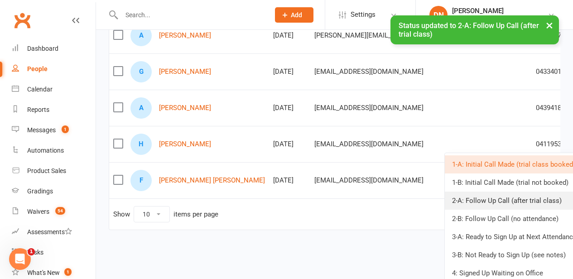
click at [484, 200] on link "2-A: Follow Up Call (after trial class)" at bounding box center [524, 201] width 158 height 18
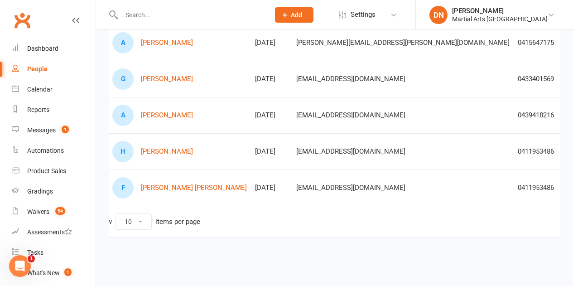
scroll to position [0, 107]
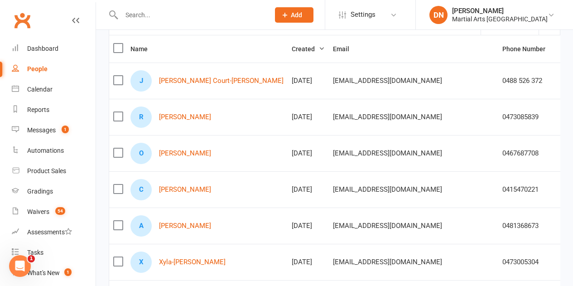
scroll to position [0, 0]
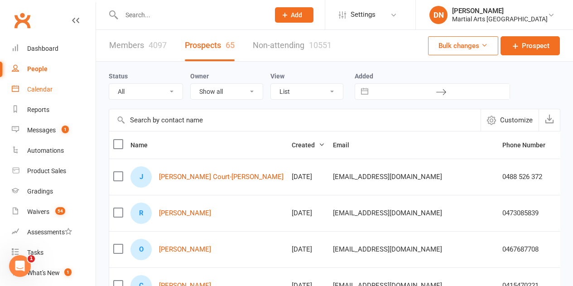
click at [39, 90] on div "Calendar" at bounding box center [39, 89] width 25 height 7
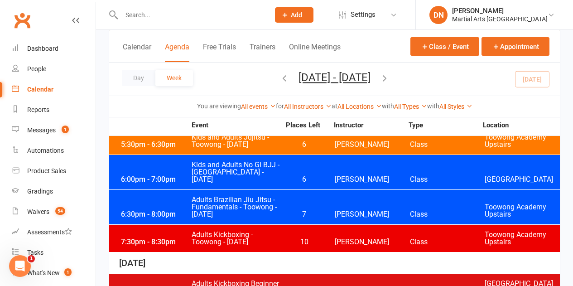
scroll to position [1496, 0]
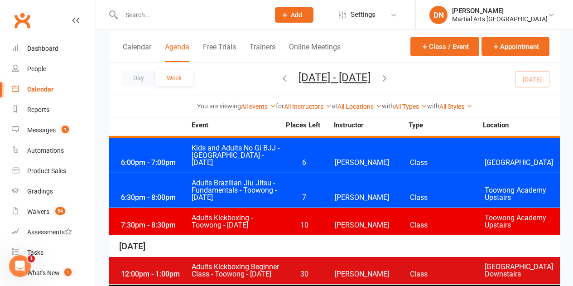
click at [311, 271] on span "30" at bounding box center [305, 274] width 48 height 7
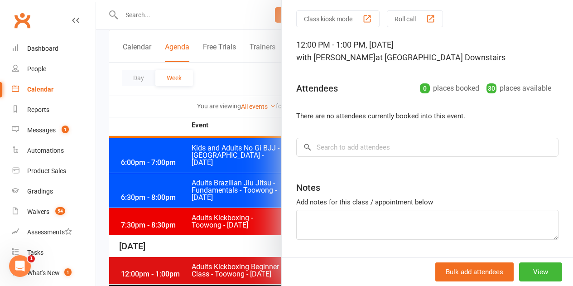
scroll to position [56, 0]
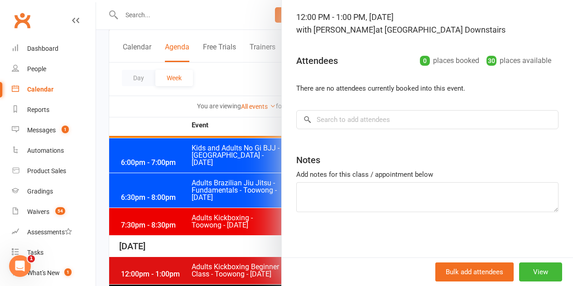
drag, startPoint x: 197, startPoint y: 214, endPoint x: 233, endPoint y: 220, distance: 35.8
click at [197, 215] on div at bounding box center [334, 143] width 477 height 286
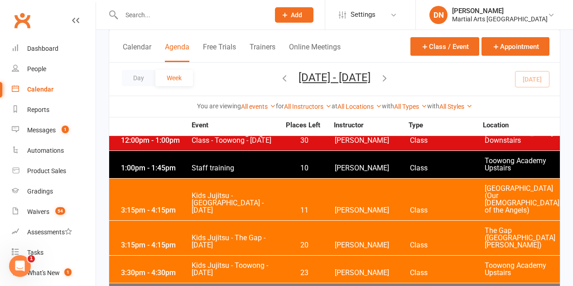
scroll to position [1677, 0]
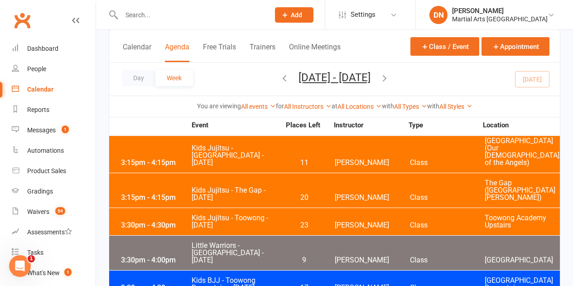
click at [302, 284] on span "17" at bounding box center [305, 287] width 48 height 7
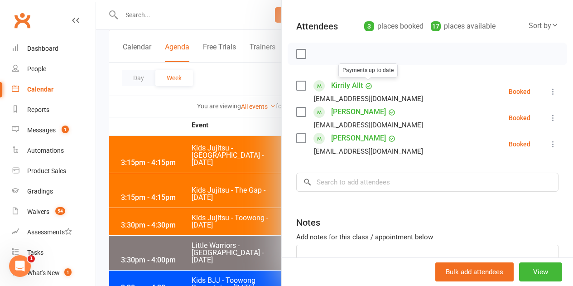
scroll to position [91, 0]
drag, startPoint x: 211, startPoint y: 219, endPoint x: 241, endPoint y: 212, distance: 30.9
click at [211, 217] on div at bounding box center [334, 143] width 477 height 286
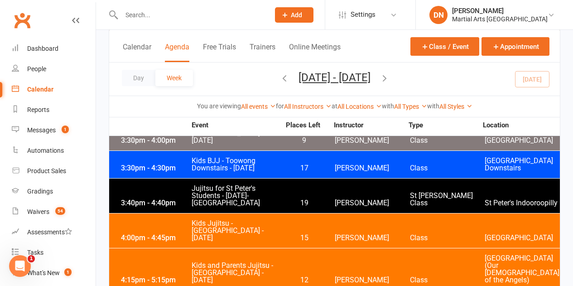
scroll to position [1813, 0]
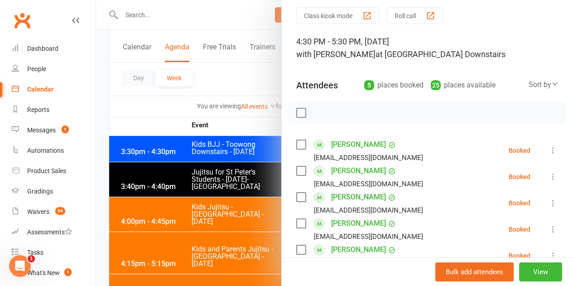
scroll to position [91, 0]
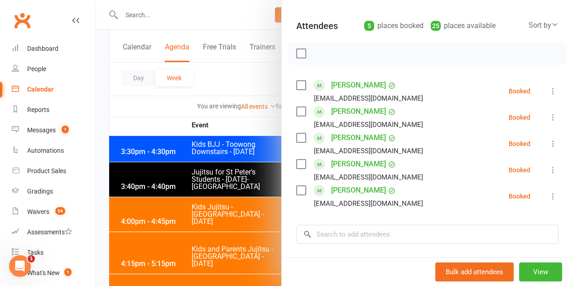
click at [224, 200] on div at bounding box center [334, 143] width 477 height 286
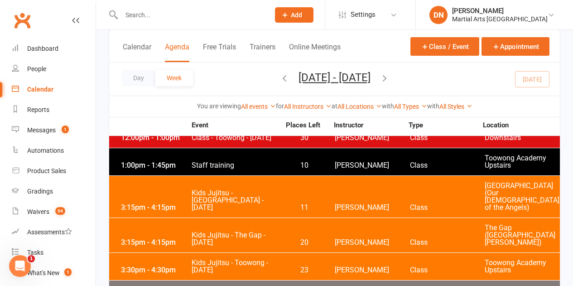
scroll to position [1632, 0]
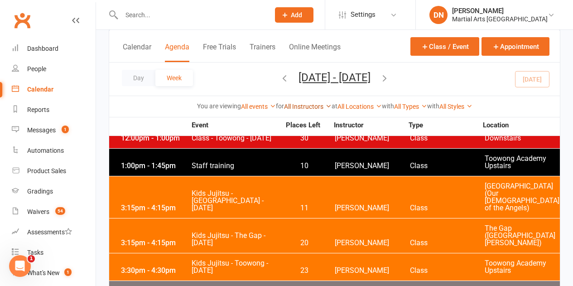
click at [293, 105] on link "All Instructors" at bounding box center [308, 106] width 48 height 7
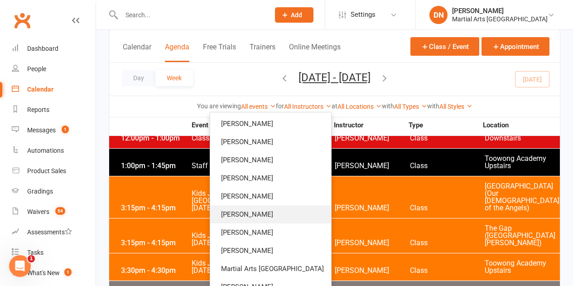
click at [268, 219] on link "Kieran Brammer" at bounding box center [270, 214] width 121 height 18
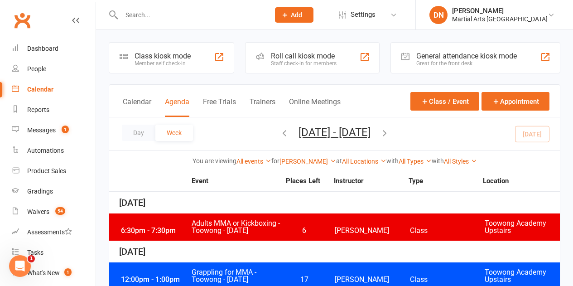
scroll to position [0, 0]
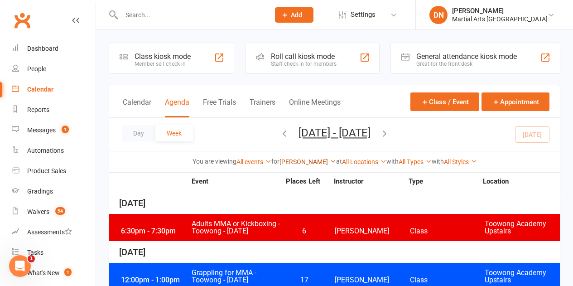
click at [313, 163] on link "Kieran Brammer" at bounding box center [308, 161] width 57 height 7
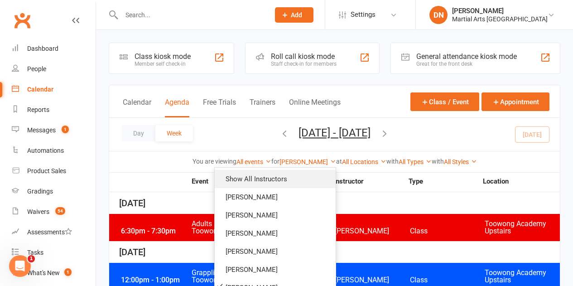
click at [311, 176] on link "Show All Instructors" at bounding box center [275, 179] width 121 height 18
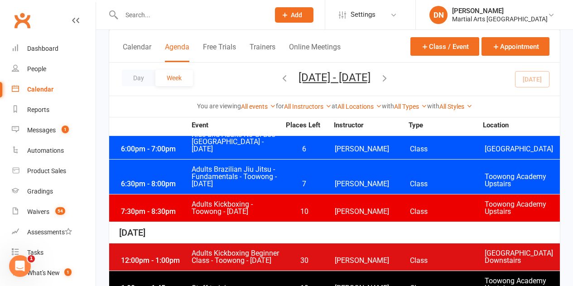
scroll to position [1496, 0]
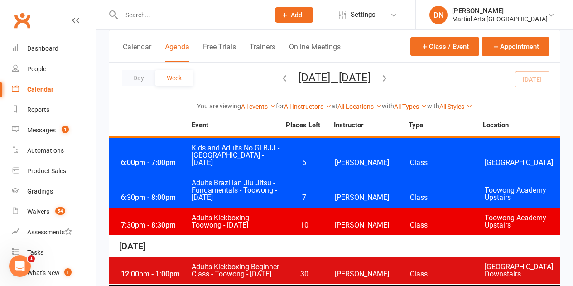
click at [324, 257] on div "12:00pm - 1:00pm Adults Kickboxing Beginner Class - Toowong - Thursday 30 Dan N…" at bounding box center [334, 270] width 451 height 27
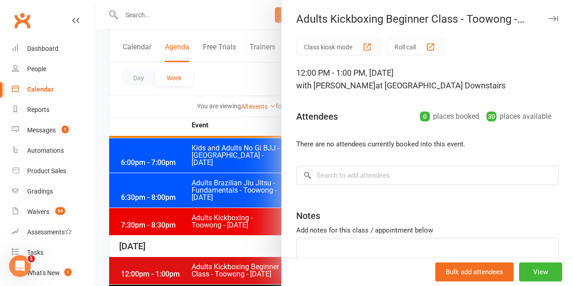
click at [240, 253] on div at bounding box center [334, 143] width 477 height 286
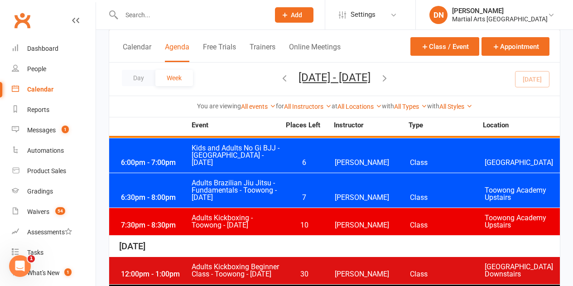
click at [307, 271] on span "30" at bounding box center [305, 274] width 48 height 7
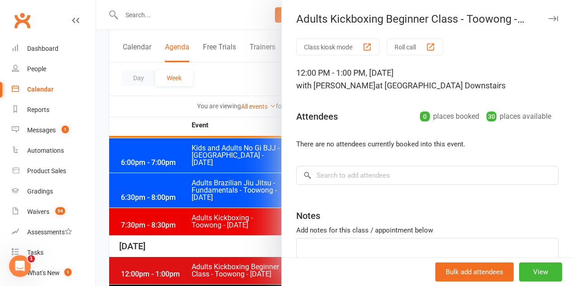
click at [225, 194] on div at bounding box center [334, 143] width 477 height 286
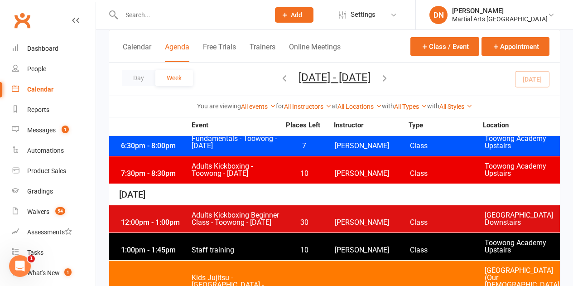
scroll to position [1632, 0]
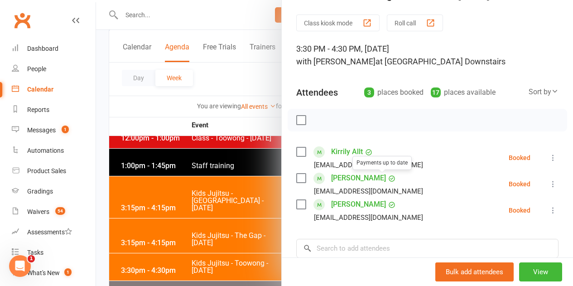
scroll to position [45, 0]
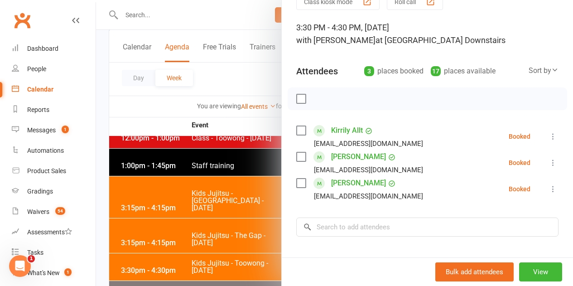
click at [549, 192] on icon at bounding box center [553, 189] width 9 height 9
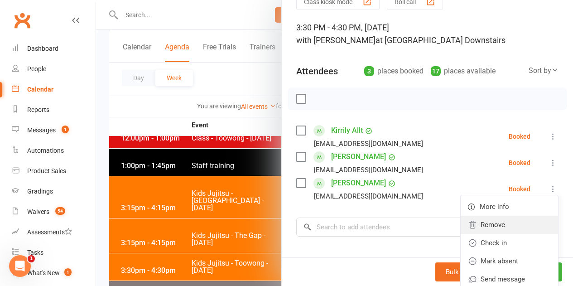
click at [488, 231] on link "Remove" at bounding box center [509, 225] width 97 height 18
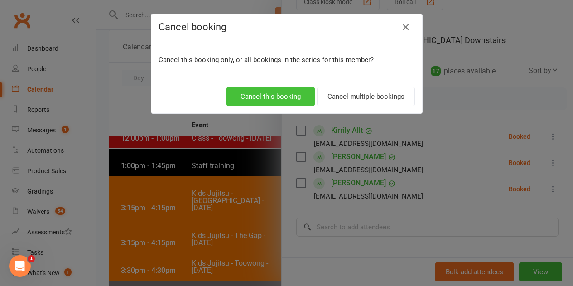
click at [287, 103] on button "Cancel this booking" at bounding box center [271, 96] width 88 height 19
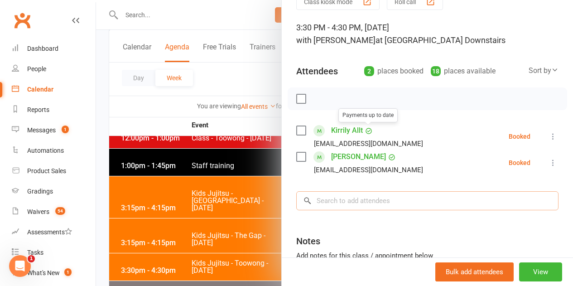
click at [346, 194] on input "search" at bounding box center [427, 200] width 262 height 19
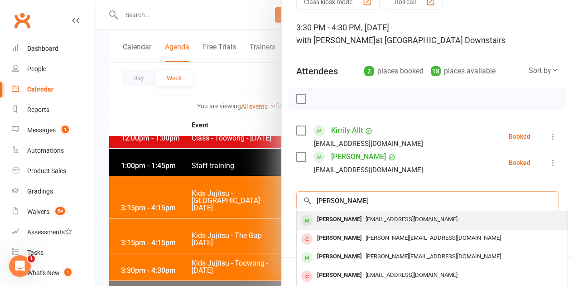
type input "Rachel Lun"
click at [366, 217] on span "marelizelundy@me.com" at bounding box center [412, 219] width 92 height 7
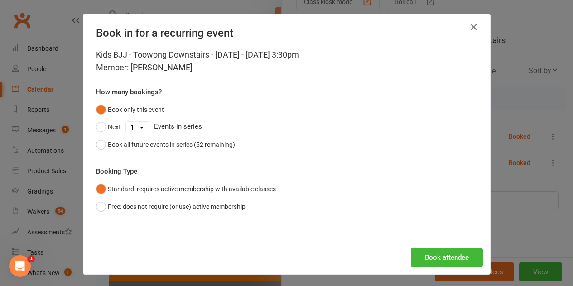
click at [428, 244] on div "Book attendee" at bounding box center [286, 258] width 407 height 34
click at [428, 247] on div "Book attendee" at bounding box center [286, 258] width 407 height 34
click at [424, 258] on button "Book attendee" at bounding box center [447, 257] width 72 height 19
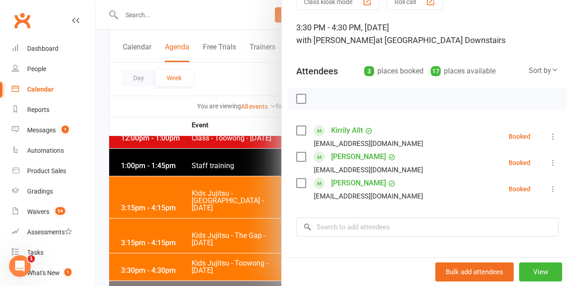
click at [213, 231] on div at bounding box center [334, 143] width 477 height 286
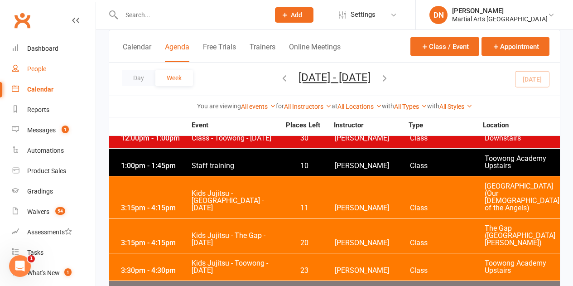
click at [42, 68] on div "People" at bounding box center [36, 68] width 19 height 7
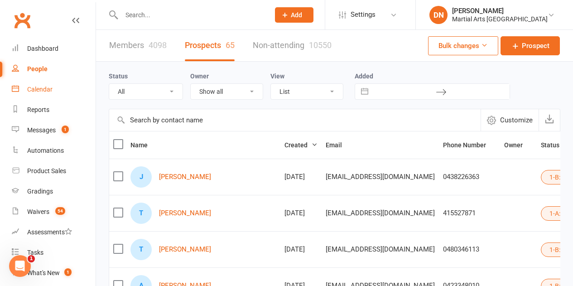
click at [46, 86] on div "Calendar" at bounding box center [39, 89] width 25 height 7
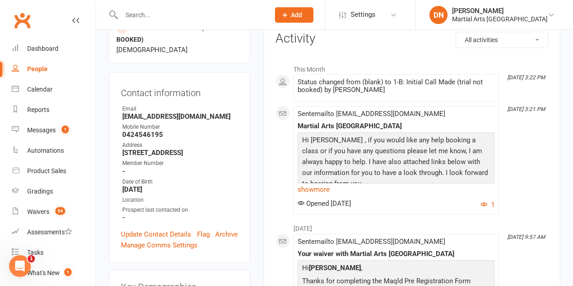
scroll to position [181, 0]
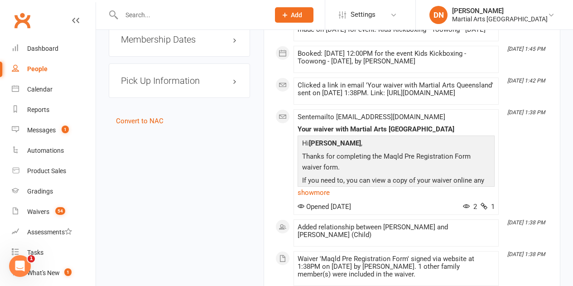
scroll to position [771, 0]
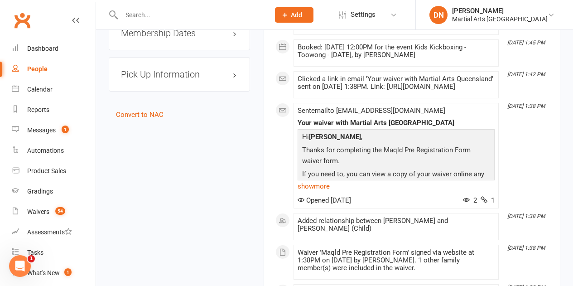
drag, startPoint x: 320, startPoint y: 63, endPoint x: 491, endPoint y: 67, distance: 171.0
click at [491, 59] on div "Booked: [DATE] 12:00PM for the event Kids Kickboxing - Toowong - [DATE], by [PE…" at bounding box center [396, 51] width 197 height 15
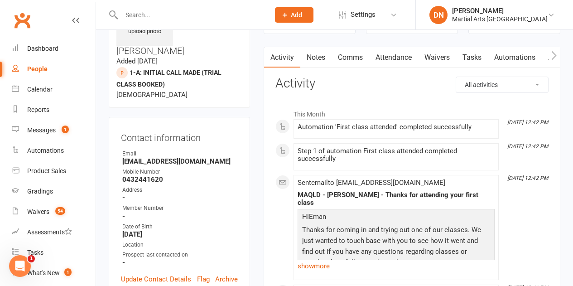
scroll to position [0, 0]
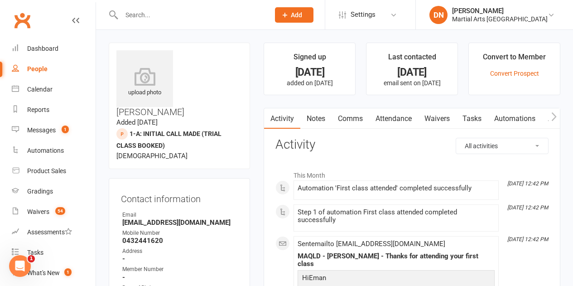
click at [346, 121] on link "Comms" at bounding box center [351, 118] width 38 height 21
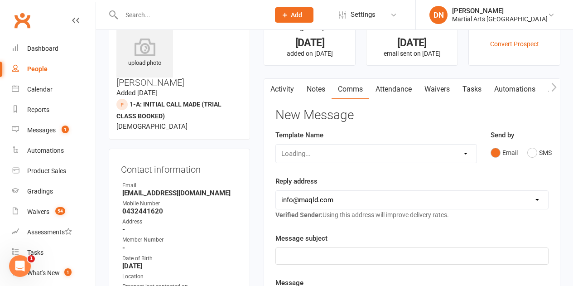
scroll to position [45, 0]
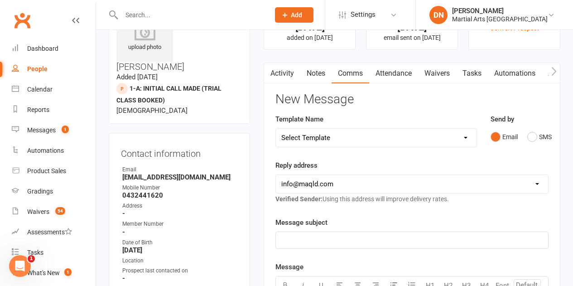
click at [466, 136] on select "Select Template [Email] Black Belt 1st degree [Email] Bushido Seminar [Email] K…" at bounding box center [376, 138] width 200 height 18
click at [462, 135] on select "Select Template [Email] Black Belt 1st degree [Email] Bushido Seminar [Email] K…" at bounding box center [376, 138] width 200 height 18
select select "10"
click at [276, 129] on select "Select Template [Email] Black Belt 1st degree [Email] Bushido Seminar [Email] K…" at bounding box center [376, 138] width 200 height 18
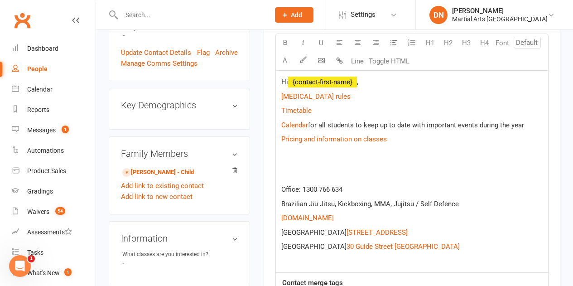
scroll to position [272, 0]
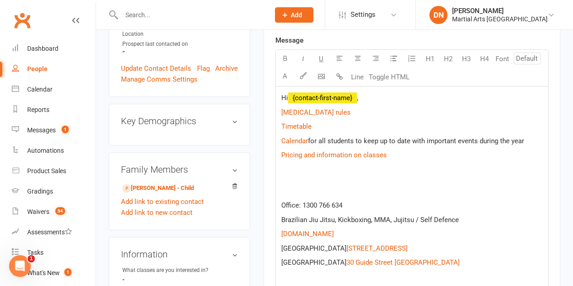
click at [374, 102] on p "Hi ﻿ {contact-first-name} ," at bounding box center [413, 97] width 262 height 11
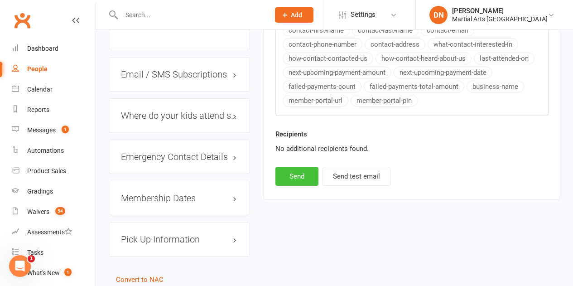
click at [297, 184] on button "Send" at bounding box center [297, 176] width 43 height 19
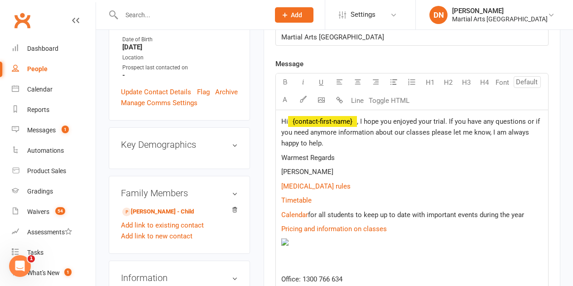
select select
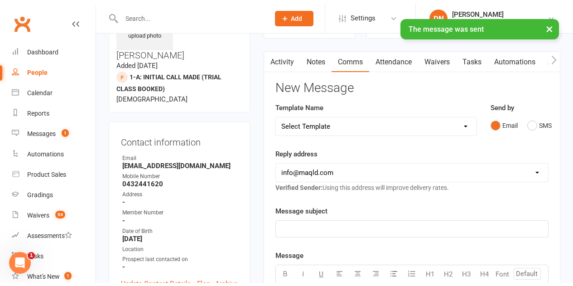
scroll to position [0, 0]
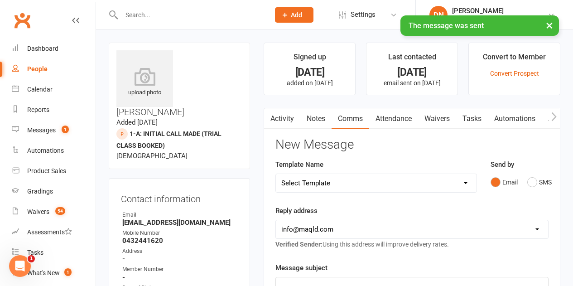
click at [316, 124] on link "Notes" at bounding box center [316, 118] width 31 height 21
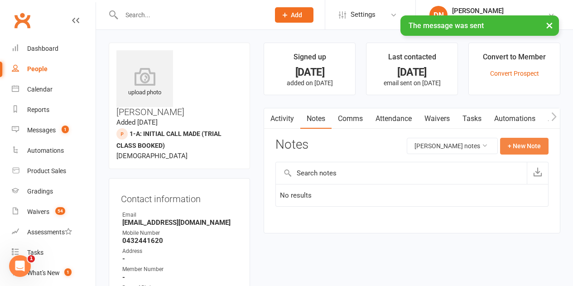
click at [516, 145] on button "+ New Note" at bounding box center [524, 146] width 49 height 16
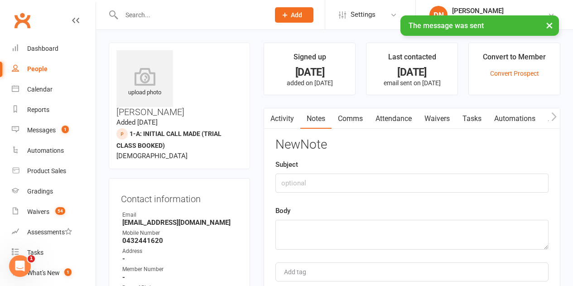
click at [406, 169] on div "Subject" at bounding box center [412, 176] width 273 height 34
click at [403, 183] on input "text" at bounding box center [412, 183] width 273 height 19
type input "Emailed out"
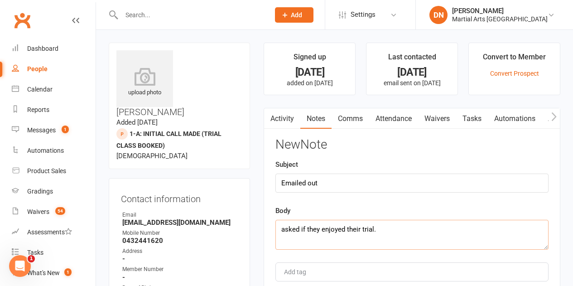
drag, startPoint x: 376, startPoint y: 225, endPoint x: 267, endPoint y: 235, distance: 109.3
click at [267, 235] on div "Activity Notes Comms Attendance Waivers Tasks Automations Access Control Notes …" at bounding box center [412, 224] width 297 height 233
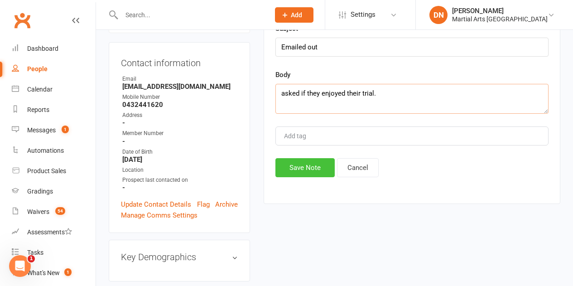
type textarea "asked if they enjoyed their trial."
click at [290, 170] on button "Save Note" at bounding box center [305, 167] width 59 height 19
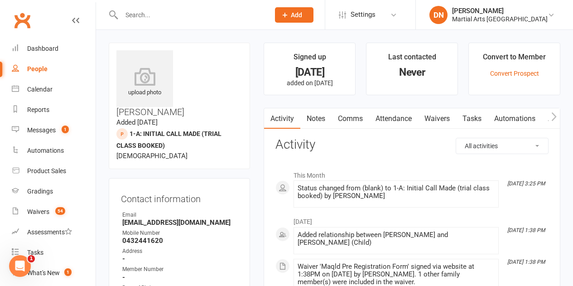
drag, startPoint x: 320, startPoint y: 120, endPoint x: 344, endPoint y: 124, distance: 24.4
click at [320, 120] on link "Notes" at bounding box center [316, 118] width 31 height 21
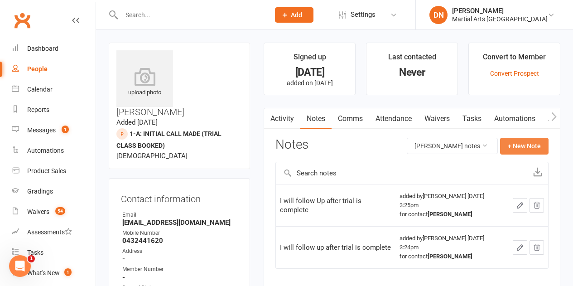
click at [529, 145] on button "+ New Note" at bounding box center [524, 146] width 49 height 16
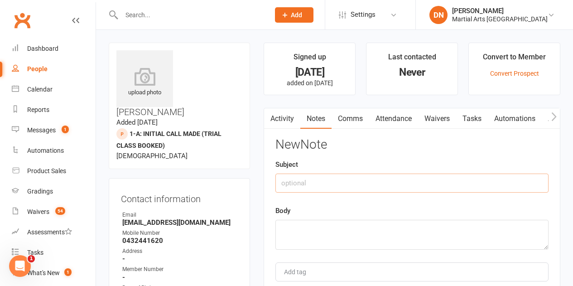
click at [368, 179] on input "text" at bounding box center [412, 183] width 273 height 19
type input "Emailed out"
paste textarea "asked if they enjoyed their trial."
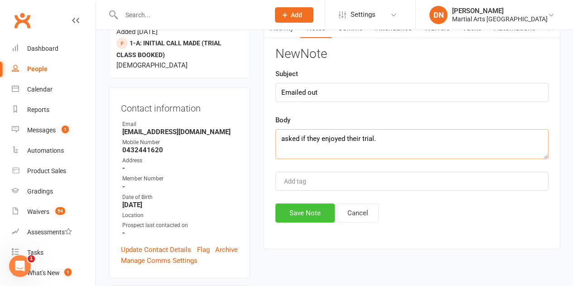
type textarea "asked if they enjoyed their trial."
click at [302, 215] on button "Save Note" at bounding box center [305, 213] width 59 height 19
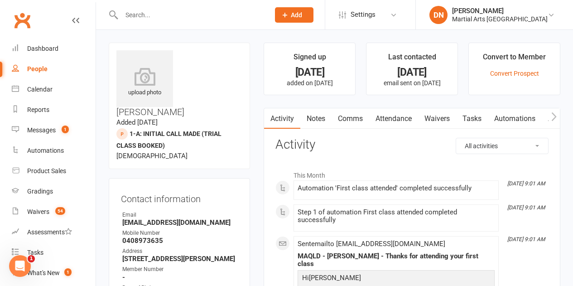
click at [340, 124] on link "Comms" at bounding box center [351, 118] width 38 height 21
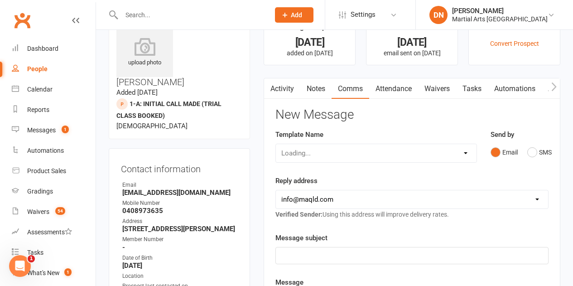
scroll to position [45, 0]
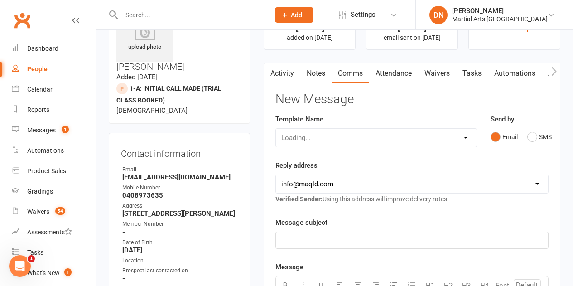
click at [457, 139] on select "Loading..." at bounding box center [376, 138] width 200 height 18
select select "10"
click at [276, 129] on select "Select Template [Email] Black Belt 1st degree [Email] Bushido Seminar [Email] K…" at bounding box center [376, 138] width 200 height 18
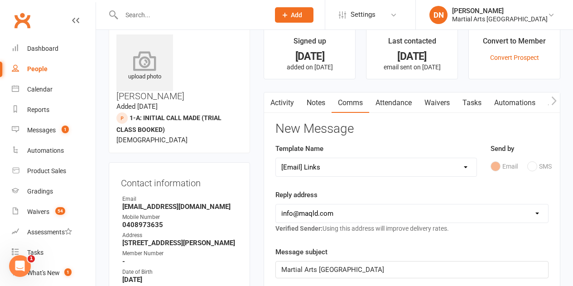
scroll to position [0, 0]
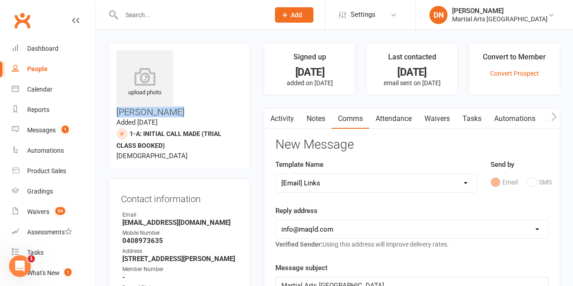
drag, startPoint x: 212, startPoint y: 65, endPoint x: 178, endPoint y: 56, distance: 34.8
click at [178, 56] on h3 "Thomas Cottam" at bounding box center [180, 83] width 126 height 67
drag, startPoint x: 230, startPoint y: 58, endPoint x: 222, endPoint y: 59, distance: 8.2
click at [231, 58] on h3 "Thomas Cottam" at bounding box center [180, 83] width 126 height 67
click at [213, 54] on h3 "Thomas Cottam" at bounding box center [180, 83] width 126 height 67
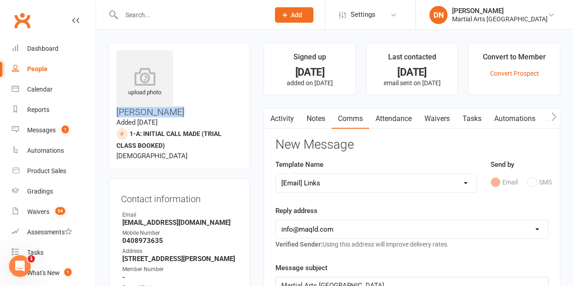
click at [230, 55] on h3 "Thomas Cottam" at bounding box center [180, 83] width 126 height 67
drag, startPoint x: 179, startPoint y: 53, endPoint x: 216, endPoint y: 67, distance: 40.0
click at [216, 67] on h3 "Thomas Cottam" at bounding box center [180, 83] width 126 height 67
copy h3 "Thomas Cottam"
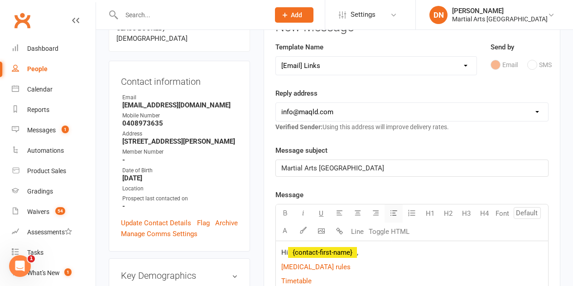
scroll to position [181, 0]
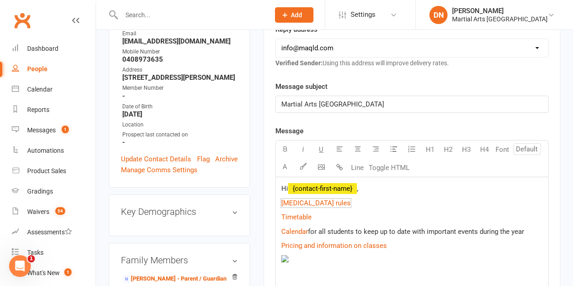
click at [391, 198] on p "$ Covid 19 rules $" at bounding box center [413, 203] width 262 height 11
click at [385, 195] on div "Hi ﻿ {contact-first-name} , $ Covid 19 rules $ $ Timetable $ $ Calendar $ for a…" at bounding box center [412, 278] width 272 height 202
click at [377, 187] on p "Hi ﻿ {contact-first-name} ," at bounding box center [413, 188] width 262 height 11
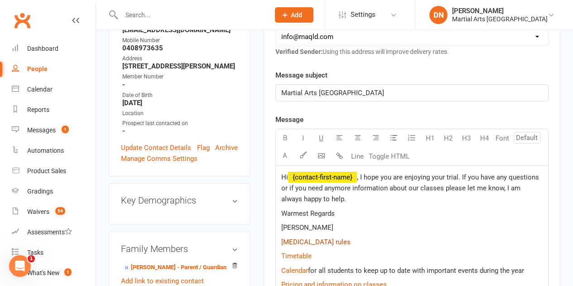
scroll to position [227, 0]
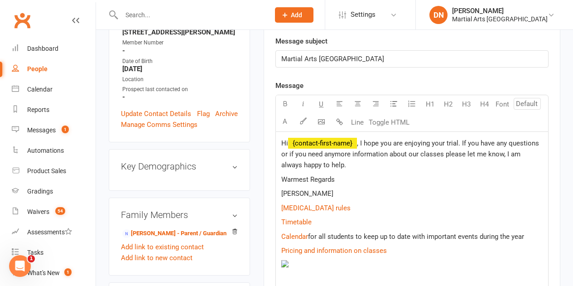
click at [392, 208] on p "$ Covid 19 rules $" at bounding box center [413, 208] width 262 height 11
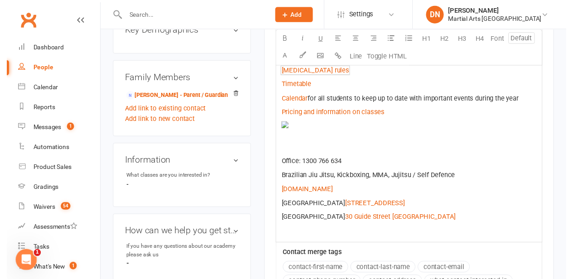
scroll to position [499, 0]
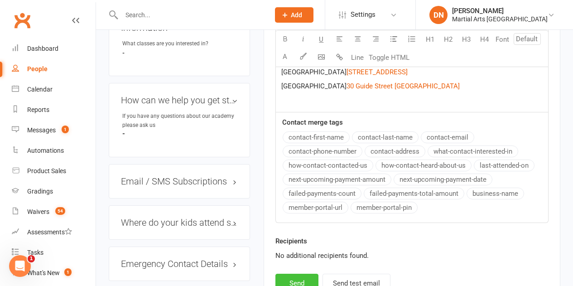
click at [290, 284] on button "Send" at bounding box center [297, 283] width 43 height 19
select select
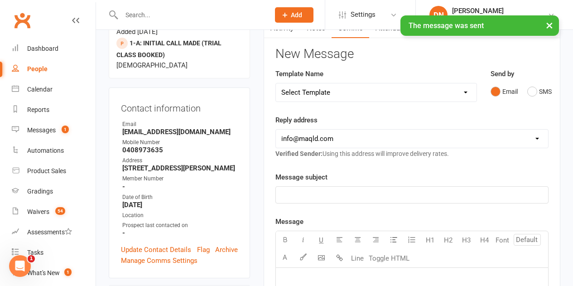
scroll to position [0, 0]
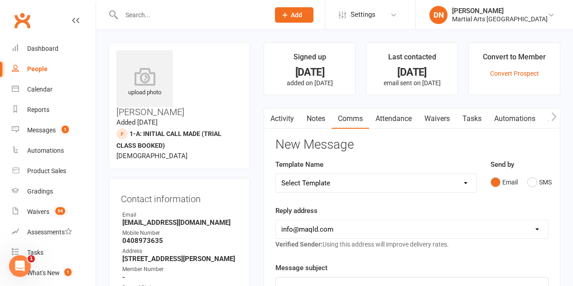
click at [322, 112] on link "Notes" at bounding box center [316, 118] width 31 height 21
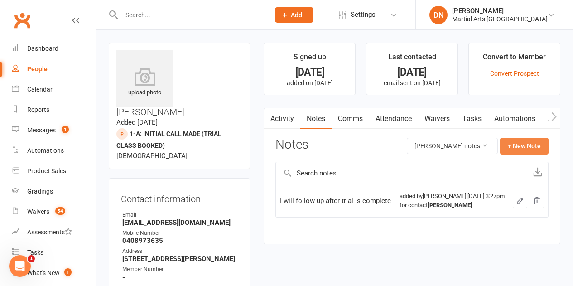
click at [515, 145] on button "+ New Note" at bounding box center [524, 146] width 49 height 16
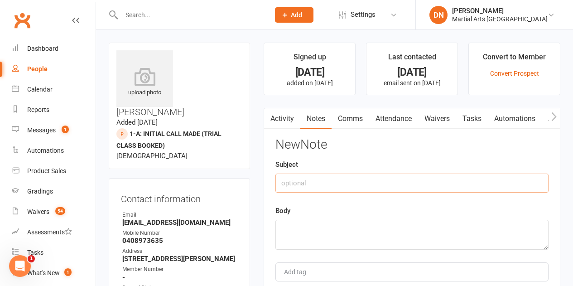
click at [301, 184] on input "text" at bounding box center [412, 183] width 273 height 19
type input "Emailed out"
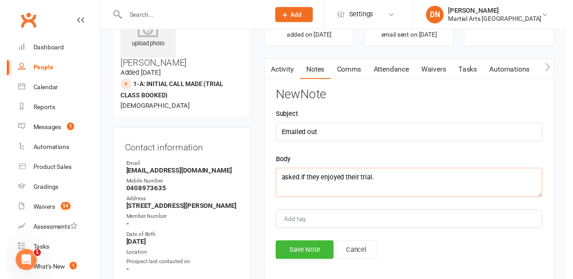
scroll to position [91, 0]
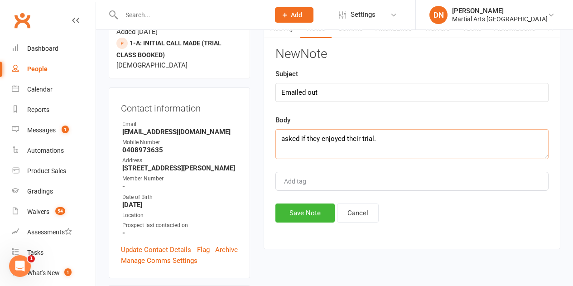
type textarea "asked if they enjoyed their trial."
click at [303, 204] on button "Save Note" at bounding box center [305, 213] width 59 height 19
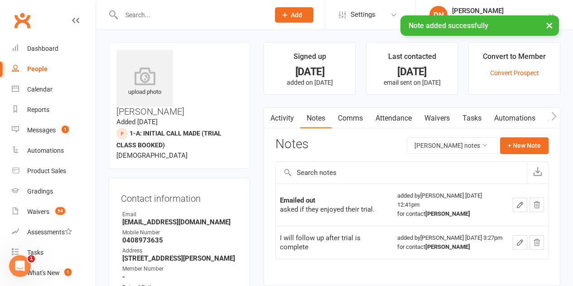
scroll to position [0, 0]
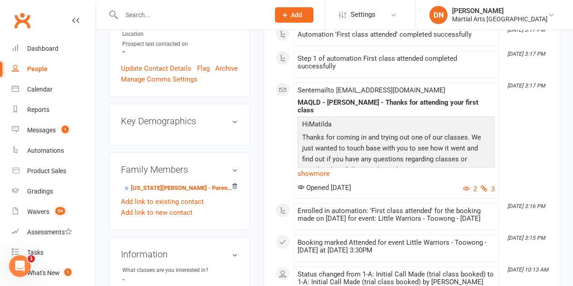
scroll to position [453, 0]
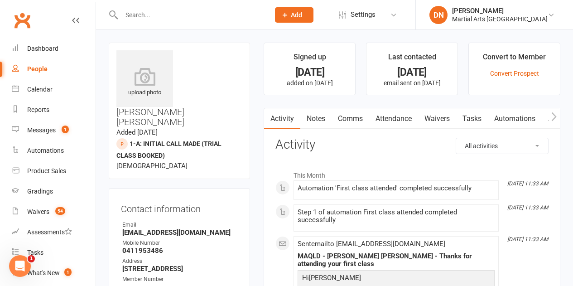
click at [348, 117] on link "Comms" at bounding box center [351, 118] width 38 height 21
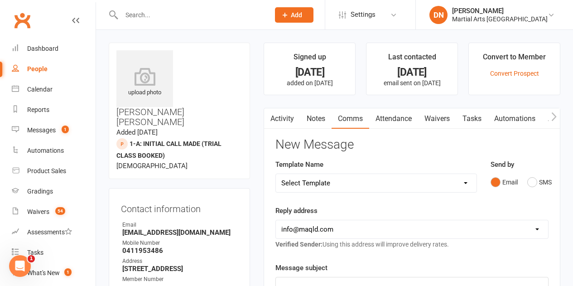
click at [465, 184] on select "Select Template [Email] Black Belt 1st degree [Email] Bushido Seminar [Email] K…" at bounding box center [376, 183] width 200 height 18
select select "10"
click at [276, 174] on select "Select Template [Email] Black Belt 1st degree [Email] Bushido Seminar [Email] K…" at bounding box center [376, 183] width 200 height 18
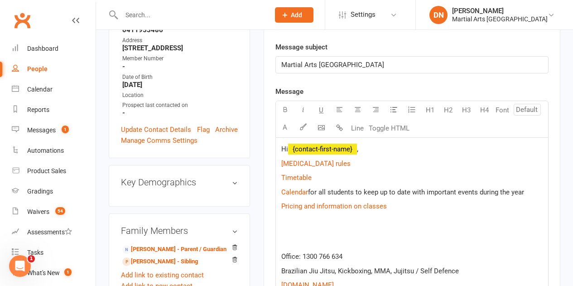
scroll to position [227, 0]
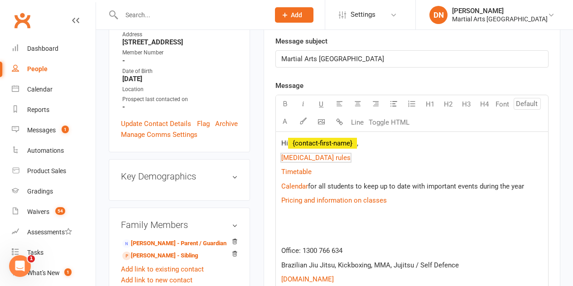
click at [370, 150] on div "Hi ﻿ {contact-first-name} , $ [MEDICAL_DATA] rules $ $ Timetable $ $ Calendar $…" at bounding box center [412, 233] width 272 height 202
click at [372, 145] on p "Hi ﻿ {contact-first-name} ," at bounding box center [413, 143] width 262 height 11
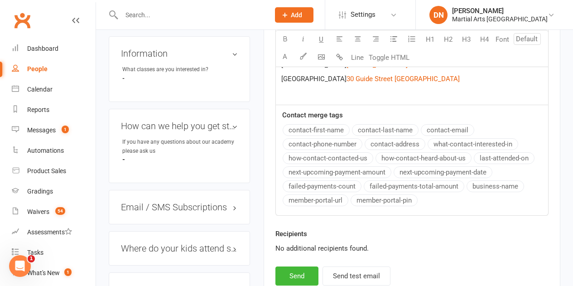
scroll to position [499, 0]
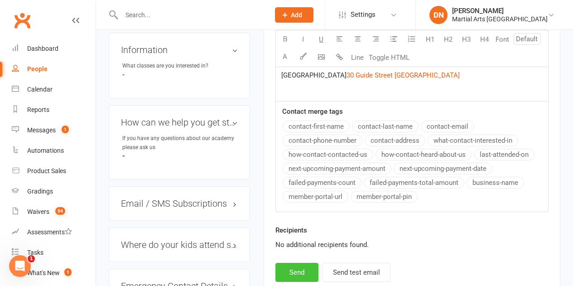
click at [291, 277] on button "Send" at bounding box center [297, 272] width 43 height 19
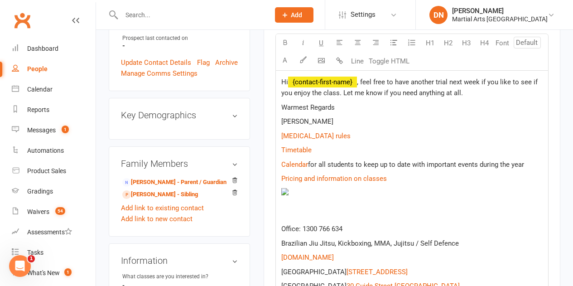
select select
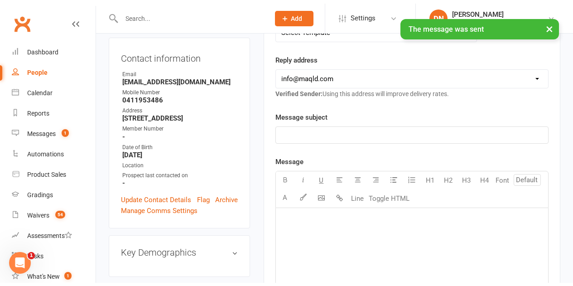
scroll to position [45, 0]
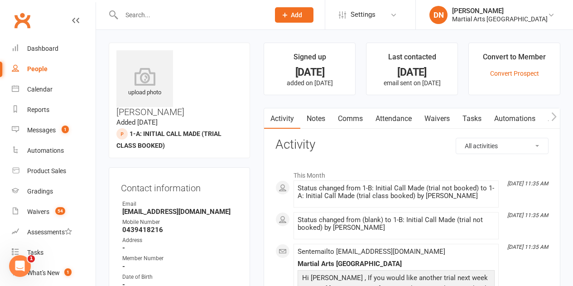
click at [312, 118] on link "Notes" at bounding box center [316, 118] width 31 height 21
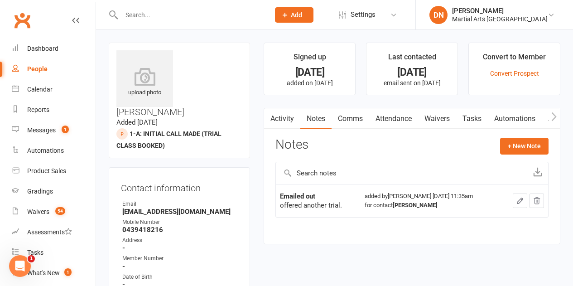
click at [272, 120] on icon "button" at bounding box center [269, 117] width 5 height 10
click at [293, 115] on link "Activity" at bounding box center [282, 118] width 36 height 21
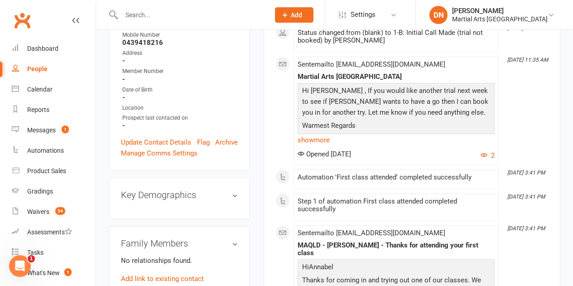
scroll to position [227, 0]
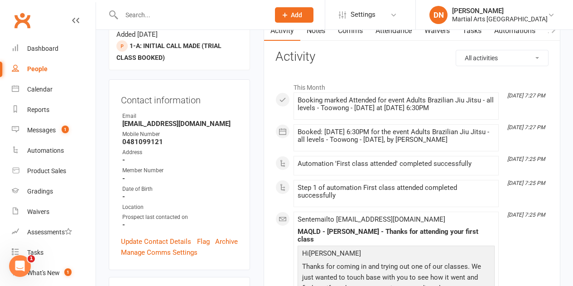
scroll to position [91, 0]
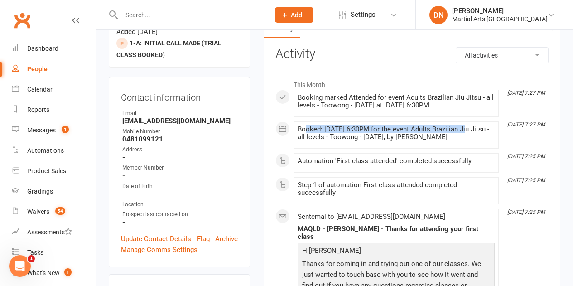
drag, startPoint x: 318, startPoint y: 122, endPoint x: 469, endPoint y: 125, distance: 151.0
click at [469, 125] on li "[DATE] 7:27 PM Booked: [DATE] 6:30PM for the event Adults Brazilian Jiu Jitsu -…" at bounding box center [396, 134] width 205 height 27
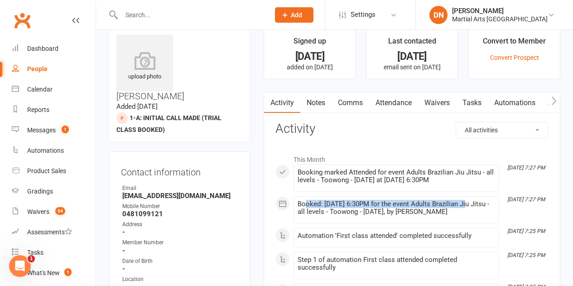
scroll to position [0, 0]
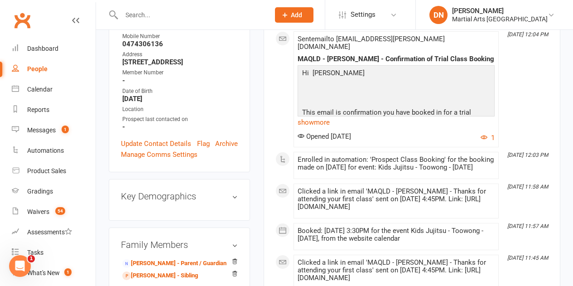
scroll to position [272, 0]
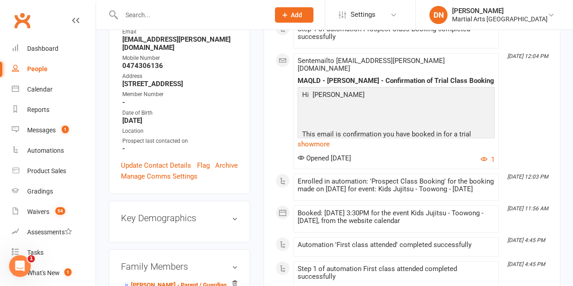
scroll to position [227, 0]
